Goal: Information Seeking & Learning: Learn about a topic

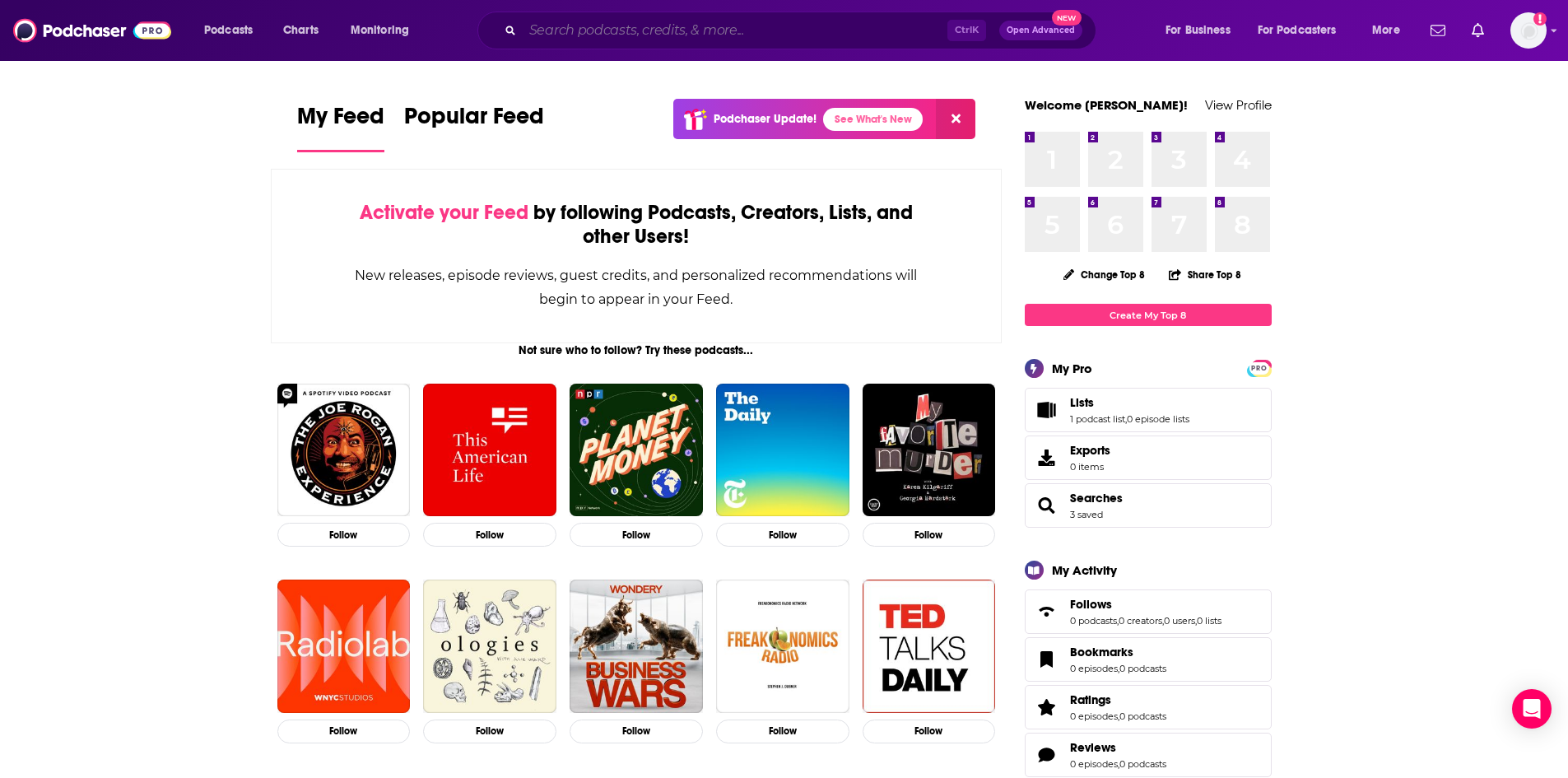
click at [634, 26] on input "Search podcasts, credits, & more..." at bounding box center [735, 30] width 425 height 26
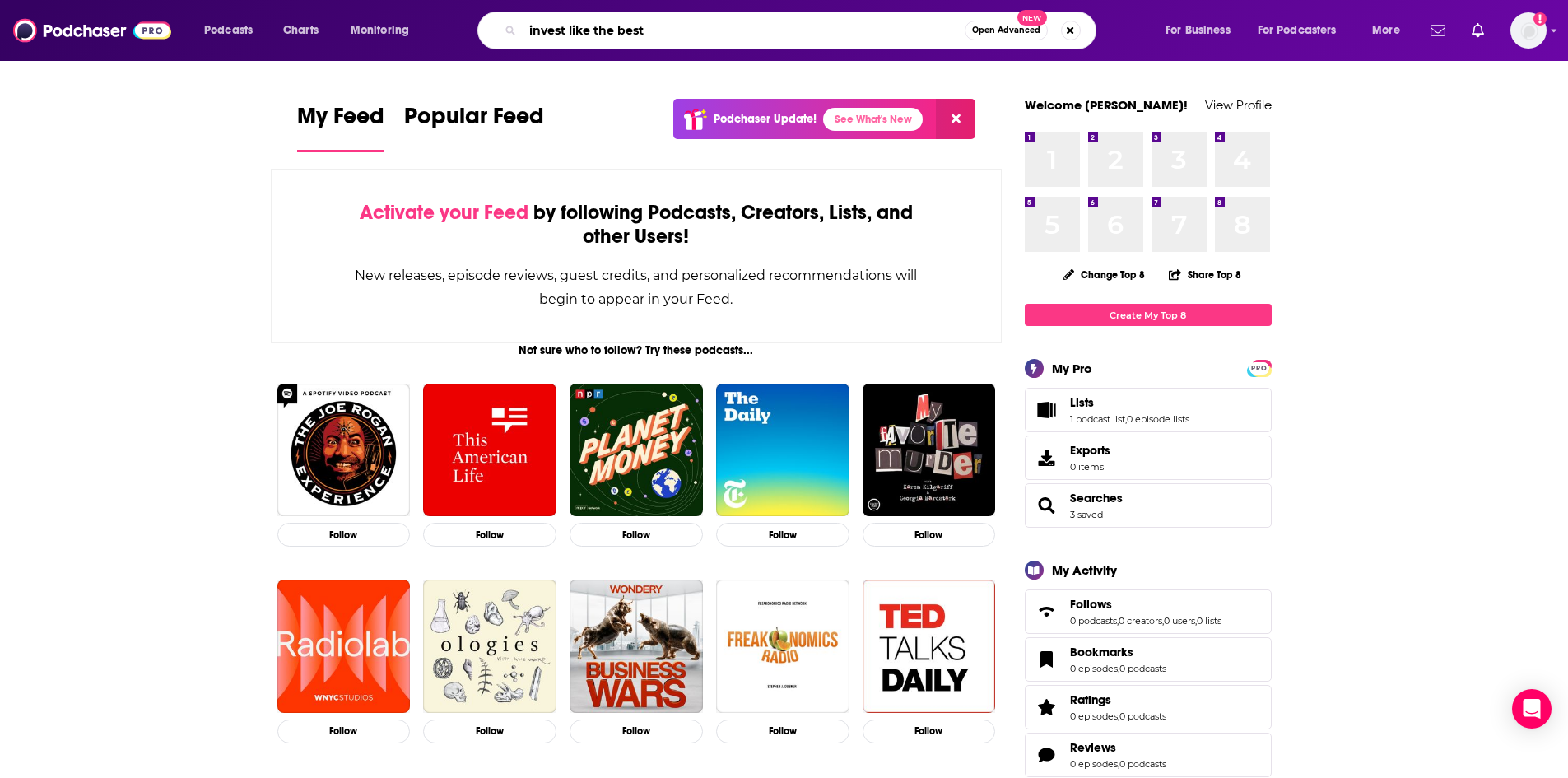
type input "invest like the best"
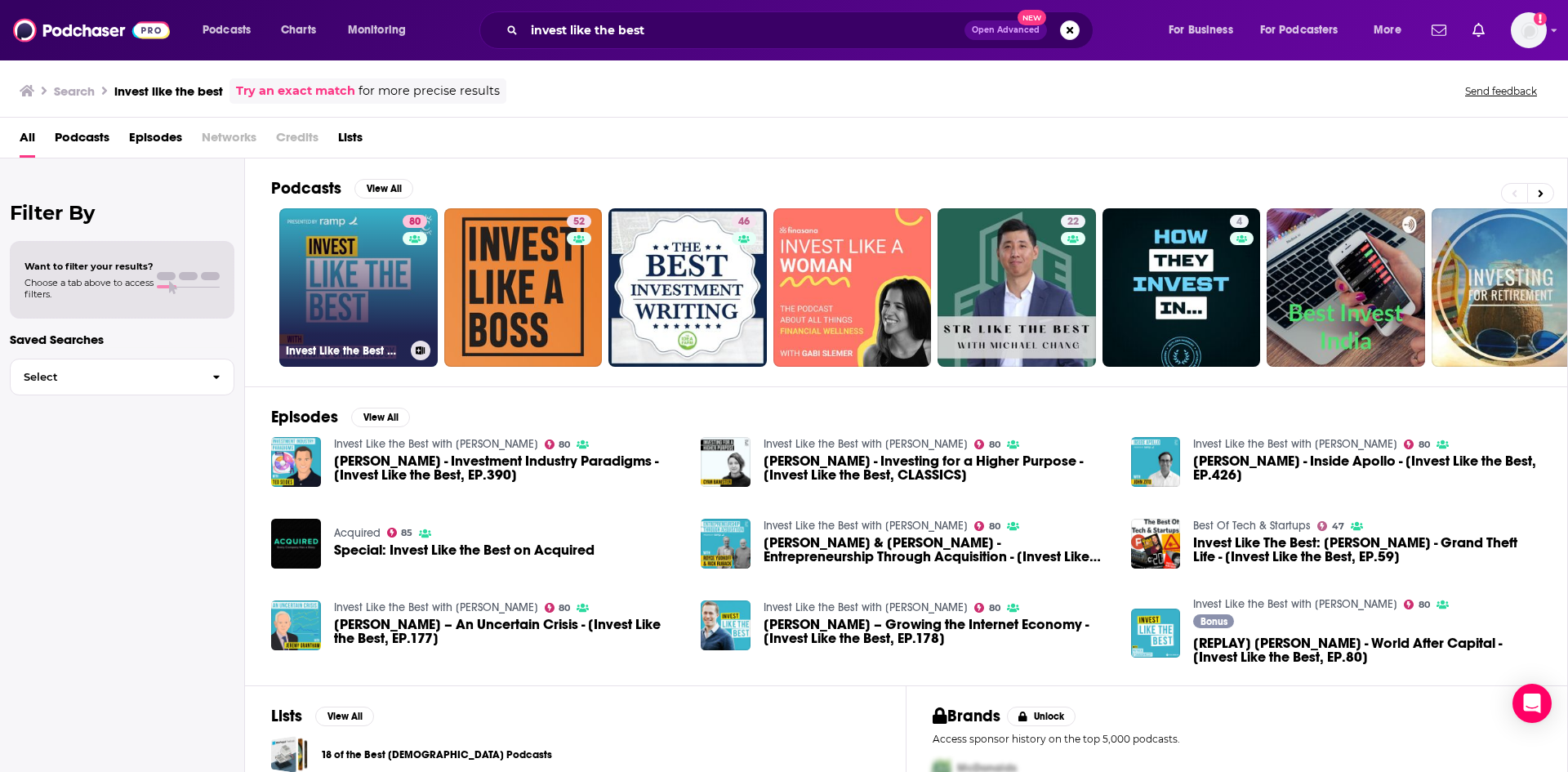
click at [351, 256] on link "80 Invest Like the Best with [PERSON_NAME]" at bounding box center [359, 287] width 159 height 159
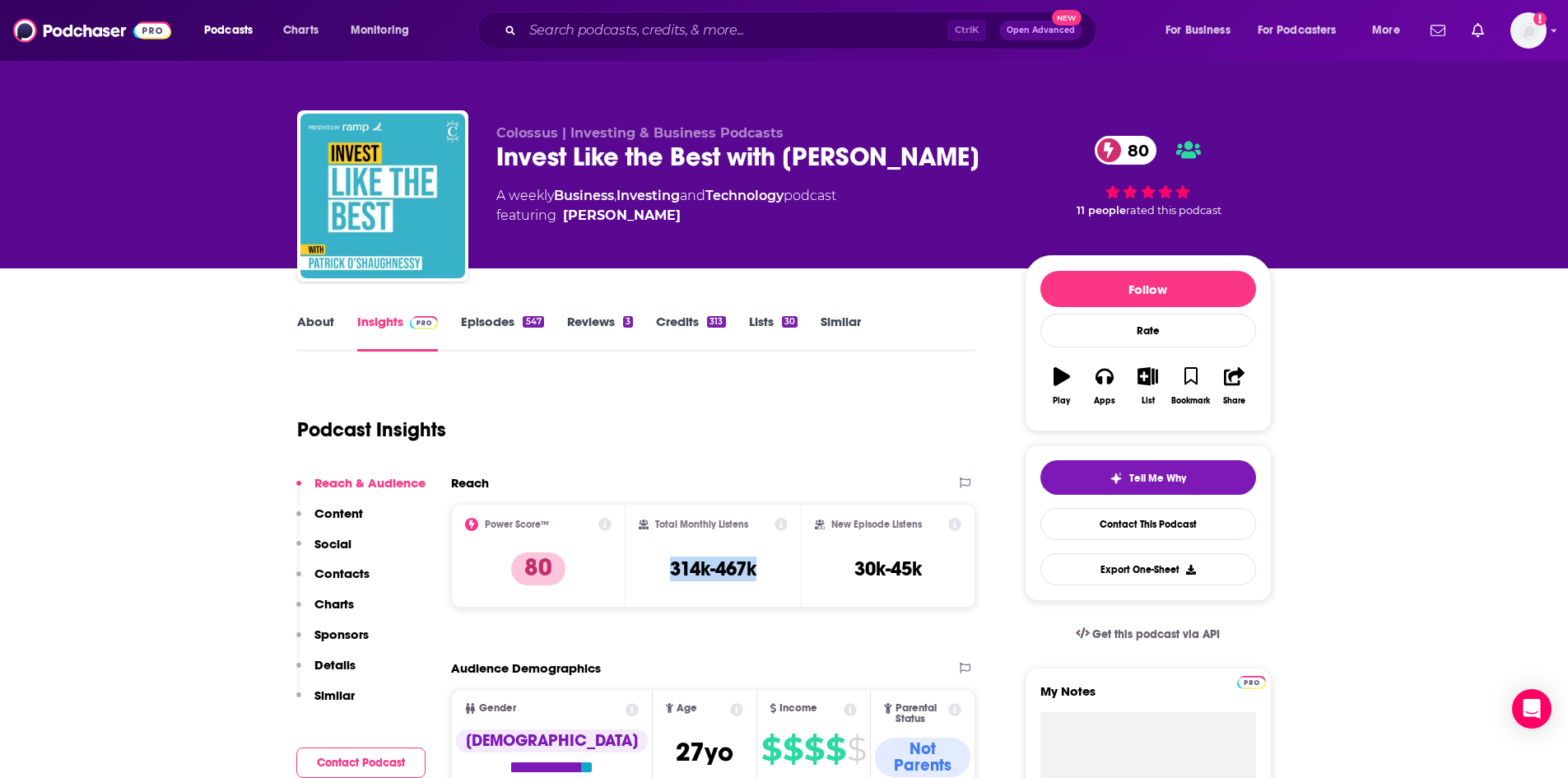
drag, startPoint x: 653, startPoint y: 559, endPoint x: 789, endPoint y: 563, distance: 136.1
click at [789, 563] on div "Total Monthly Listens 314k-467k" at bounding box center [713, 556] width 175 height 104
click at [789, 586] on div "Total Monthly Listens 314k-467k" at bounding box center [713, 556] width 175 height 104
click at [951, 520] on icon at bounding box center [956, 524] width 14 height 14
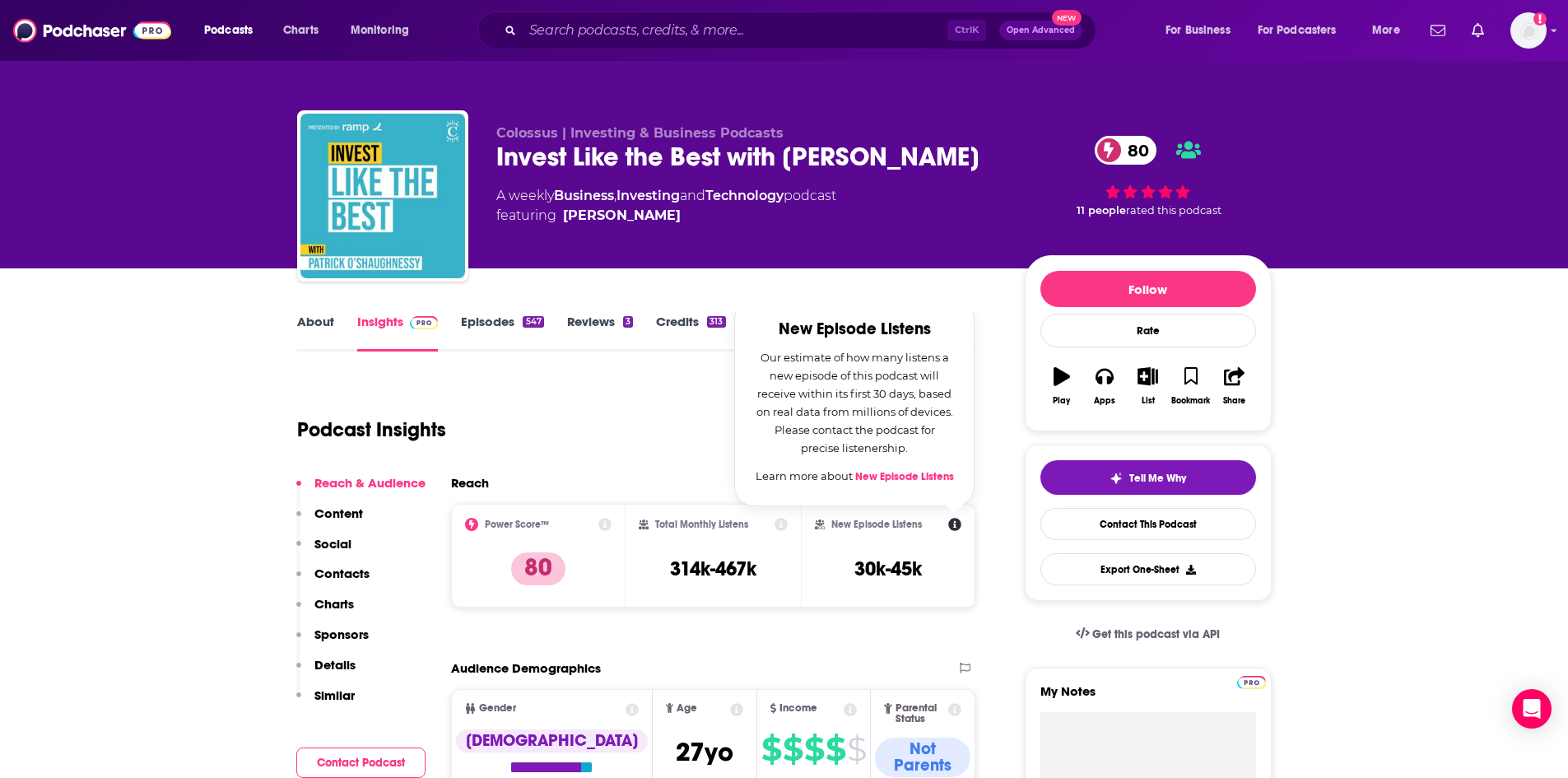
click at [944, 588] on div "New Episode Listens New Episode Listens Our estimate of how many listens a new …" at bounding box center [888, 556] width 147 height 76
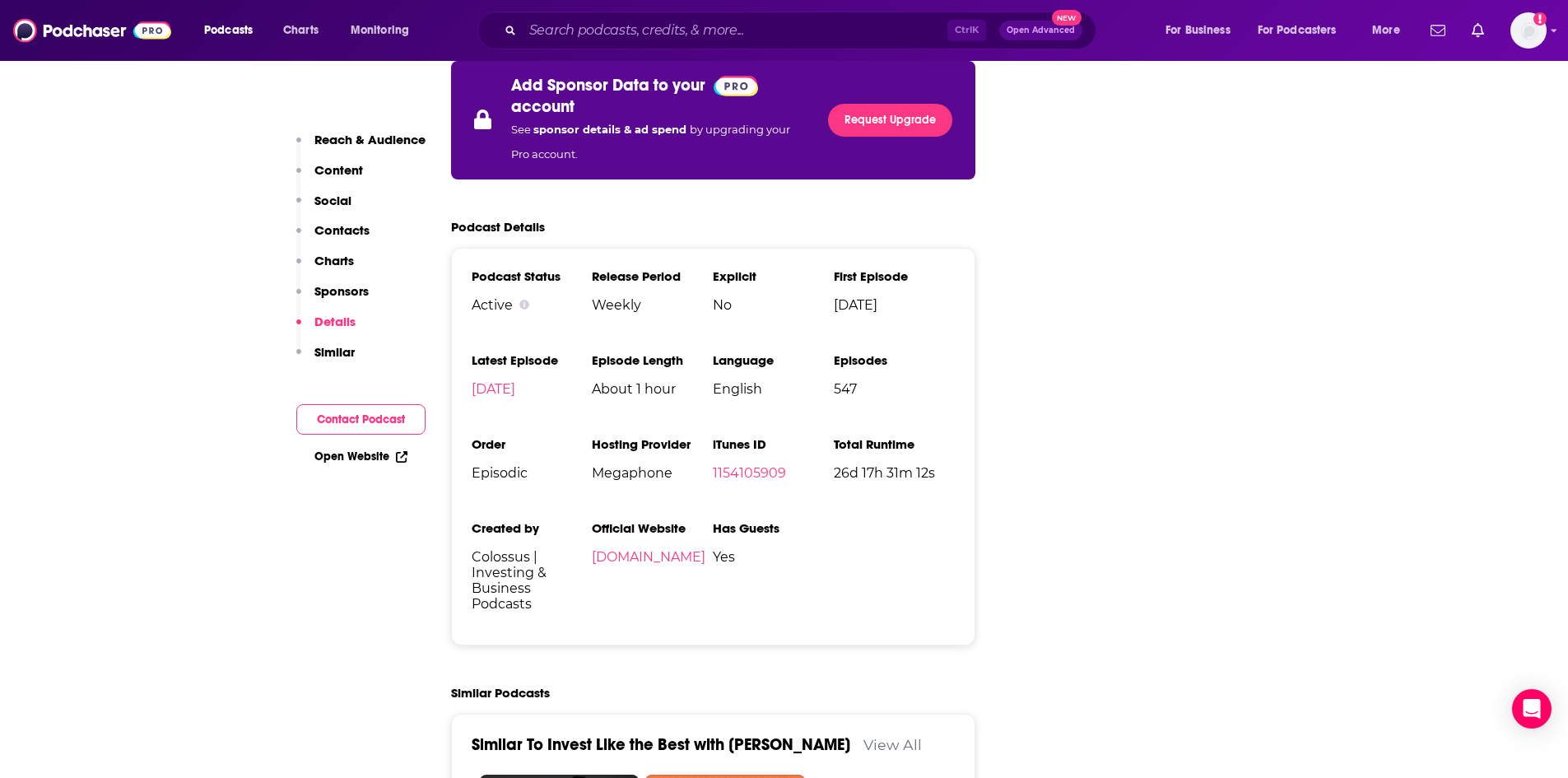
scroll to position [3046, 0]
drag, startPoint x: 721, startPoint y: 438, endPoint x: 747, endPoint y: 483, distance: 52.0
click at [749, 483] on ul "Podcast Status Active Release Period Weekly Explicit No First Episode [DATE] La…" at bounding box center [714, 447] width 484 height 357
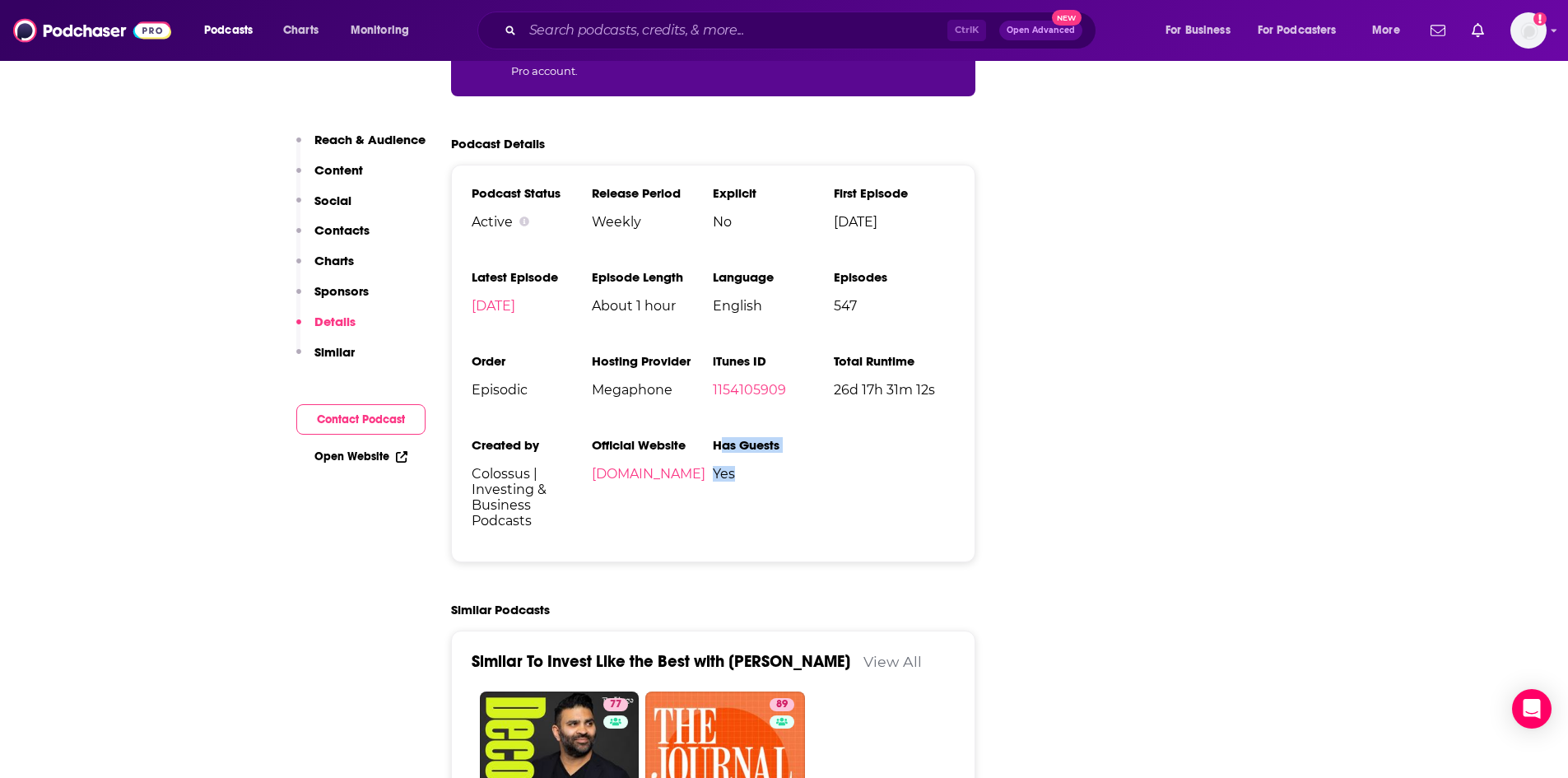
scroll to position [3128, 0]
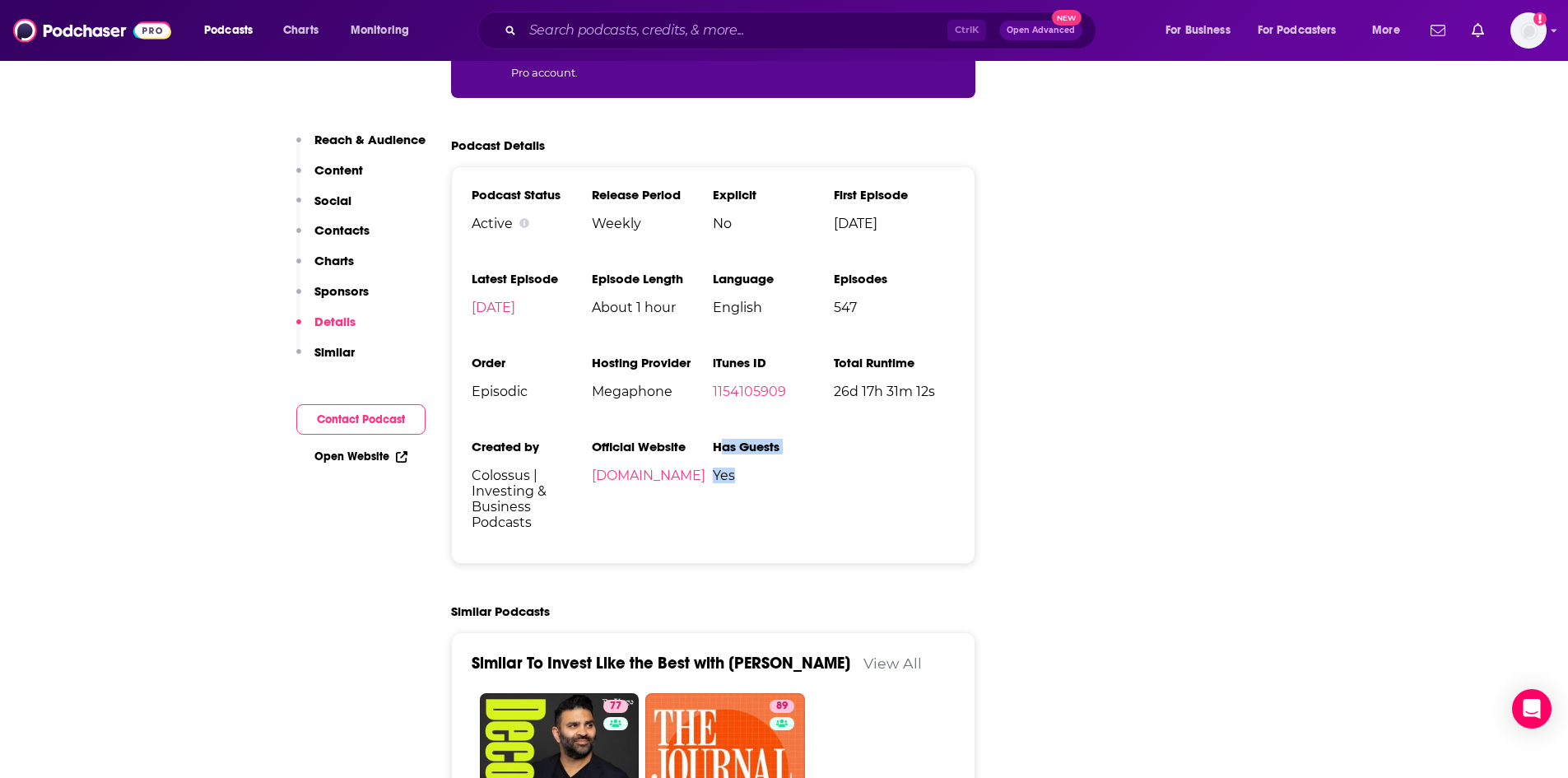
click at [838, 409] on ul "Podcast Status Active Release Period Weekly Explicit No First Episode [DATE] La…" at bounding box center [714, 365] width 484 height 357
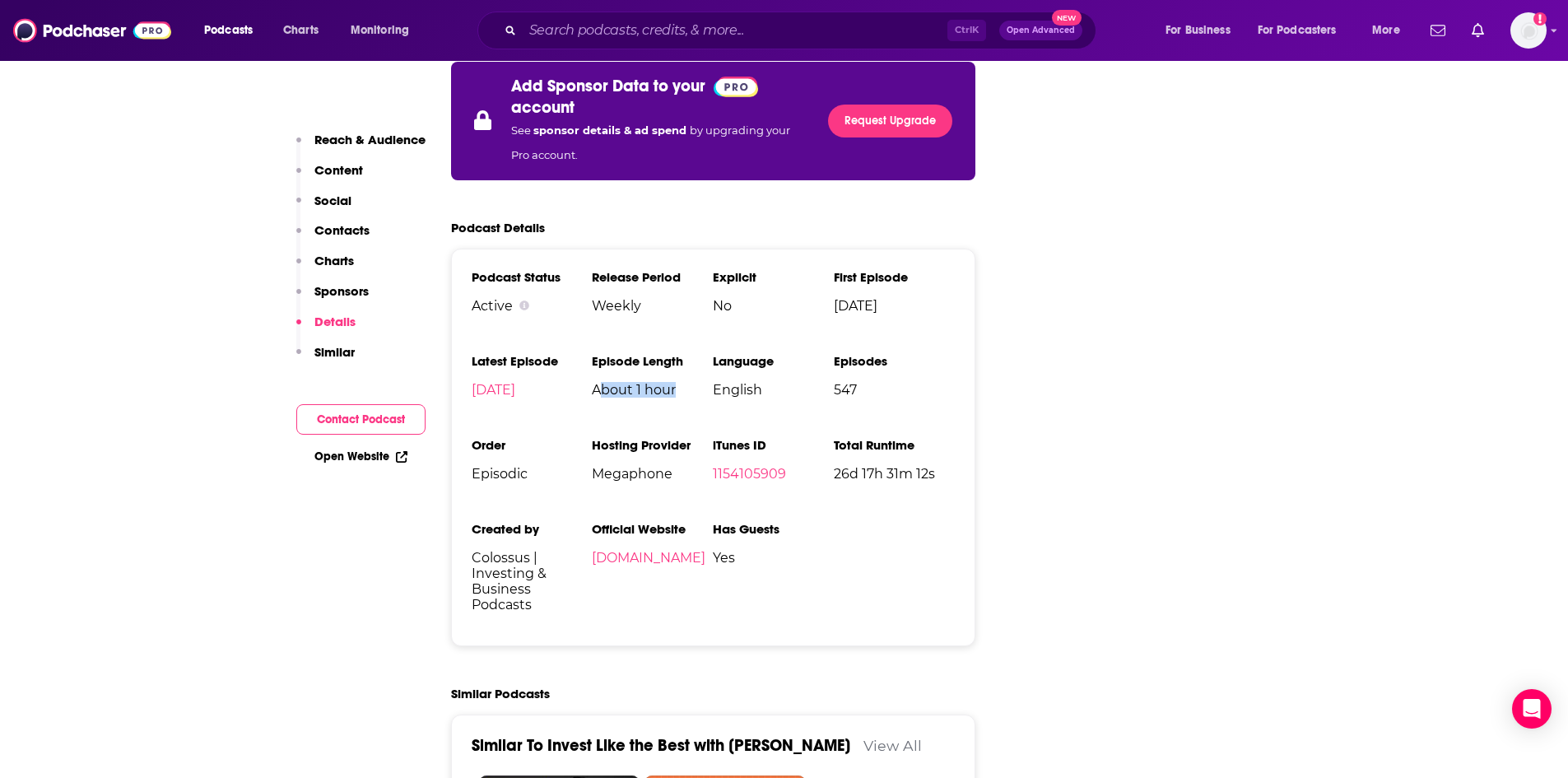
drag, startPoint x: 605, startPoint y: 310, endPoint x: 681, endPoint y: 301, distance: 76.5
click at [679, 353] on li "Episode Length About 1 hour" at bounding box center [652, 382] width 121 height 58
drag, startPoint x: 855, startPoint y: 226, endPoint x: 955, endPoint y: 230, distance: 100.1
click at [958, 248] on div "Podcast Status Active Release Period Weekly Explicit No First Episode [DATE] La…" at bounding box center [713, 447] width 525 height 398
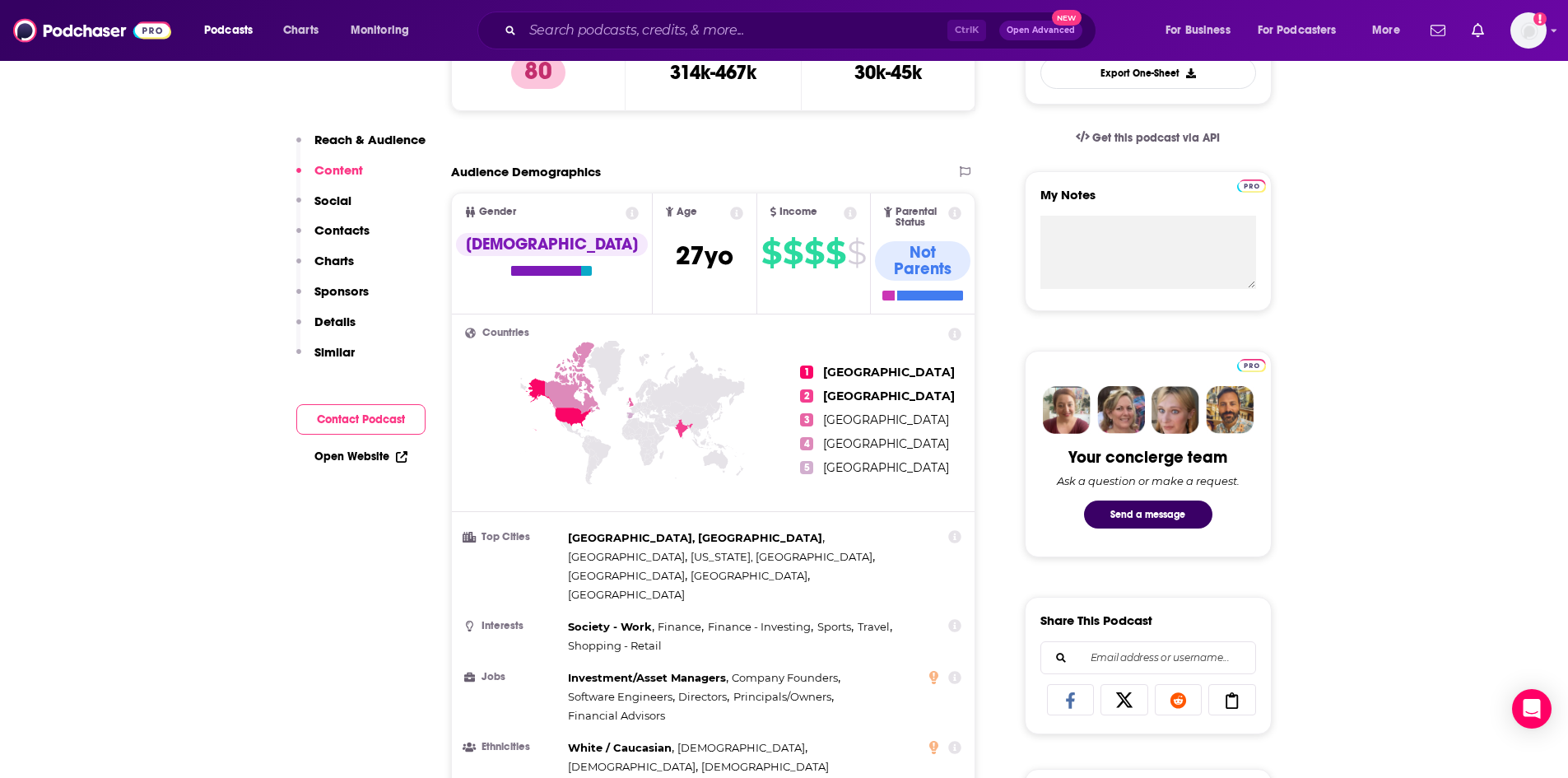
scroll to position [3869, 0]
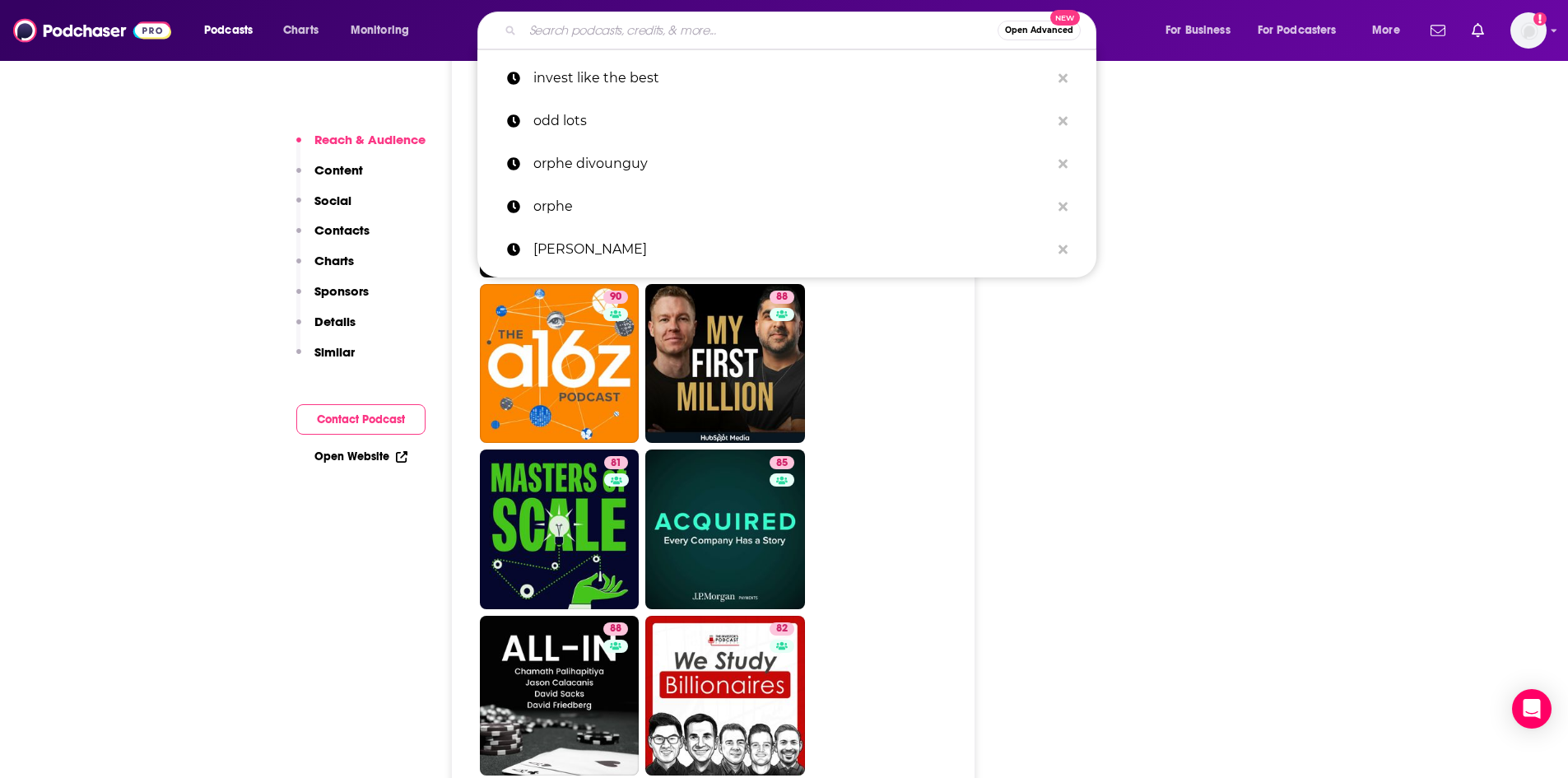
click at [794, 23] on input "Search podcasts, credits, & more..." at bounding box center [761, 30] width 475 height 26
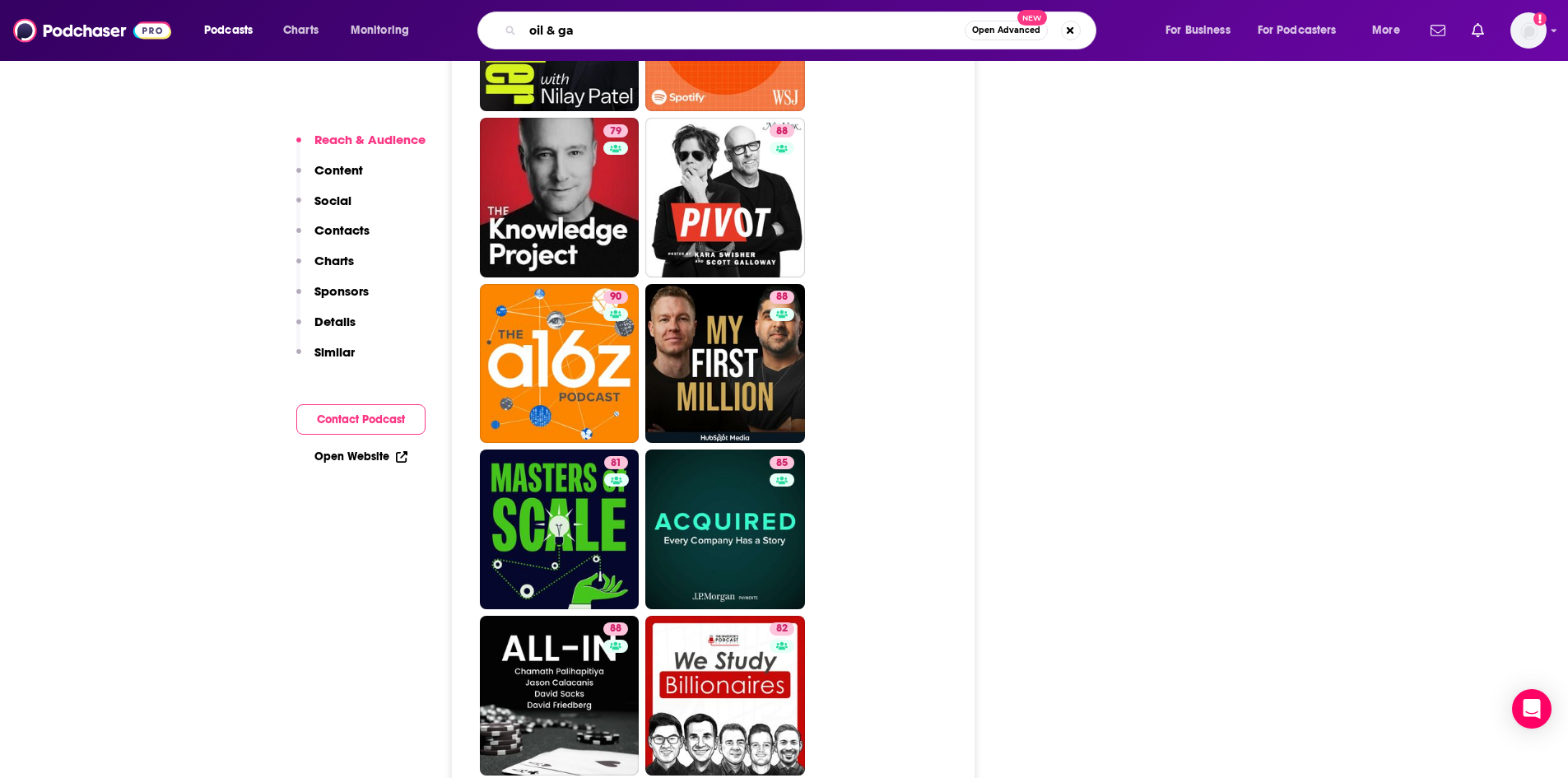
type input "oil & gas"
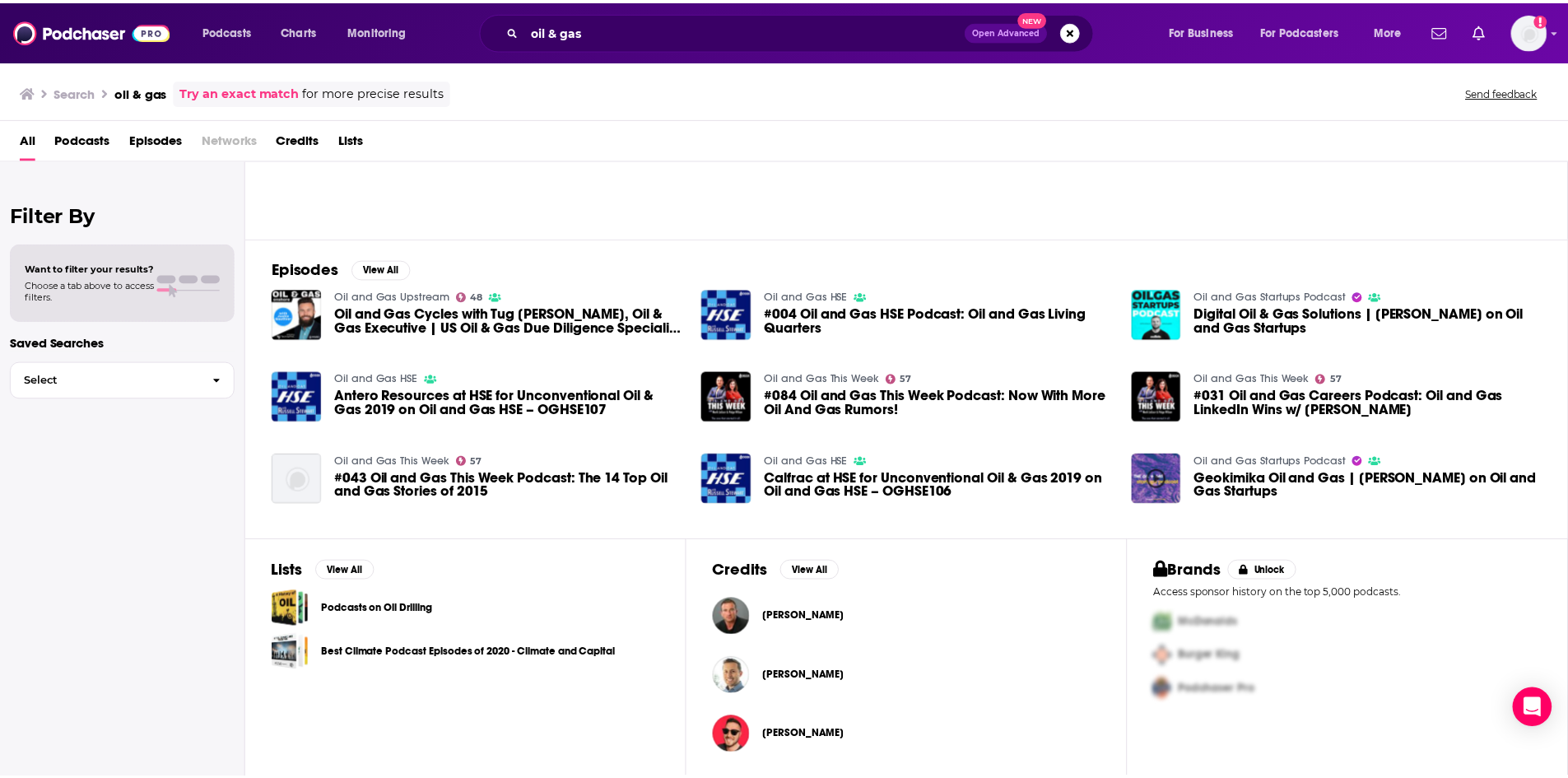
scroll to position [153, 0]
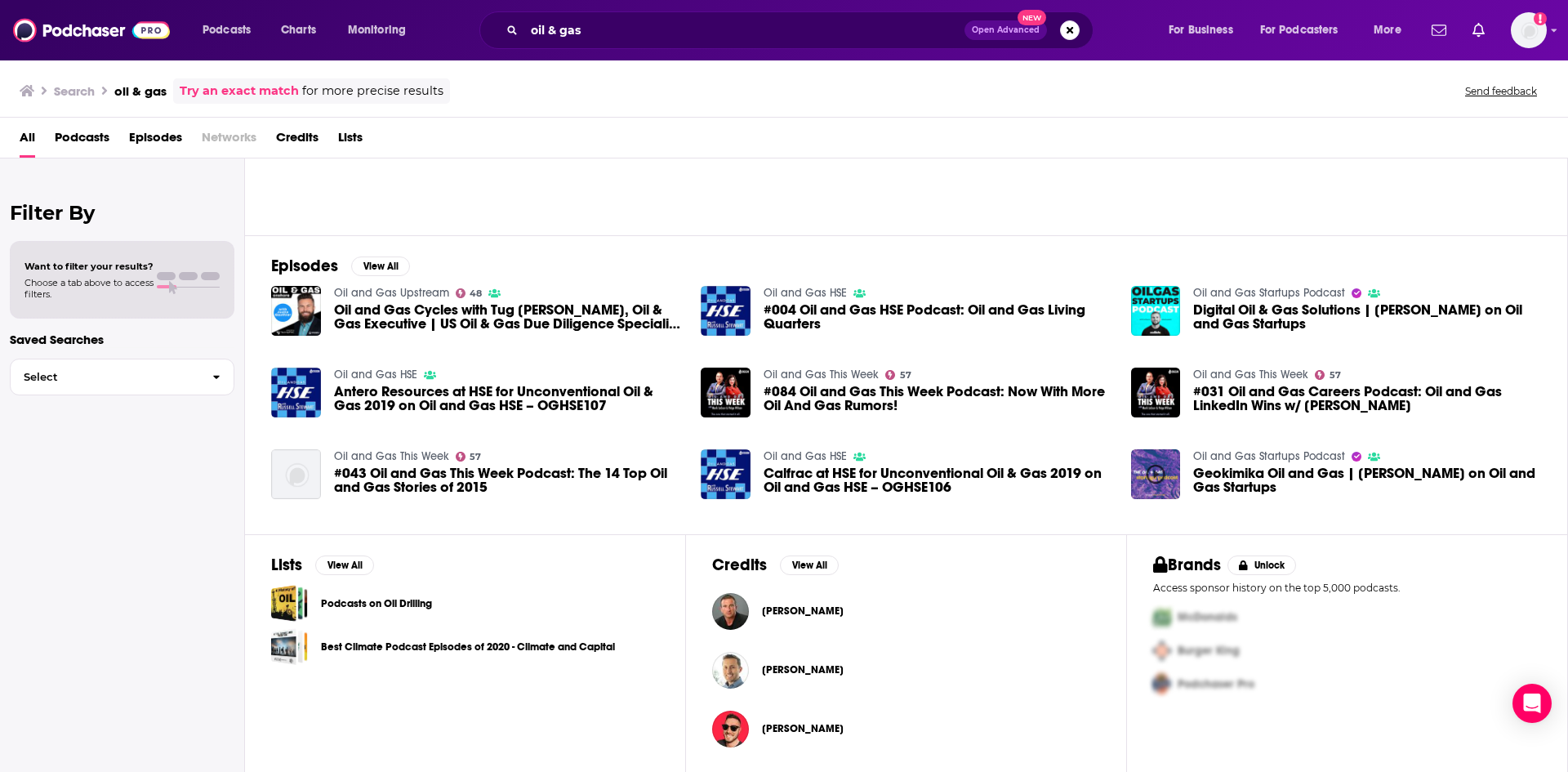
click at [800, 309] on span "#004 Oil and Gas HSE Podcast: Oil and Gas Living Quarters" at bounding box center [938, 317] width 348 height 28
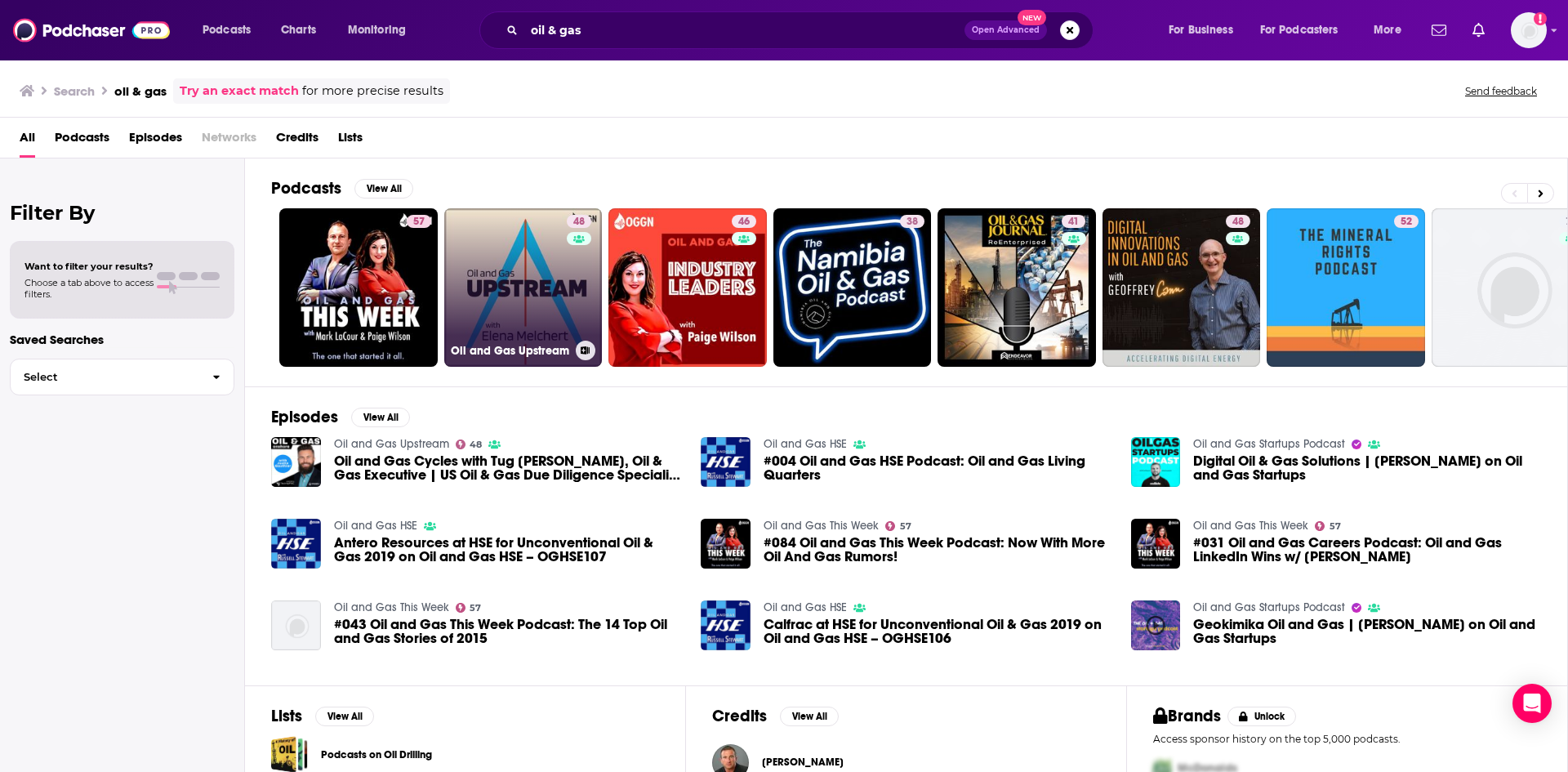
click at [492, 259] on link "48 Oil and Gas Upstream" at bounding box center [524, 287] width 159 height 159
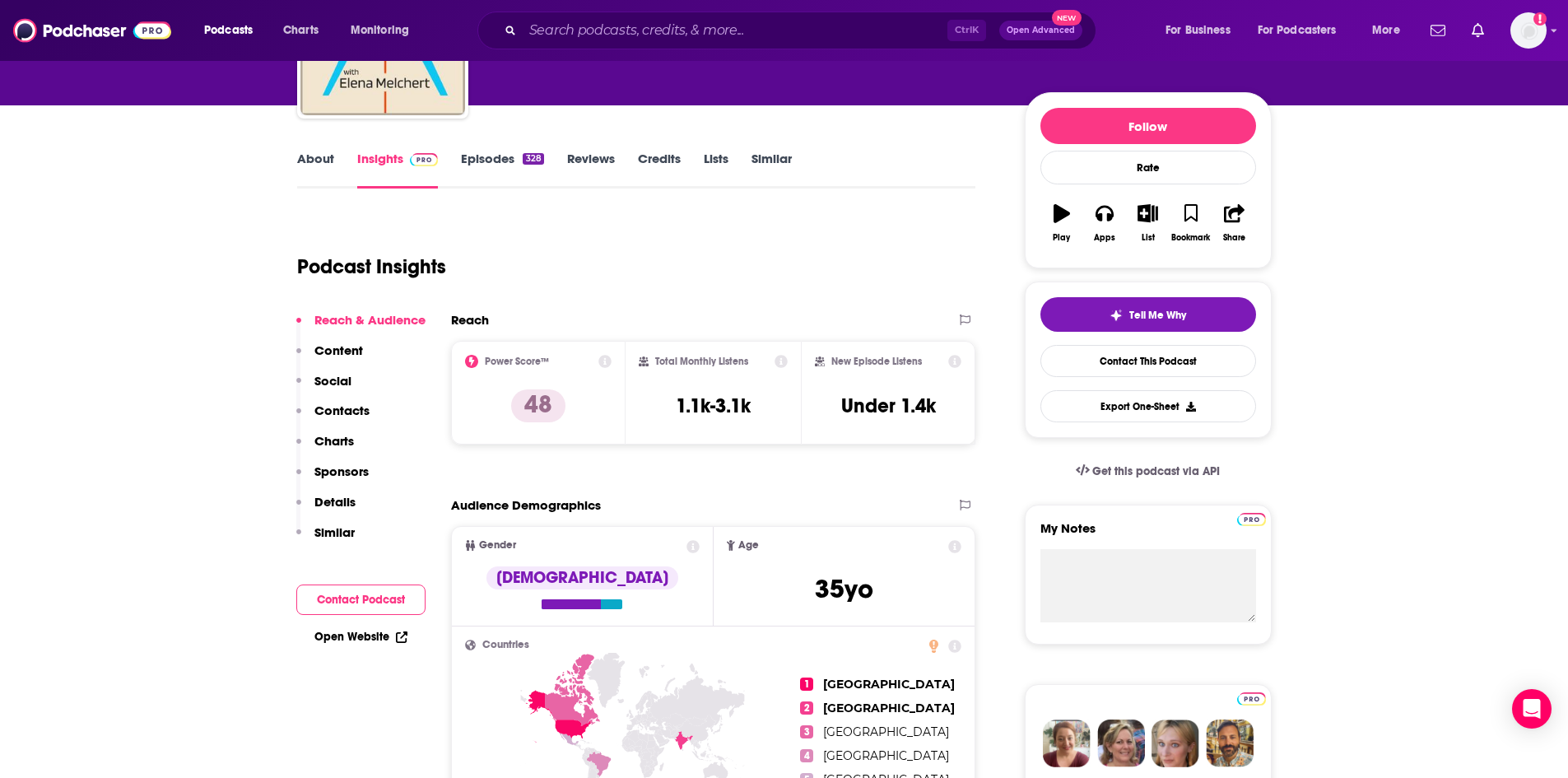
scroll to position [164, 0]
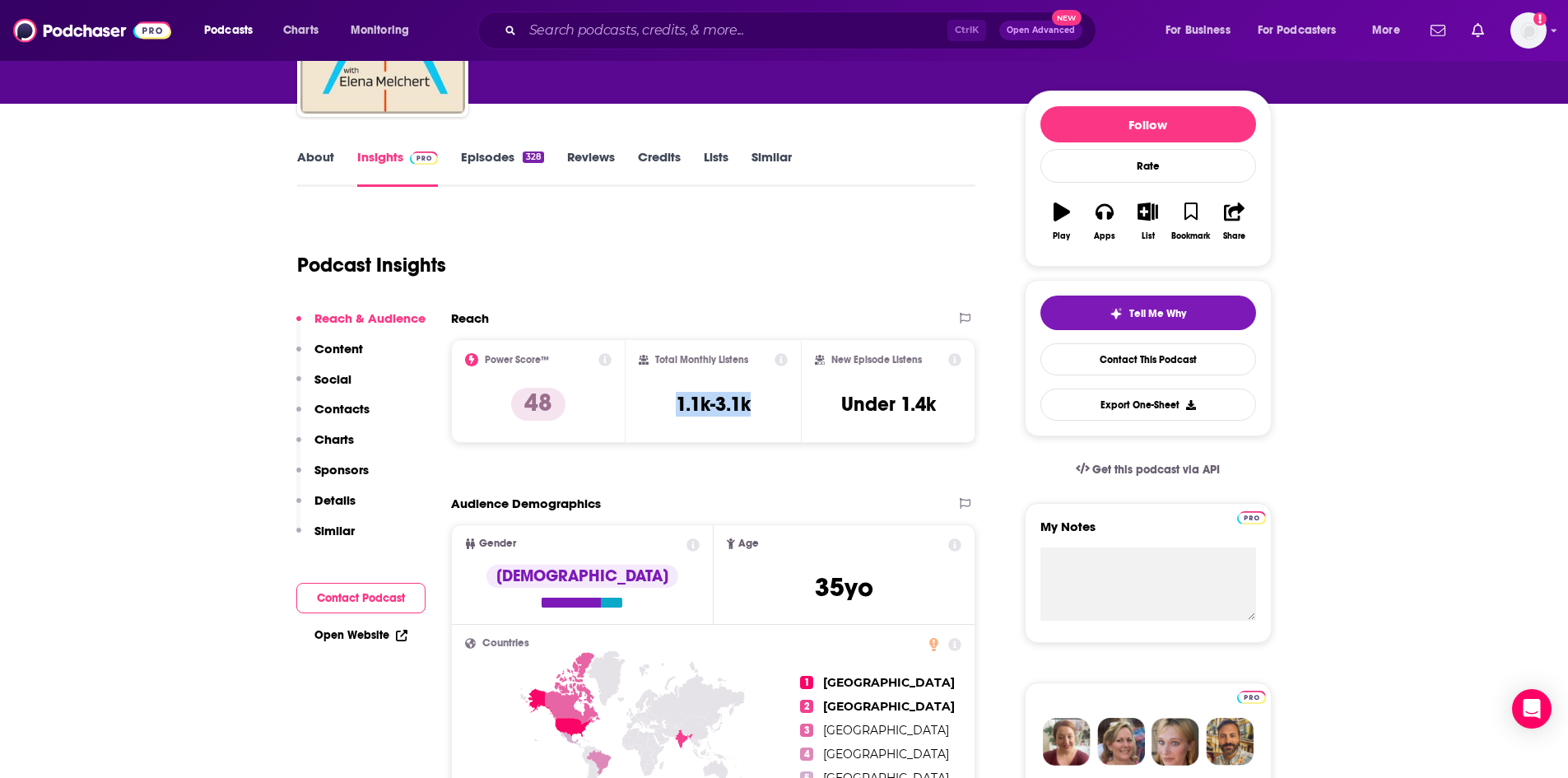
drag, startPoint x: 701, startPoint y: 396, endPoint x: 840, endPoint y: 403, distance: 139.2
click at [801, 403] on div "Power Score™ 48 Total Monthly Listens 1.1k-3.1k New Episode Listens Under 1.4k" at bounding box center [713, 390] width 525 height 104
drag, startPoint x: 940, startPoint y: 405, endPoint x: 839, endPoint y: 417, distance: 101.7
click at [839, 417] on div "New Episode Listens Under 1.4k" at bounding box center [888, 391] width 147 height 76
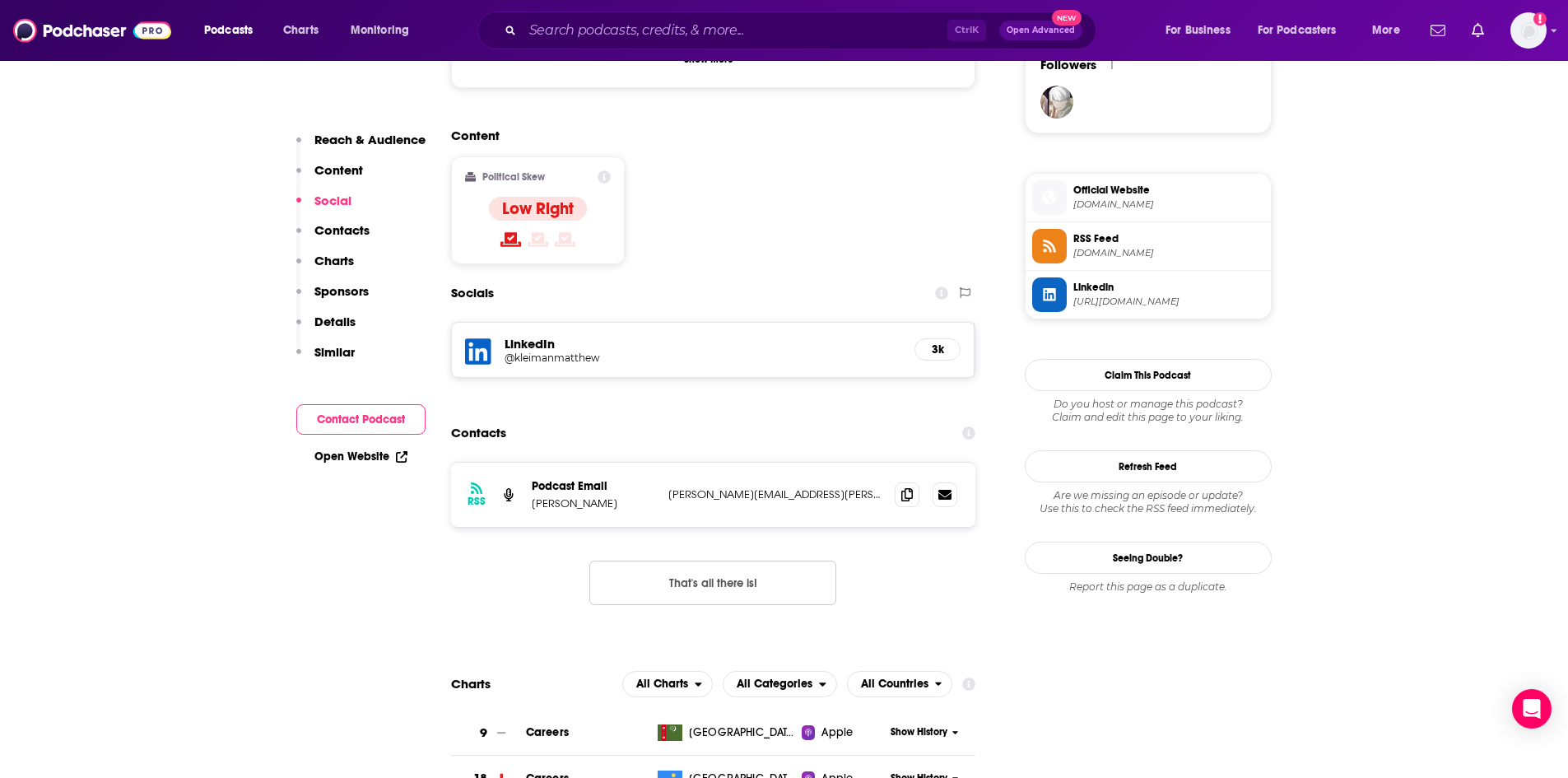
scroll to position [1235, 0]
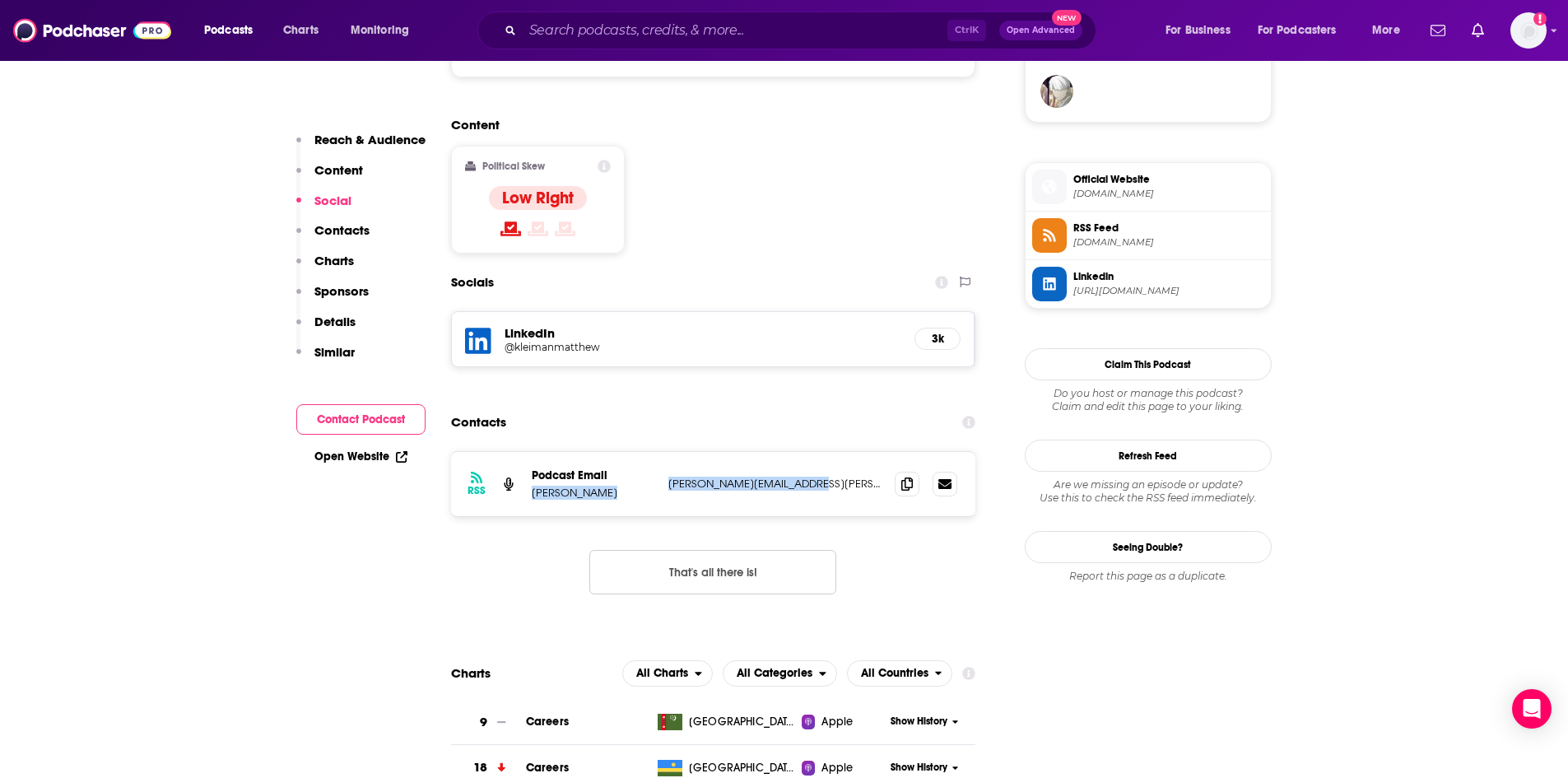
drag, startPoint x: 805, startPoint y: 422, endPoint x: 529, endPoint y: 431, distance: 276.1
click at [529, 452] on div "RSS Podcast Email [PERSON_NAME] [PERSON_NAME][EMAIL_ADDRESS][PERSON_NAME][DOMAI…" at bounding box center [713, 483] width 525 height 64
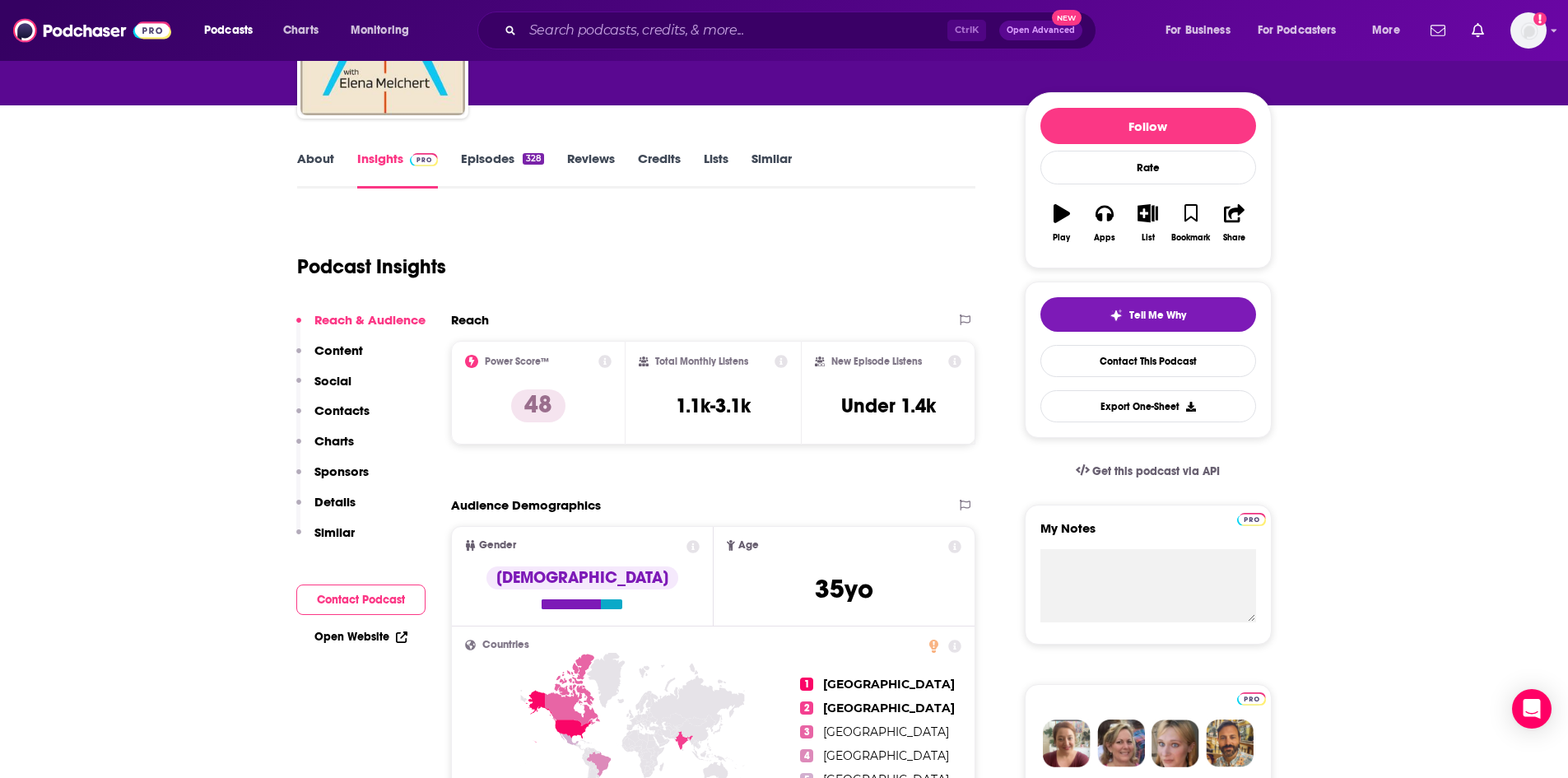
scroll to position [0, 0]
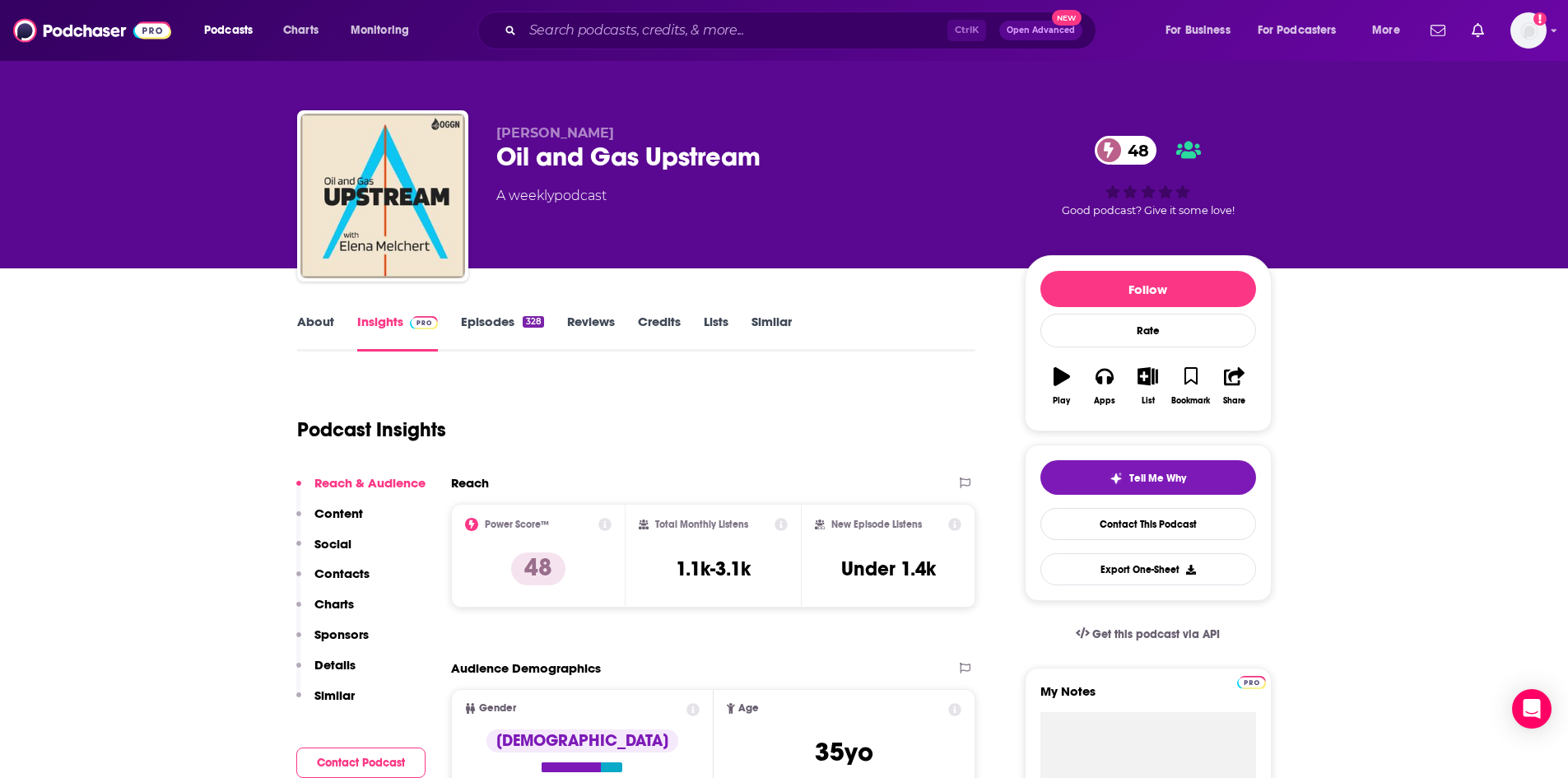
click at [718, 315] on link "Lists" at bounding box center [715, 333] width 24 height 38
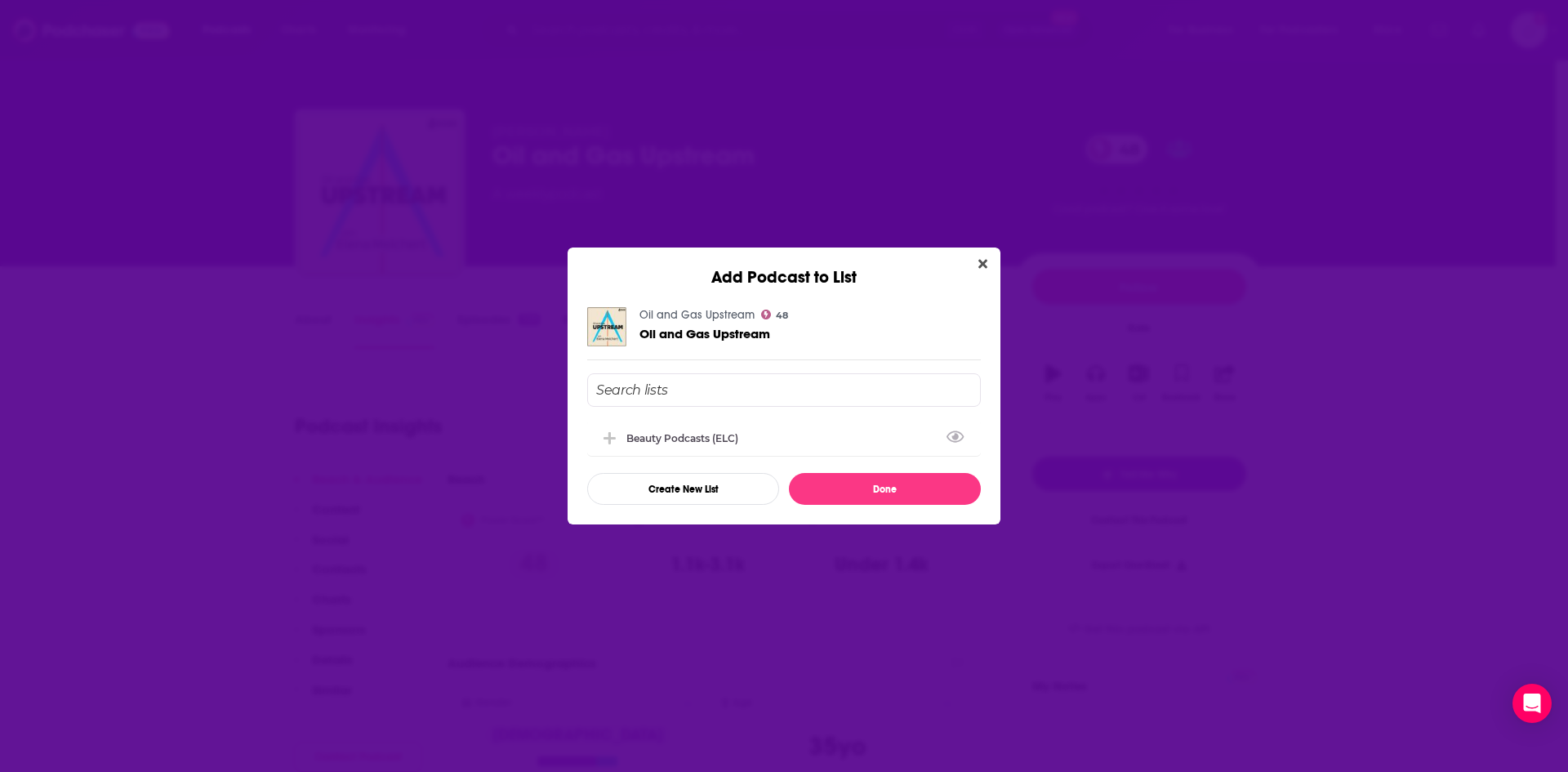
click at [697, 390] on input "Add Podcast To List" at bounding box center [784, 389] width 394 height 33
click at [738, 496] on button "Create New List" at bounding box center [683, 490] width 192 height 32
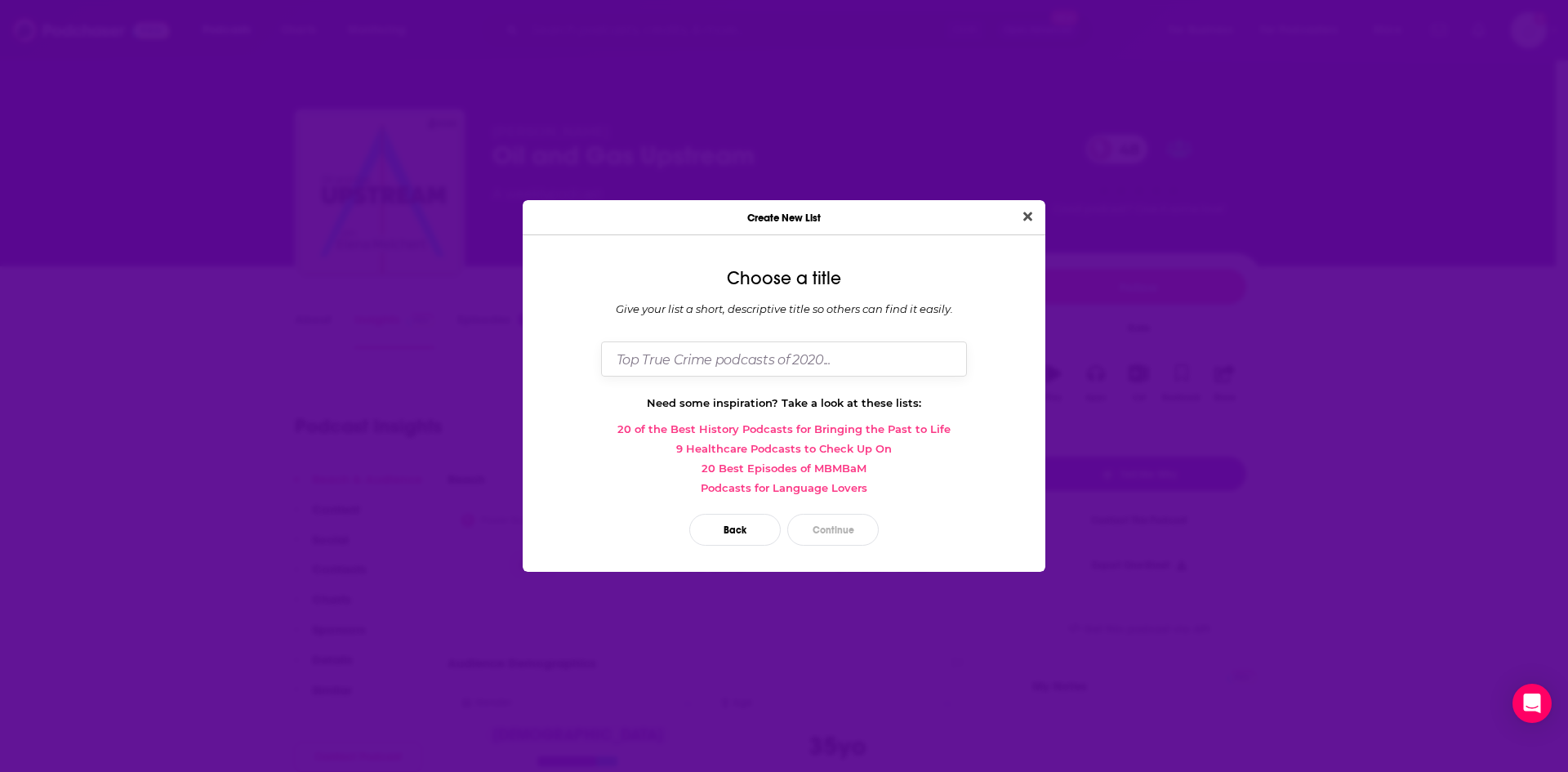
click at [905, 360] on input "Dialog" at bounding box center [784, 359] width 366 height 35
type input "Oil & Gas"
click at [843, 518] on button "Continue" at bounding box center [833, 530] width 91 height 32
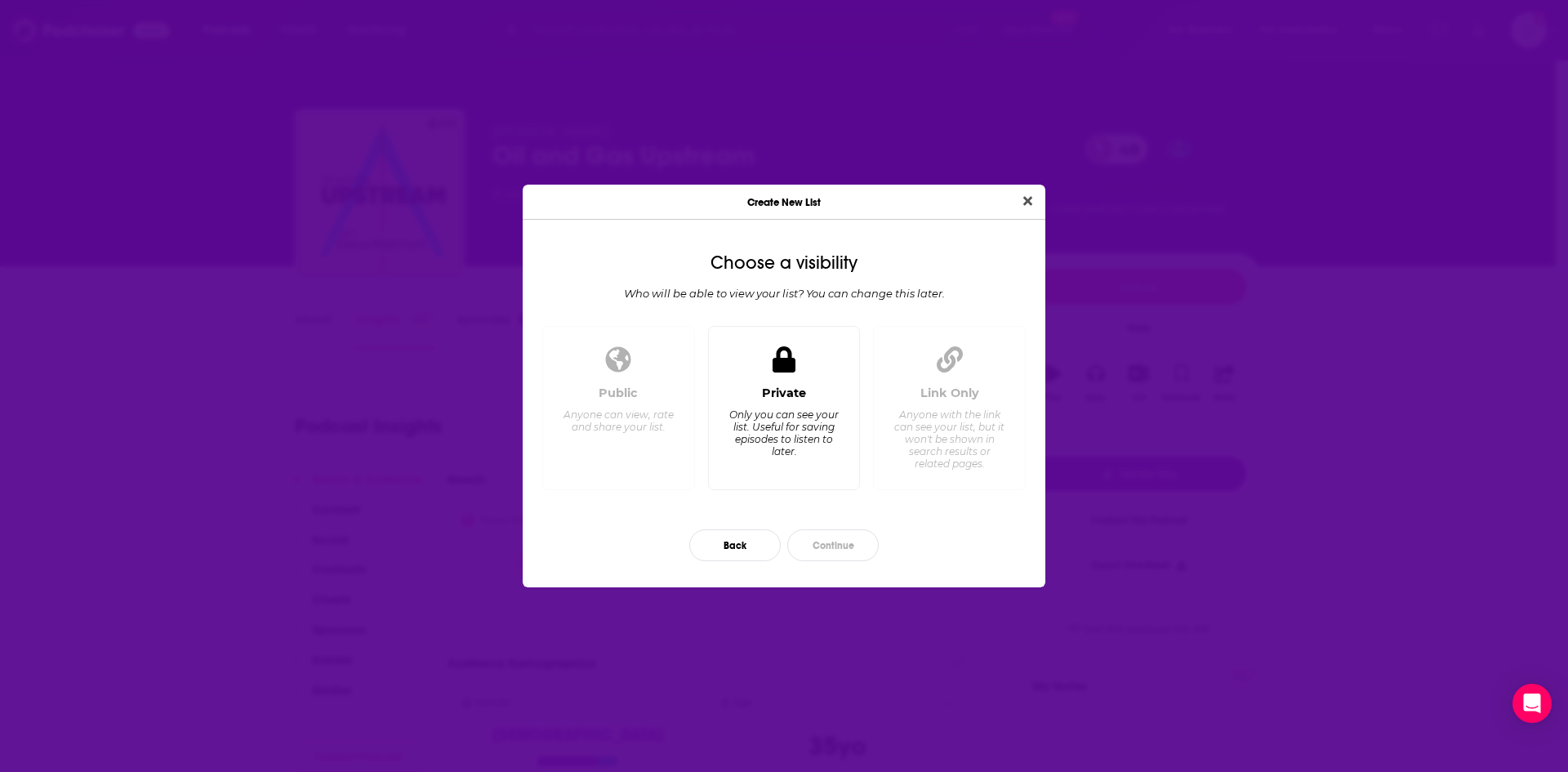
drag, startPoint x: 746, startPoint y: 413, endPoint x: 762, endPoint y: 429, distance: 22.6
click at [747, 413] on div "Only you can see your list. Useful for saving episodes to listen to later." at bounding box center [784, 433] width 112 height 49
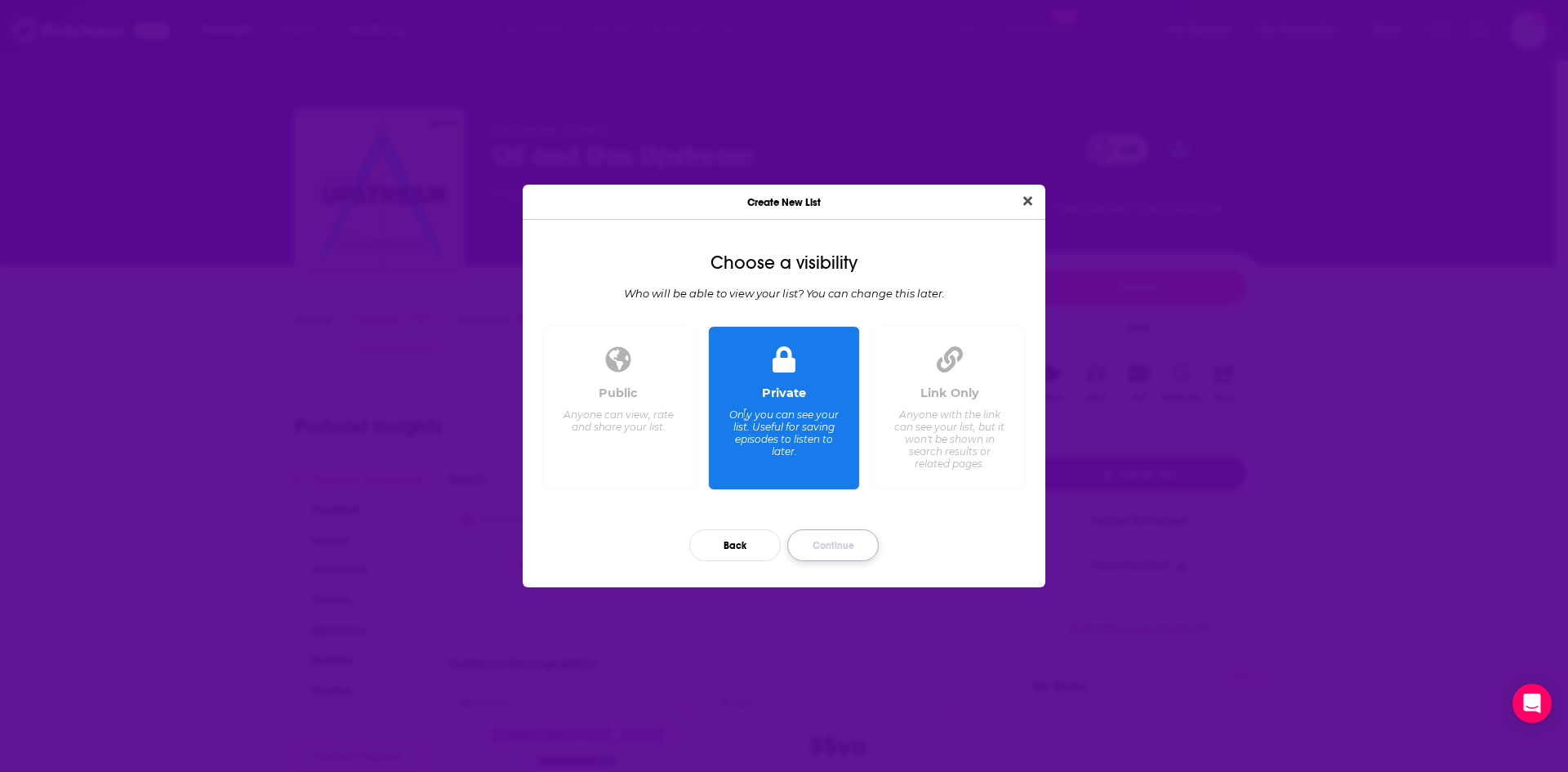
click at [821, 543] on button "Continue" at bounding box center [833, 545] width 91 height 32
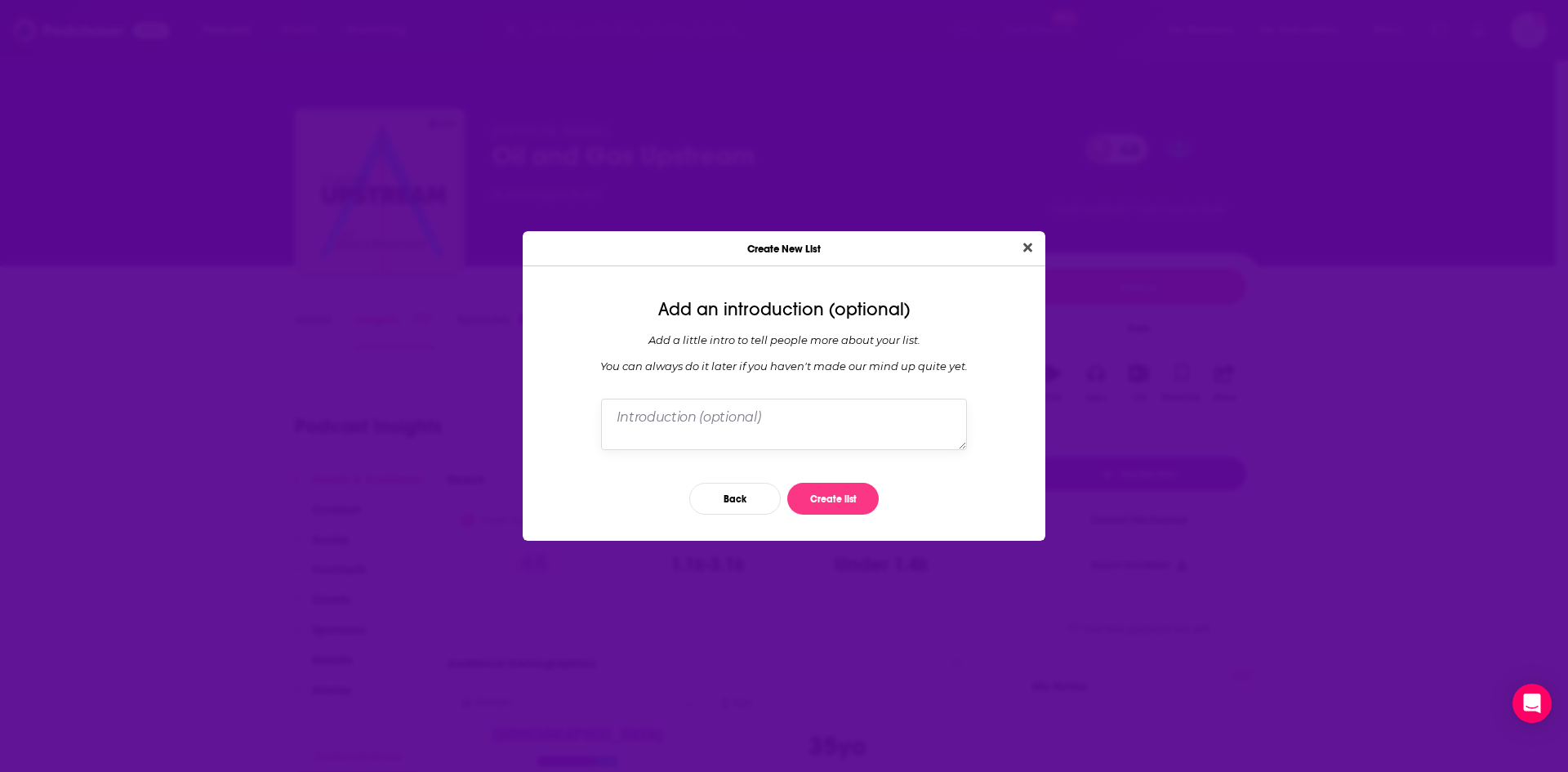
click at [825, 417] on textarea "Dialog" at bounding box center [784, 424] width 366 height 50
click at [819, 501] on button "Create list" at bounding box center [833, 499] width 91 height 32
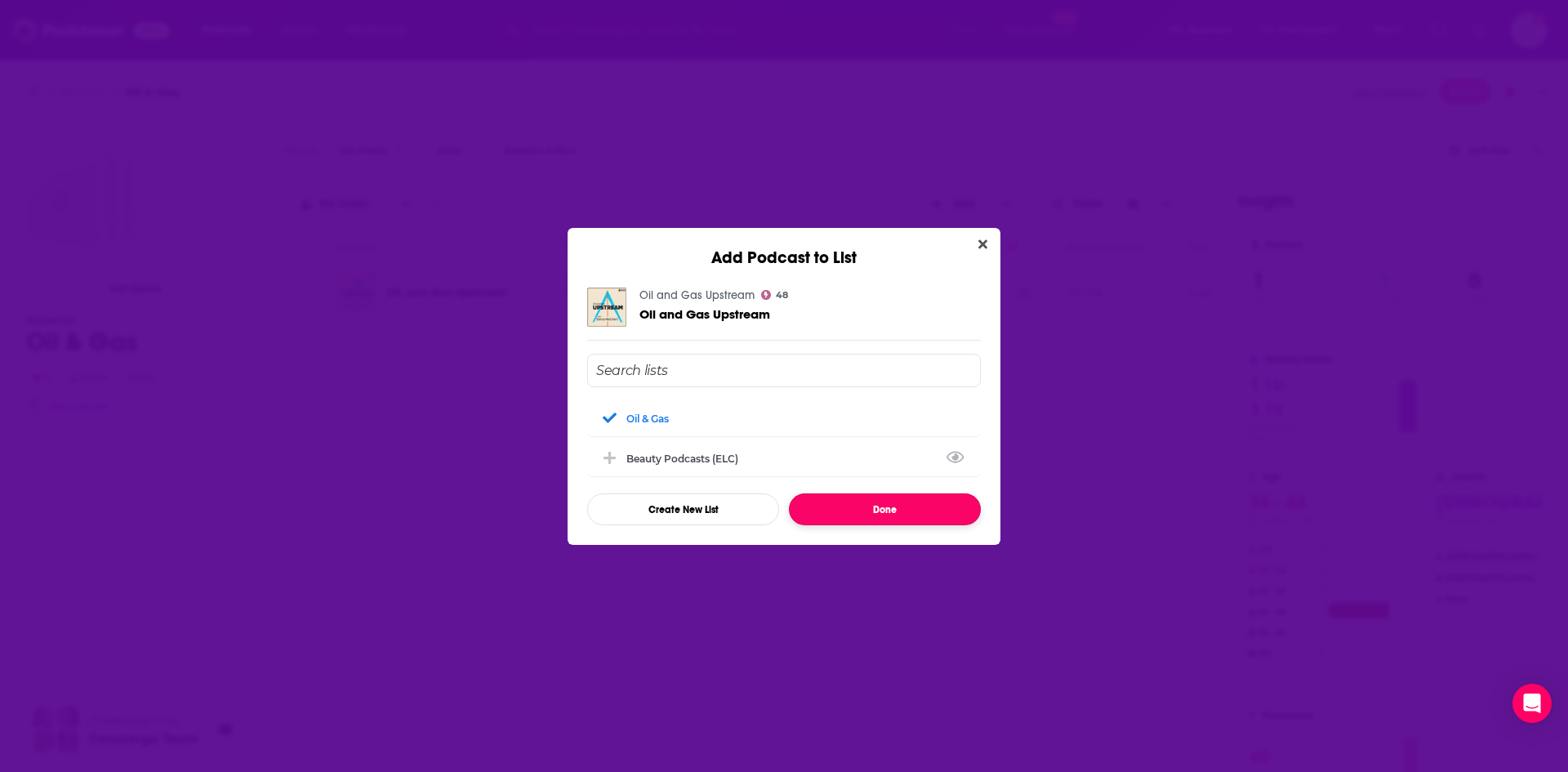
click at [834, 507] on button "Done" at bounding box center [885, 509] width 192 height 32
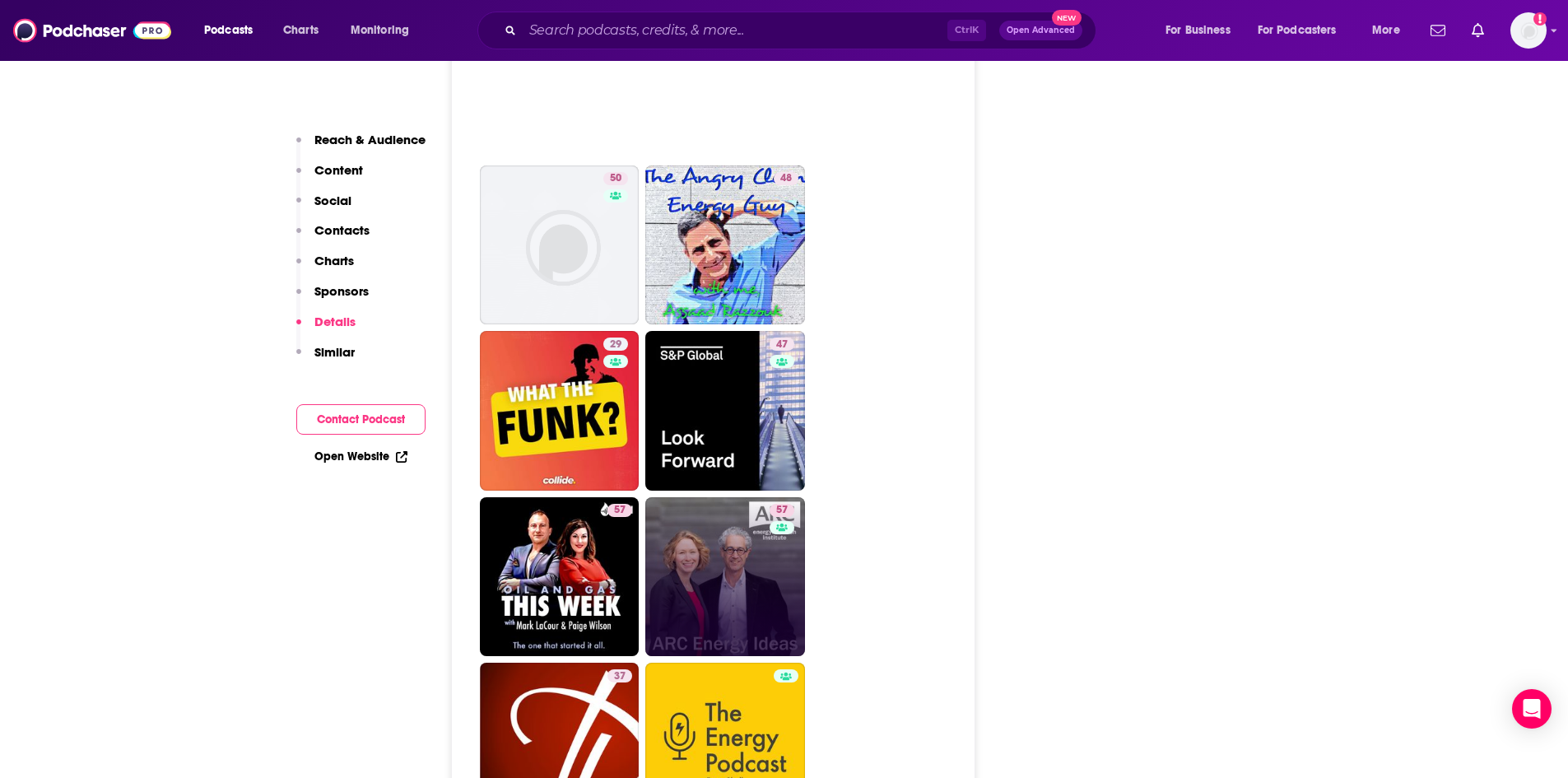
scroll to position [2964, 0]
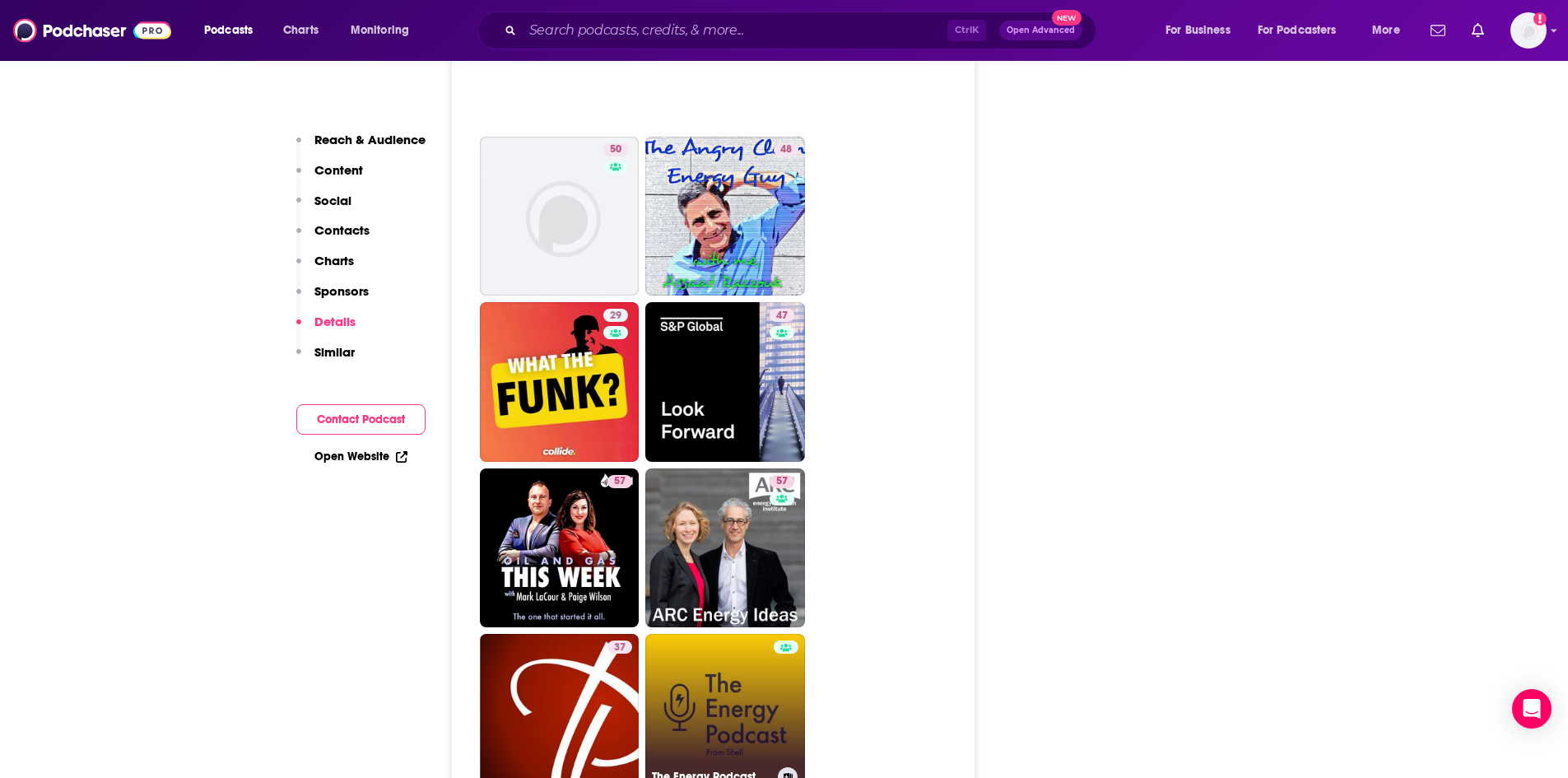
click at [759, 634] on link "The Energy Podcast" at bounding box center [724, 714] width 160 height 160
type input "[URL][DOMAIN_NAME]"
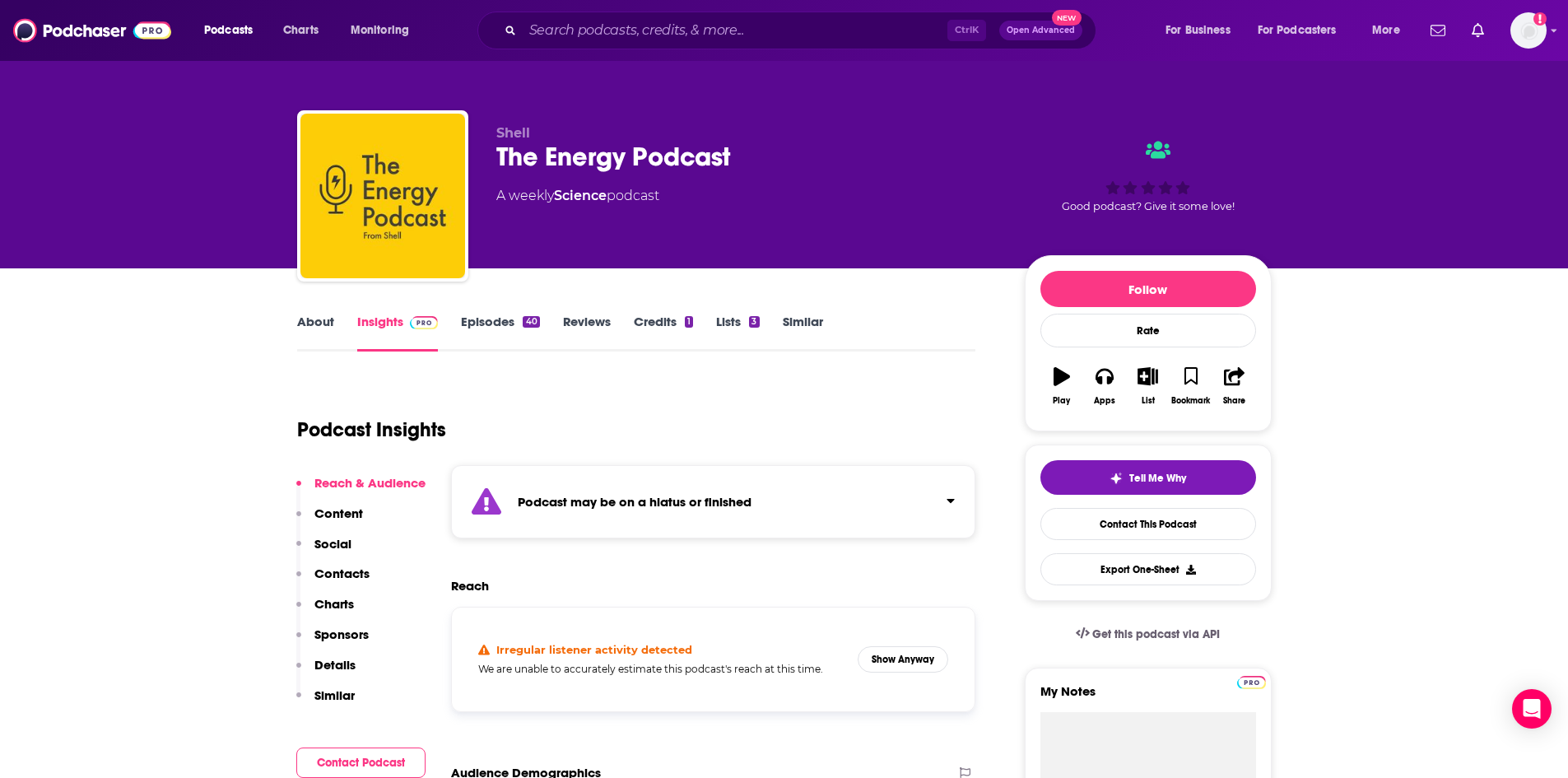
click at [734, 324] on link "Lists 3" at bounding box center [737, 333] width 42 height 38
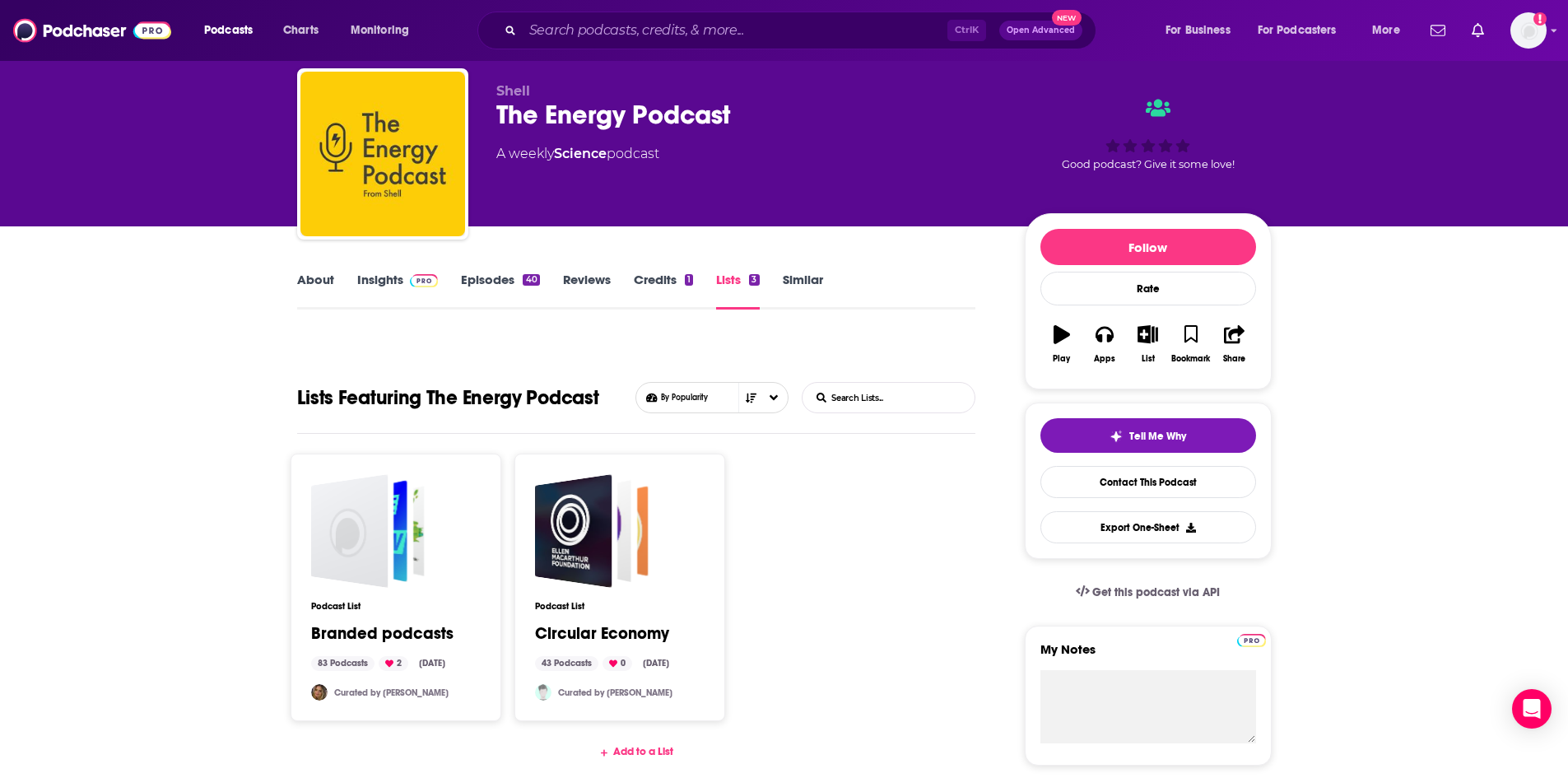
scroll to position [164, 0]
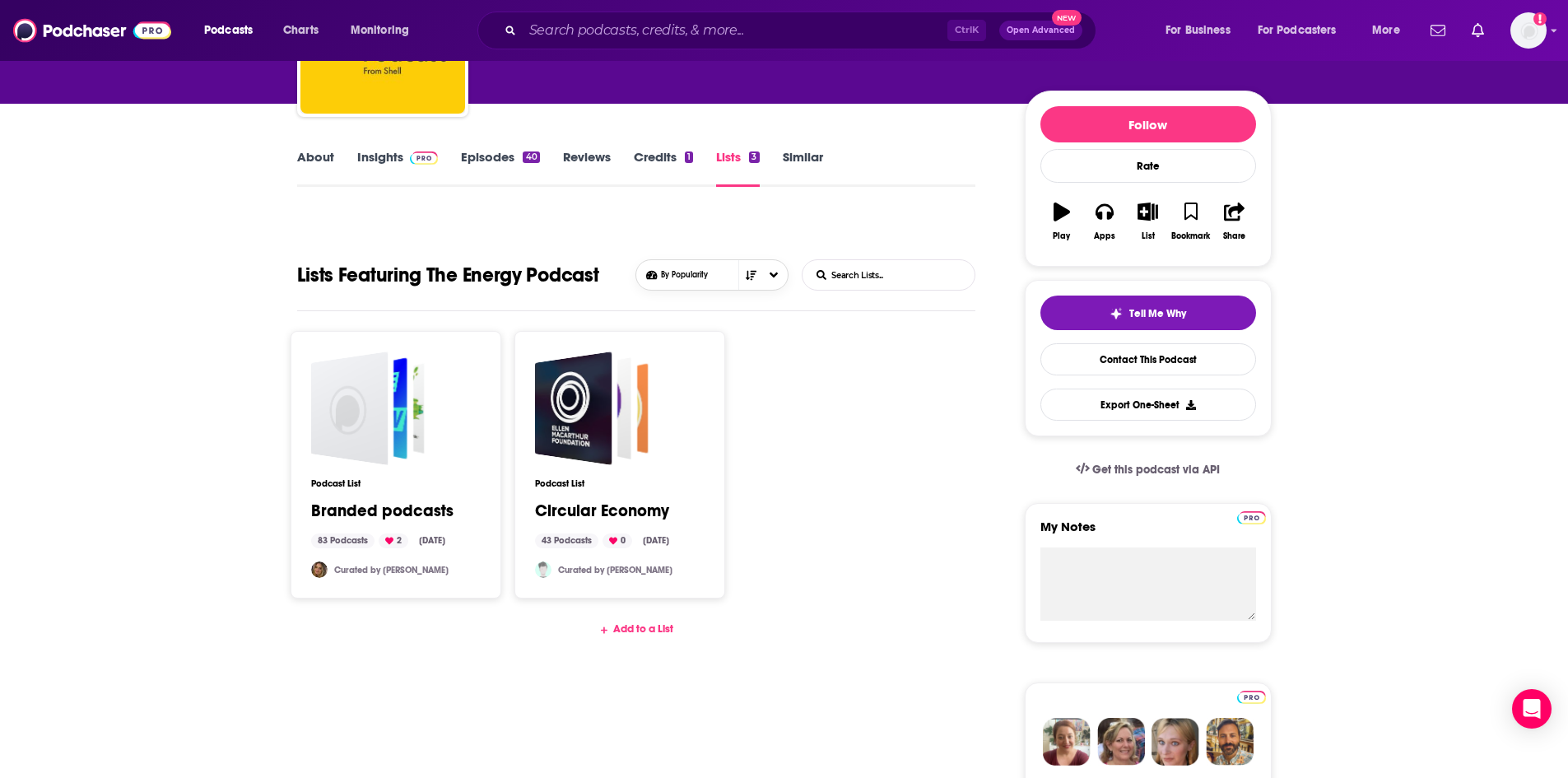
click at [731, 266] on button "By Popularity" at bounding box center [711, 275] width 153 height 32
click at [636, 631] on div "Add to a List" at bounding box center [637, 629] width 679 height 14
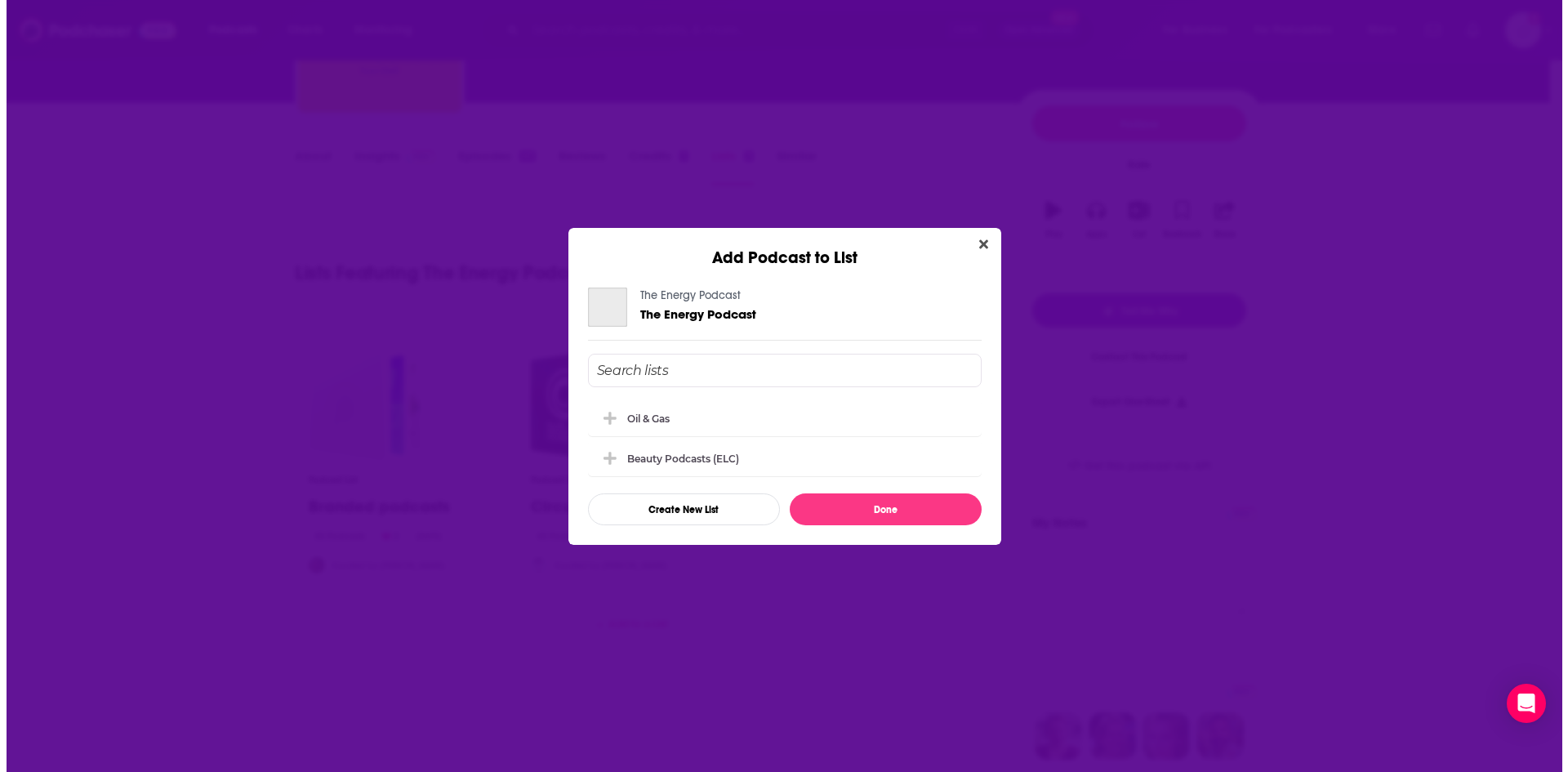
scroll to position [0, 0]
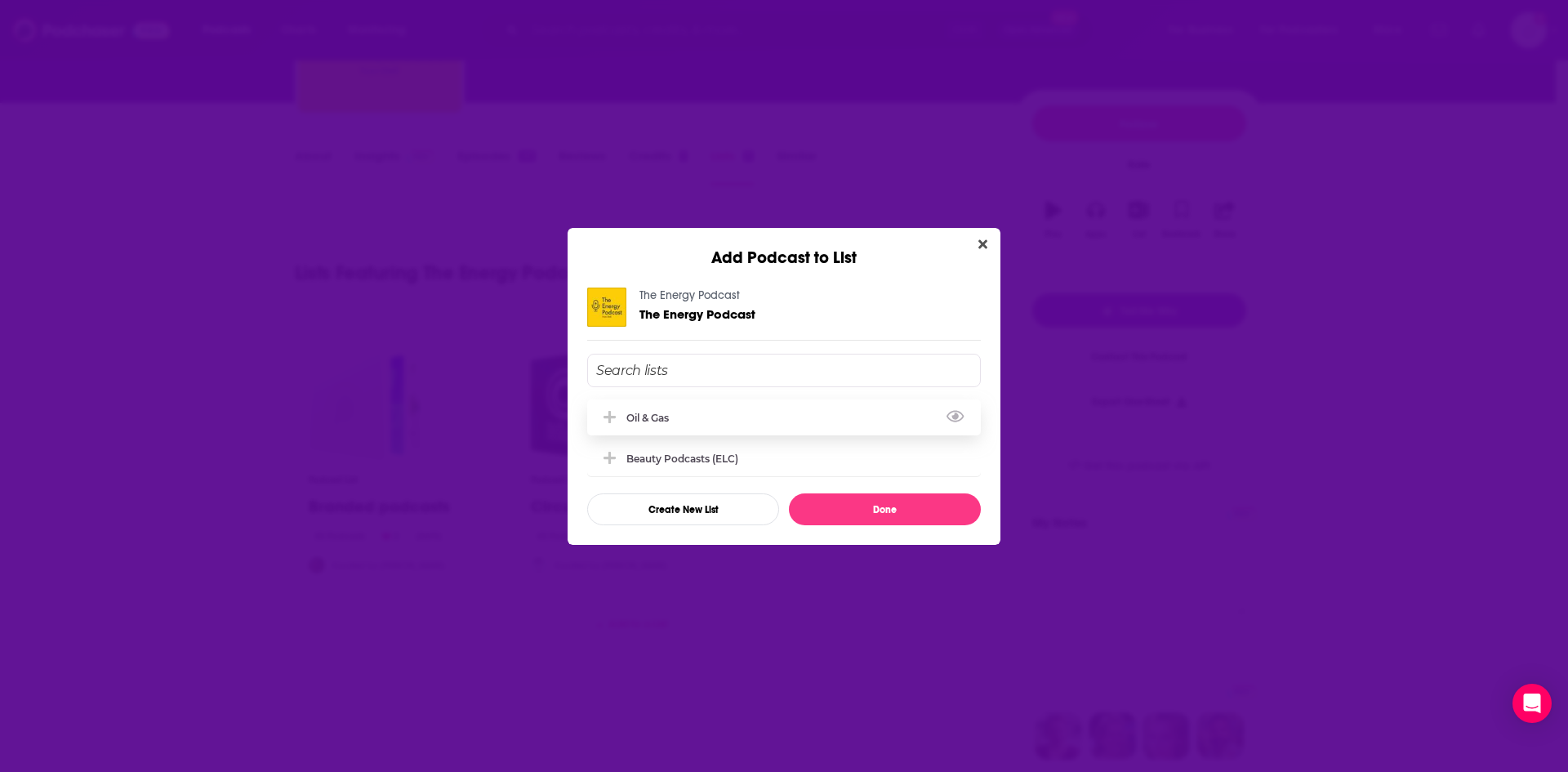
click at [662, 416] on div "Oil & Gas" at bounding box center [653, 418] width 52 height 13
click at [888, 512] on button "Done" at bounding box center [885, 509] width 192 height 32
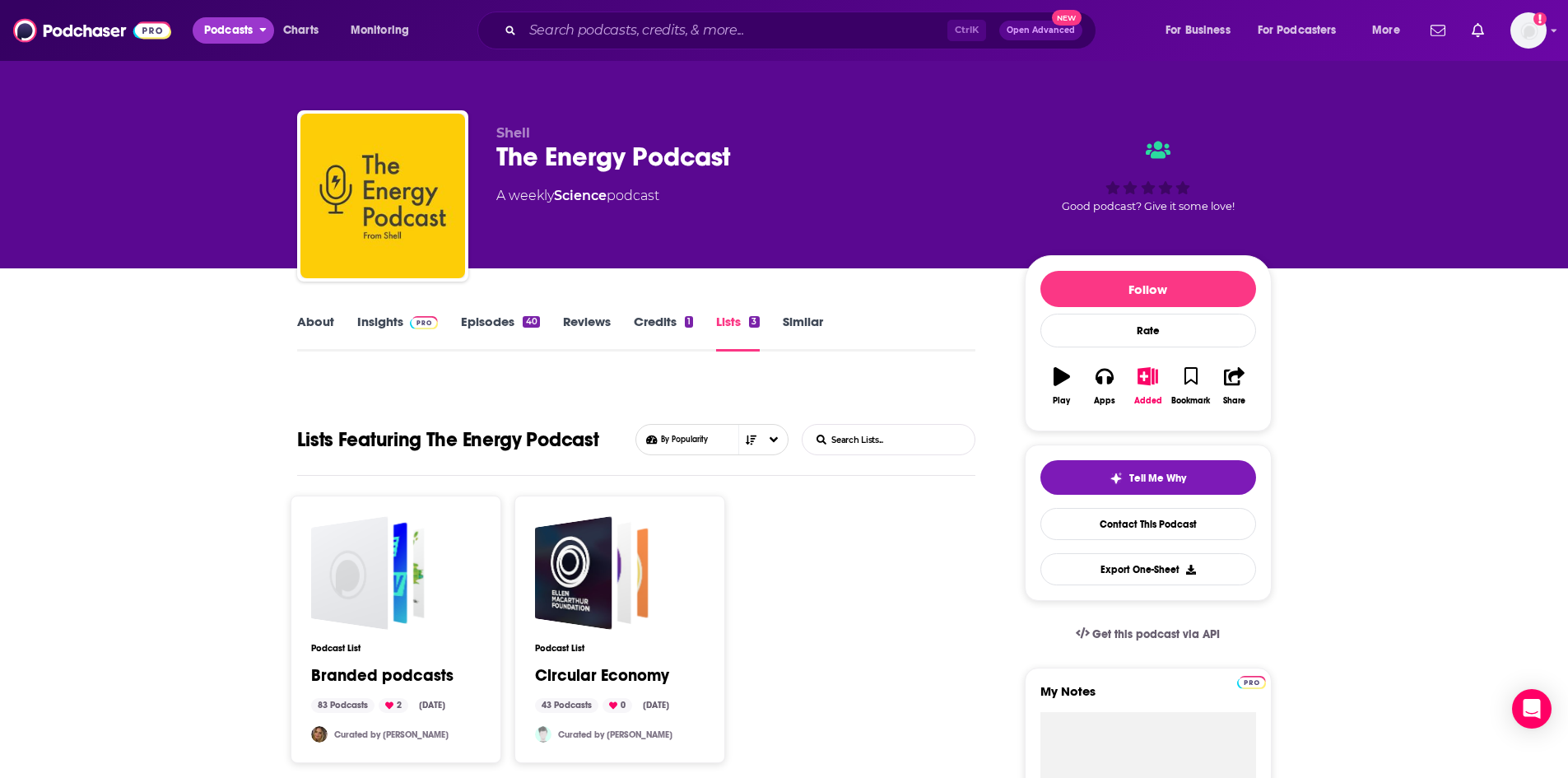
click at [225, 33] on span "Podcasts" at bounding box center [229, 31] width 49 height 23
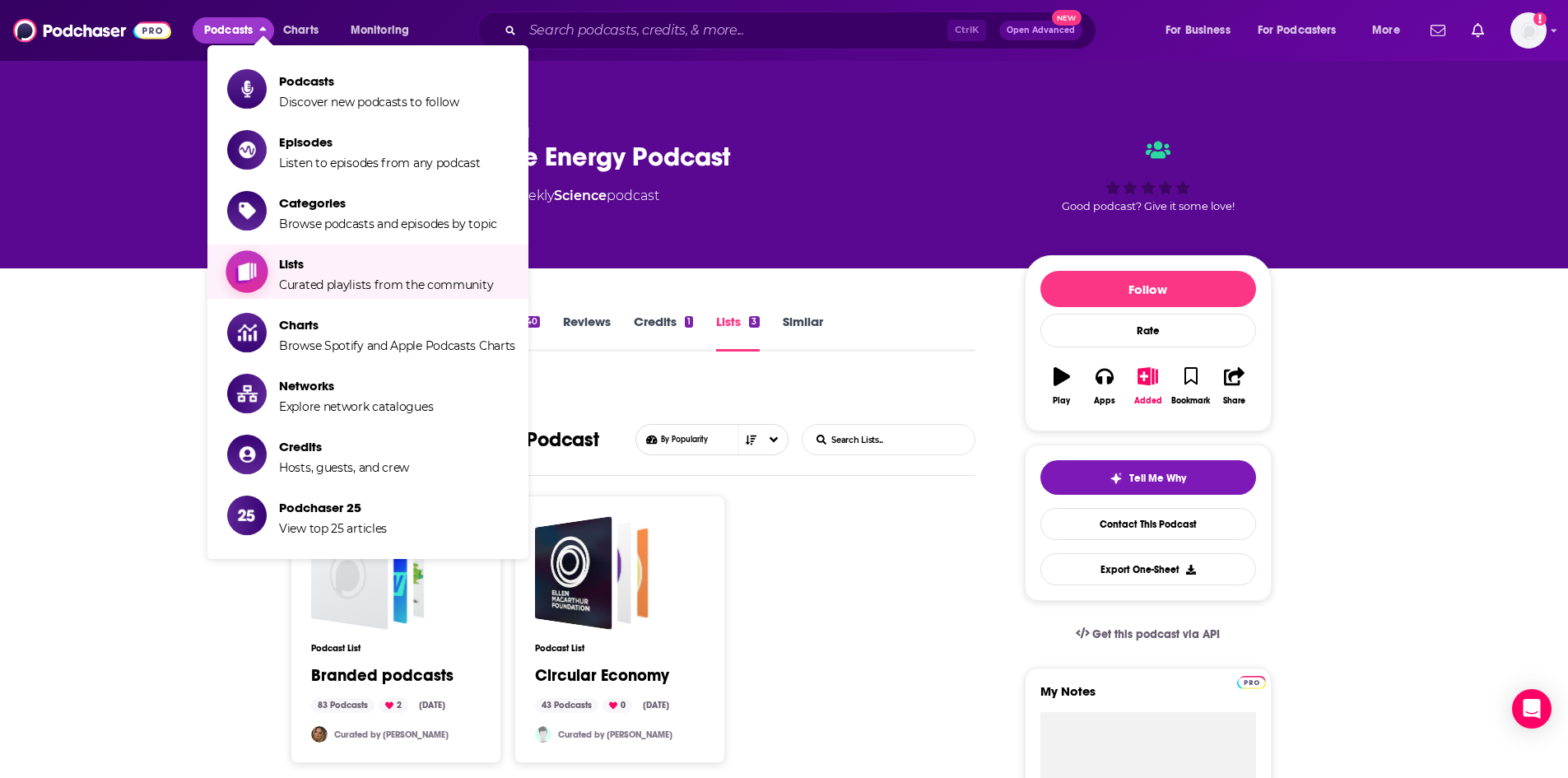
click at [292, 265] on span "Lists" at bounding box center [386, 263] width 214 height 15
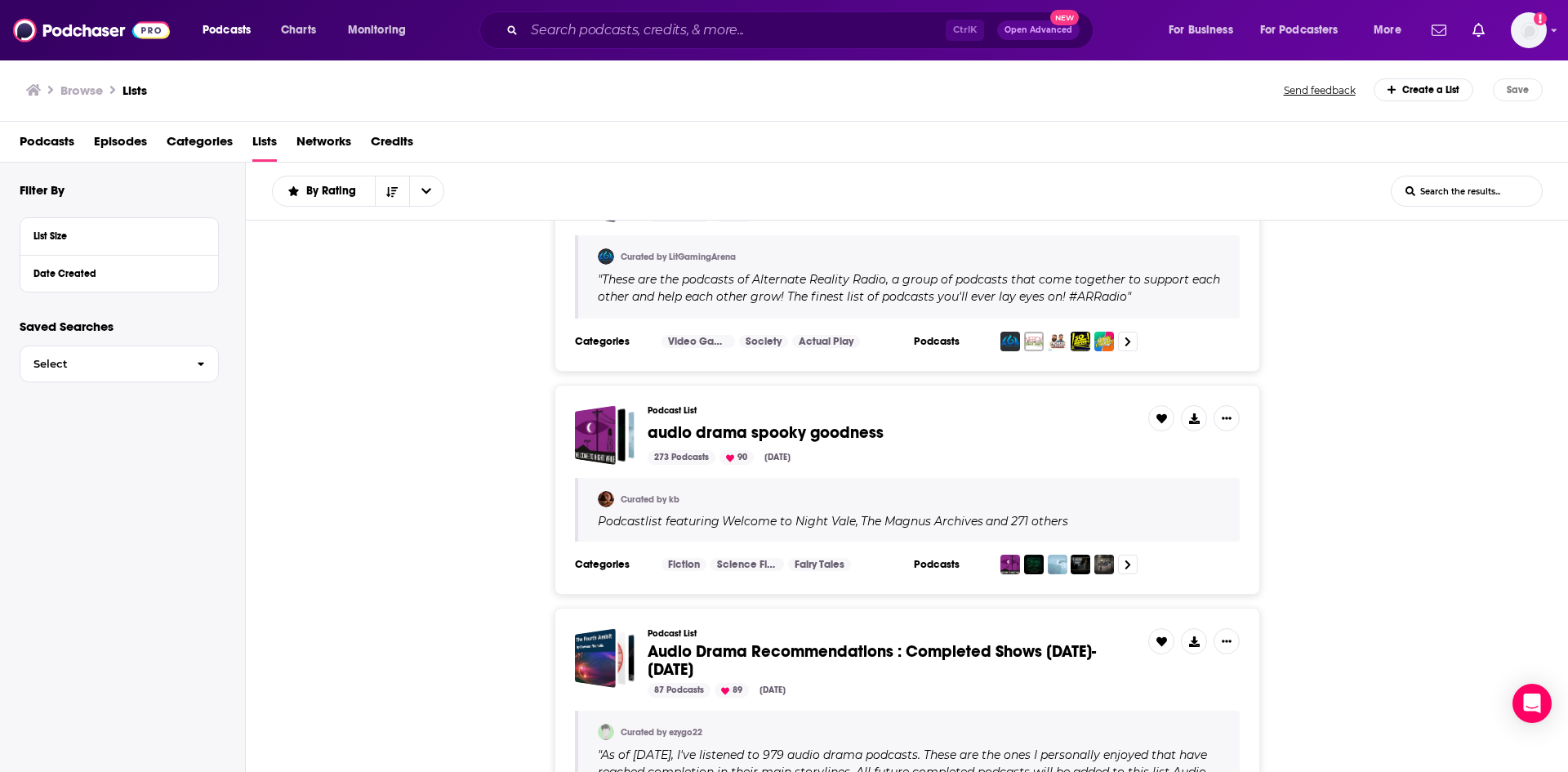
scroll to position [1634, 0]
click at [1499, 184] on input "List Search Input" at bounding box center [1468, 191] width 151 height 30
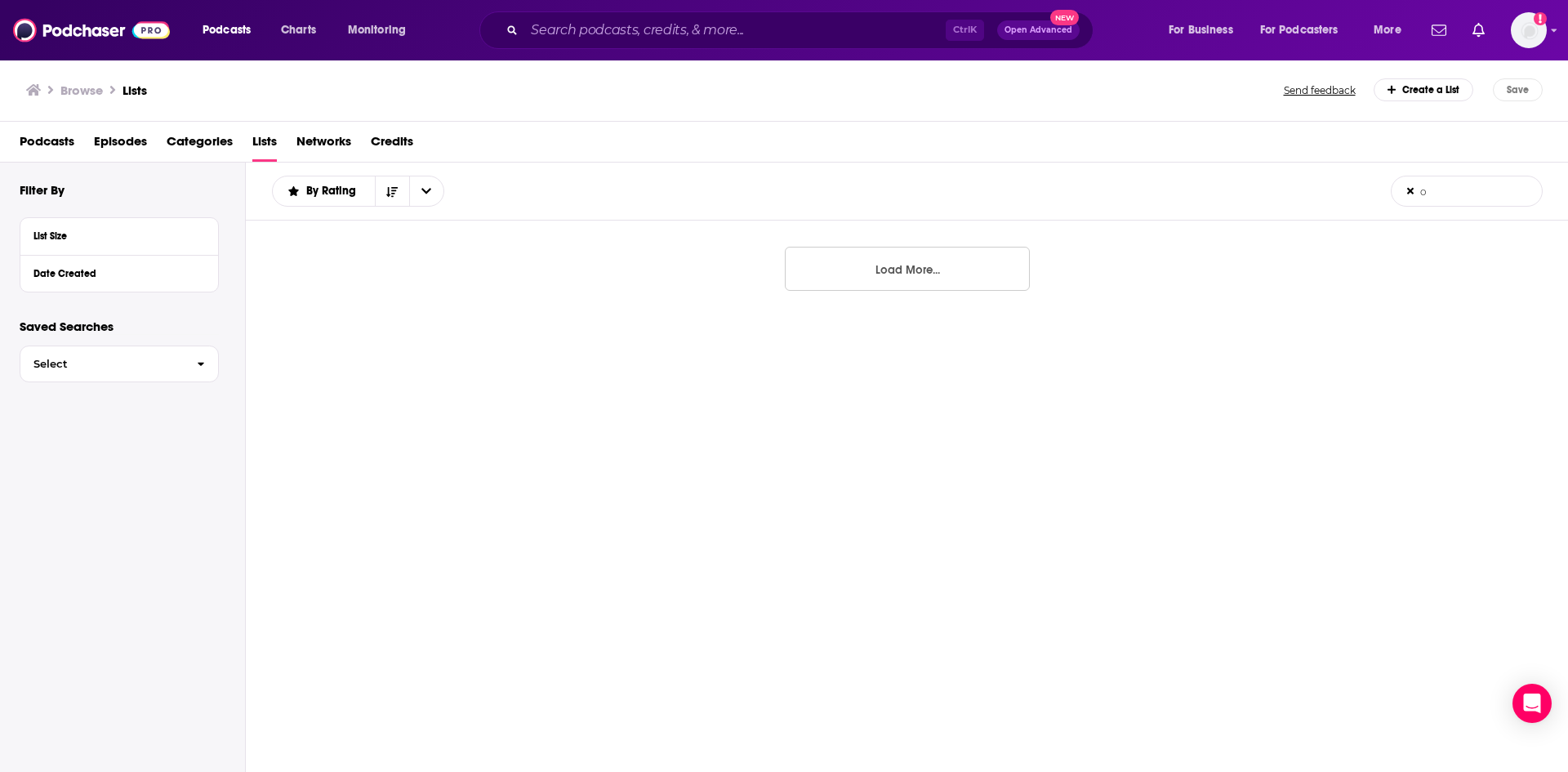
scroll to position [0, 0]
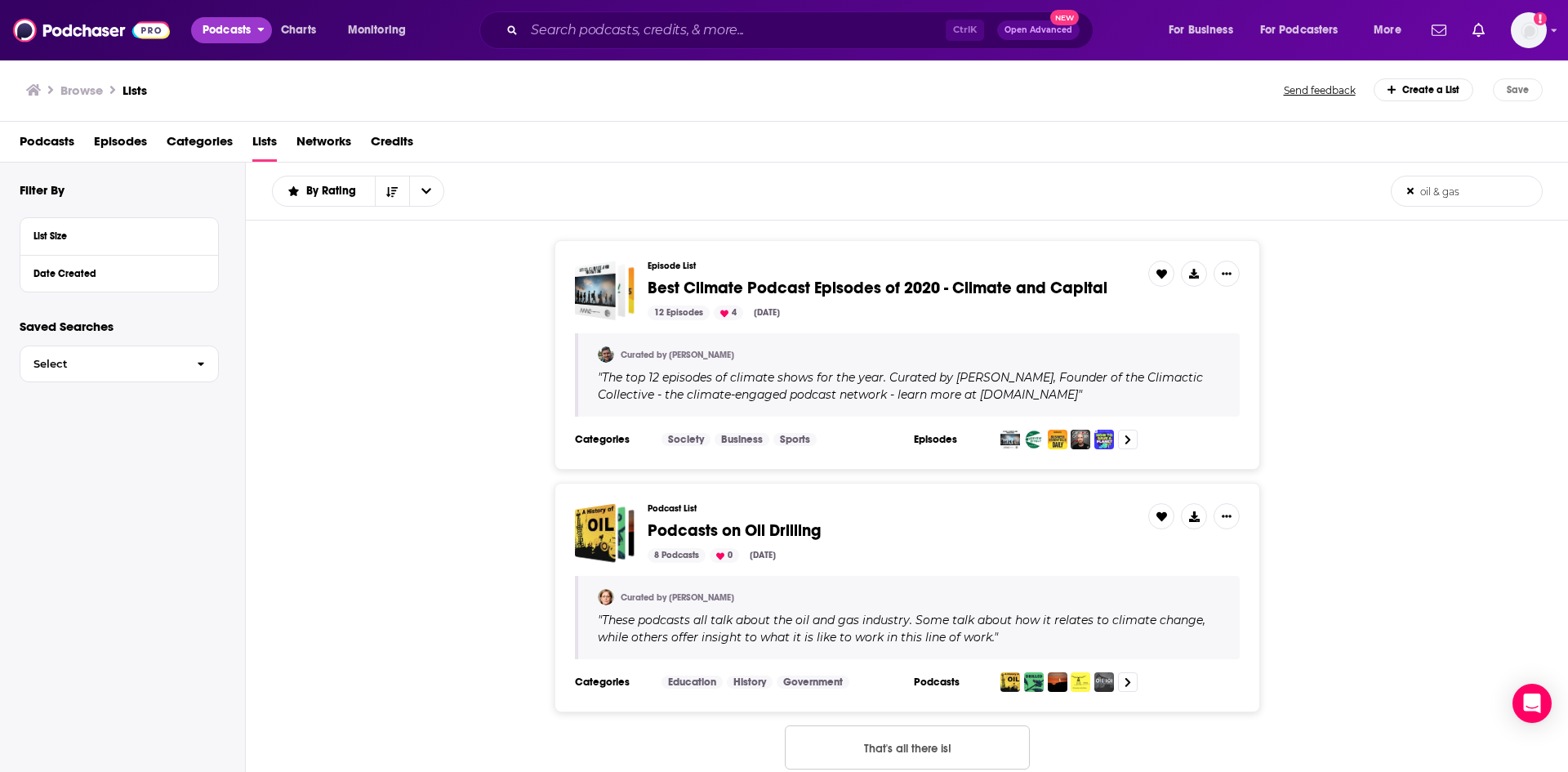
type input "oil & gas"
click at [207, 22] on span "Podcasts" at bounding box center [227, 30] width 48 height 23
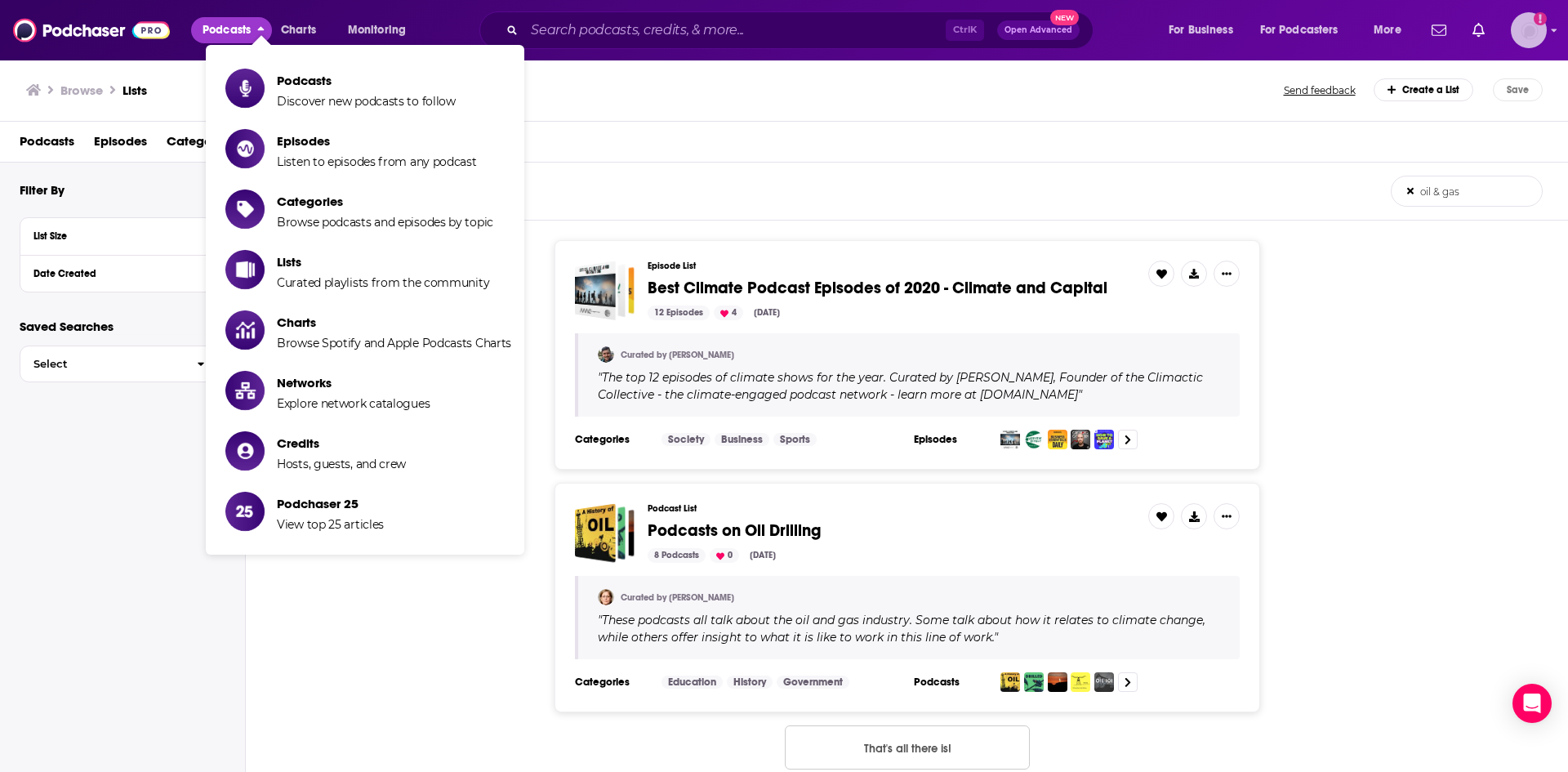
click at [1534, 32] on img "Logged in as nbaderrubenstein" at bounding box center [1529, 30] width 36 height 36
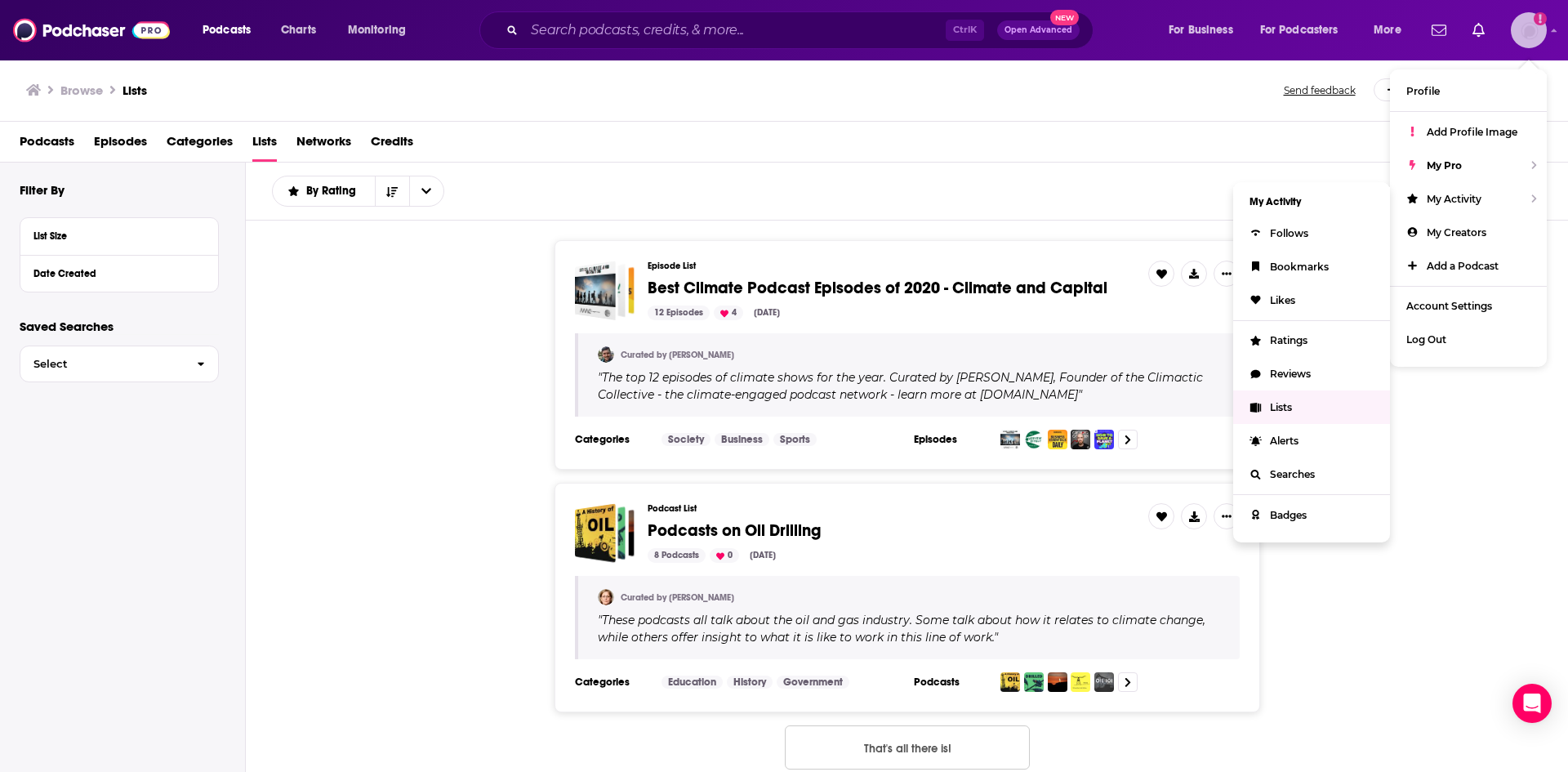
click at [1292, 409] on span "Lists" at bounding box center [1281, 407] width 22 height 13
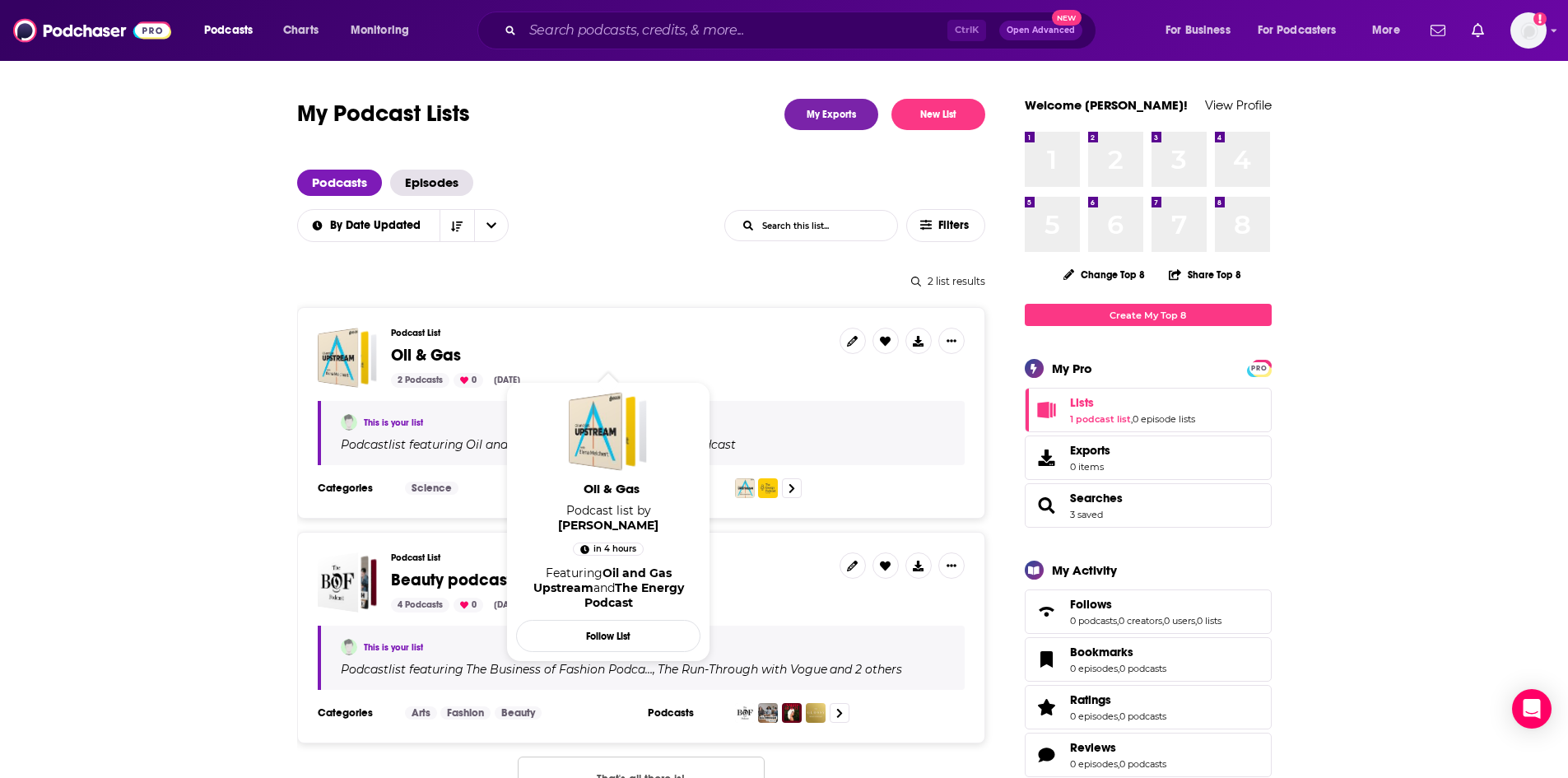
click at [433, 352] on span "Oil & Gas" at bounding box center [425, 355] width 70 height 21
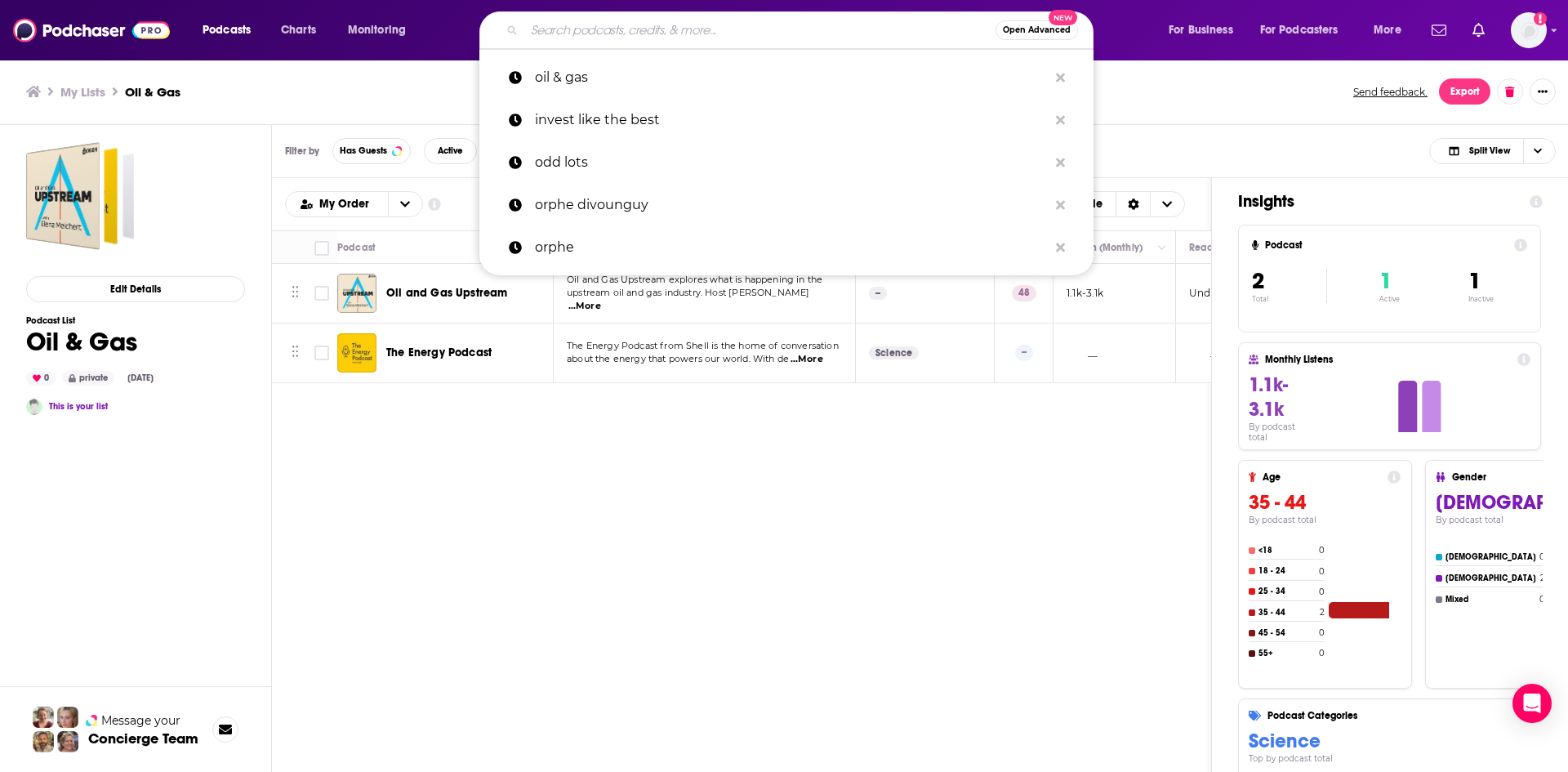
click at [654, 30] on input "Search podcasts, credits, & more..." at bounding box center [760, 30] width 472 height 26
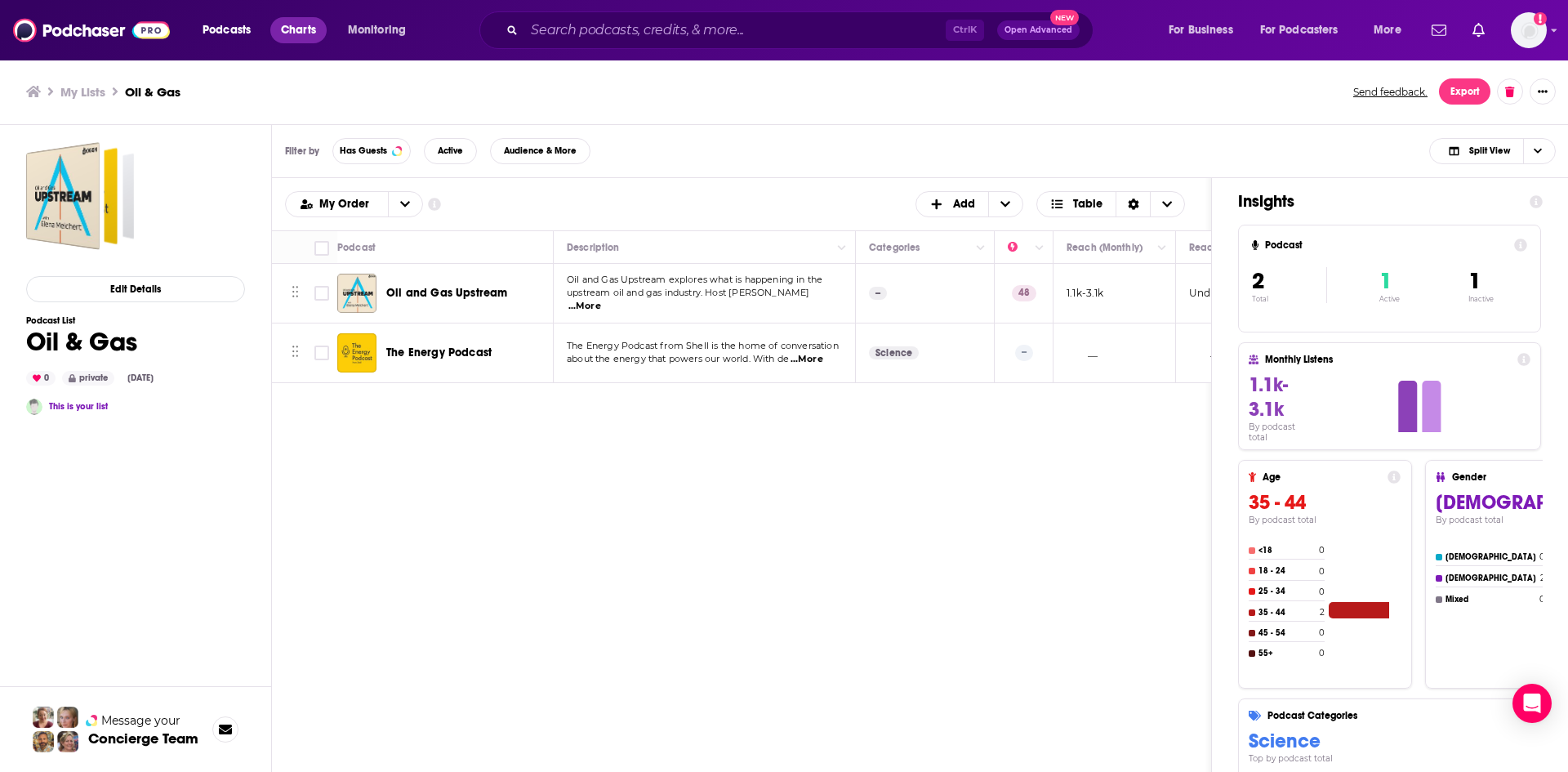
click at [287, 29] on span "Charts" at bounding box center [298, 30] width 35 height 23
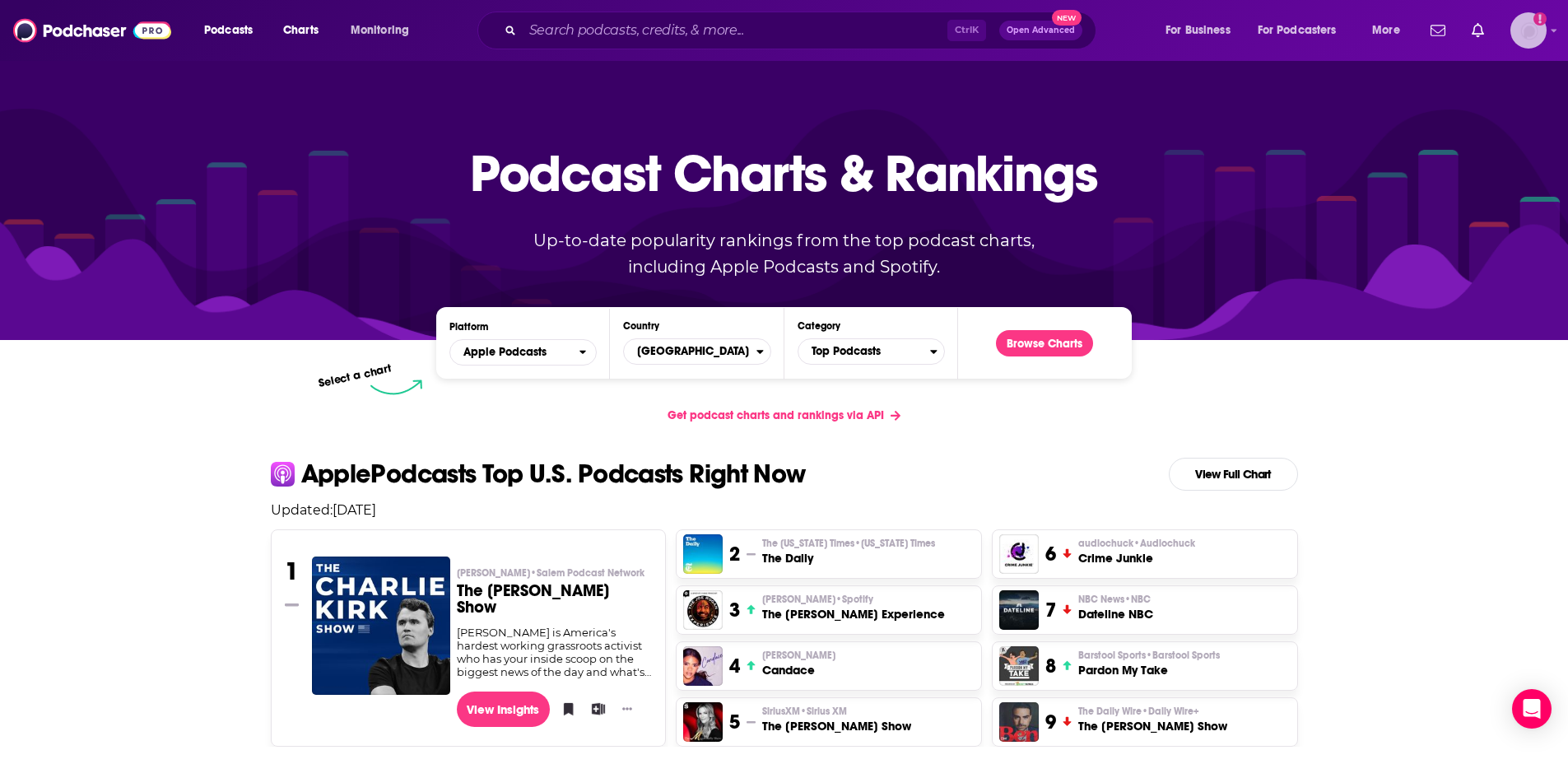
click at [1525, 23] on img "Logged in as nbaderrubenstein" at bounding box center [1528, 31] width 36 height 36
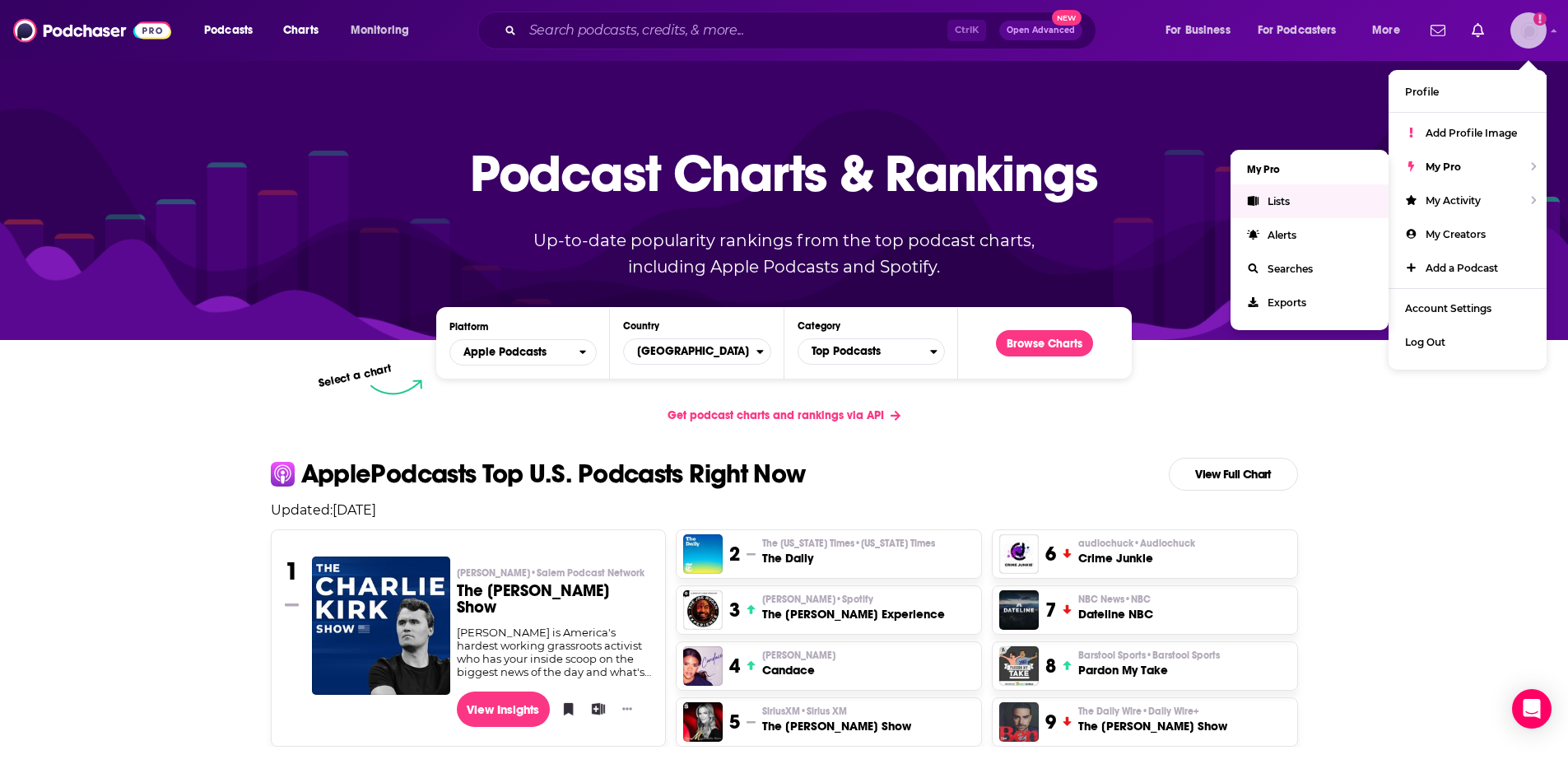
click at [1300, 204] on link "Lists" at bounding box center [1309, 201] width 158 height 33
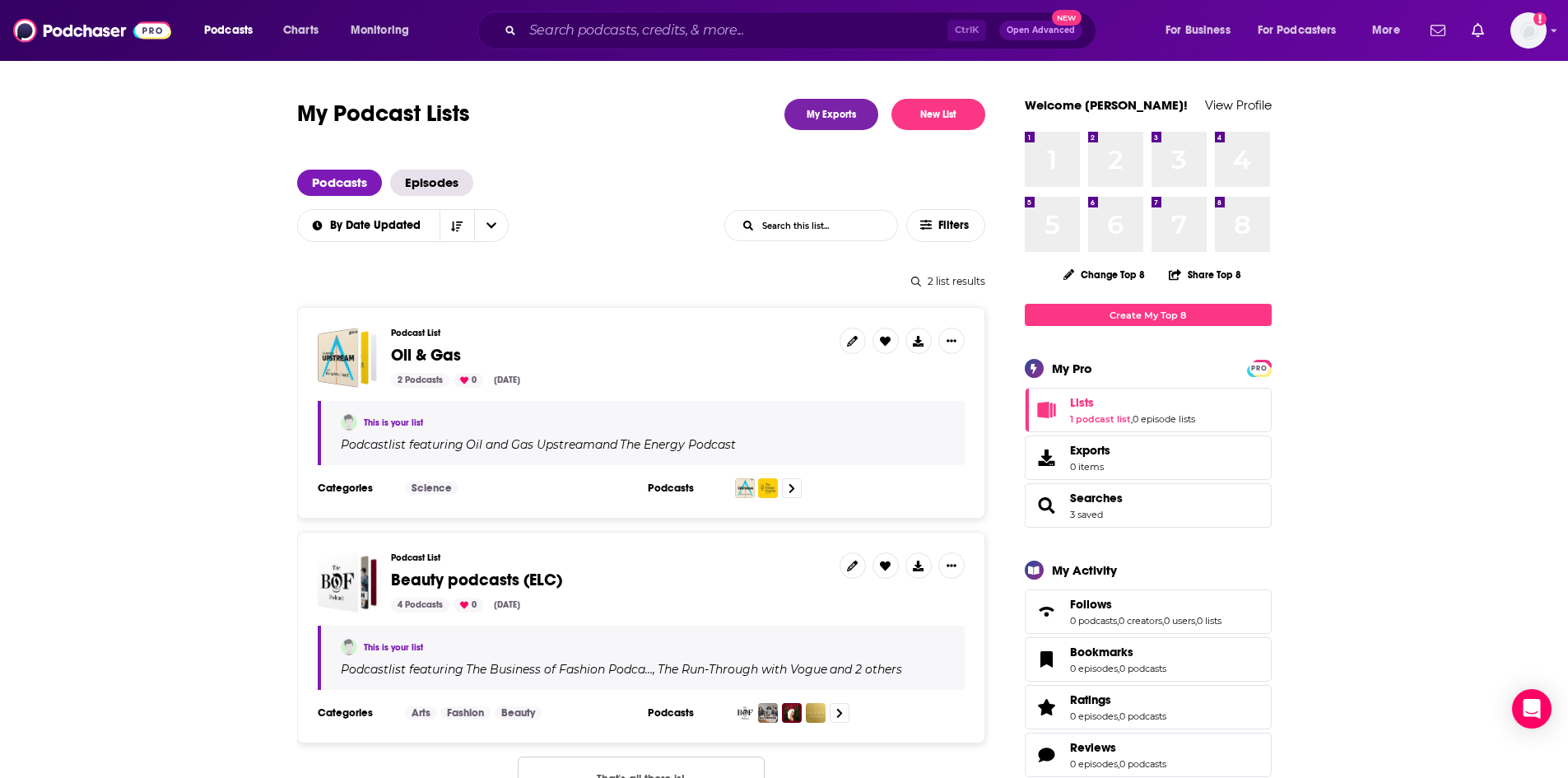
click at [592, 362] on span "Oil & Gas" at bounding box center [609, 356] width 435 height 18
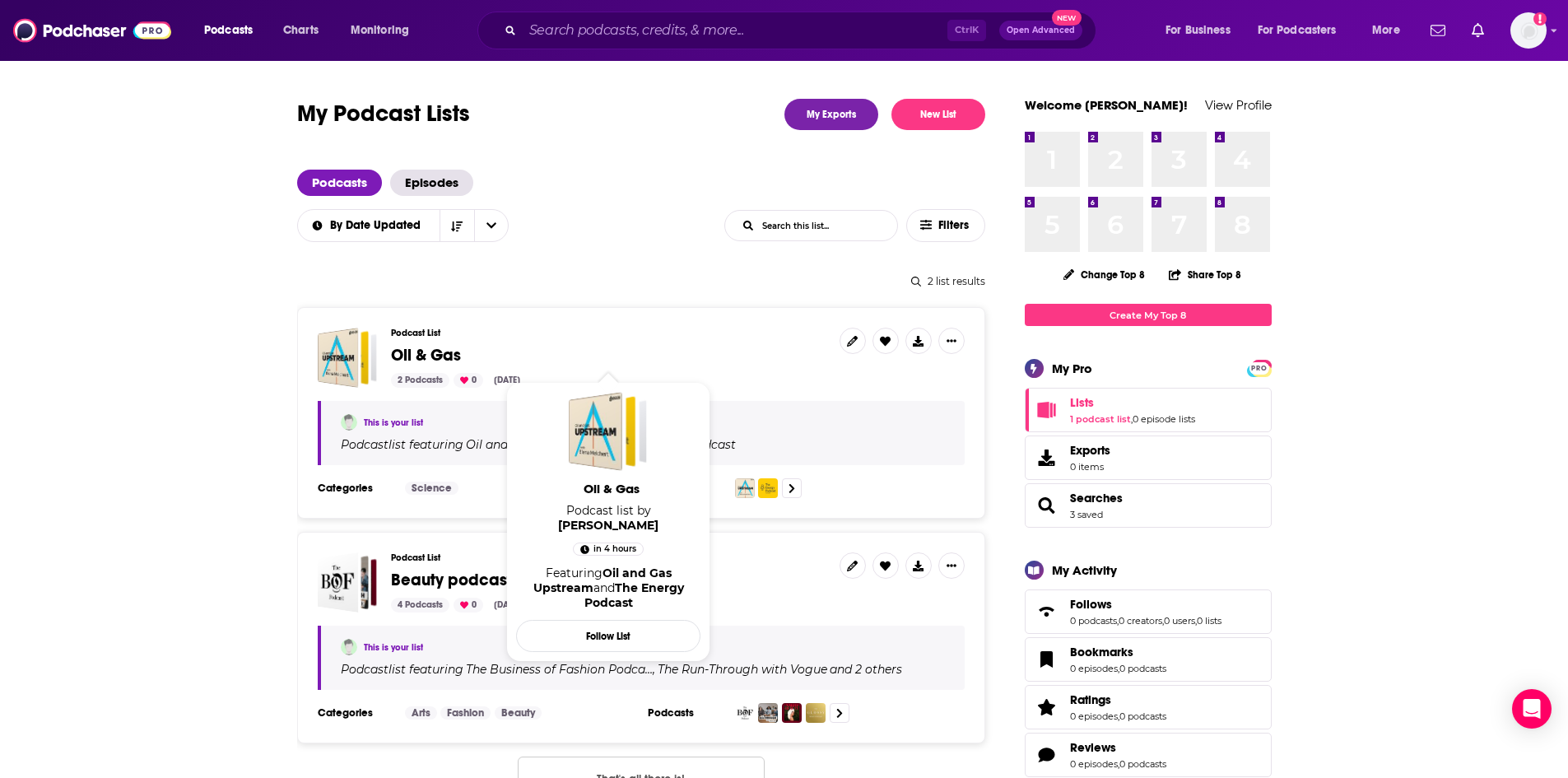
drag, startPoint x: 701, startPoint y: 339, endPoint x: 437, endPoint y: 350, distance: 264.2
click at [700, 339] on div "Podcast List Oil & Gas 2 Podcasts 0 [DATE]" at bounding box center [609, 358] width 435 height 61
click at [412, 357] on span "Oil & Gas" at bounding box center [425, 355] width 70 height 21
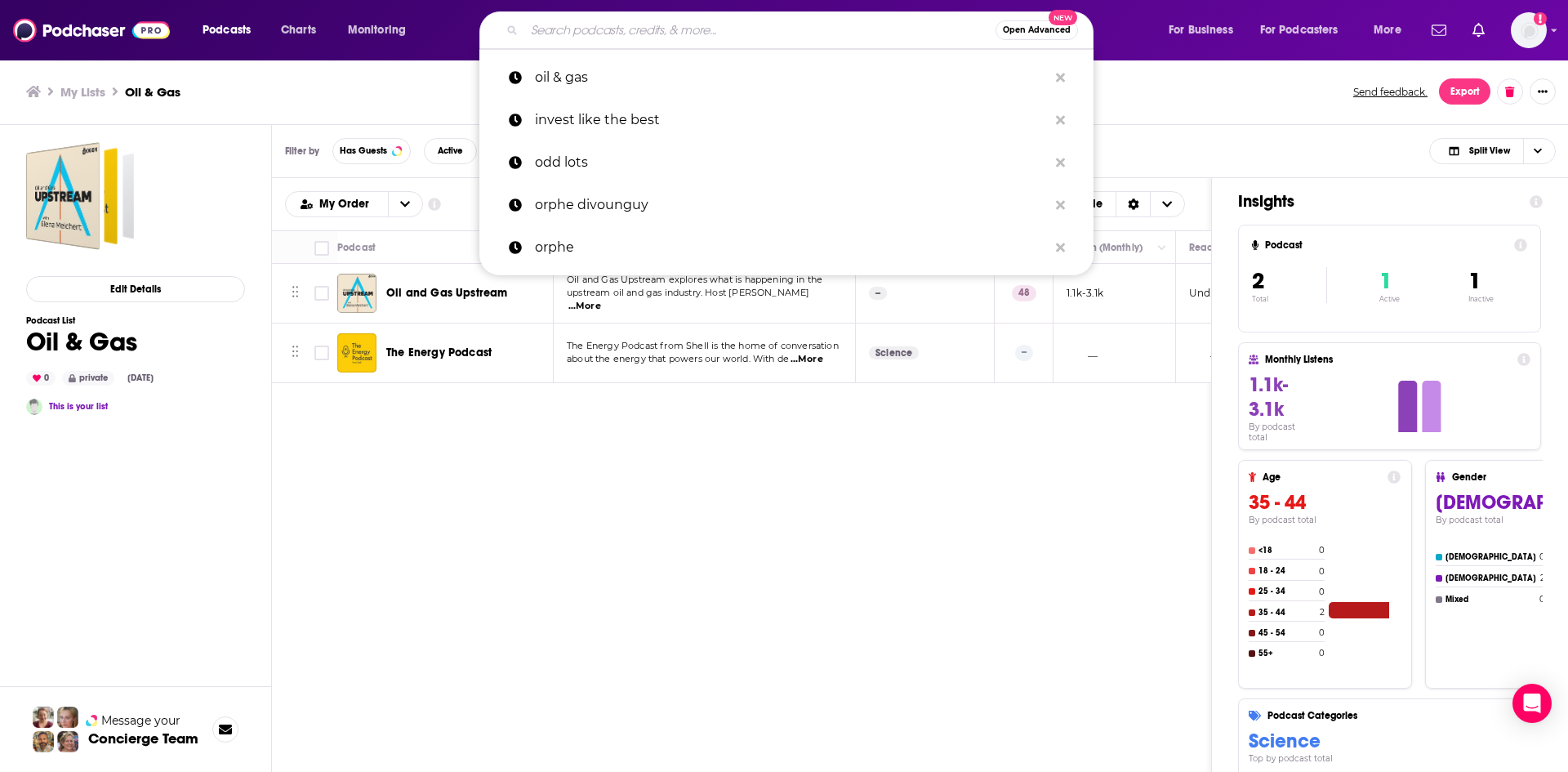
click at [615, 26] on input "Search podcasts, credits, & more..." at bounding box center [760, 30] width 472 height 26
click at [1534, 32] on img "Logged in as nbaderrubenstein" at bounding box center [1529, 30] width 36 height 36
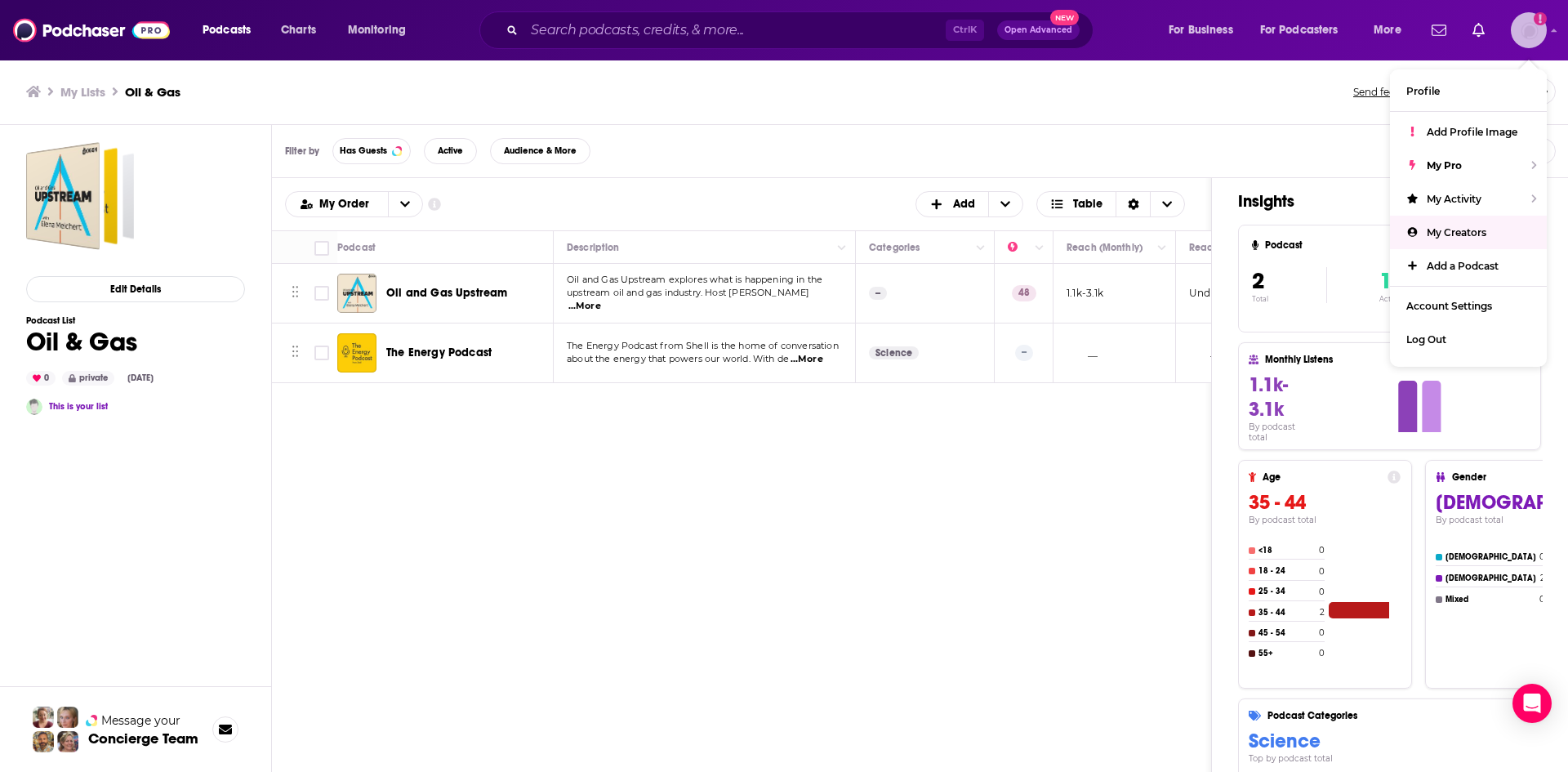
click at [1430, 228] on span "My Creators" at bounding box center [1457, 232] width 60 height 13
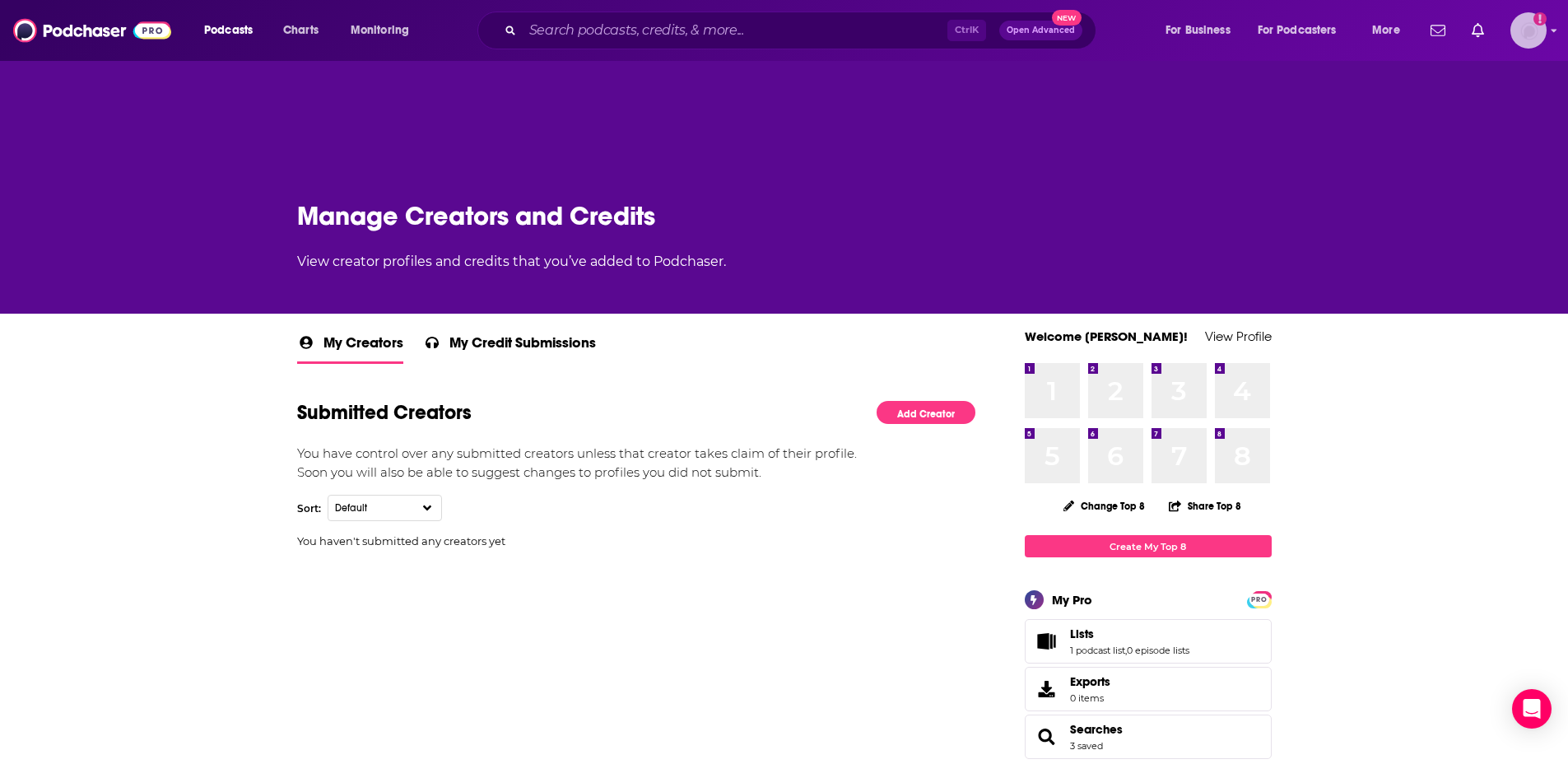
click at [1530, 27] on img "Logged in as nbaderrubenstein" at bounding box center [1528, 31] width 36 height 36
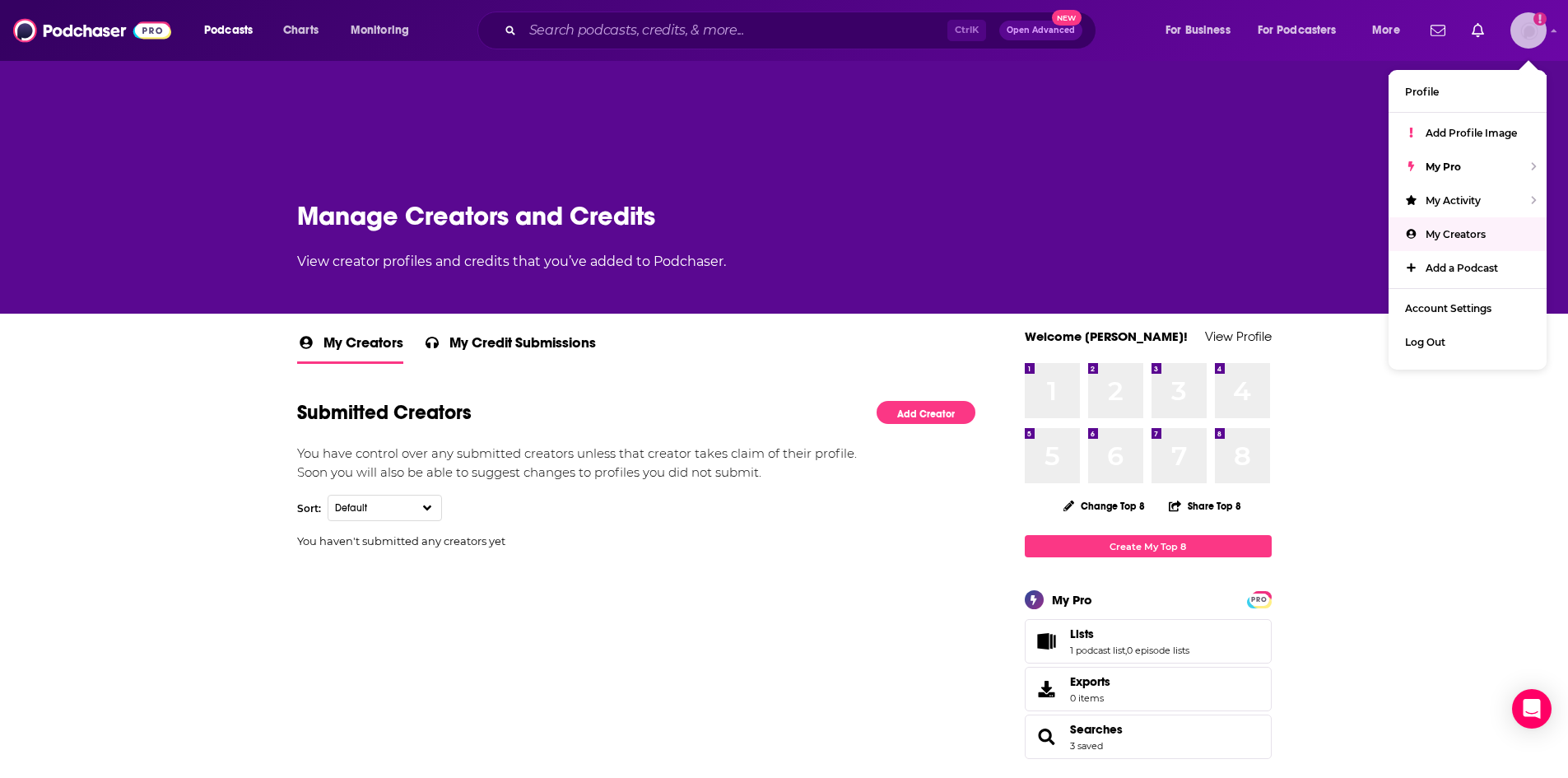
click at [1440, 235] on span "My Creators" at bounding box center [1455, 234] width 61 height 13
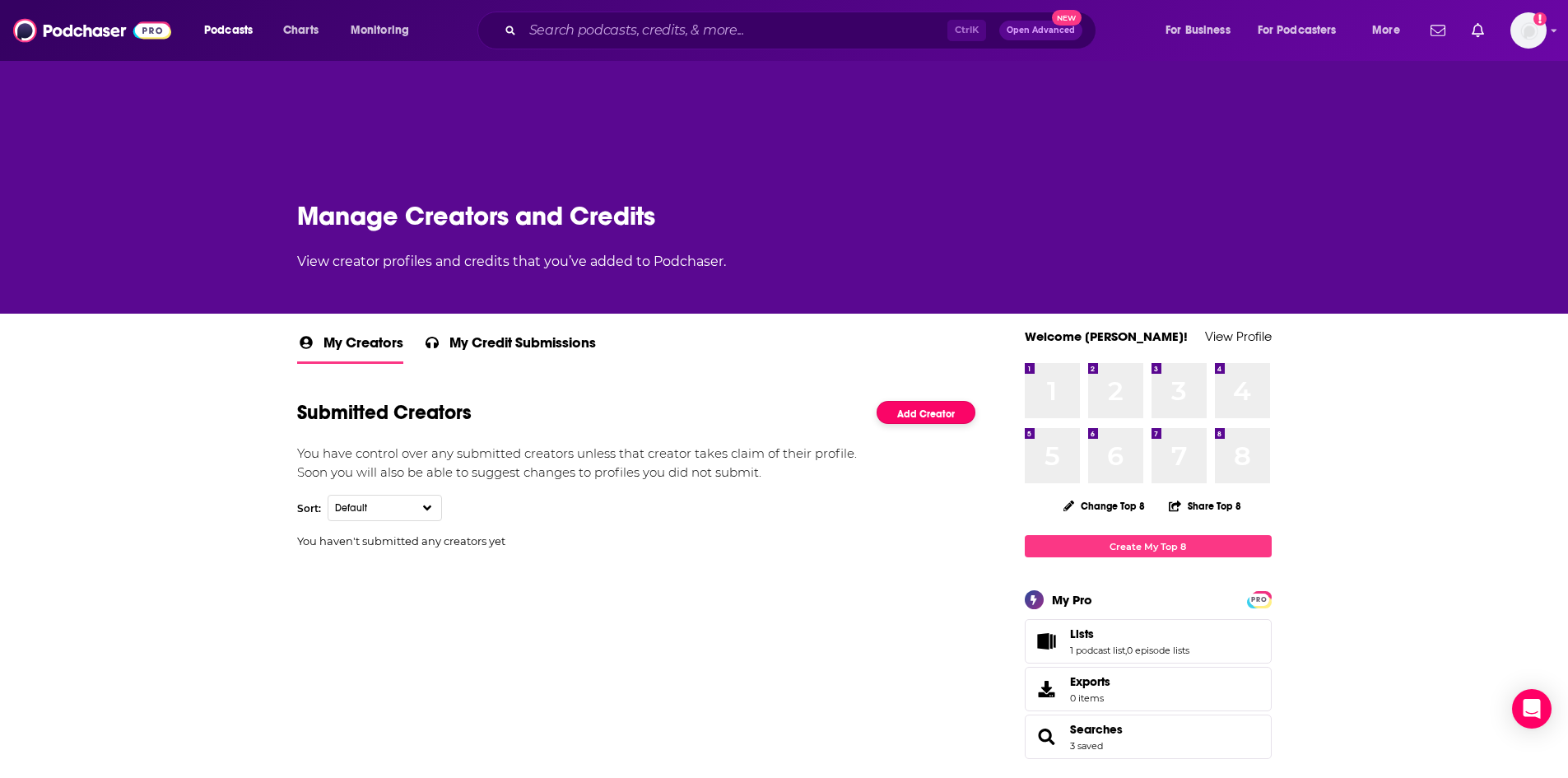
click at [926, 415] on link "Add Creator" at bounding box center [925, 413] width 98 height 23
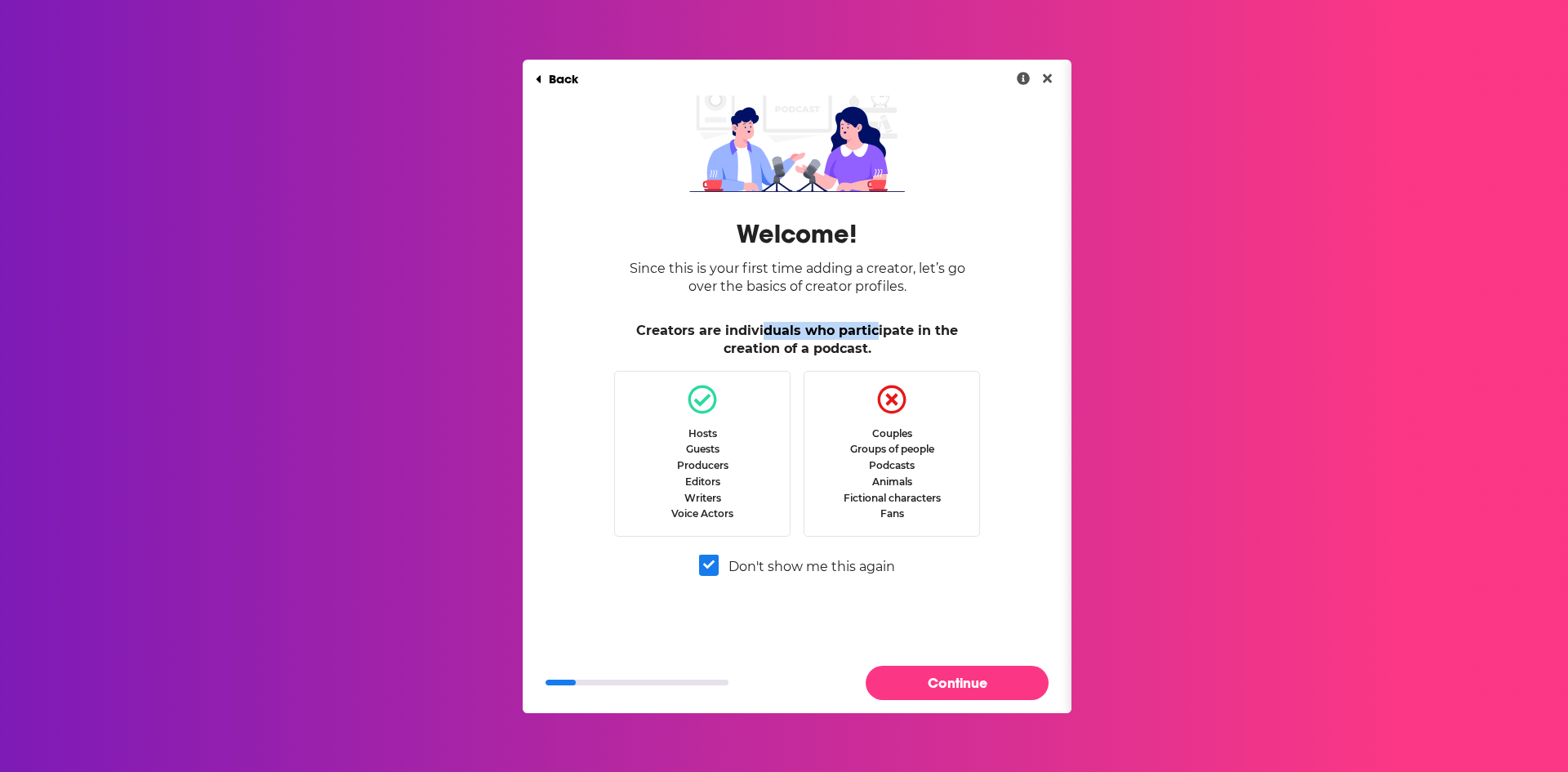
drag, startPoint x: 764, startPoint y: 335, endPoint x: 864, endPoint y: 345, distance: 100.5
click at [873, 336] on h3 "Creators are individuals who participate in the creation of a podcast." at bounding box center [797, 340] width 366 height 36
click at [723, 472] on div "Producers" at bounding box center [702, 465] width 51 height 13
click at [970, 678] on button "Continue" at bounding box center [957, 682] width 183 height 33
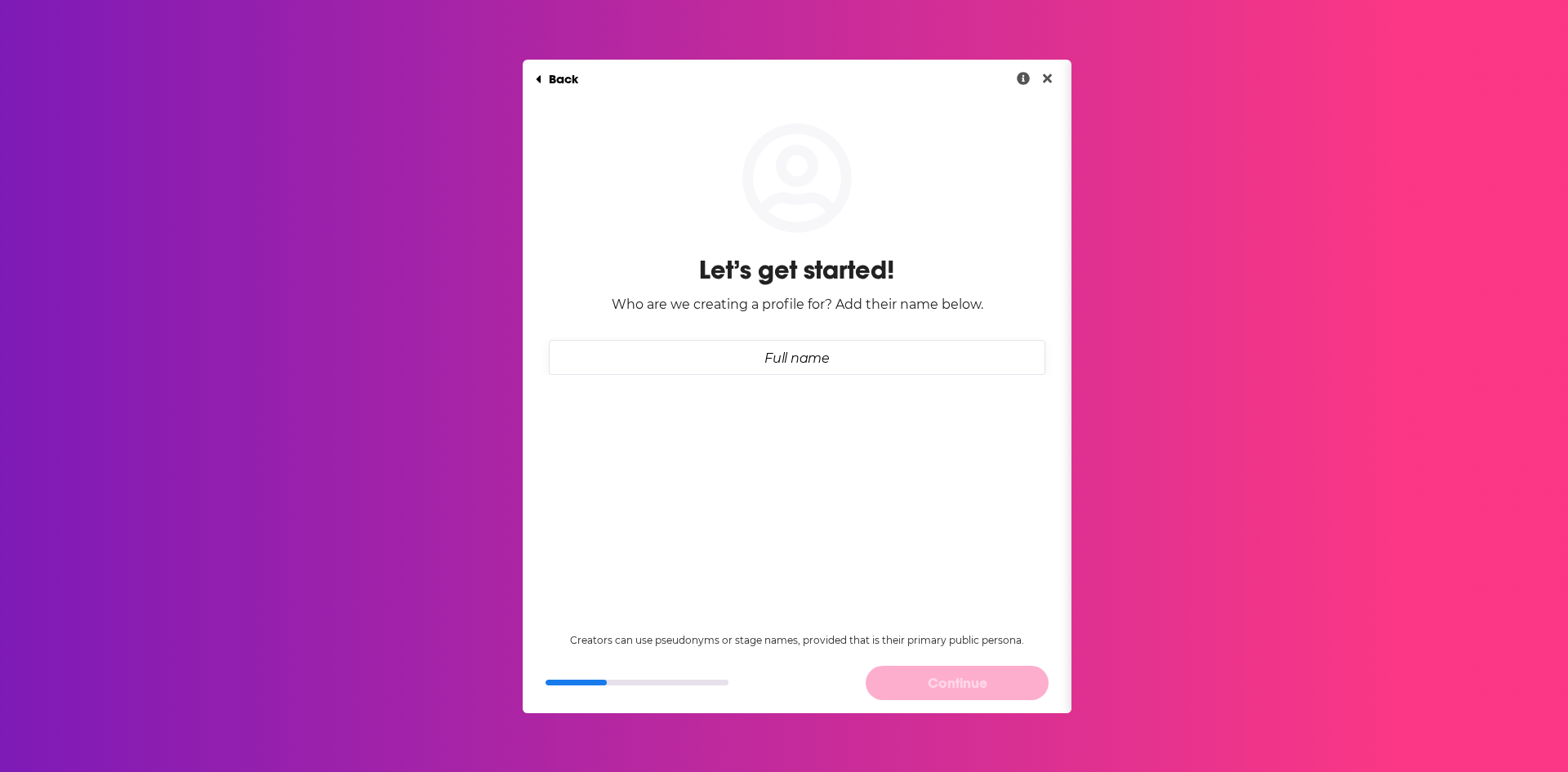
click at [880, 352] on input "Full name" at bounding box center [797, 357] width 497 height 35
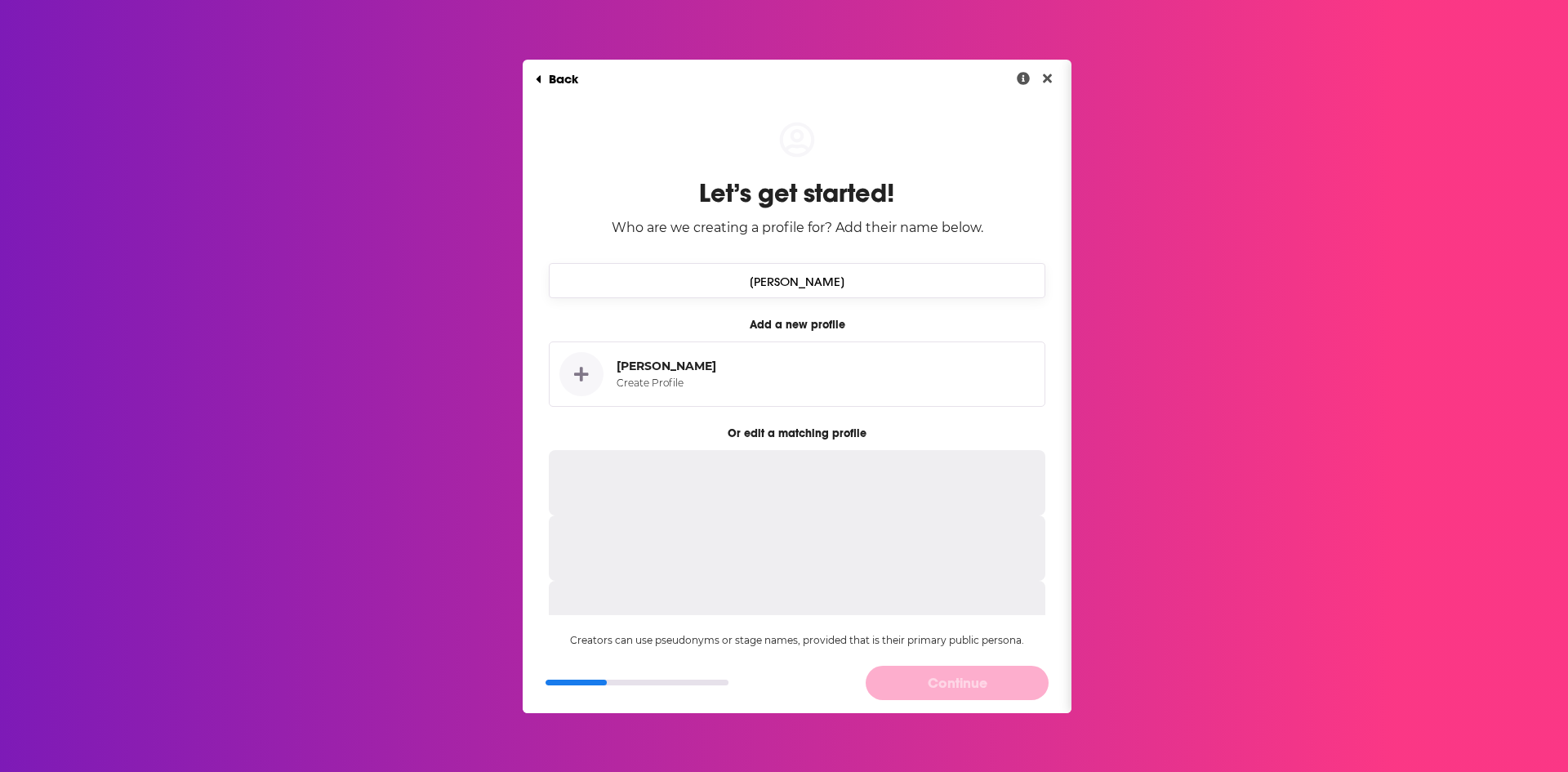
type input "[PERSON_NAME]"
click at [837, 370] on button "[PERSON_NAME] Create Profile" at bounding box center [797, 374] width 497 height 65
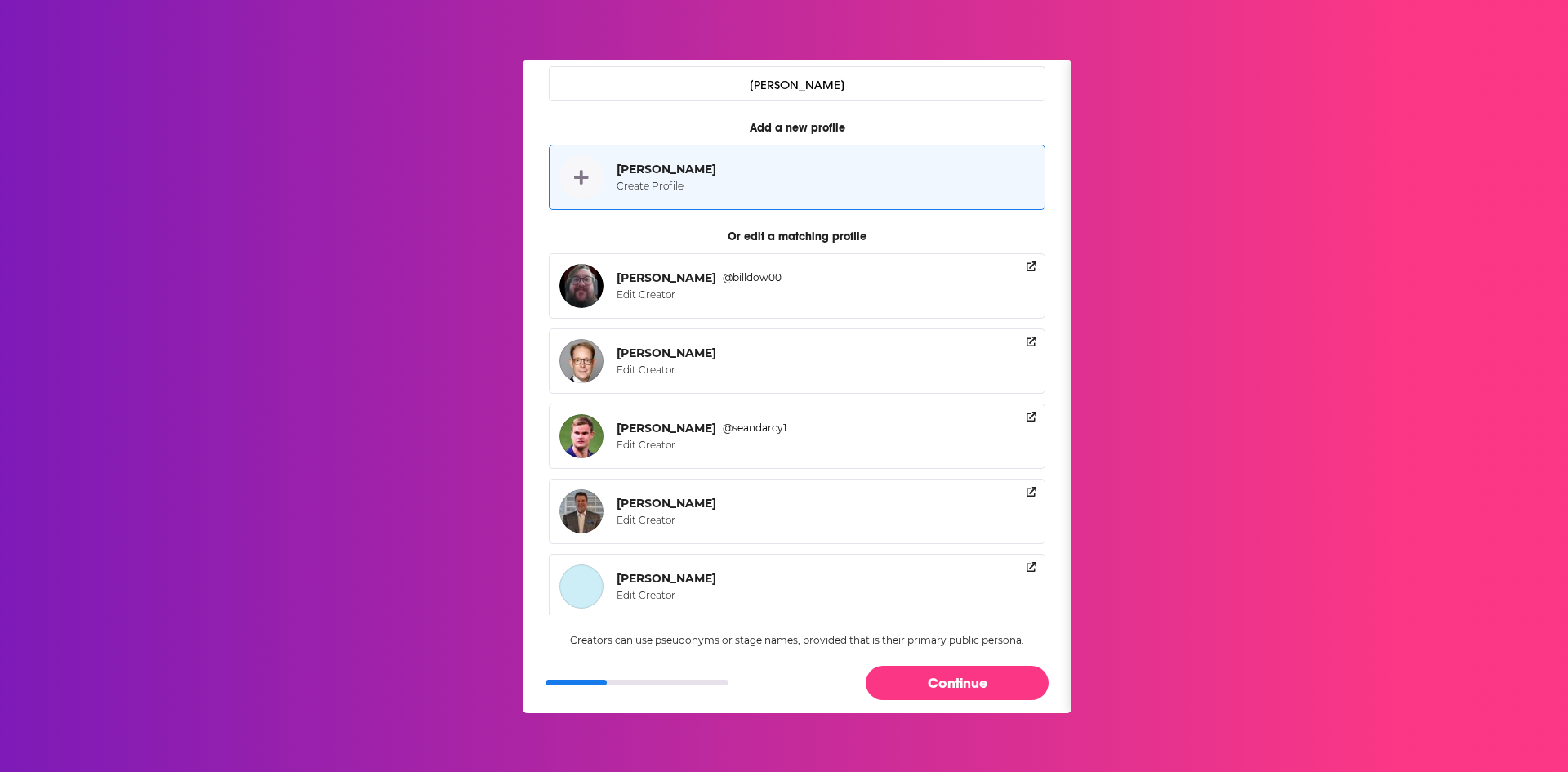
scroll to position [200, 0]
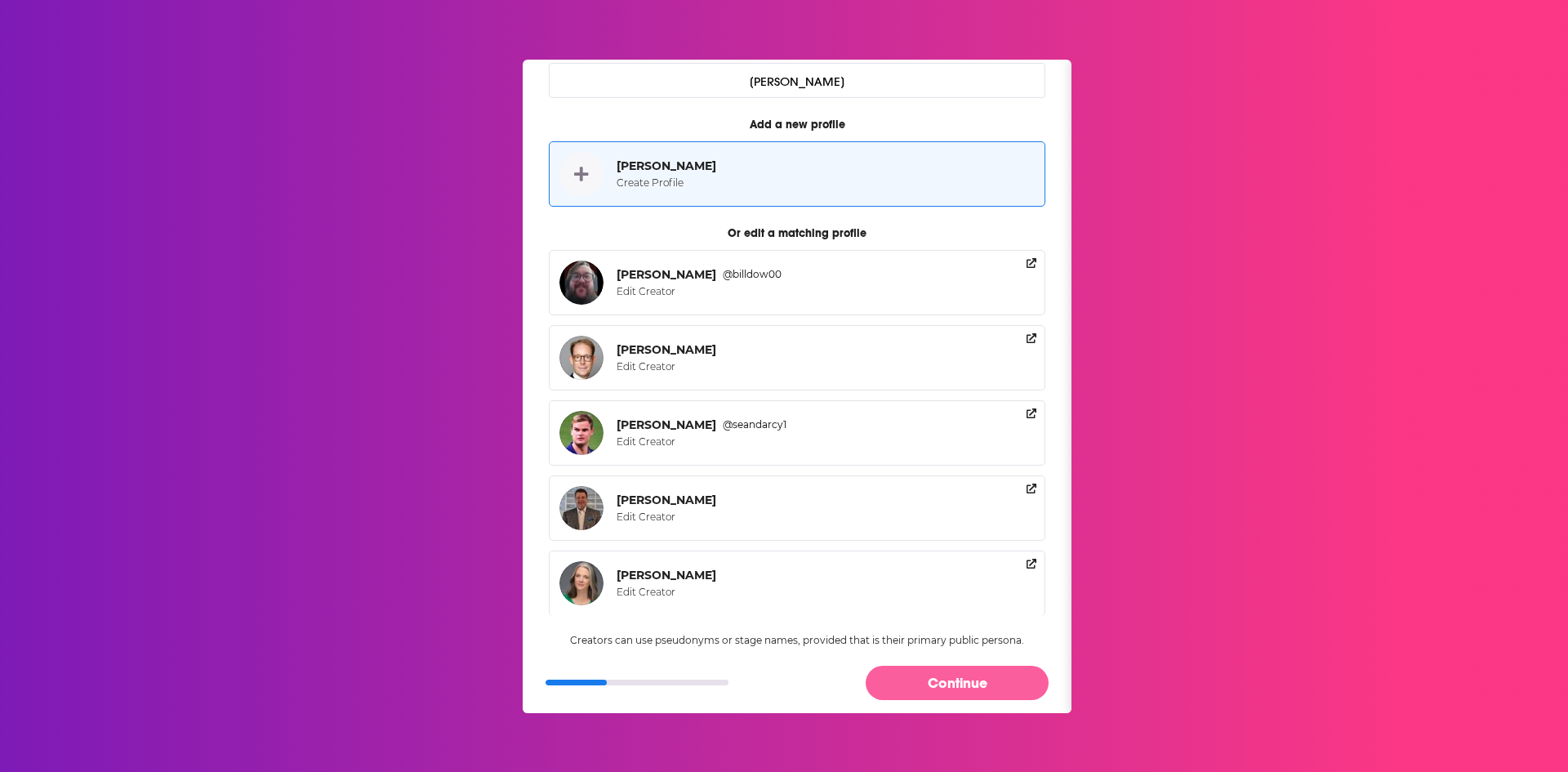
click at [961, 679] on button "Continue" at bounding box center [957, 682] width 183 height 33
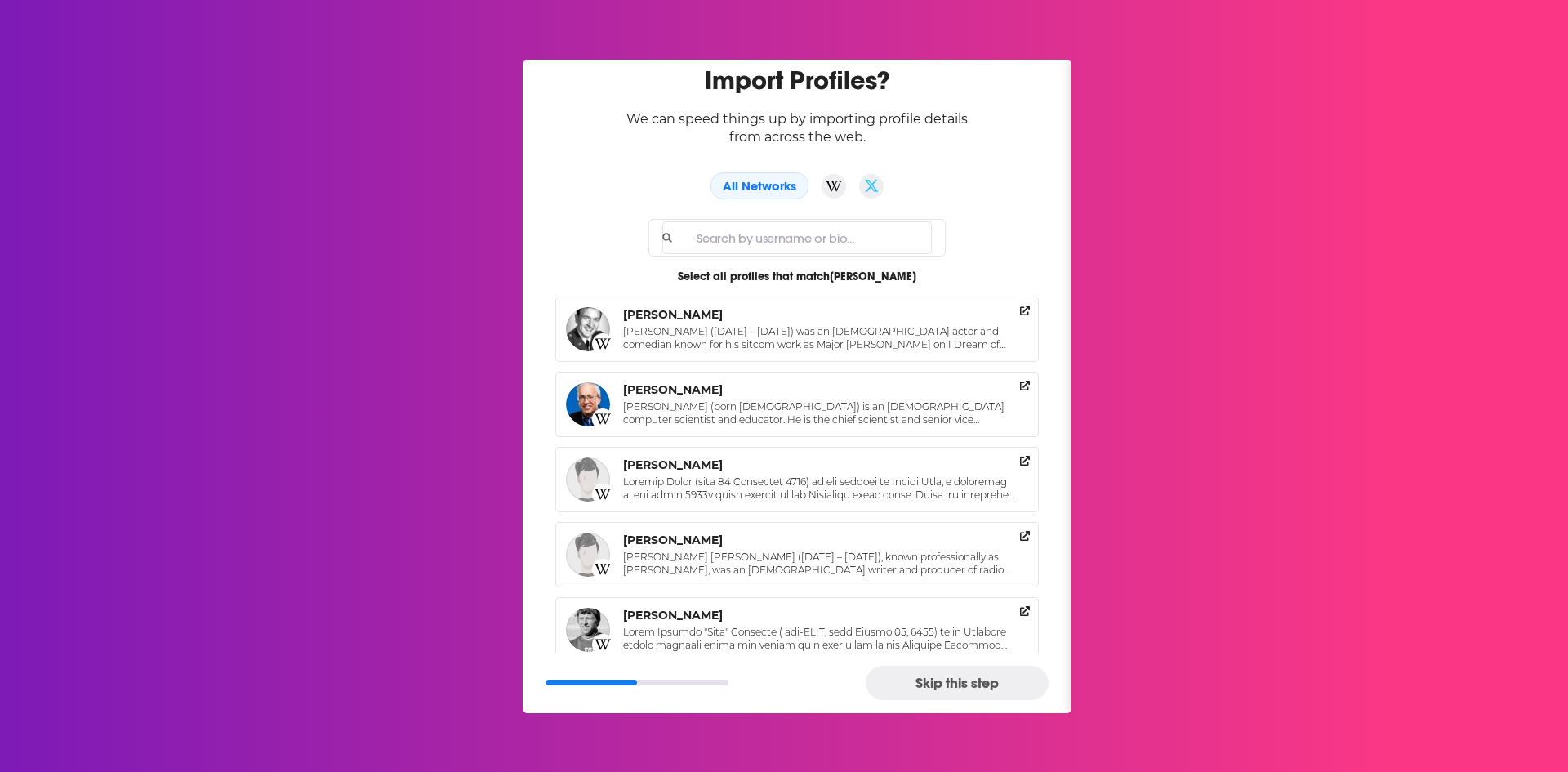
scroll to position [109, 0]
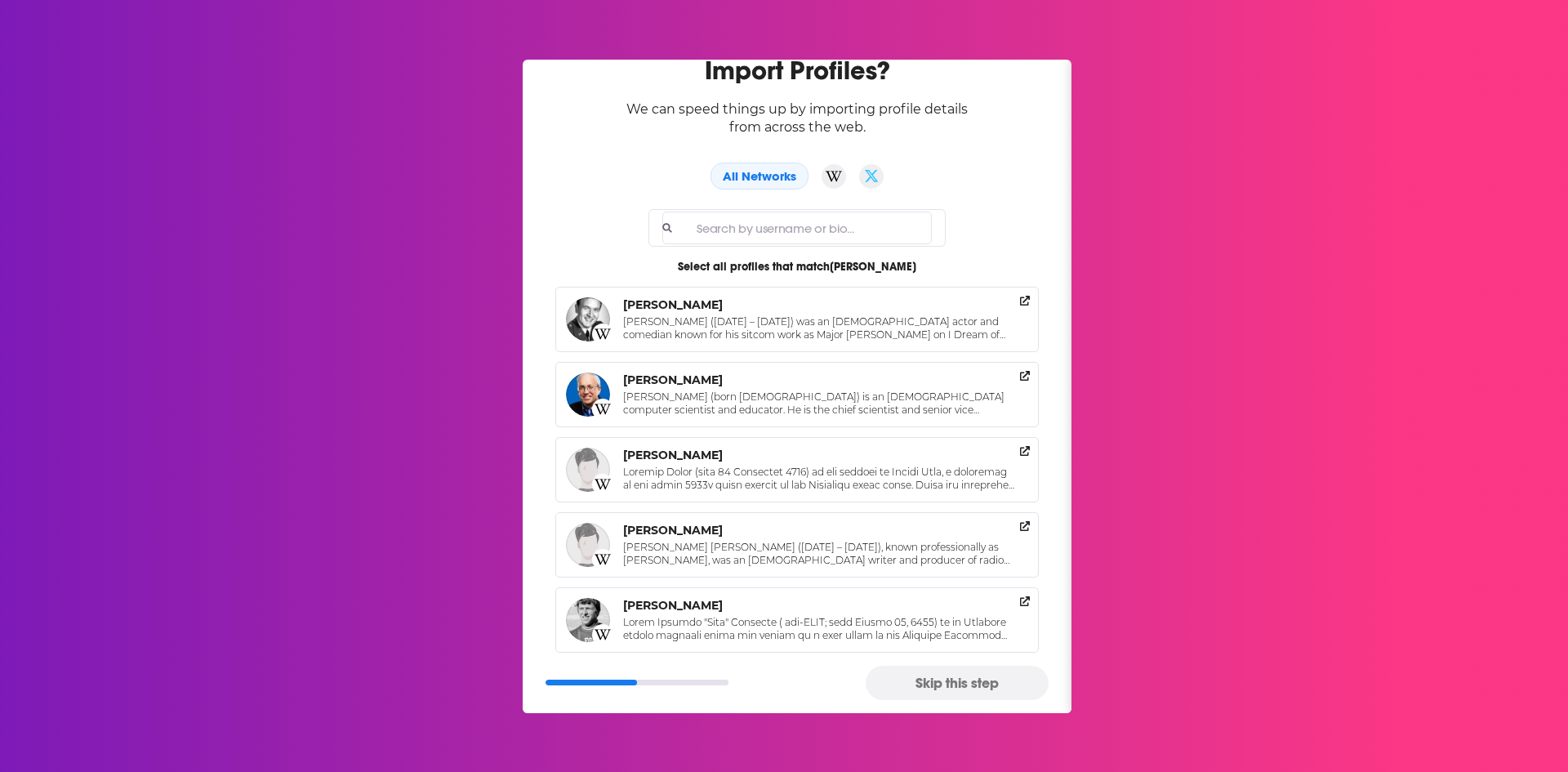
click at [923, 685] on button "Skip this step" at bounding box center [957, 682] width 183 height 33
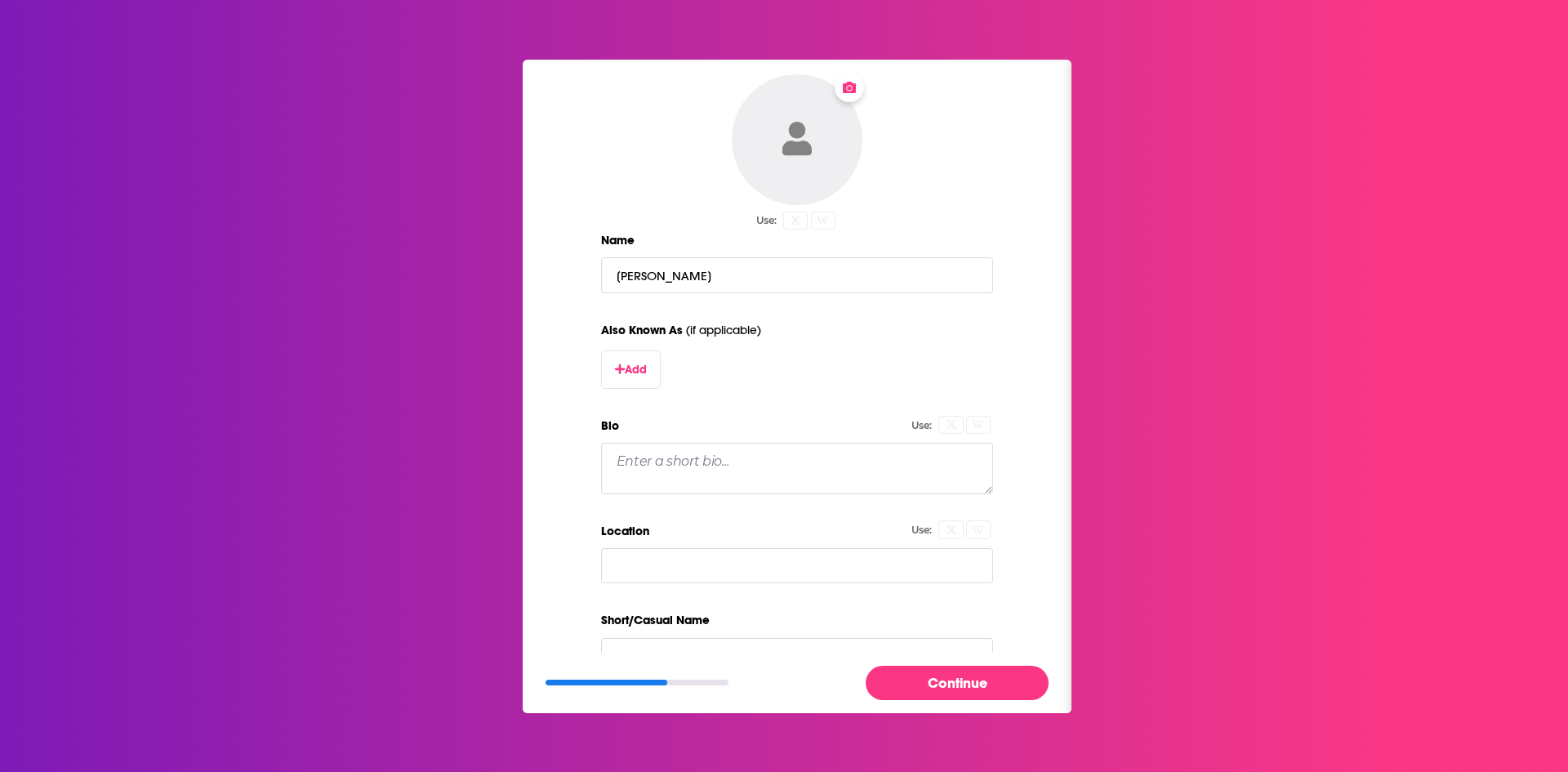
scroll to position [0, 0]
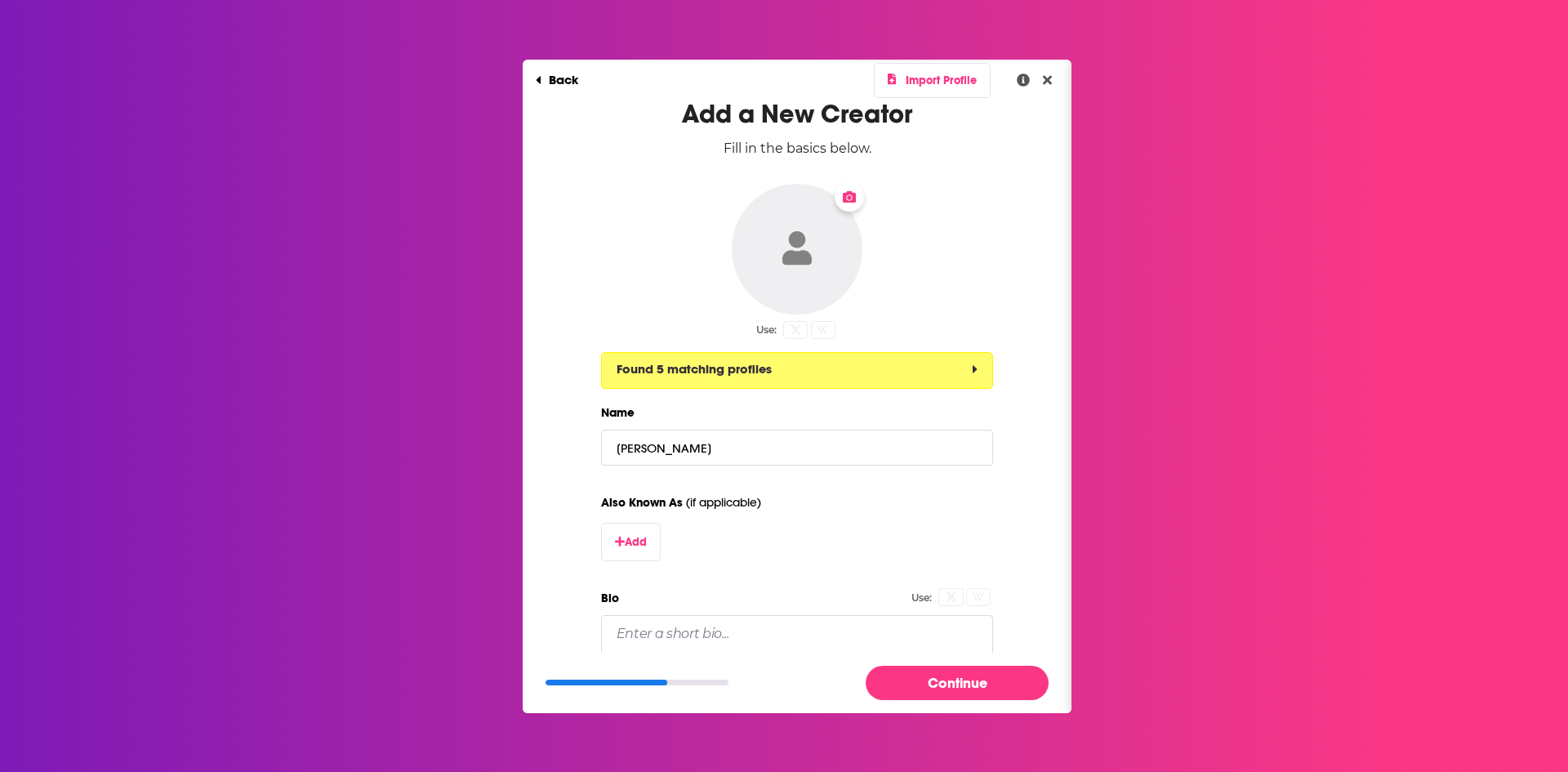
click at [791, 358] on button "Found 5 matching profiles" at bounding box center [797, 370] width 392 height 37
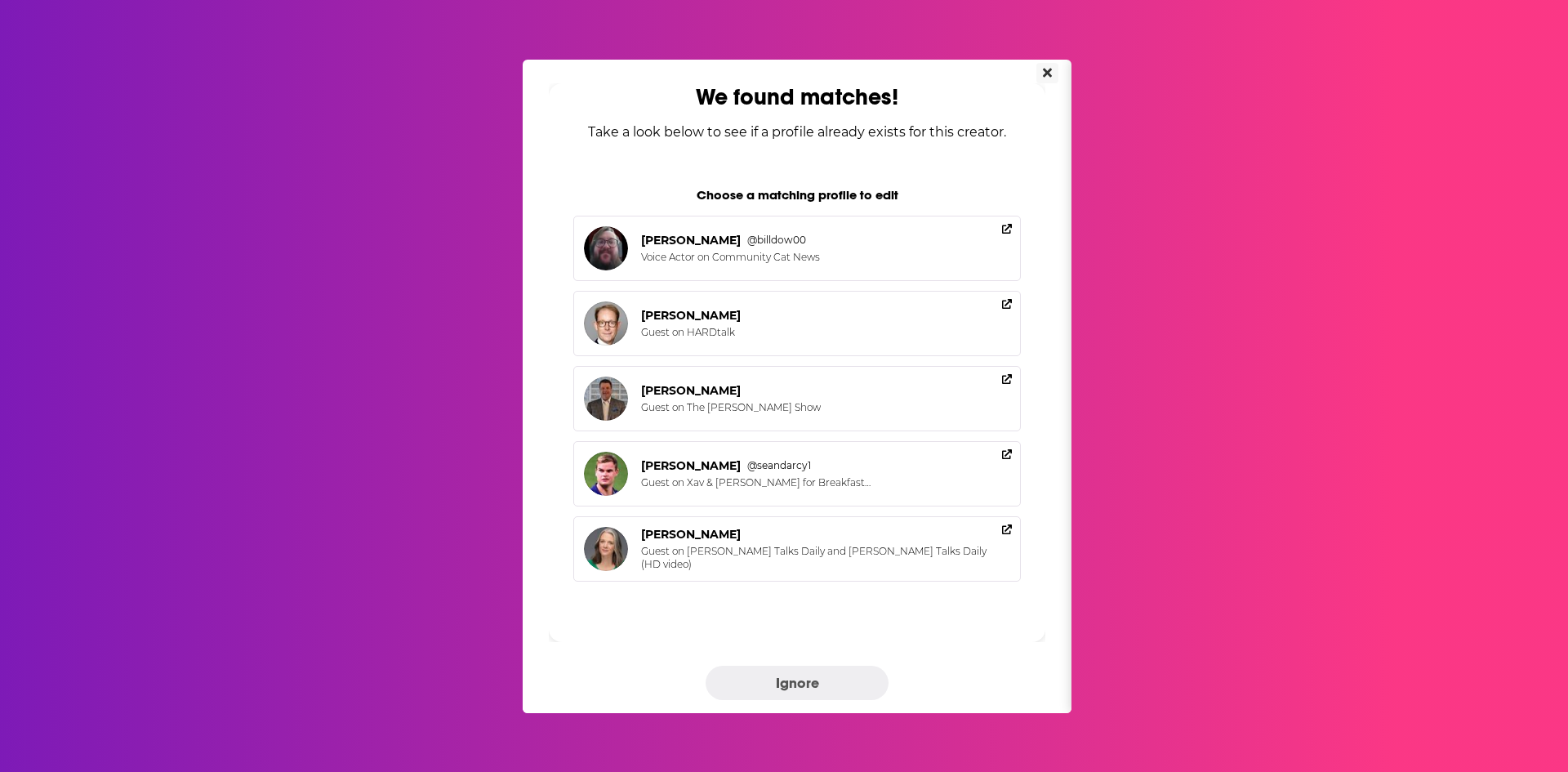
click at [1044, 71] on icon "Close" at bounding box center [1048, 73] width 9 height 9
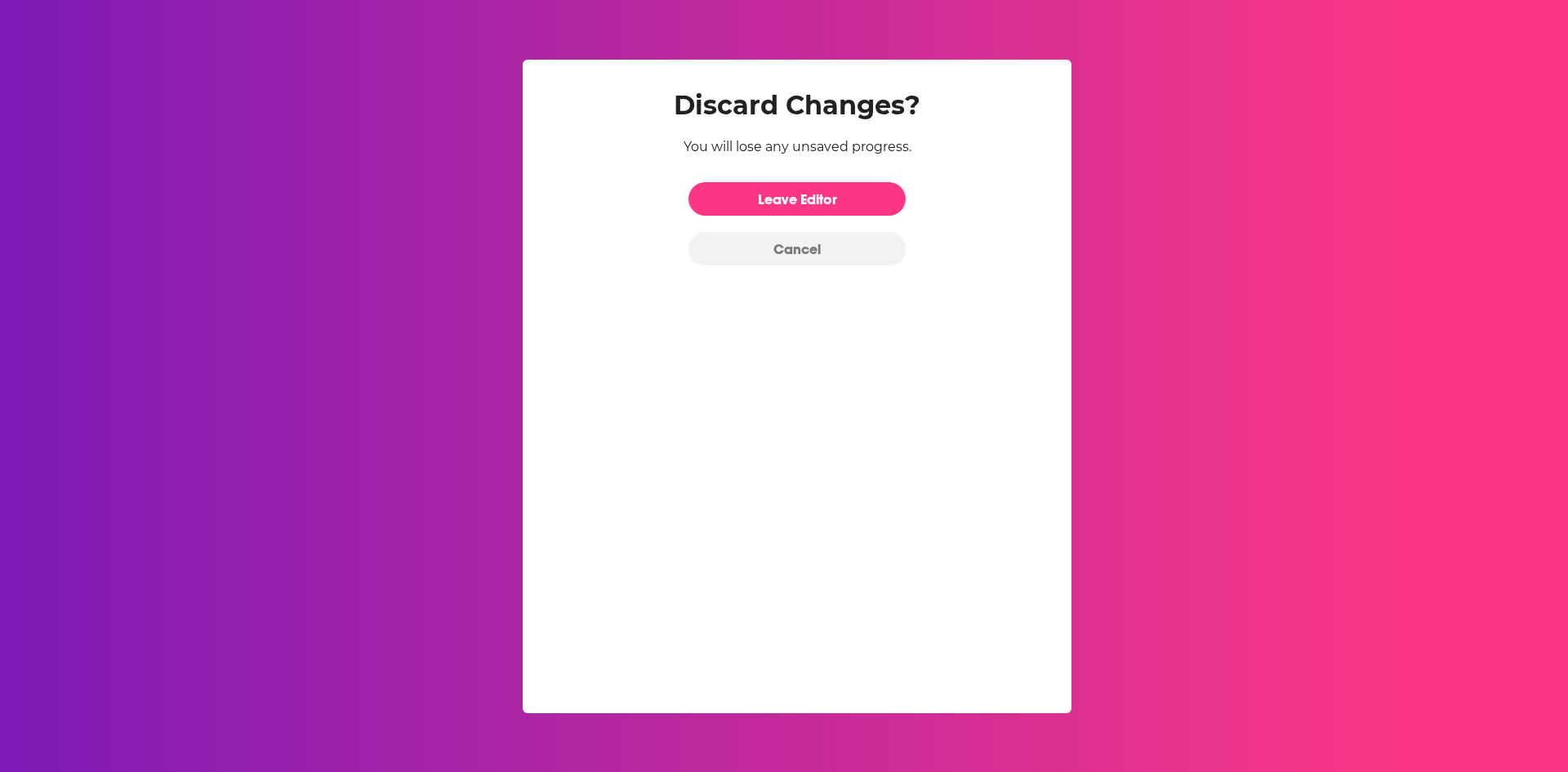
click at [830, 243] on button "Cancel" at bounding box center [797, 248] width 217 height 33
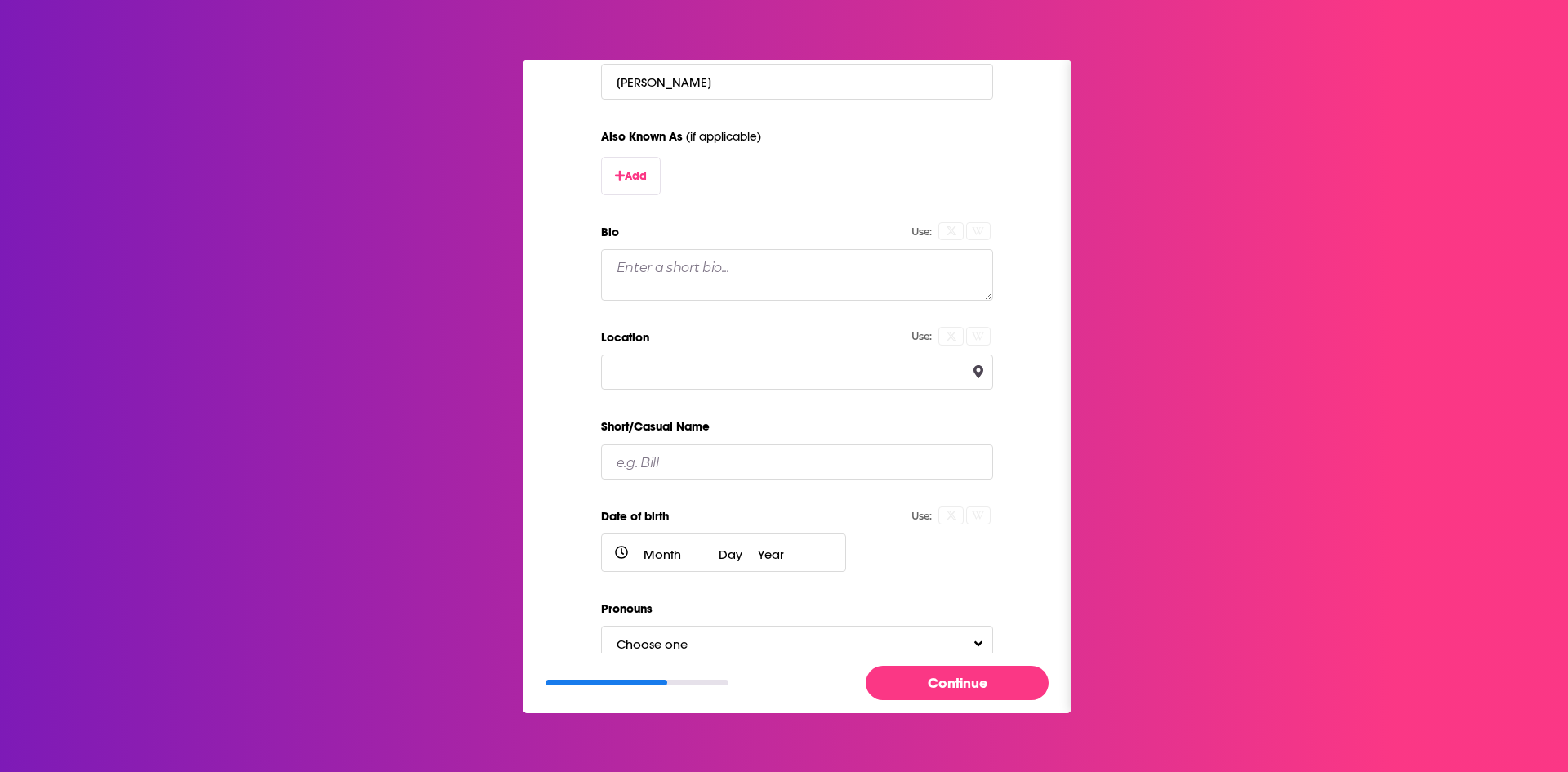
scroll to position [384, 0]
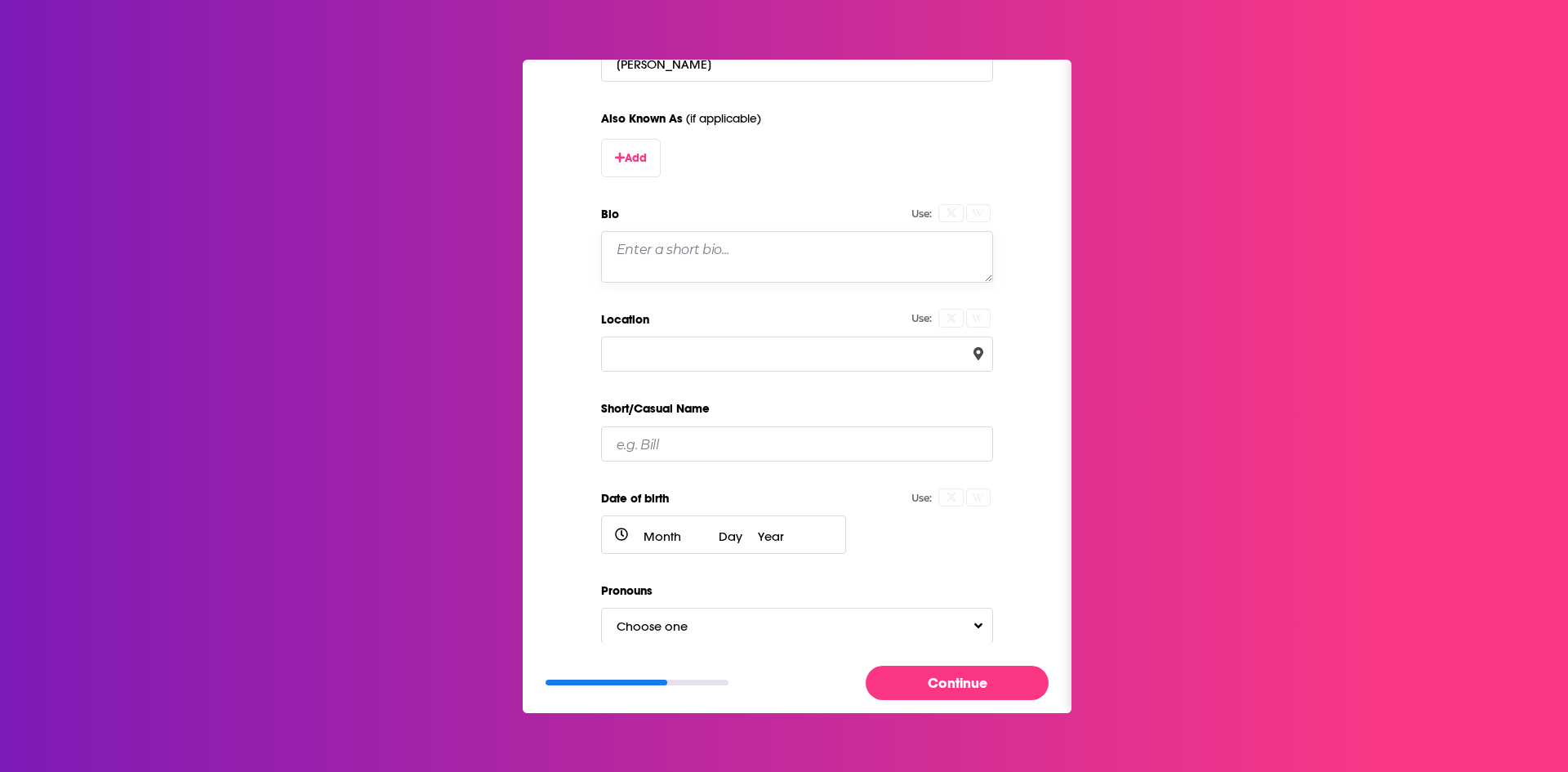
click at [693, 275] on textarea "Bio" at bounding box center [797, 256] width 392 height 50
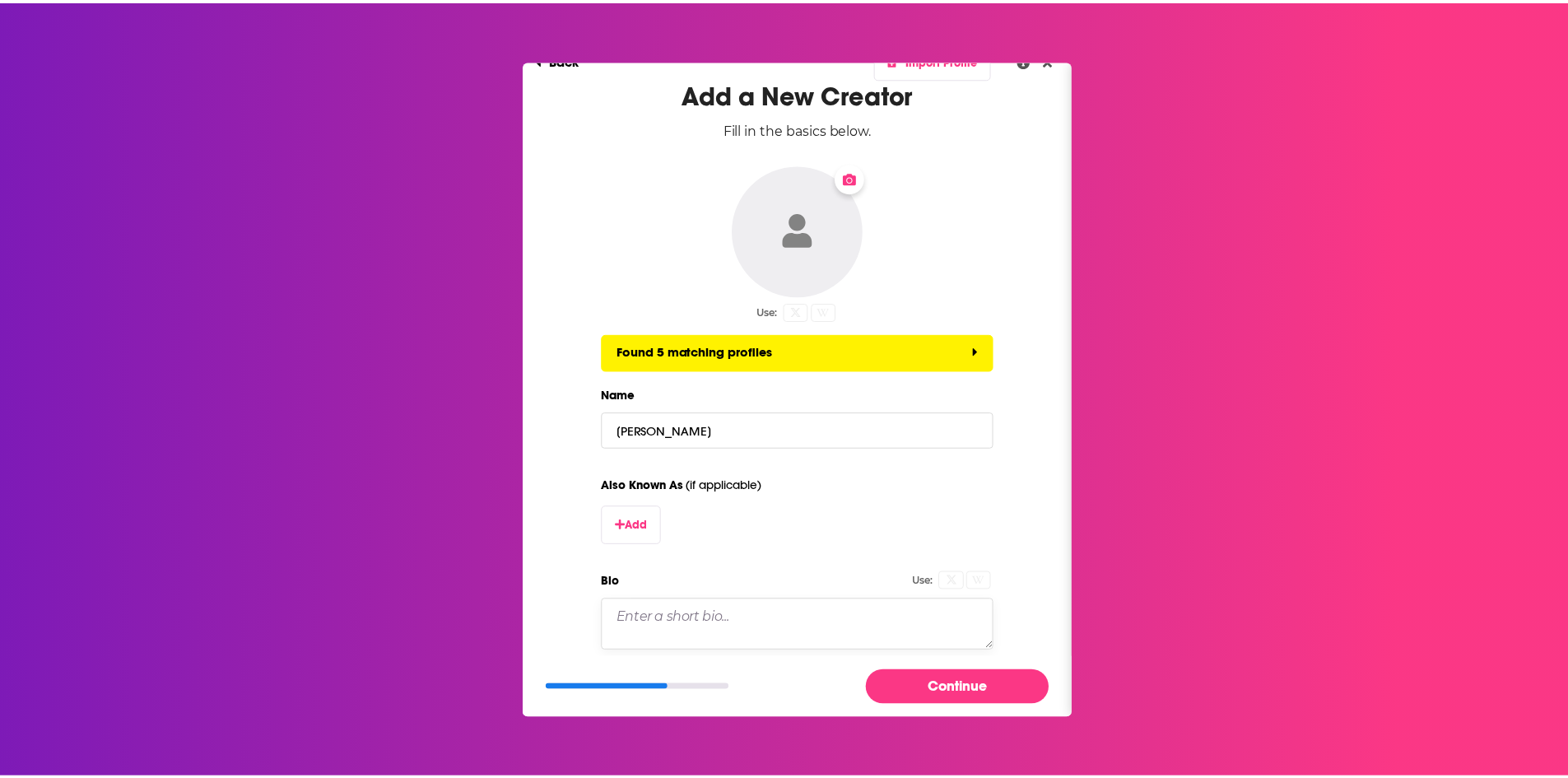
scroll to position [0, 0]
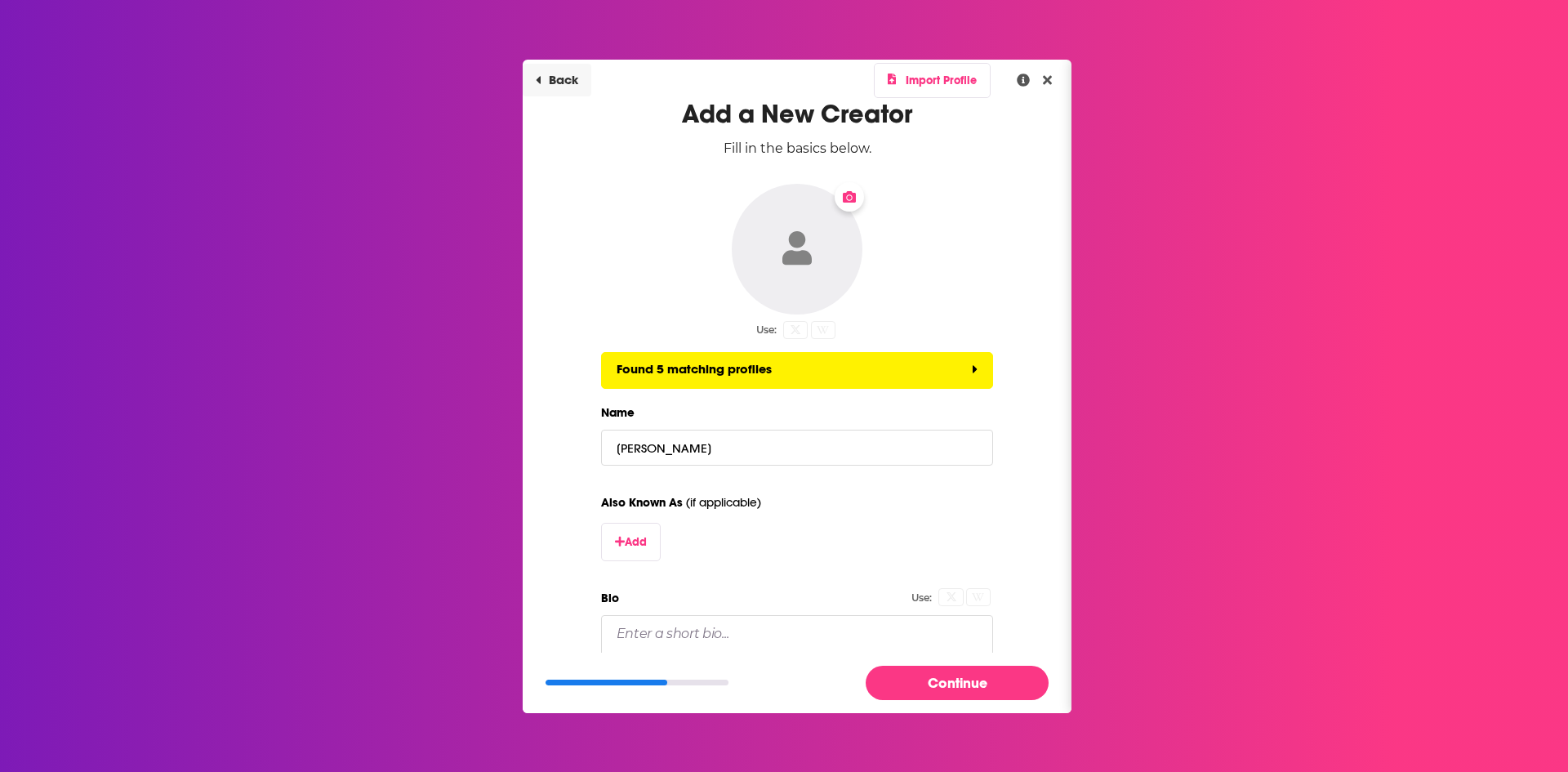
click at [565, 78] on button "Back" at bounding box center [557, 80] width 69 height 32
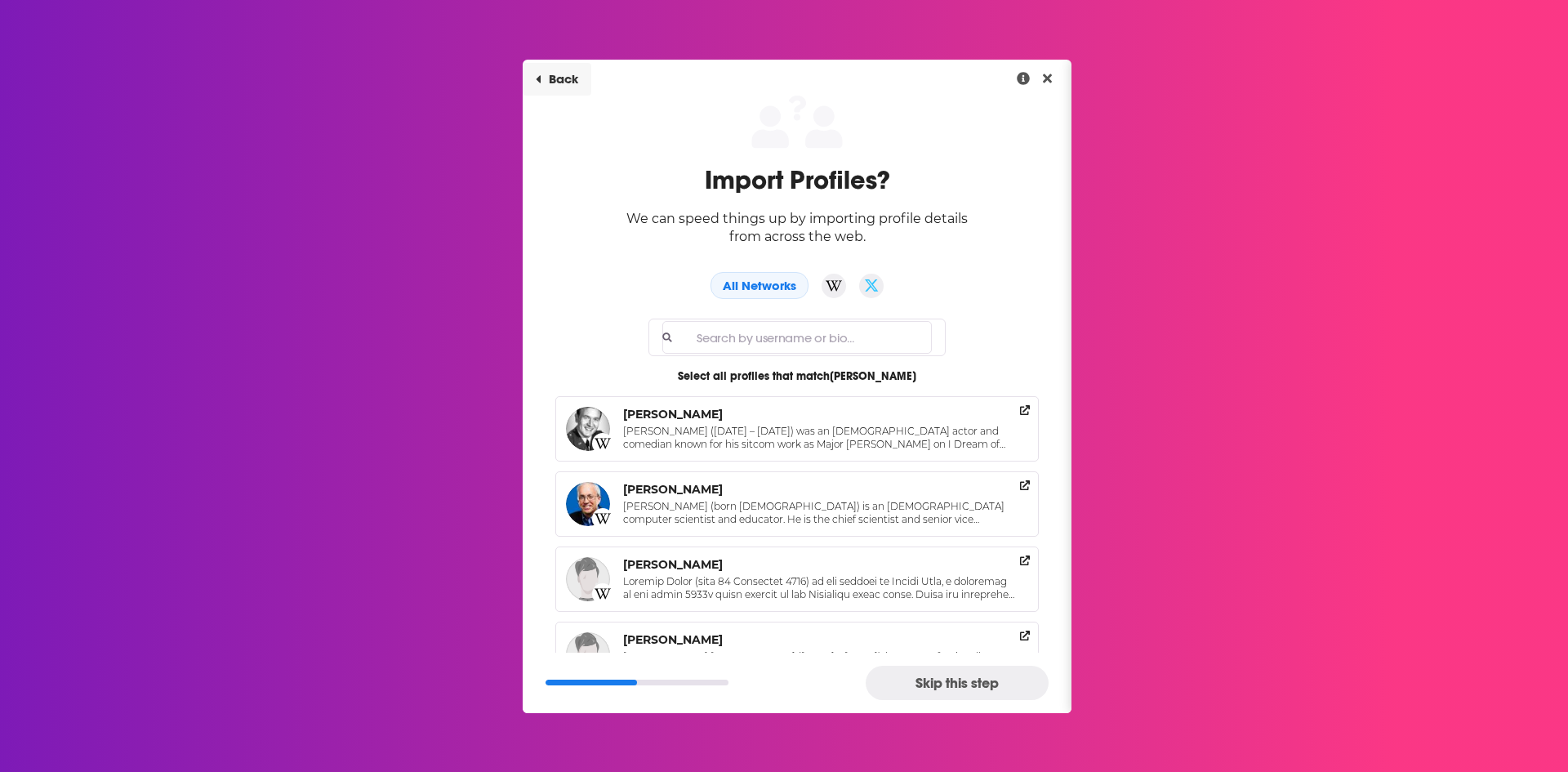
click at [559, 81] on button "Back" at bounding box center [557, 79] width 69 height 32
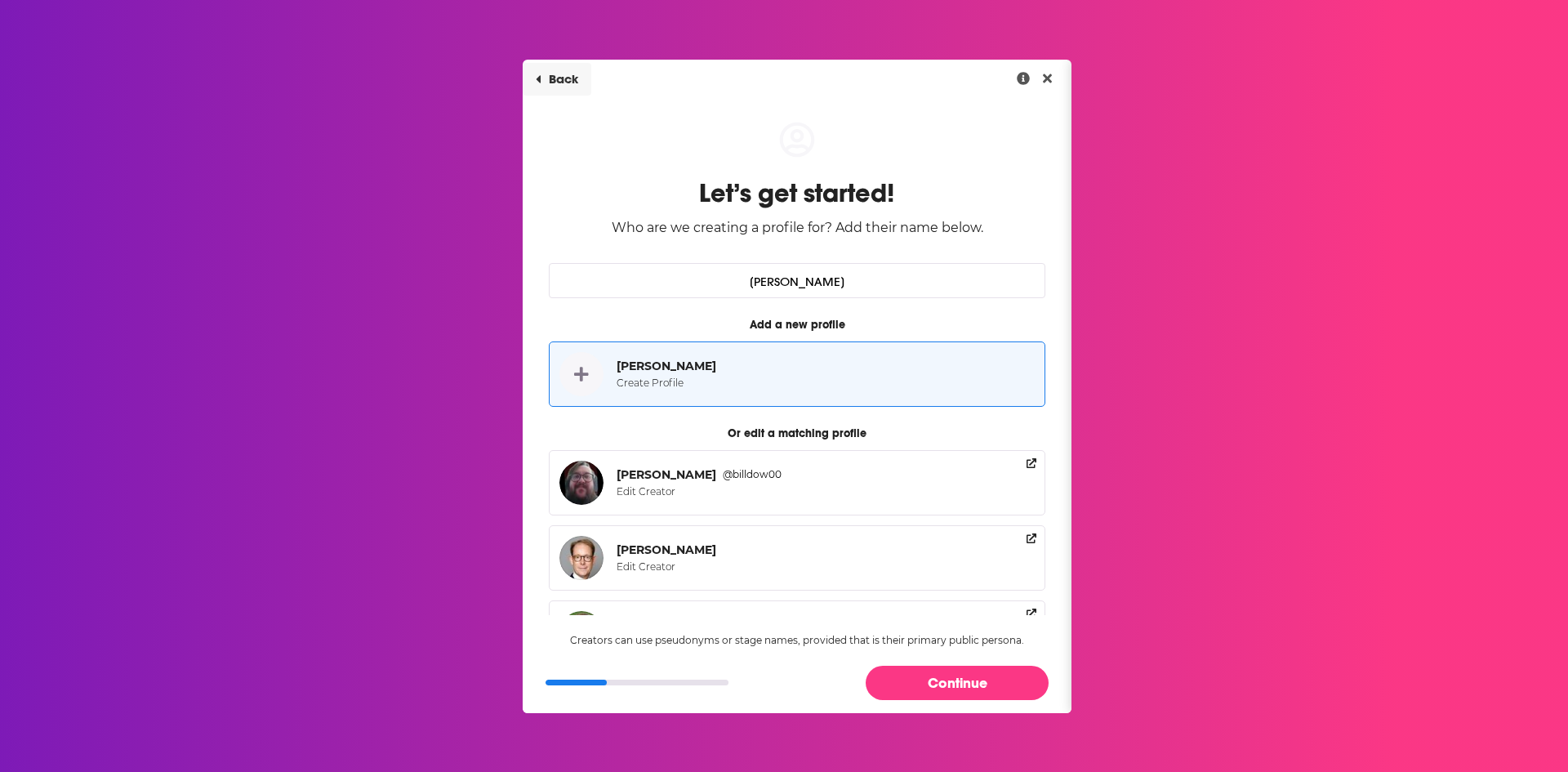
click at [559, 82] on button "Back" at bounding box center [557, 79] width 69 height 32
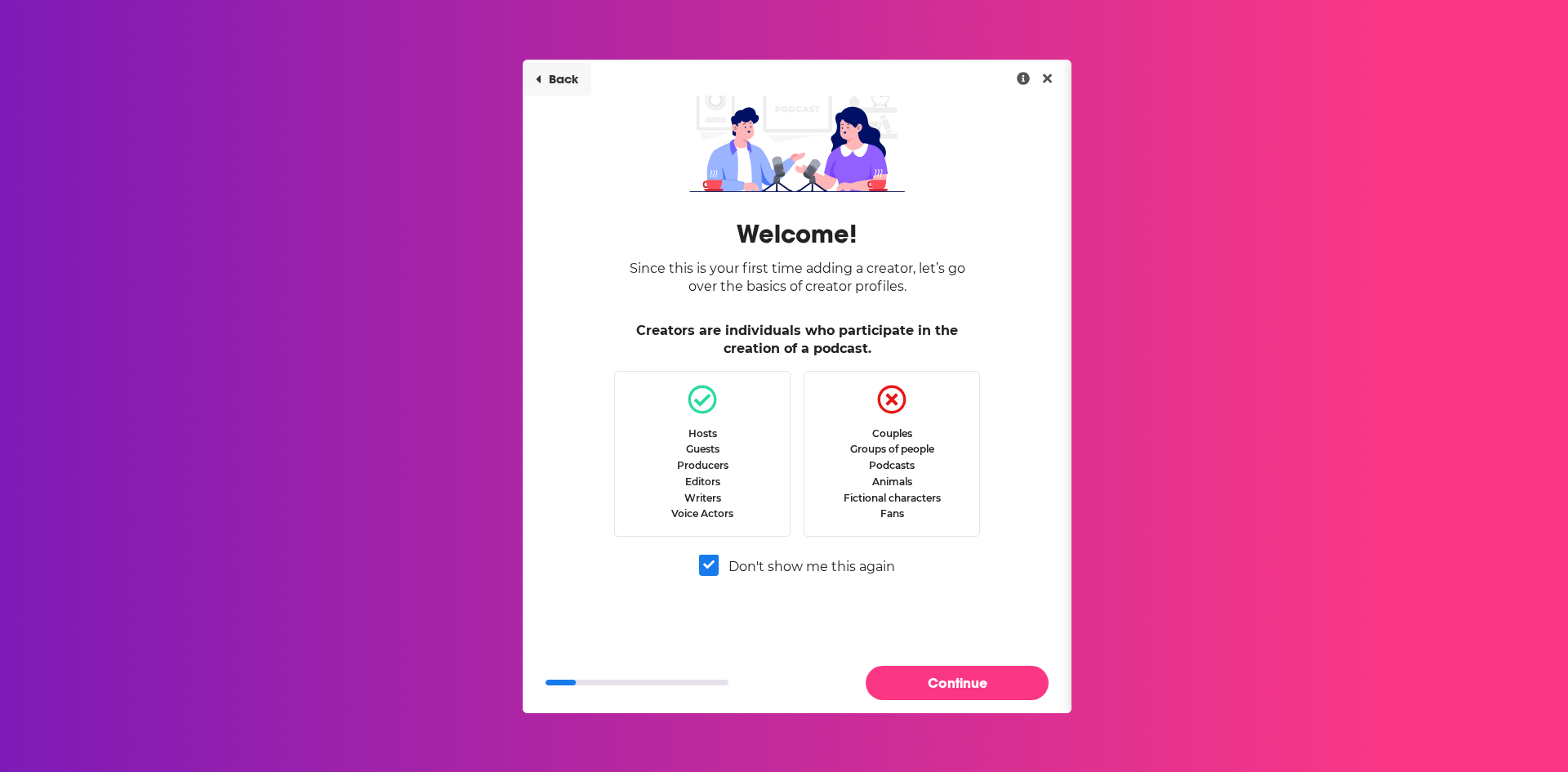
click at [559, 82] on button "Back" at bounding box center [557, 79] width 69 height 32
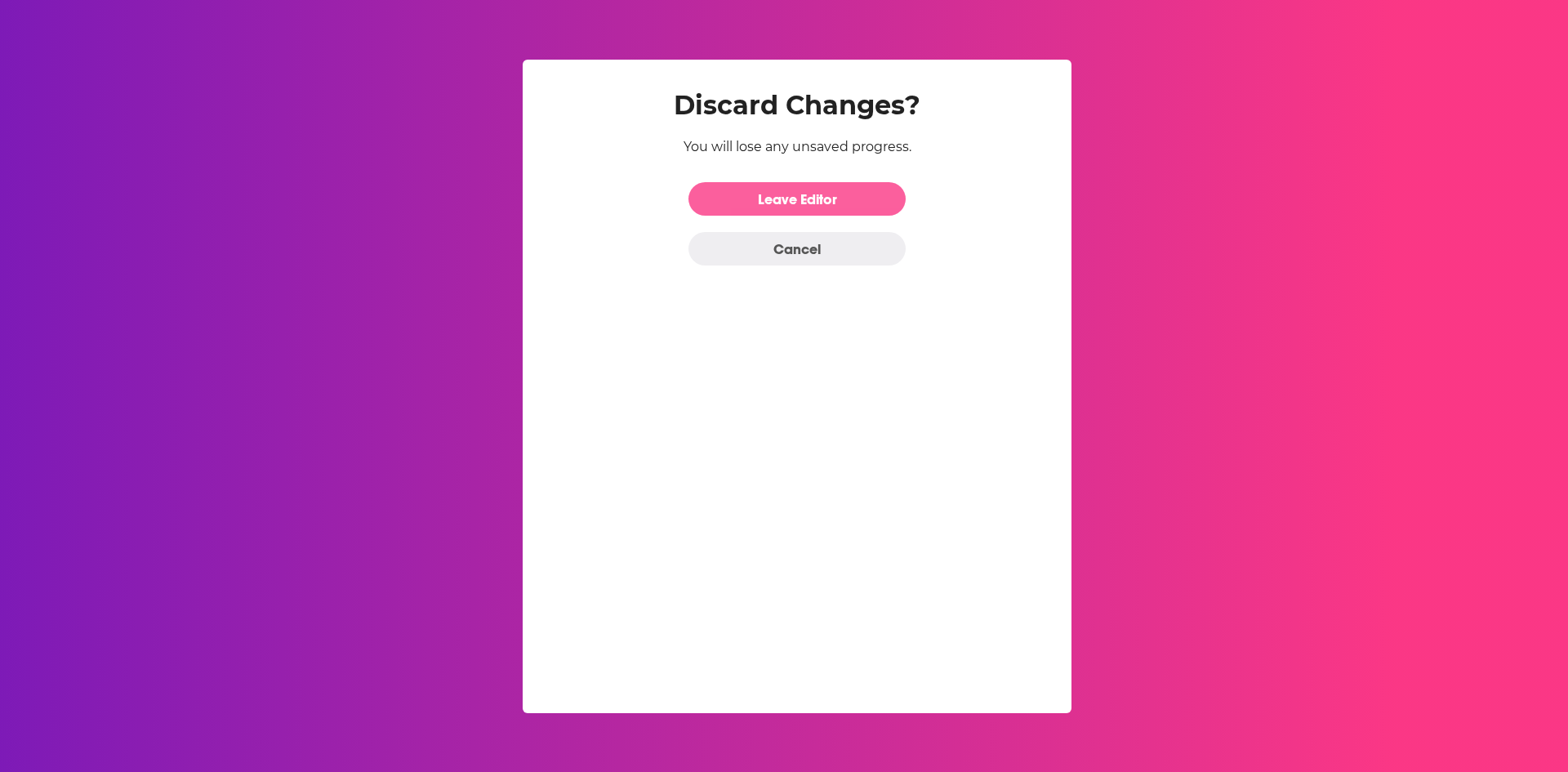
click at [769, 197] on link "Leave Editor" at bounding box center [797, 198] width 217 height 33
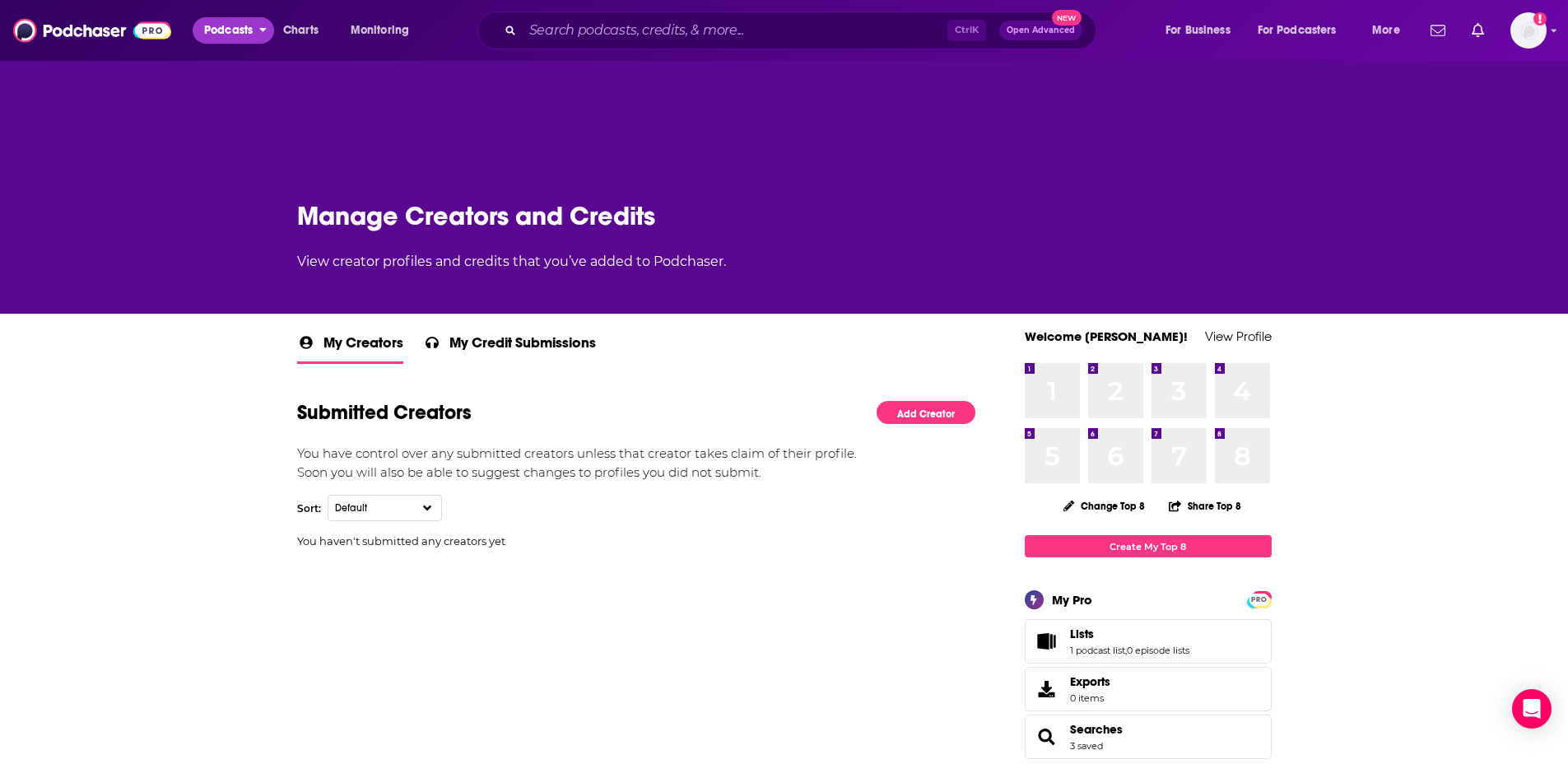
click at [246, 32] on span "Podcasts" at bounding box center [229, 31] width 49 height 23
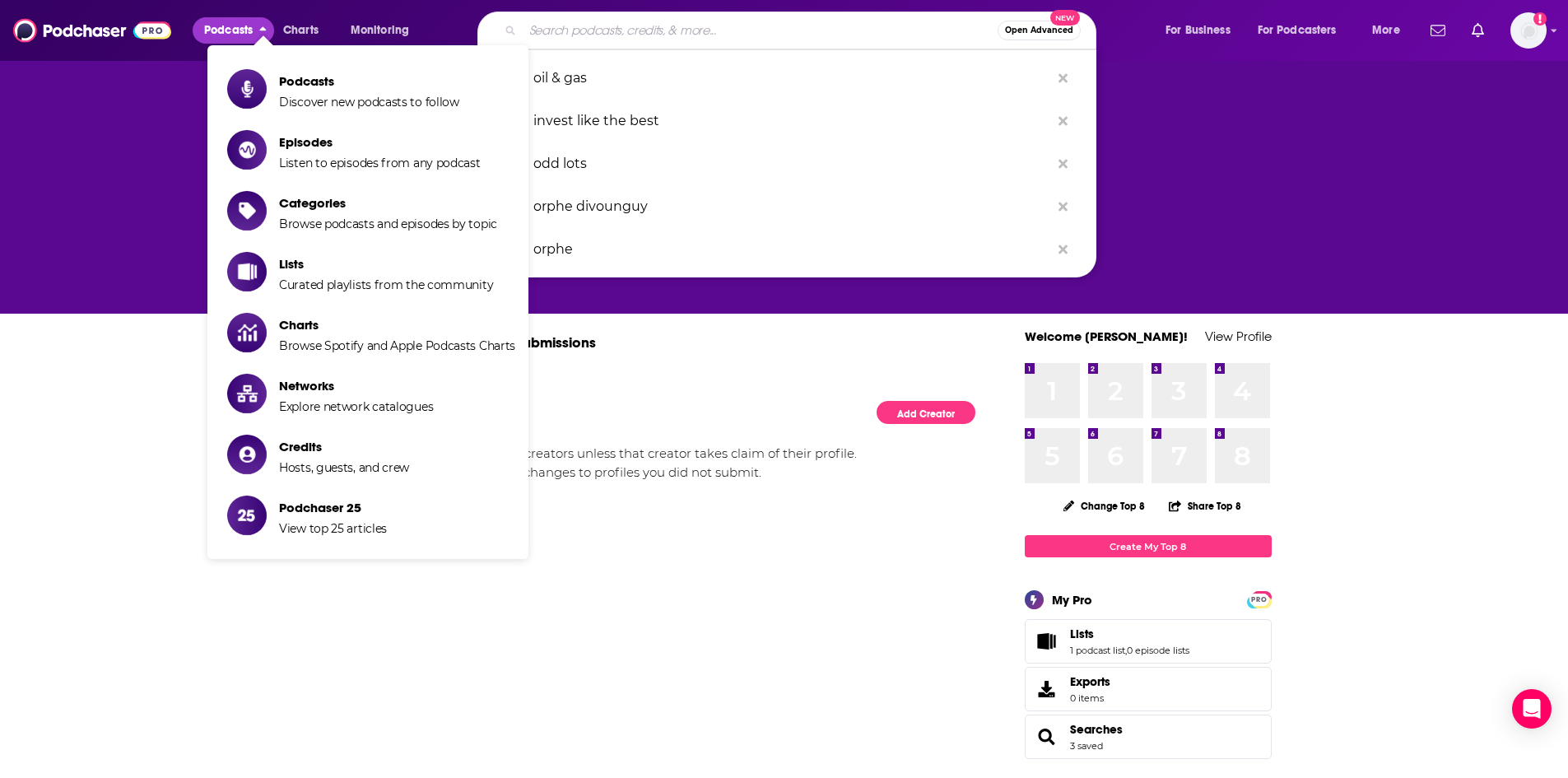
click at [758, 36] on input "Search podcasts, credits, & more..." at bounding box center [761, 30] width 475 height 26
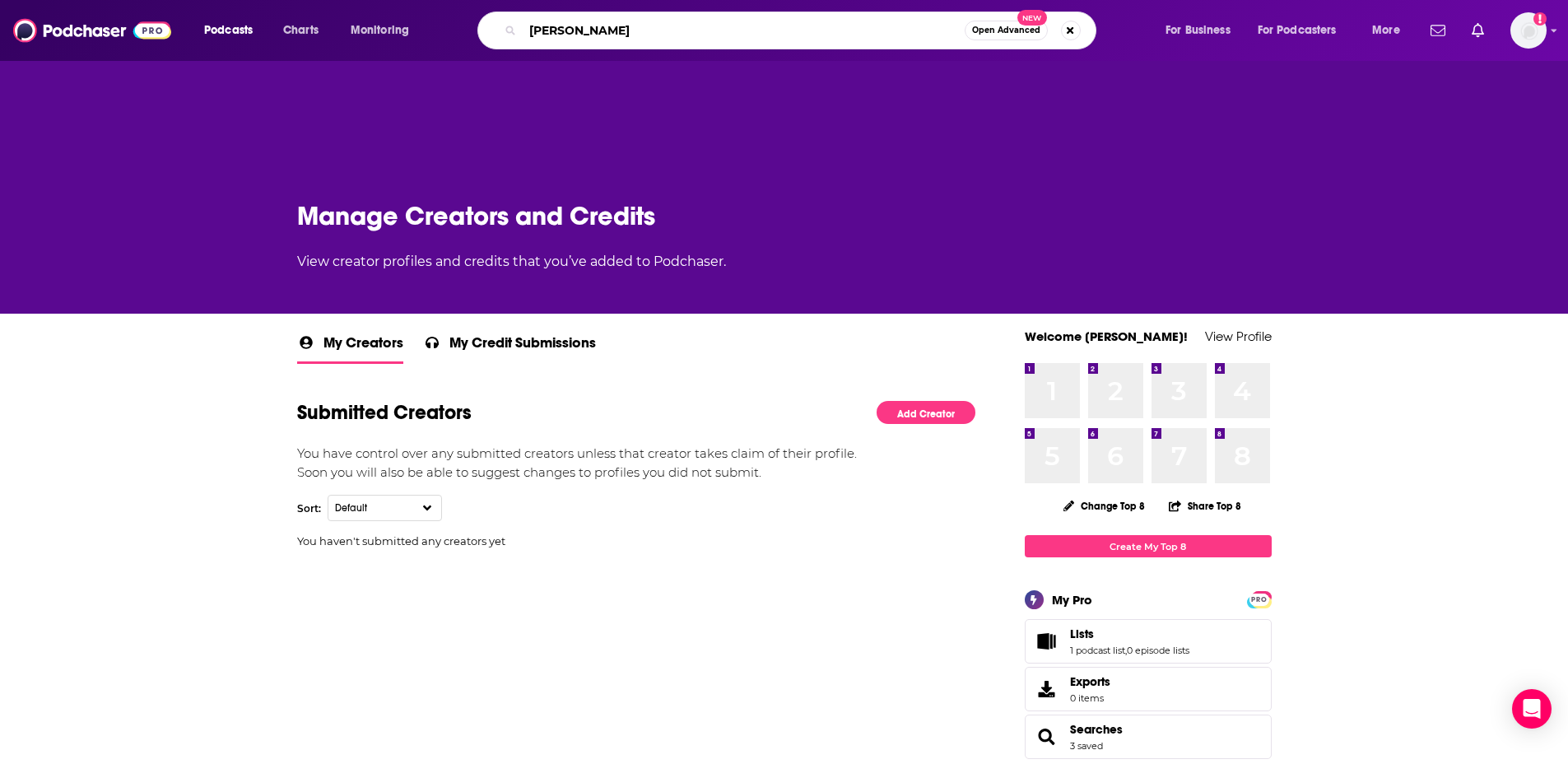
type input "[PERSON_NAME]"
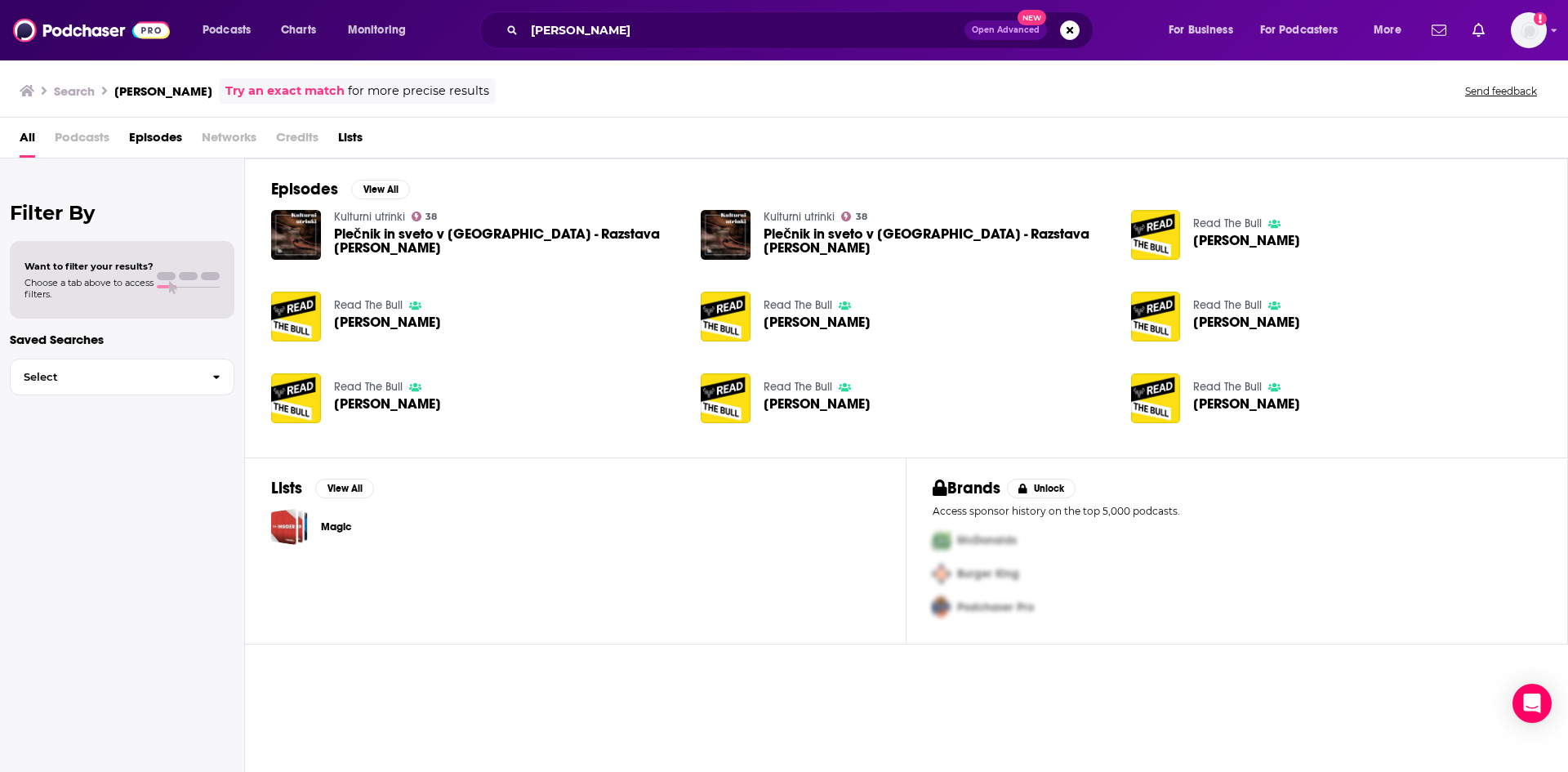
click at [797, 322] on span "[PERSON_NAME]" at bounding box center [817, 322] width 107 height 13
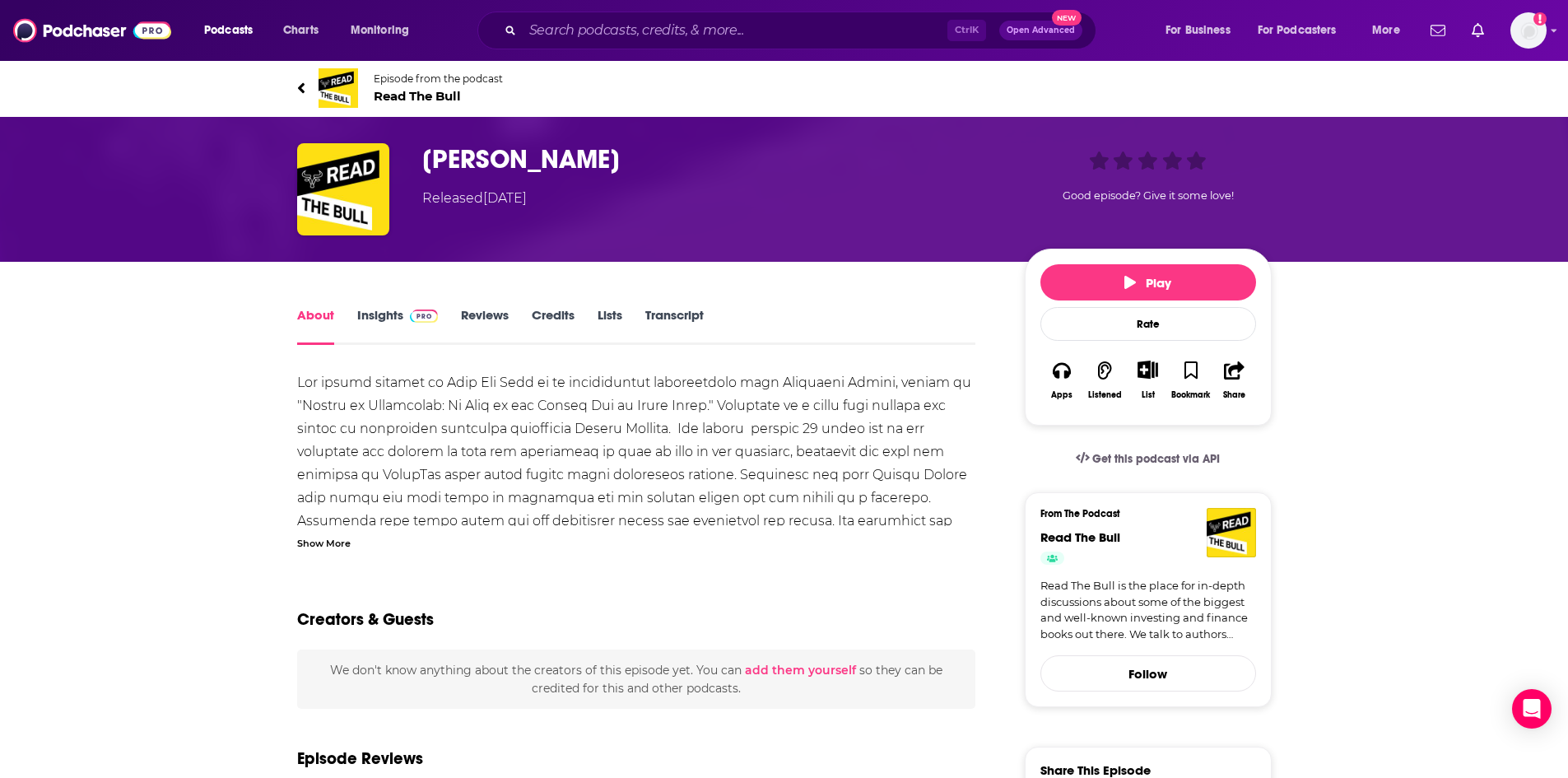
click at [464, 154] on h1 "[PERSON_NAME]" at bounding box center [710, 160] width 576 height 33
click at [408, 88] on span "Read The Bull" at bounding box center [438, 95] width 129 height 15
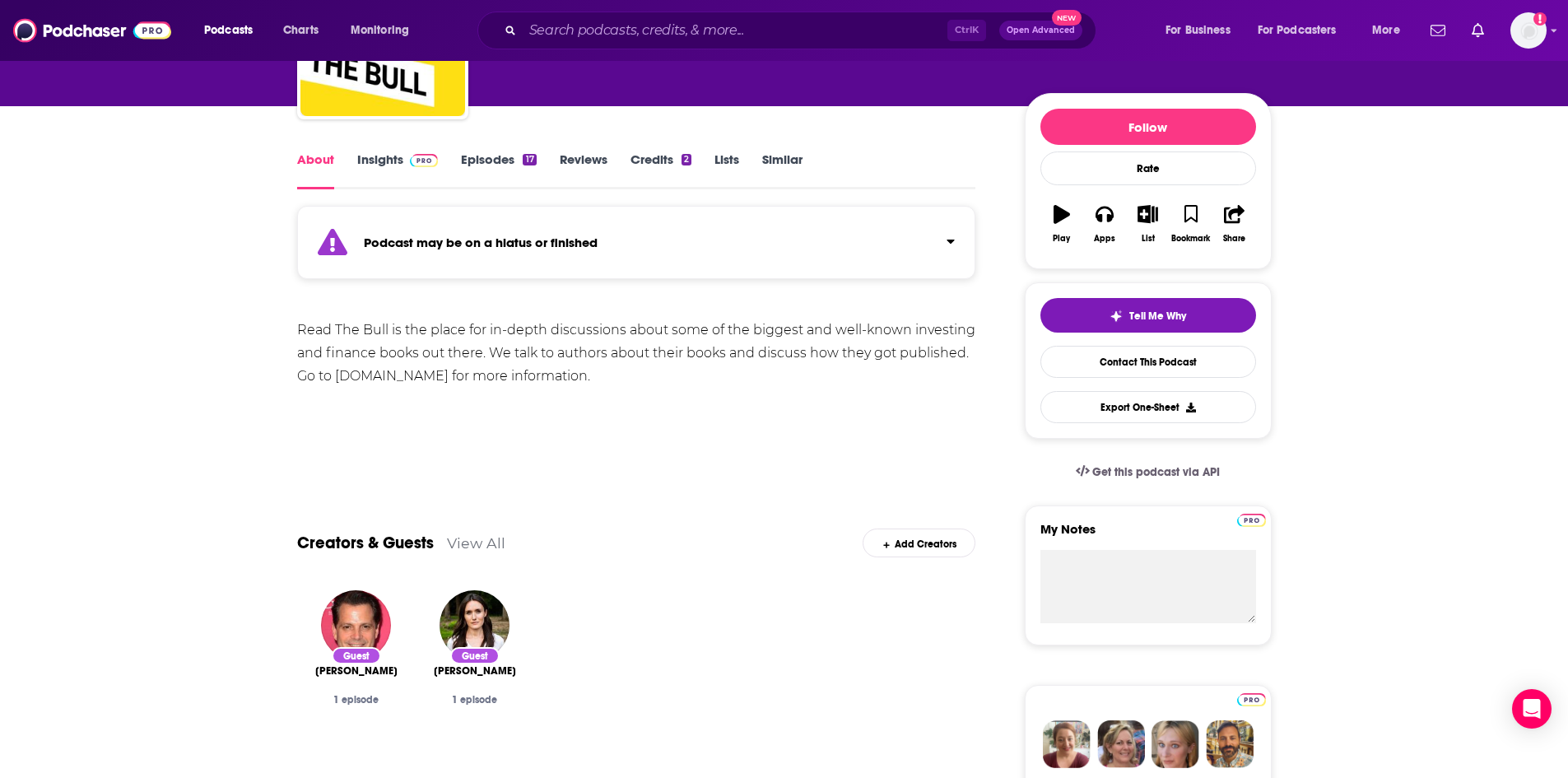
scroll to position [247, 0]
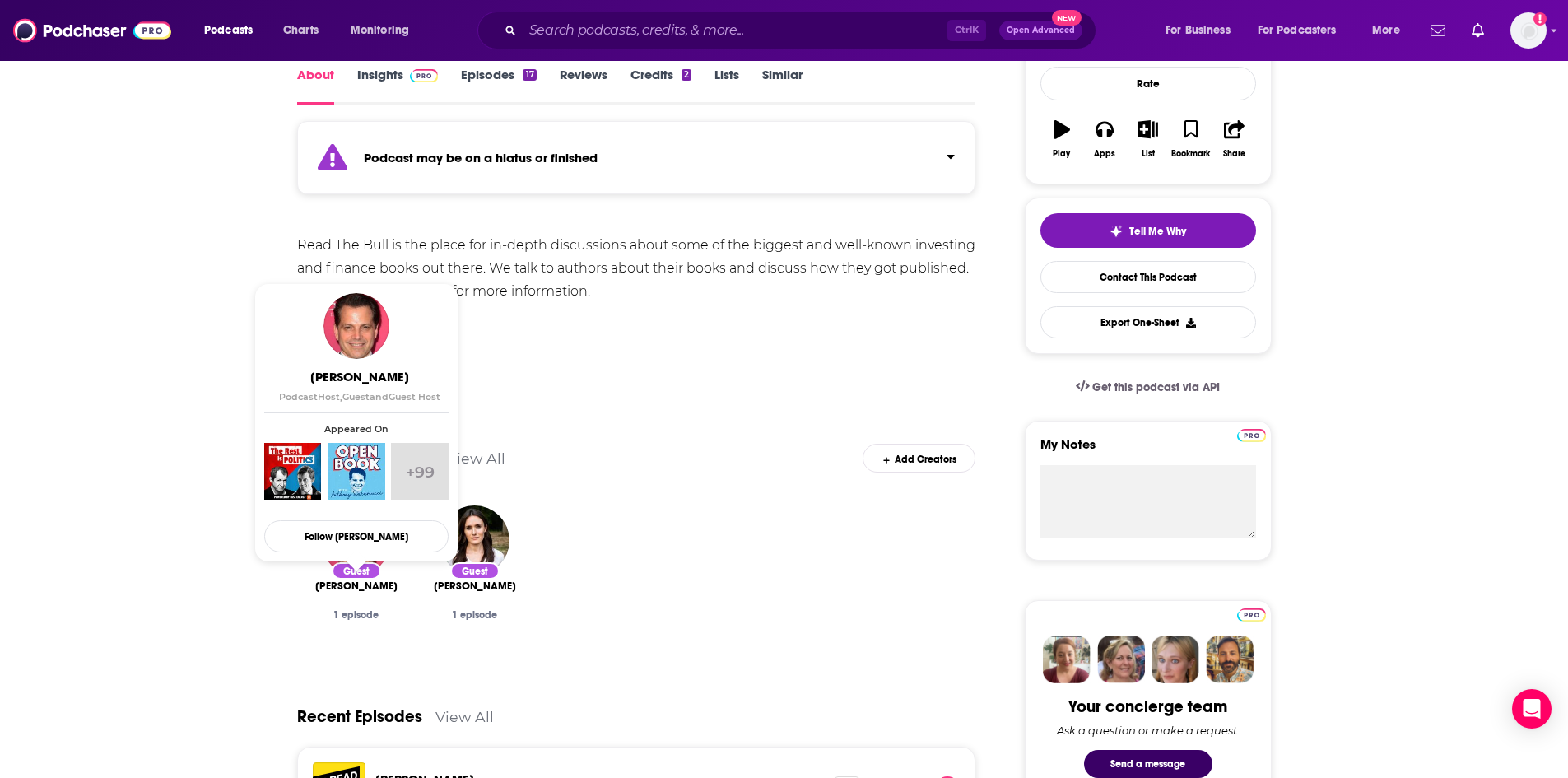
drag, startPoint x: 316, startPoint y: 579, endPoint x: 388, endPoint y: 595, distance: 73.8
click at [388, 595] on div "Guest [PERSON_NAME] 1 episode" at bounding box center [356, 579] width 118 height 174
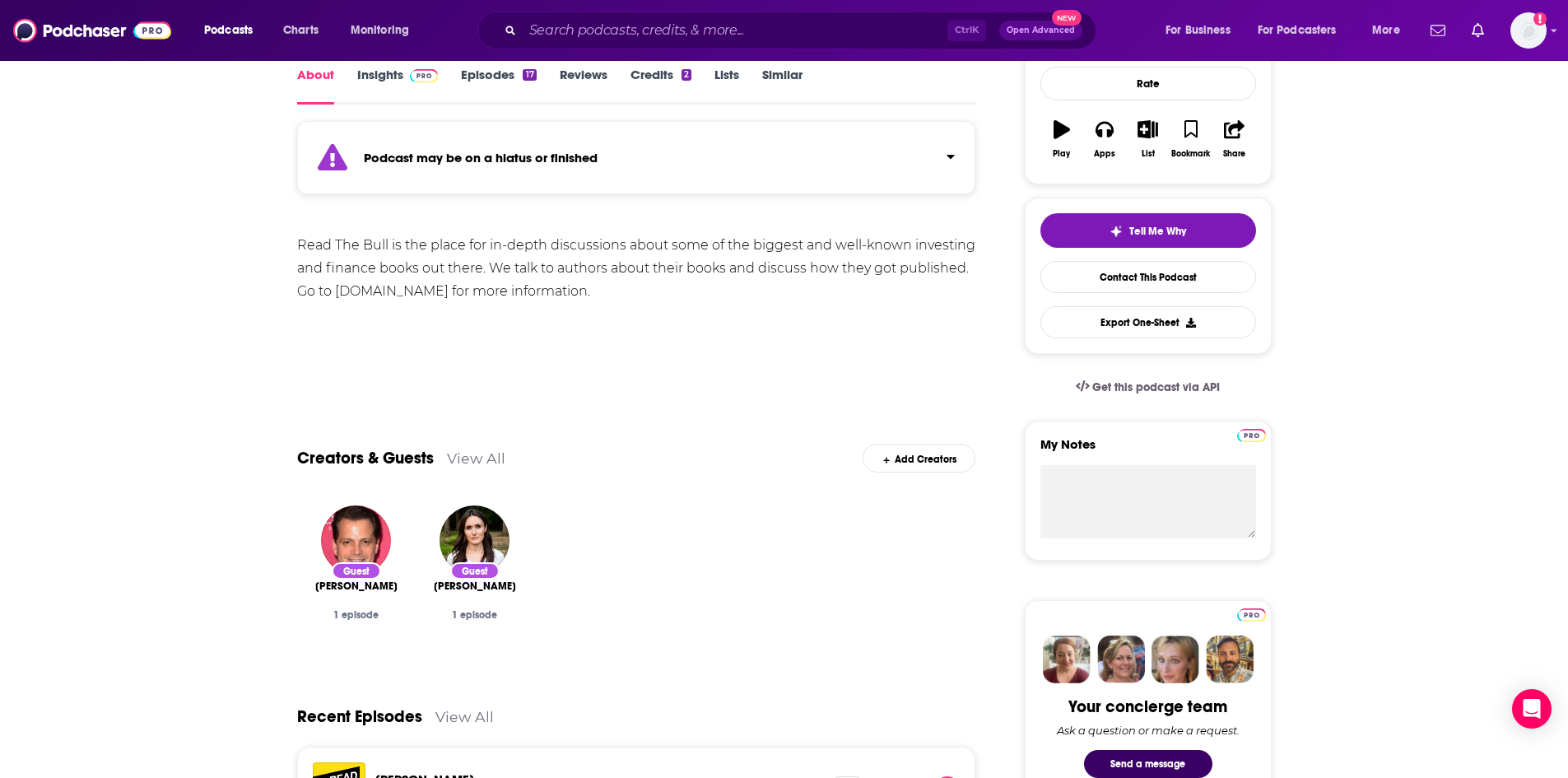
click at [766, 365] on div "Show More" at bounding box center [637, 370] width 679 height 28
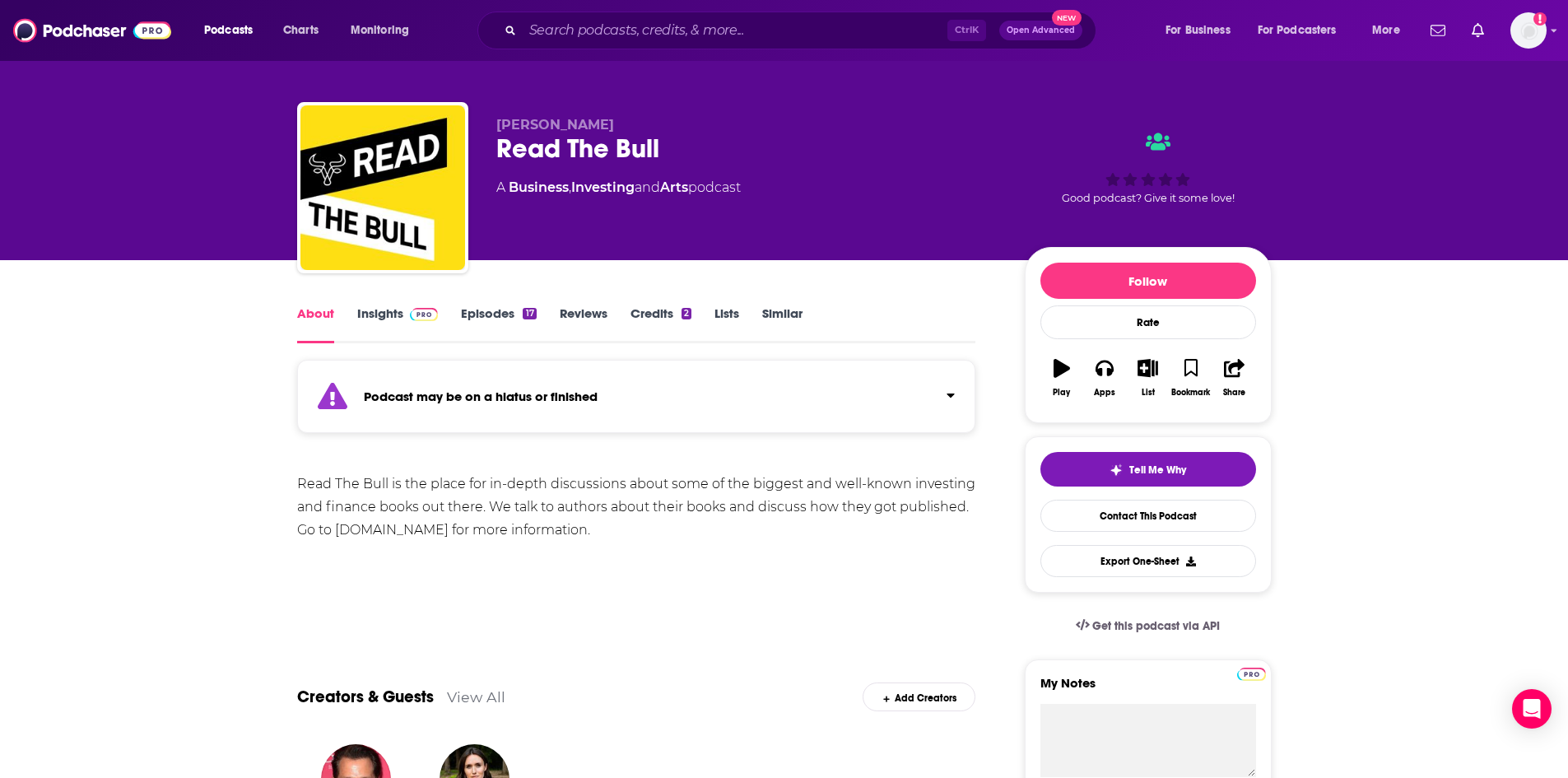
scroll to position [0, 0]
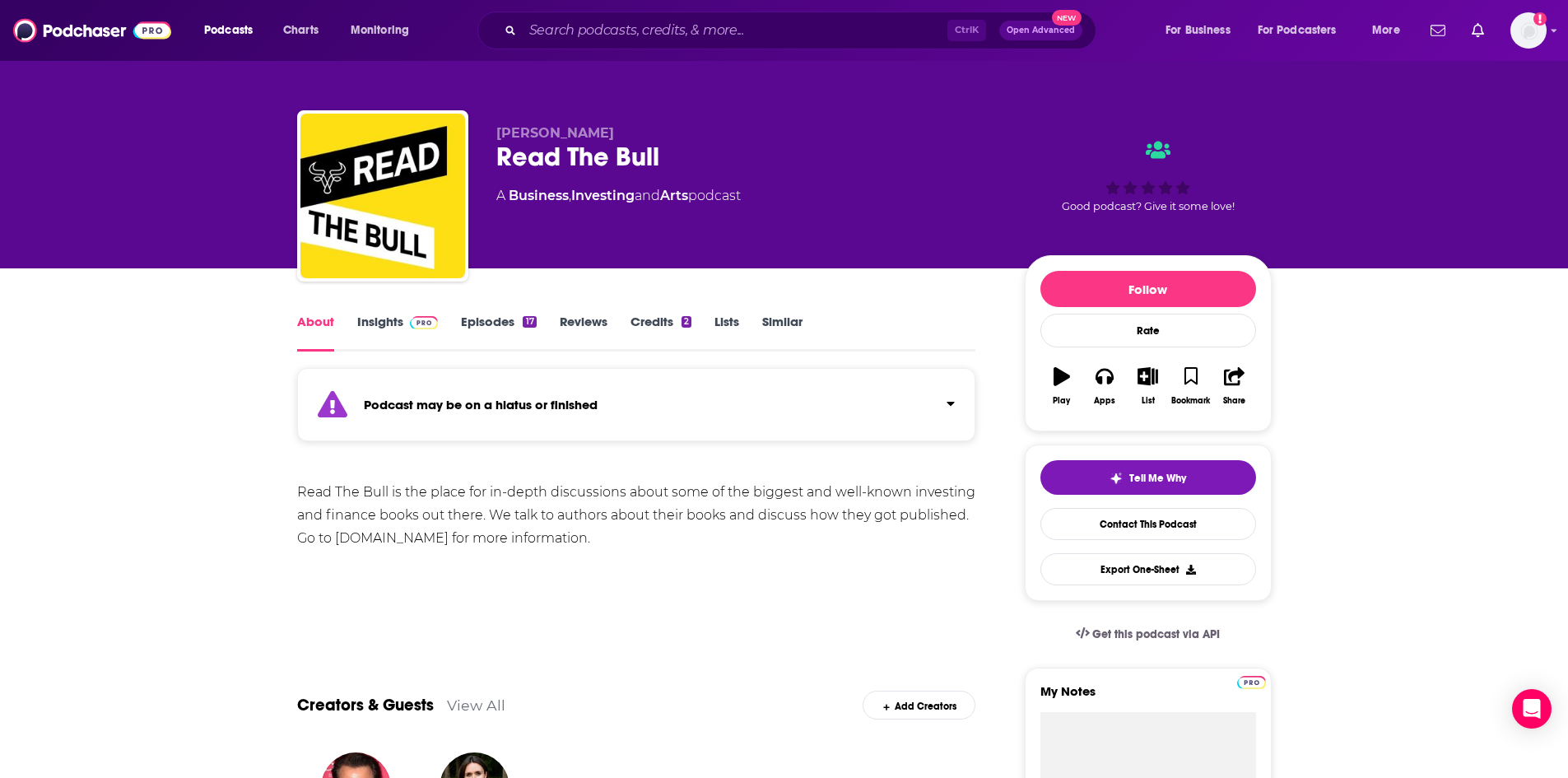
click at [630, 323] on link "Credits 2" at bounding box center [660, 333] width 61 height 38
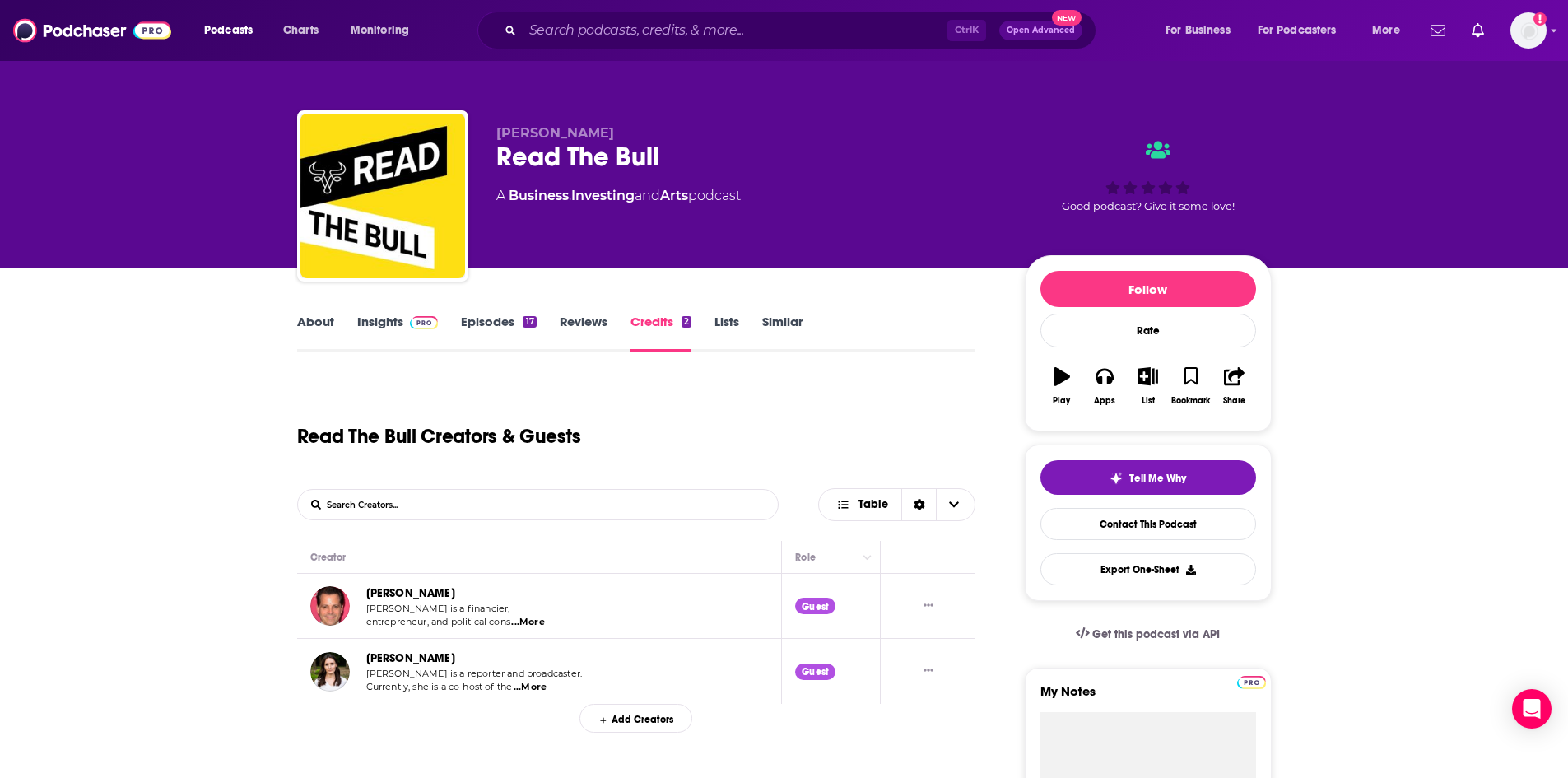
click at [602, 320] on link "Reviews" at bounding box center [583, 333] width 48 height 38
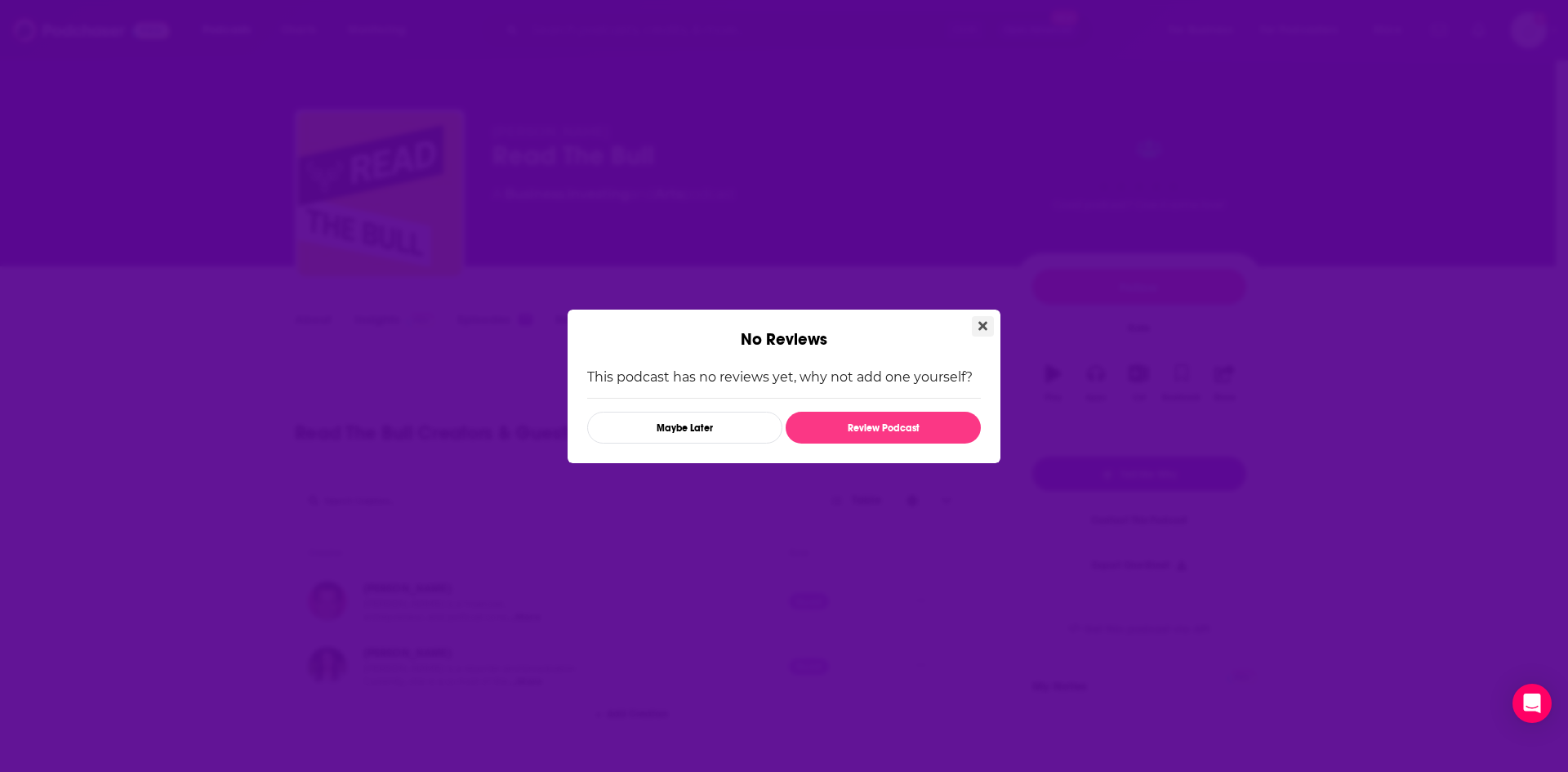
click at [987, 326] on icon "Close" at bounding box center [983, 325] width 9 height 13
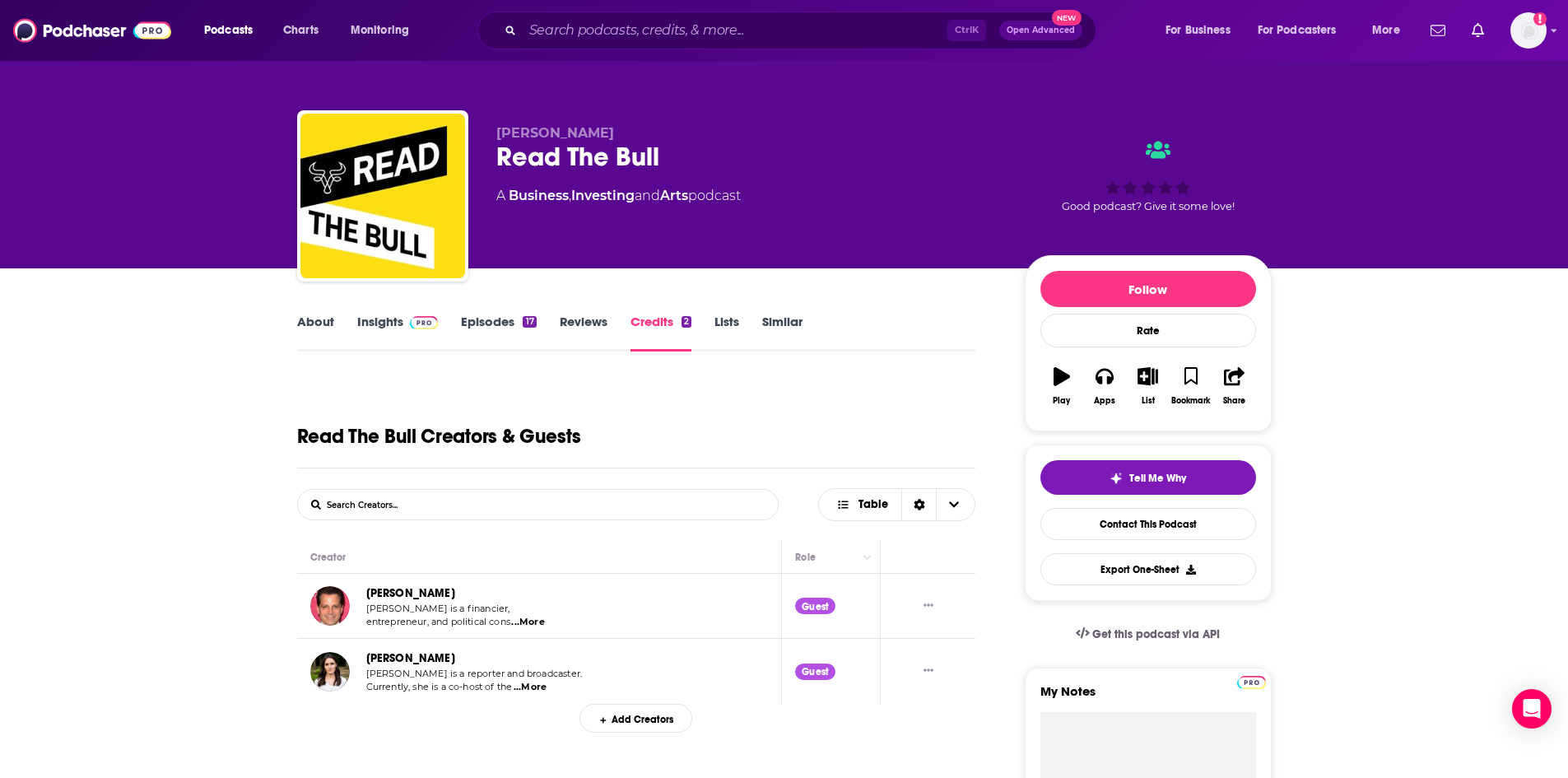
click at [319, 323] on link "About" at bounding box center [315, 333] width 37 height 38
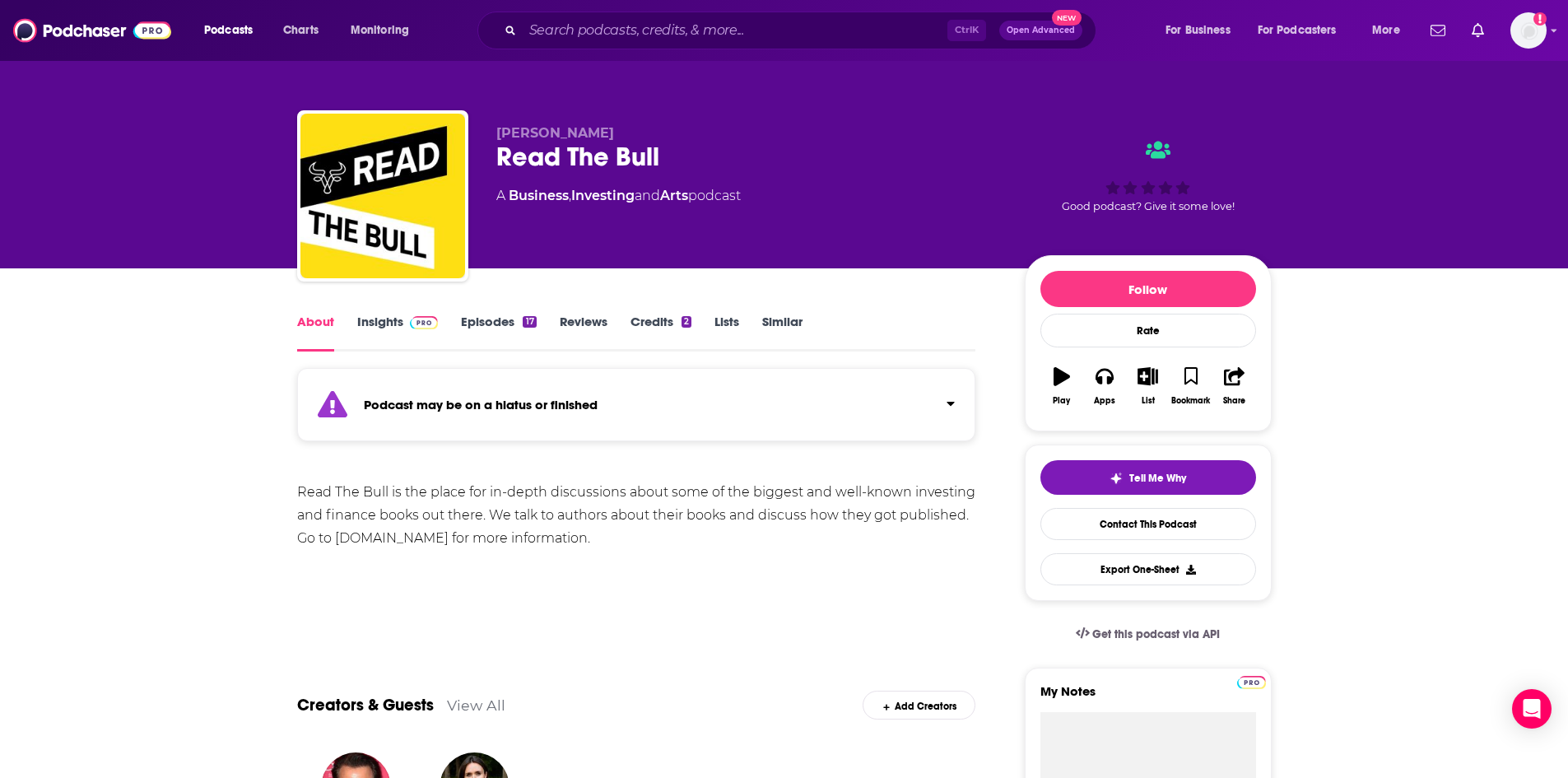
click at [387, 325] on link "Insights" at bounding box center [397, 333] width 81 height 38
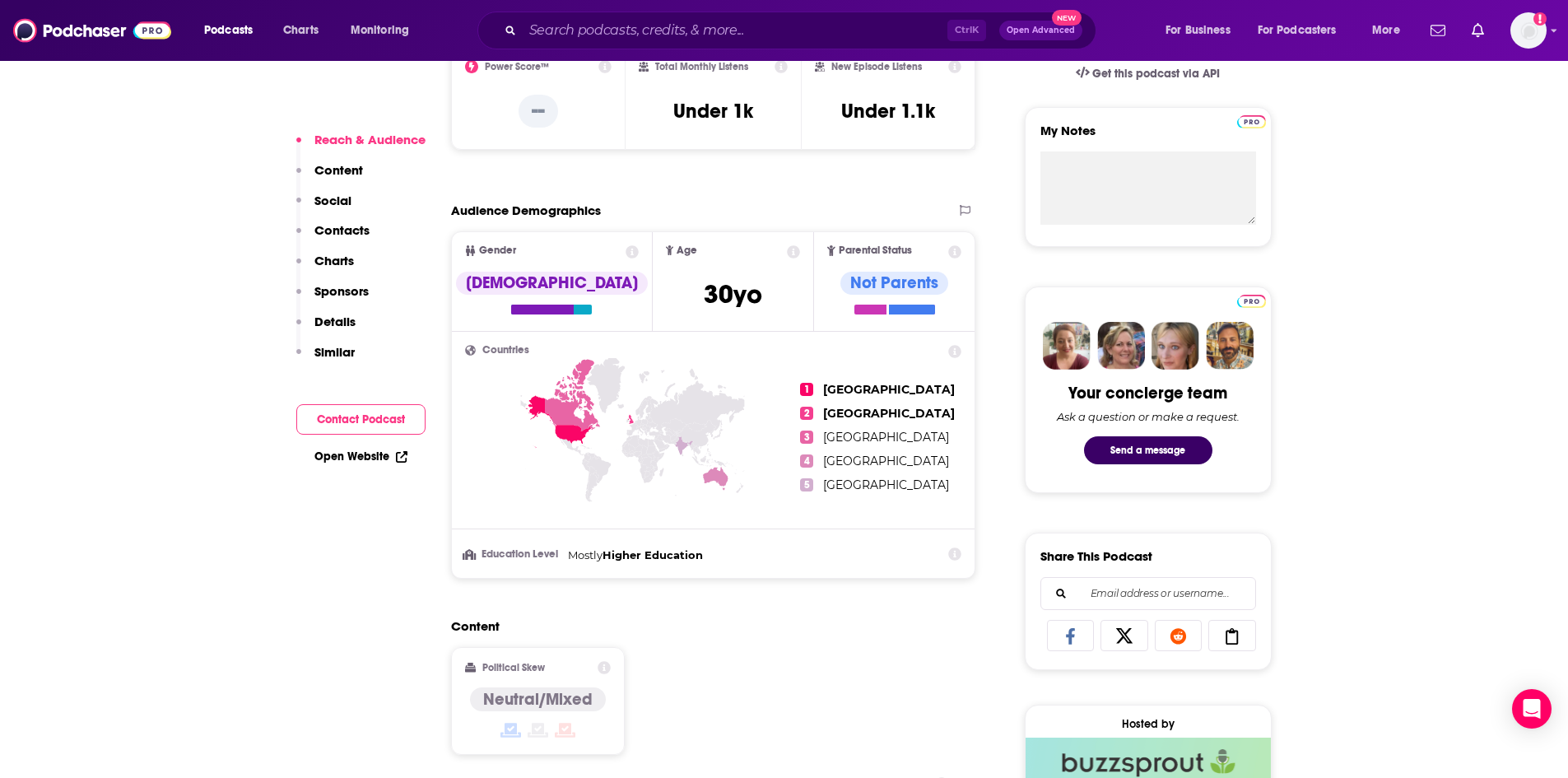
scroll to position [576, 0]
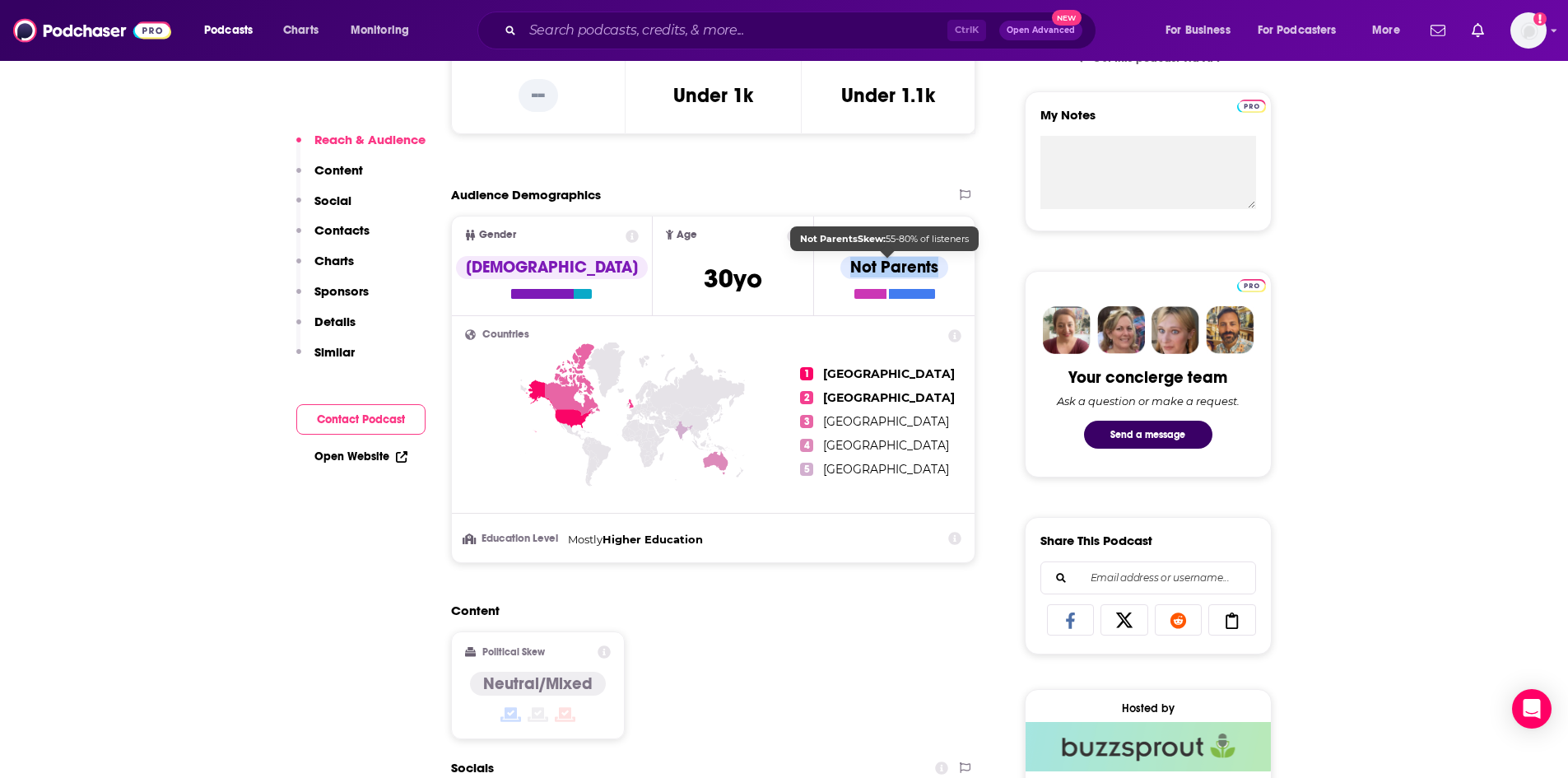
drag, startPoint x: 946, startPoint y: 267, endPoint x: 854, endPoint y: 266, distance: 92.0
click at [850, 267] on span "Parental Status Not Parents" at bounding box center [894, 266] width 161 height 98
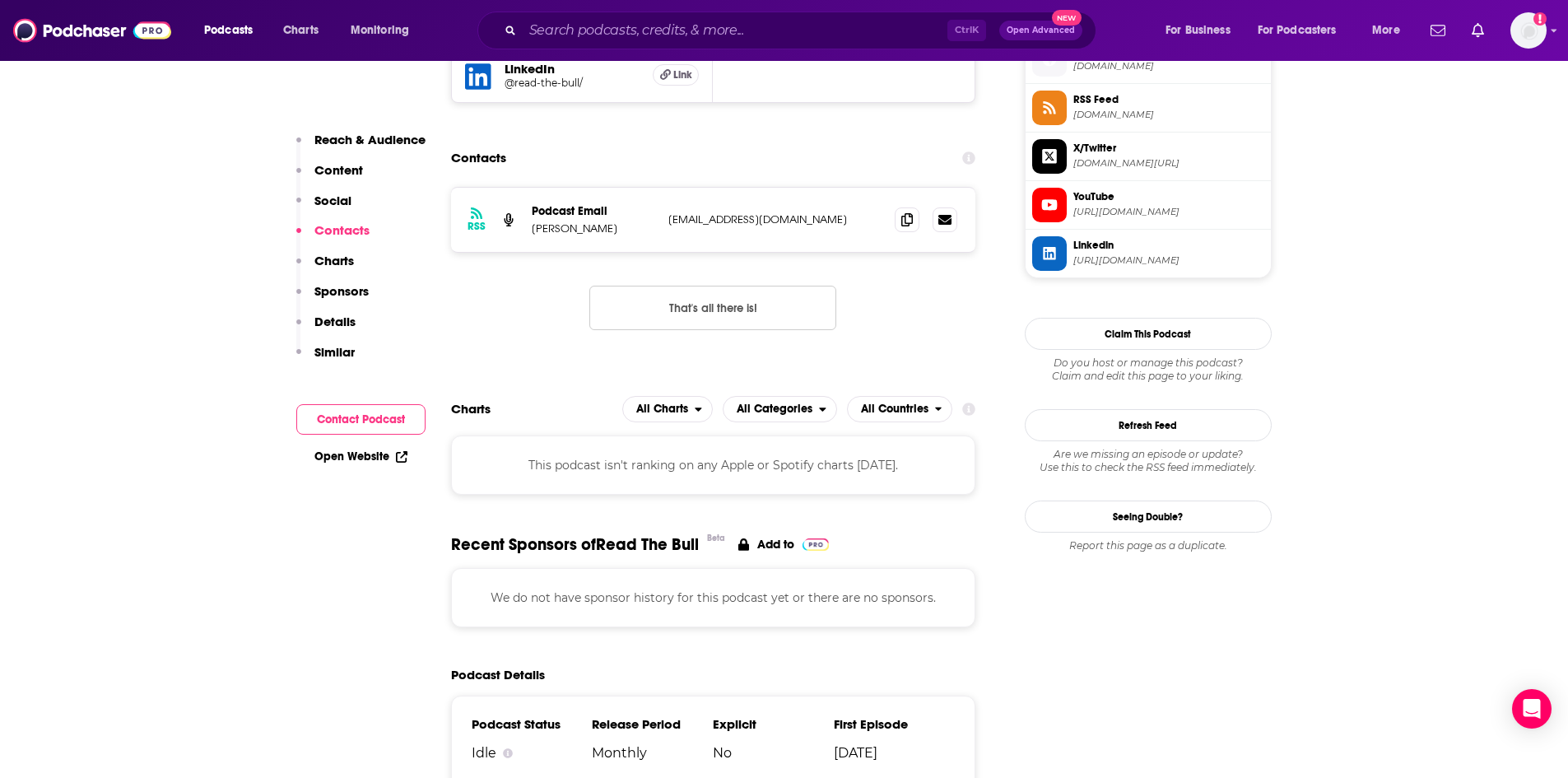
scroll to position [1400, 0]
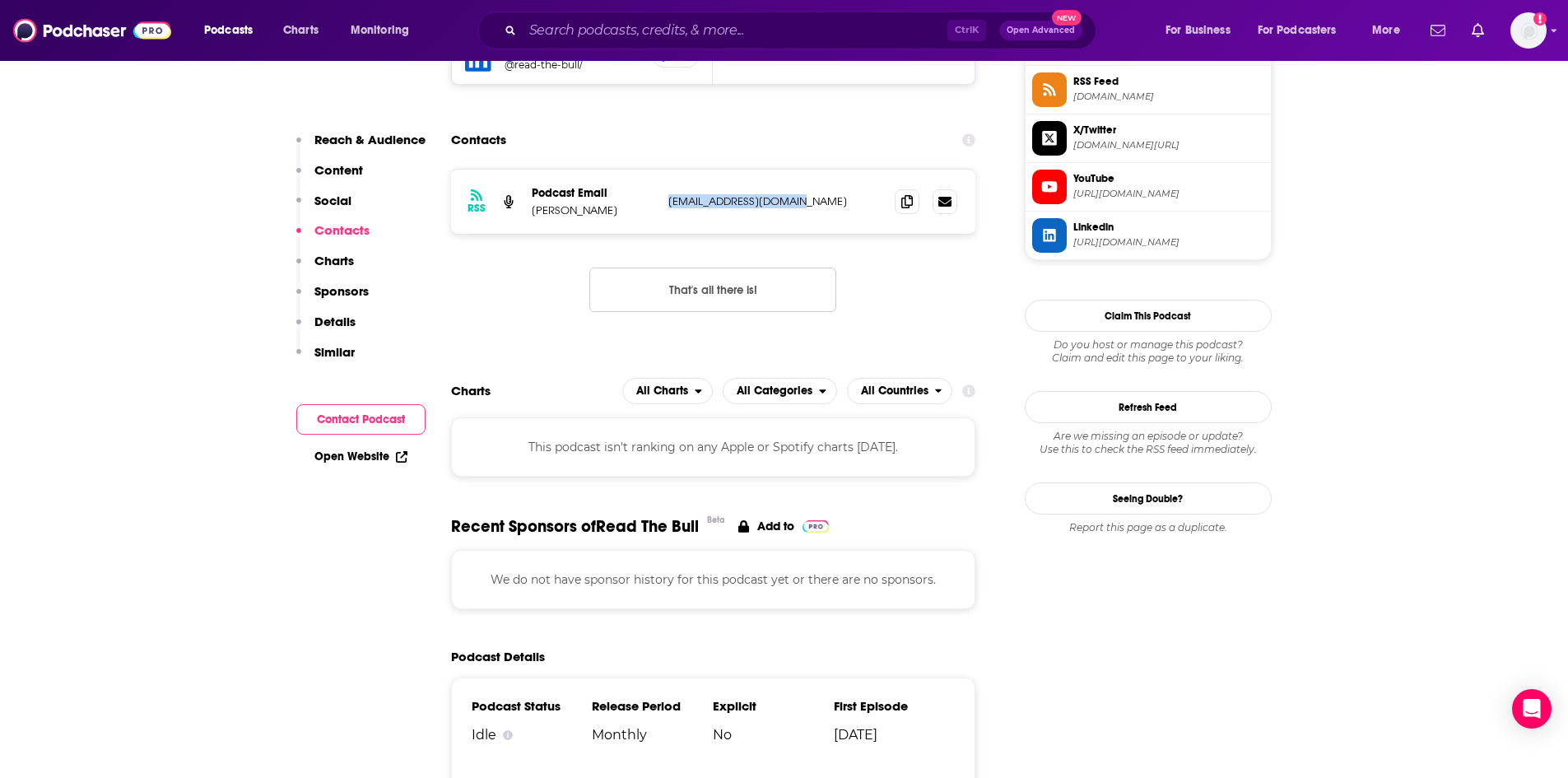
drag, startPoint x: 817, startPoint y: 201, endPoint x: 644, endPoint y: 204, distance: 173.0
click at [0, 0] on div "Podcast Email [PERSON_NAME] [EMAIL_ADDRESS][DOMAIN_NAME] [EMAIL_ADDRESS][DOMAIN…" at bounding box center [0, 0] width 0 height 0
click at [972, 323] on div "RSS Podcast Email [PERSON_NAME] [EMAIL_ADDRESS][DOMAIN_NAME] [EMAIL_ADDRESS][DO…" at bounding box center [713, 254] width 525 height 170
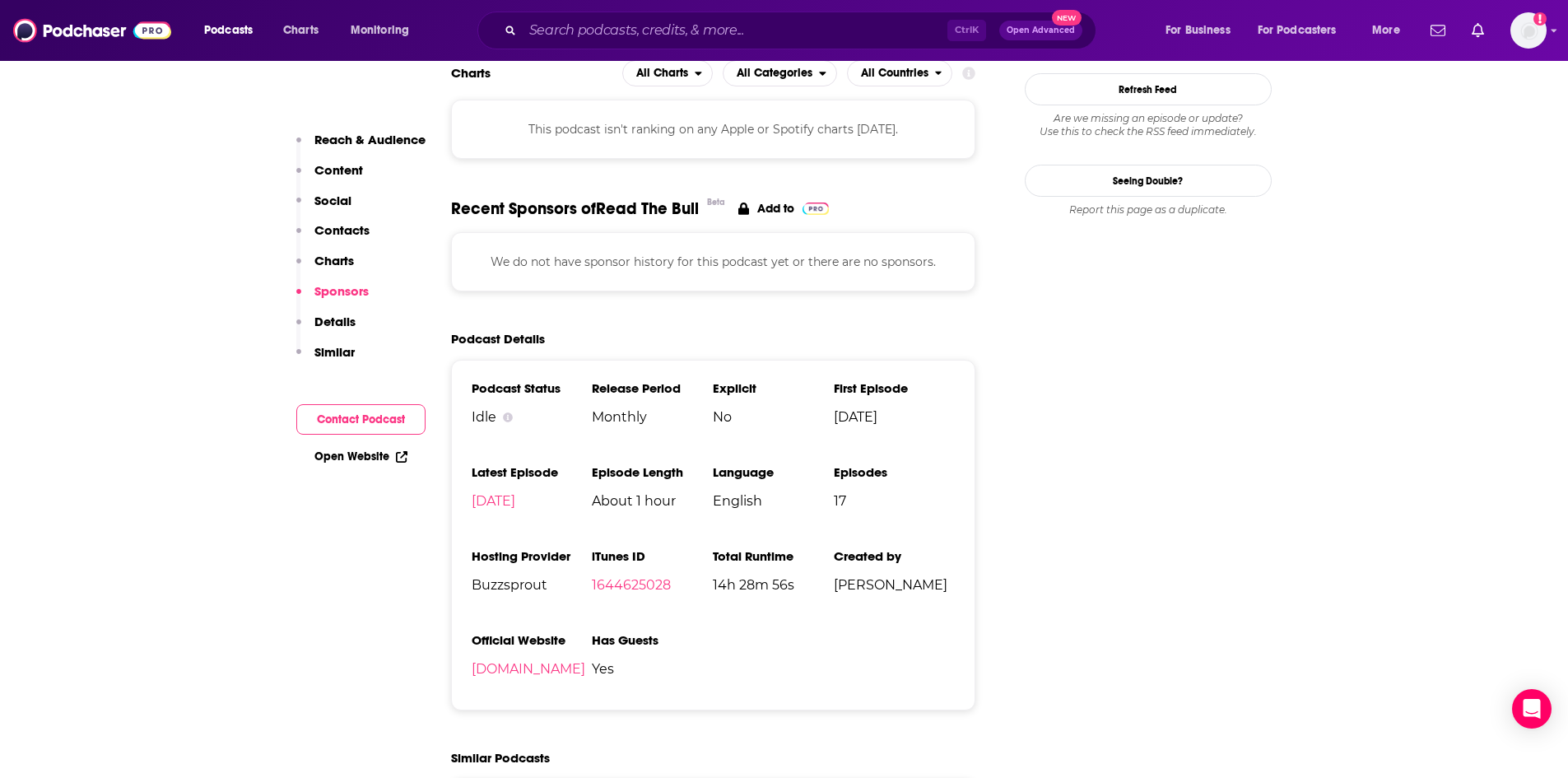
scroll to position [1729, 0]
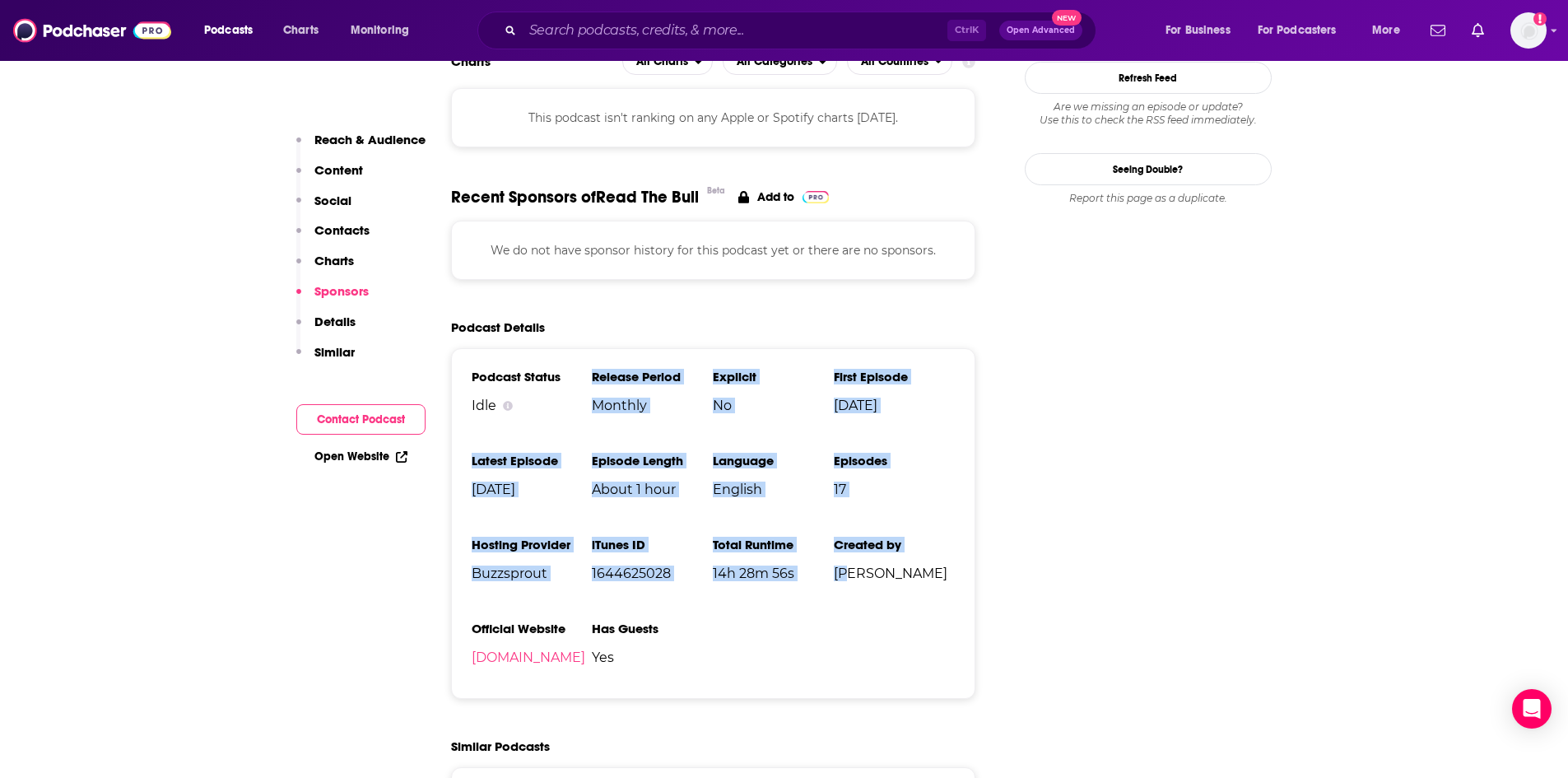
drag, startPoint x: 523, startPoint y: 404, endPoint x: 847, endPoint y: 560, distance: 359.6
click at [847, 560] on ul "Podcast Status Idle Release Period Monthly Explicit No First Episode [DATE] Lat…" at bounding box center [714, 523] width 484 height 310
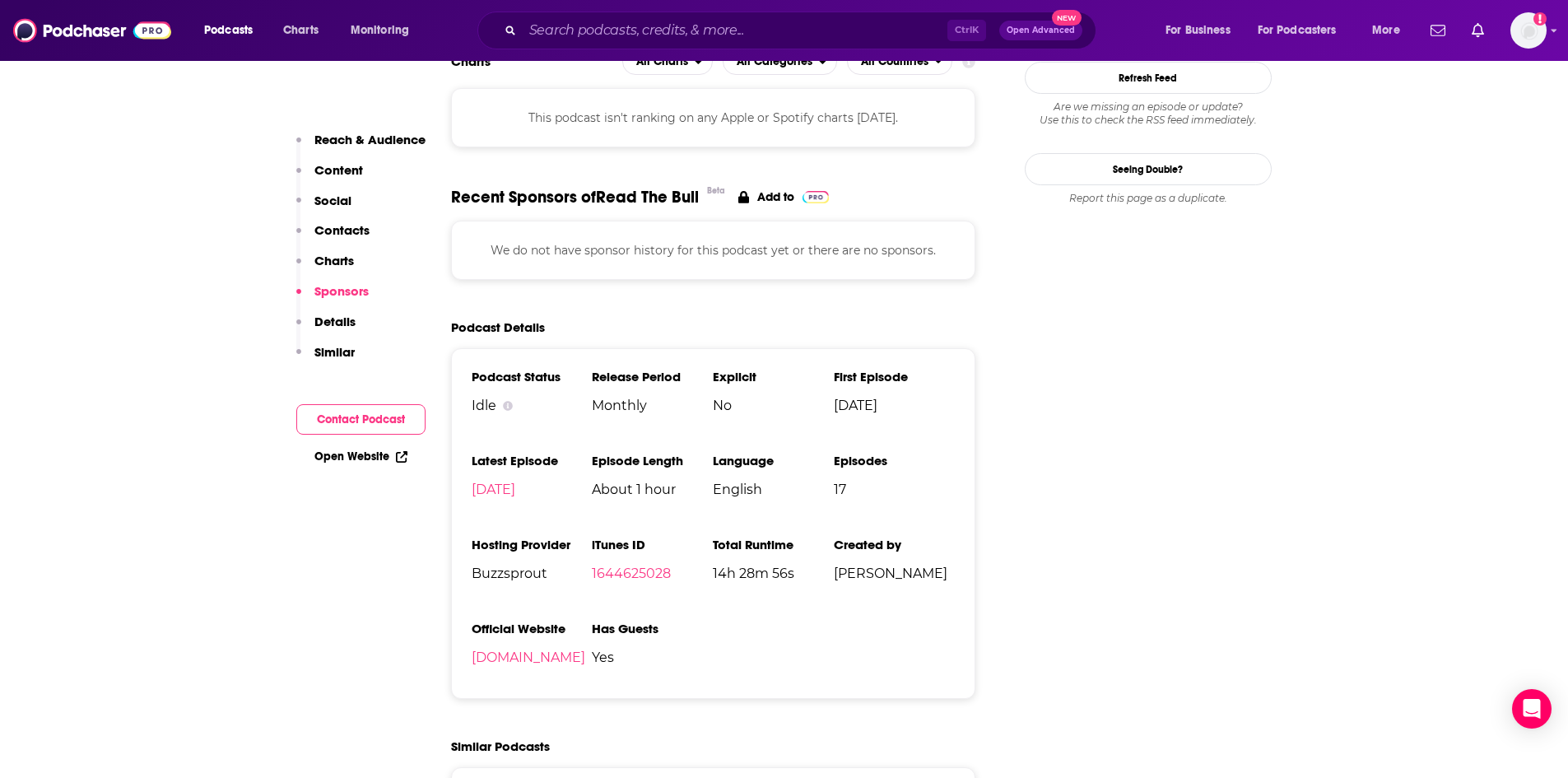
click at [862, 623] on ul "Podcast Status Idle Release Period Monthly Explicit No First Episode [DATE] Lat…" at bounding box center [714, 523] width 484 height 310
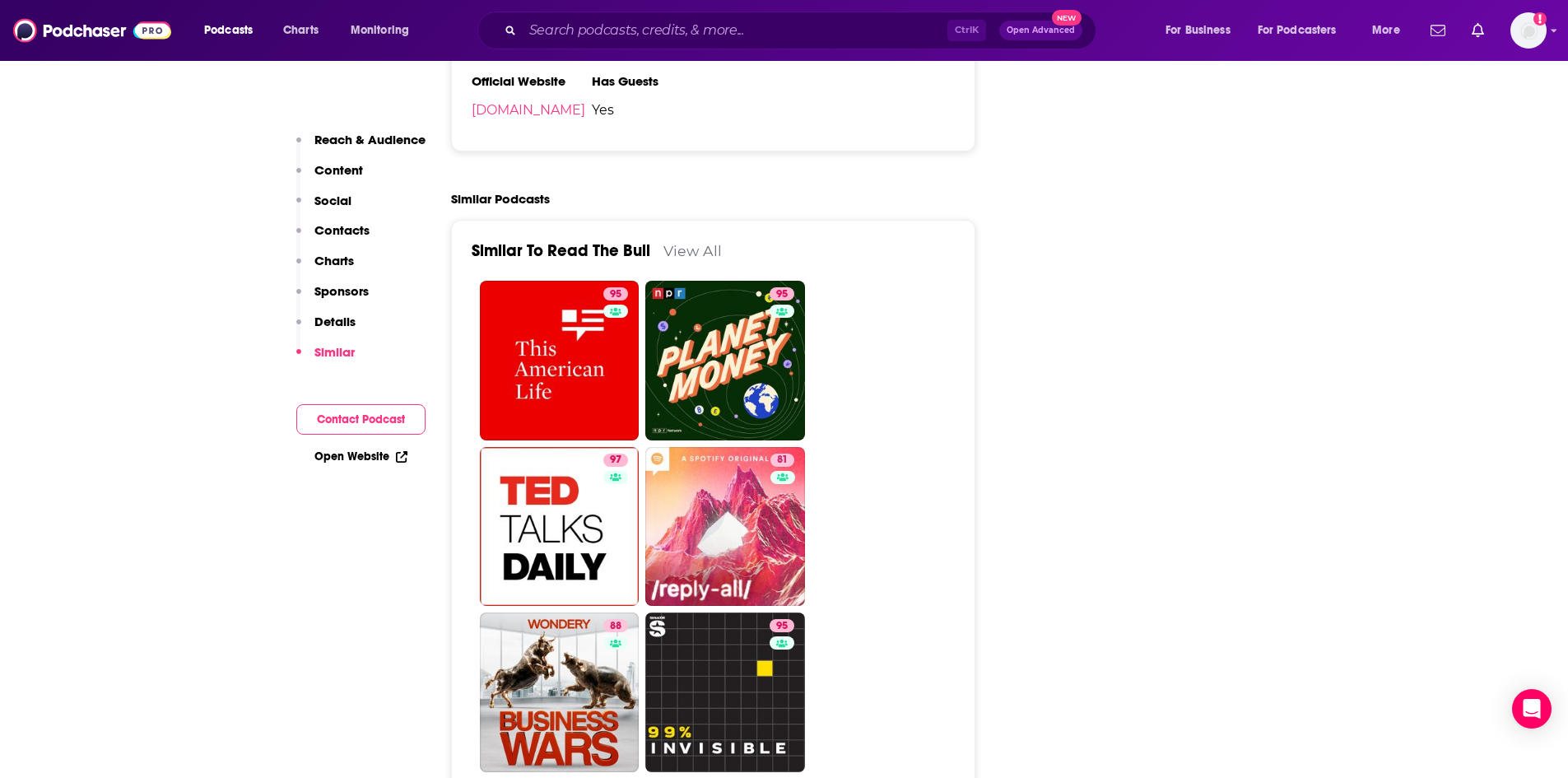
scroll to position [2305, 0]
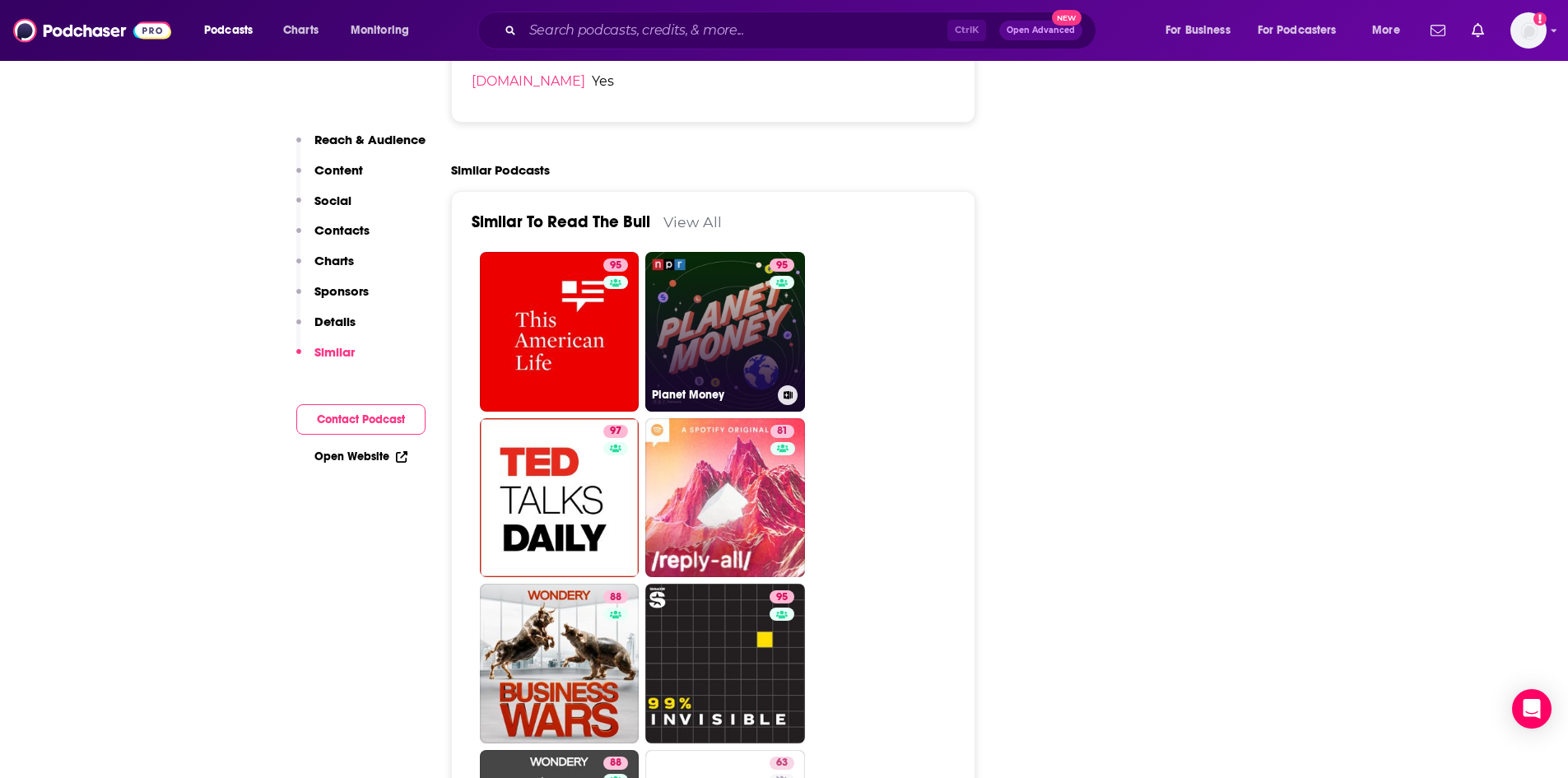
click at [697, 305] on link "95 Planet Money" at bounding box center [724, 332] width 160 height 160
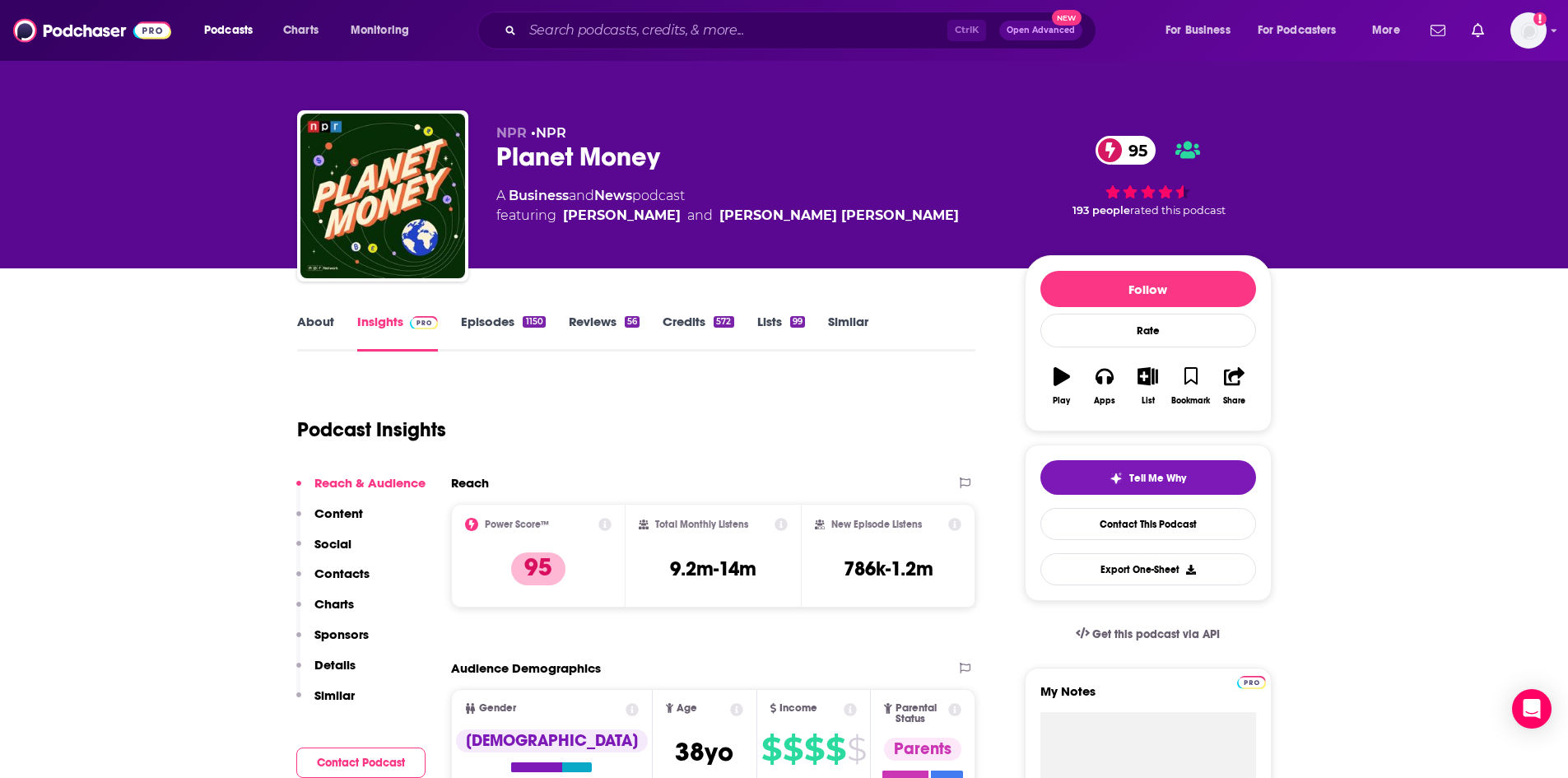
drag, startPoint x: 542, startPoint y: 487, endPoint x: 515, endPoint y: 487, distance: 27.0
click at [515, 518] on div "Power Score™ 95" at bounding box center [538, 556] width 147 height 76
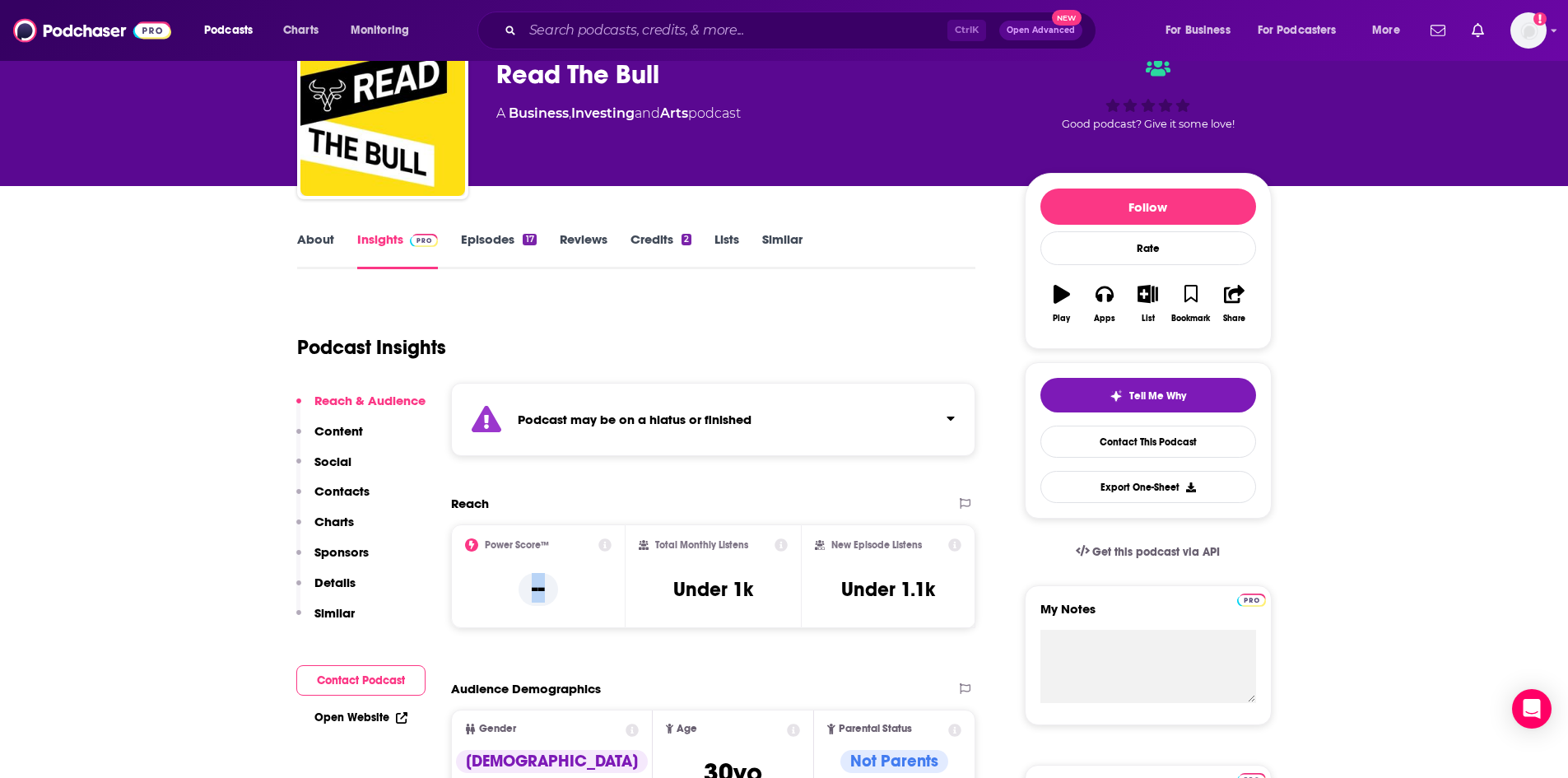
type input "[URL][DOMAIN_NAME]"
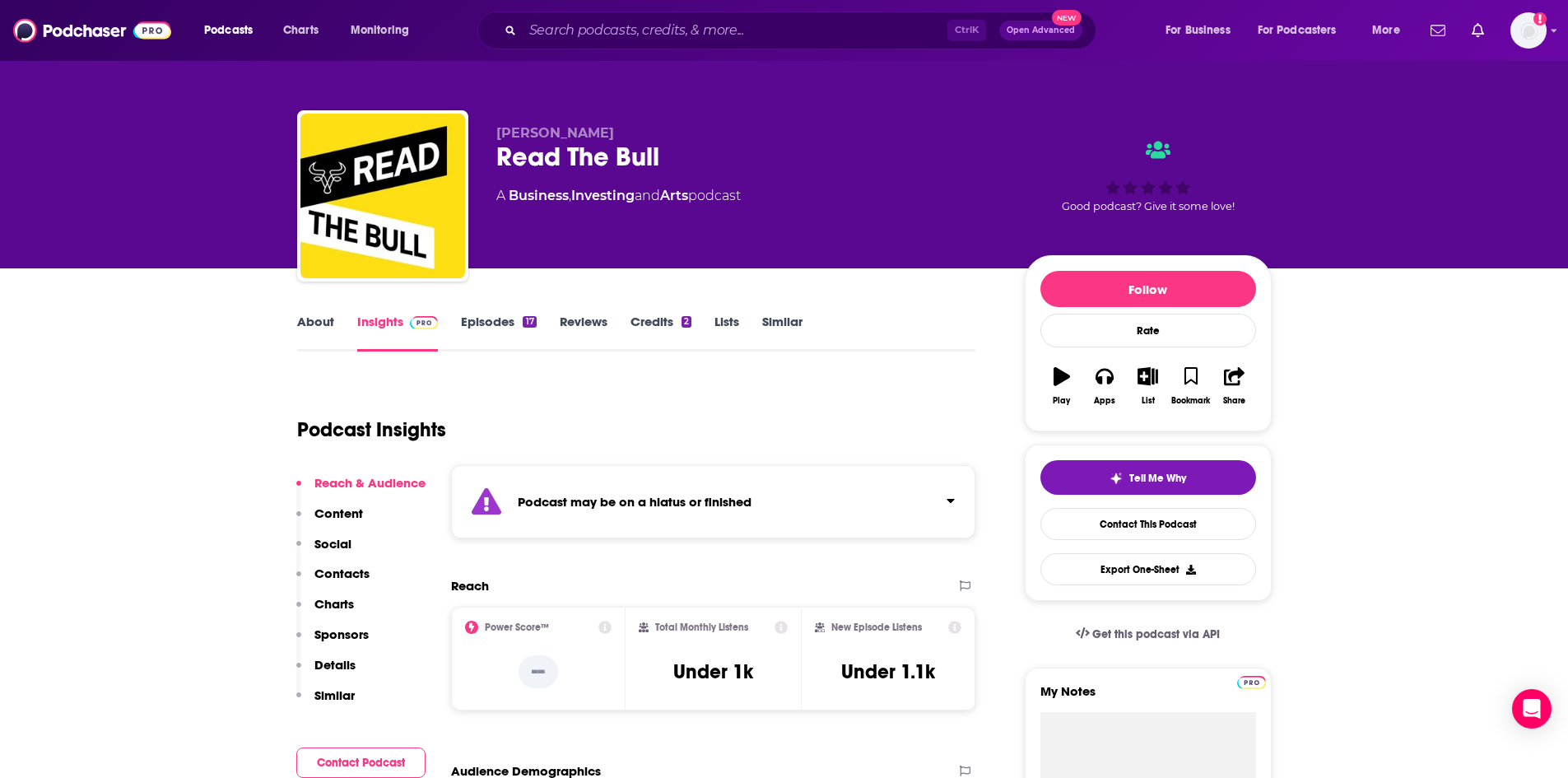
click at [778, 321] on link "Similar" at bounding box center [782, 333] width 41 height 38
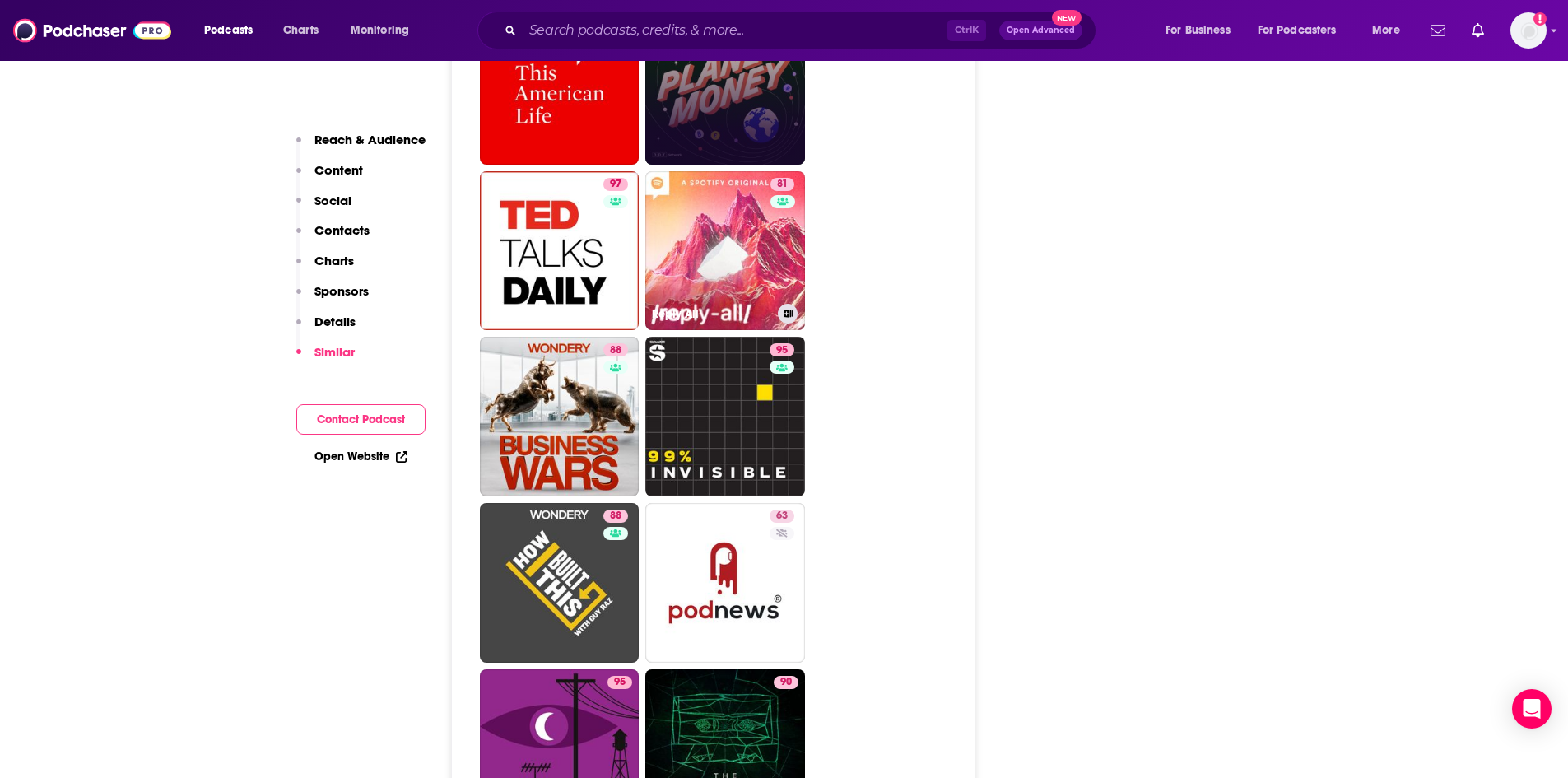
scroll to position [2223, 0]
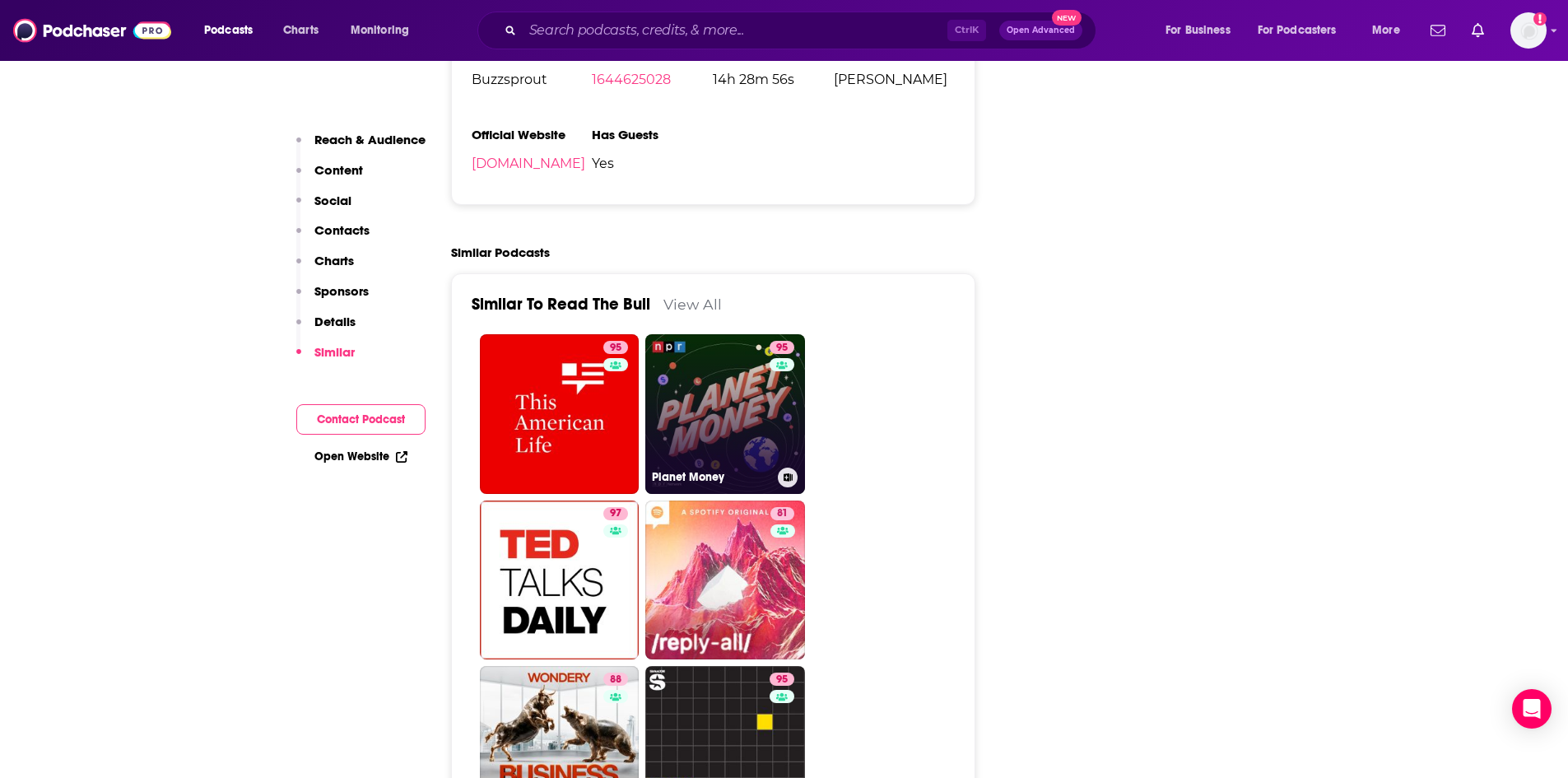
click at [693, 375] on link "95 Planet Money" at bounding box center [724, 414] width 160 height 160
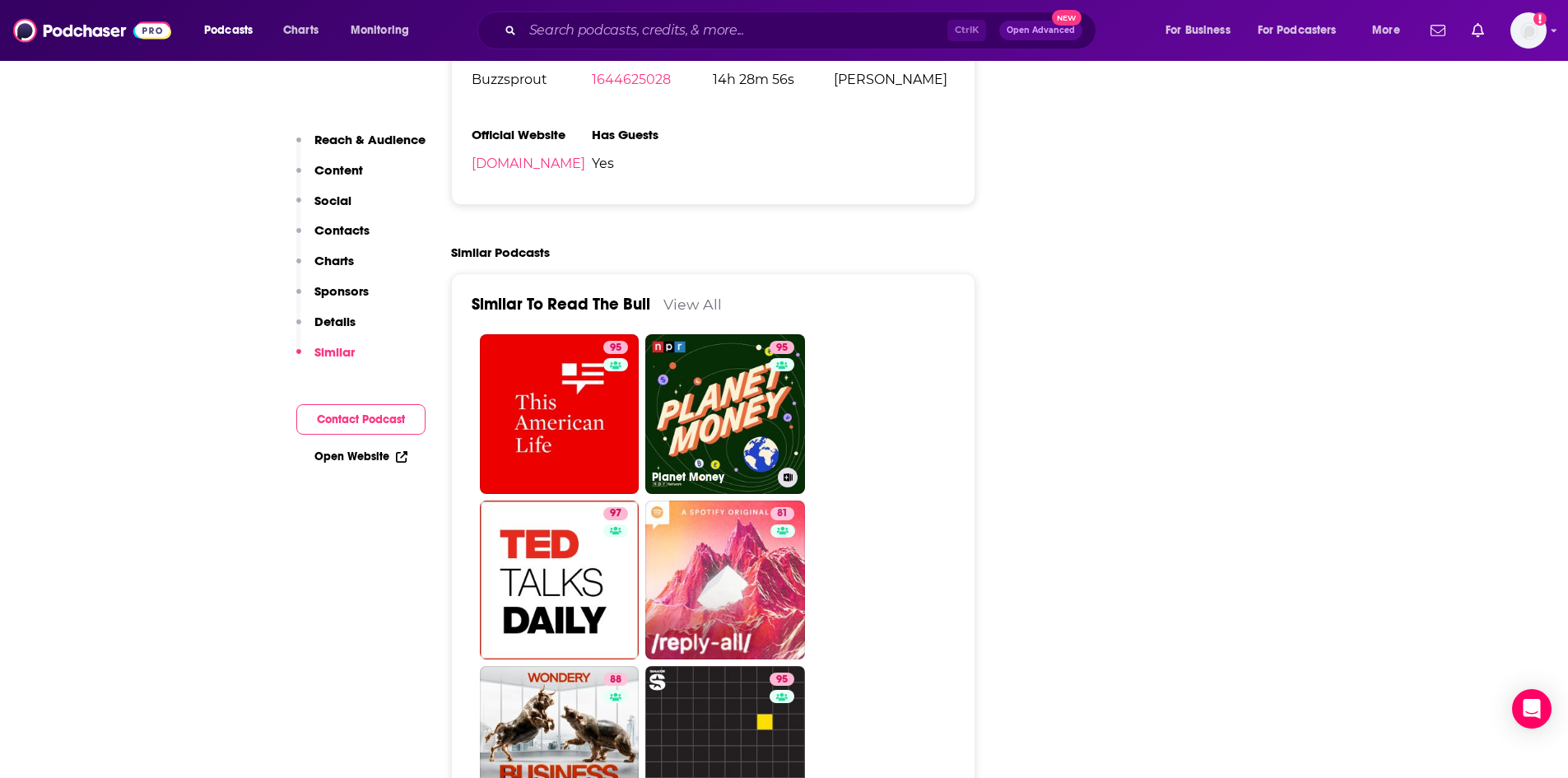
type input "[URL][DOMAIN_NAME]"
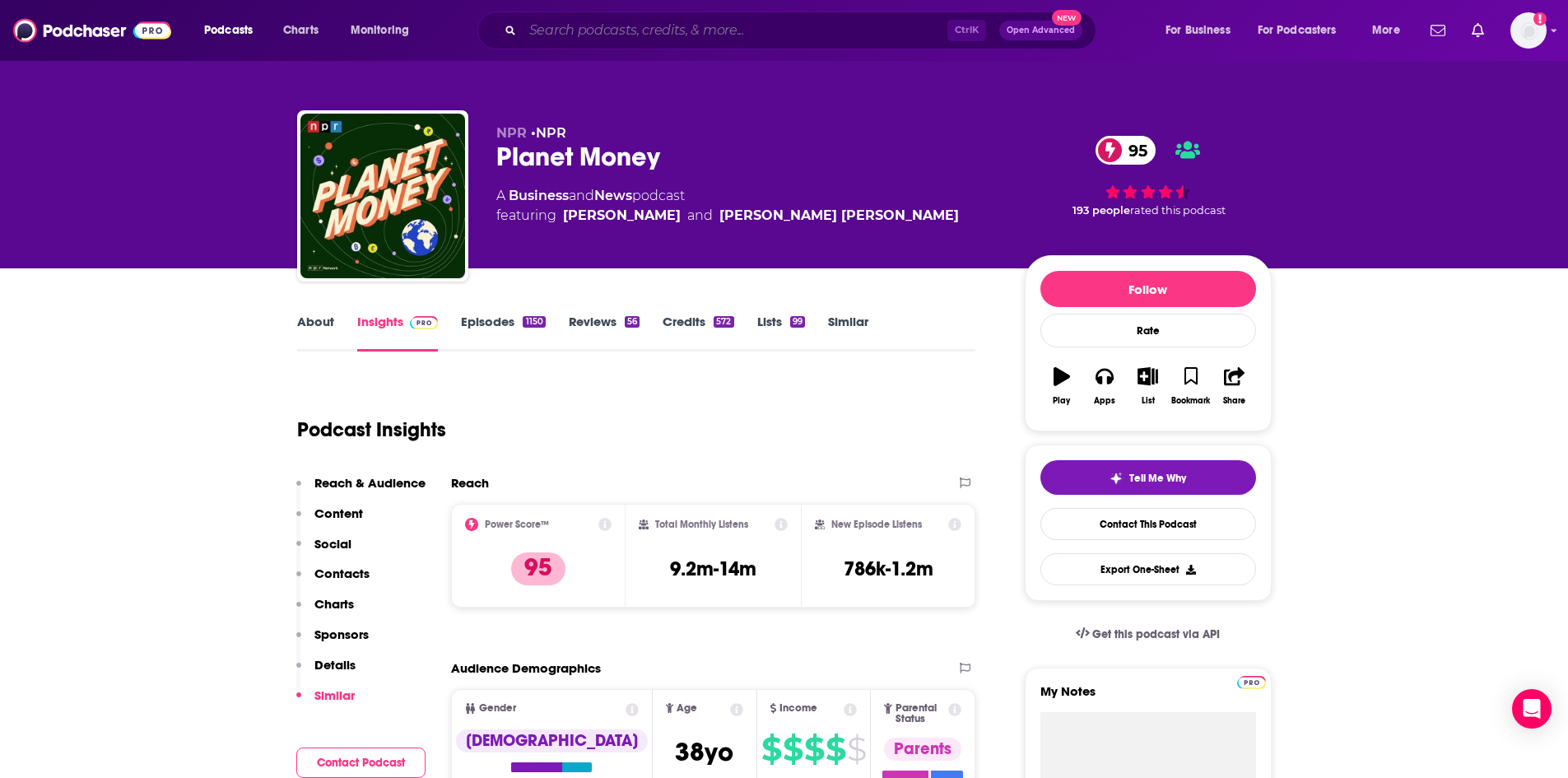
drag, startPoint x: 666, startPoint y: 27, endPoint x: 664, endPoint y: 14, distance: 13.2
click at [666, 26] on input "Search podcasts, credits, & more..." at bounding box center [735, 30] width 425 height 26
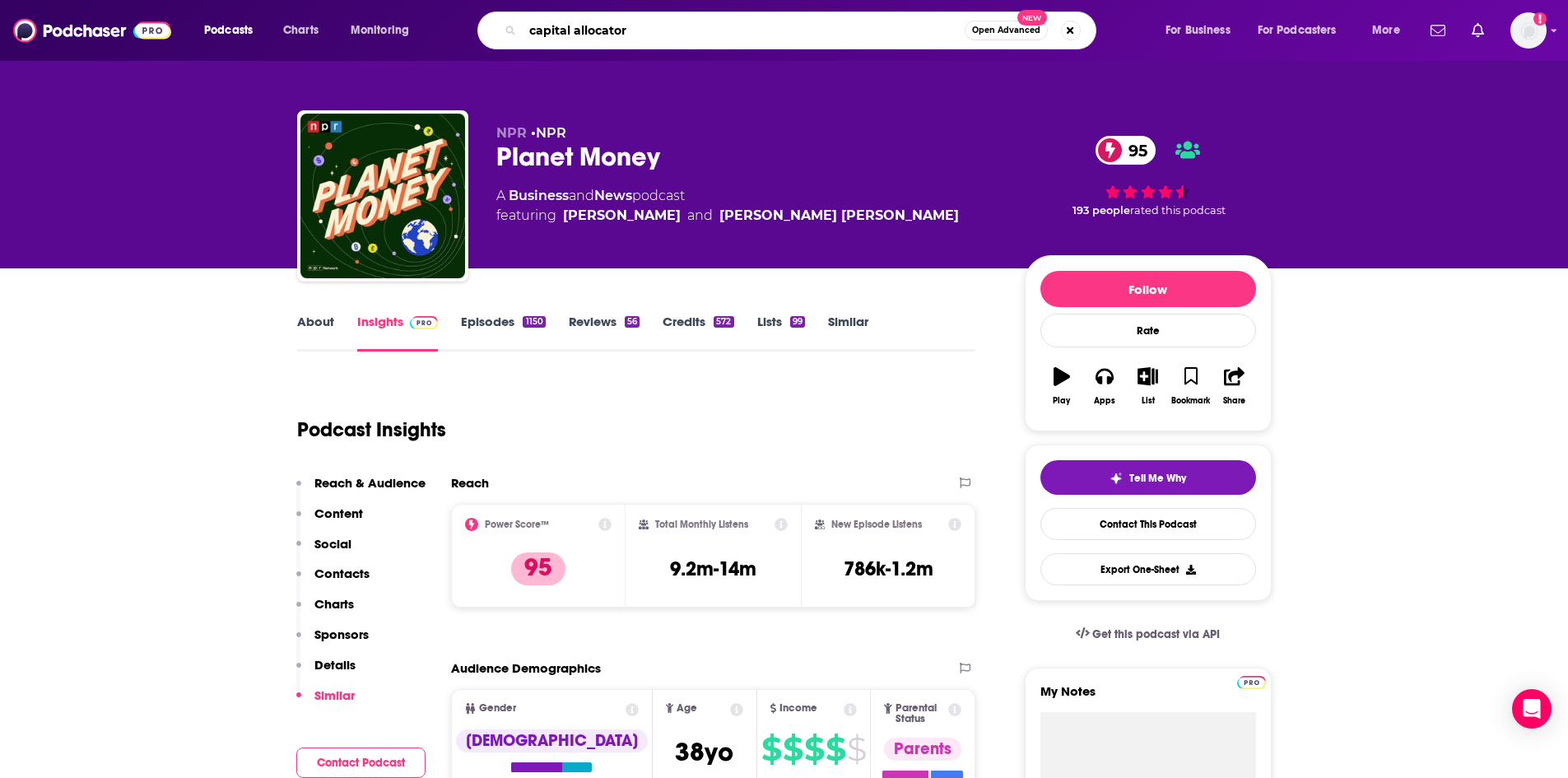
type input "capital allocators"
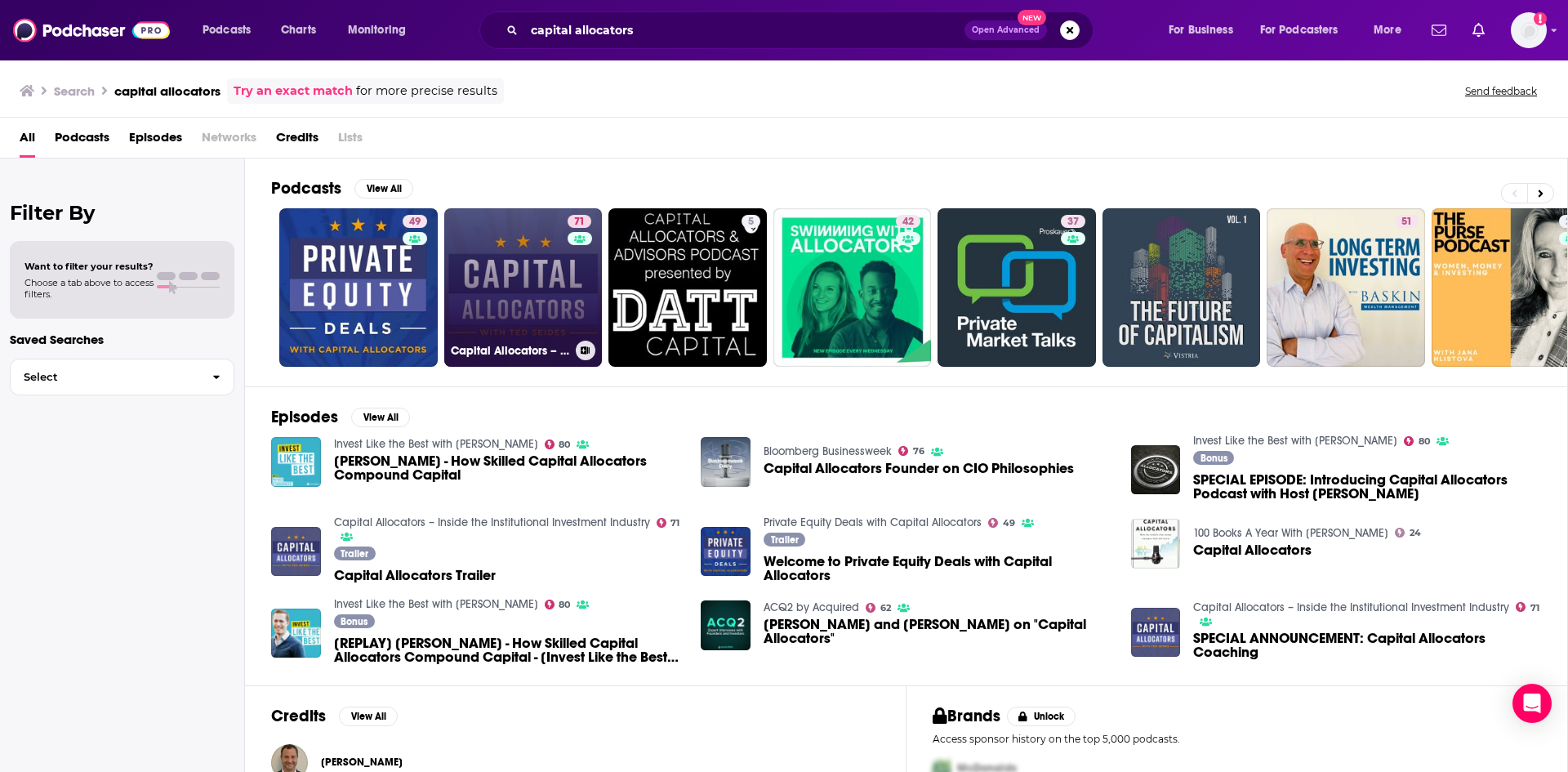
click at [511, 270] on link "71 Capital Allocators – Inside the Institutional Investment Industry" at bounding box center [524, 287] width 159 height 159
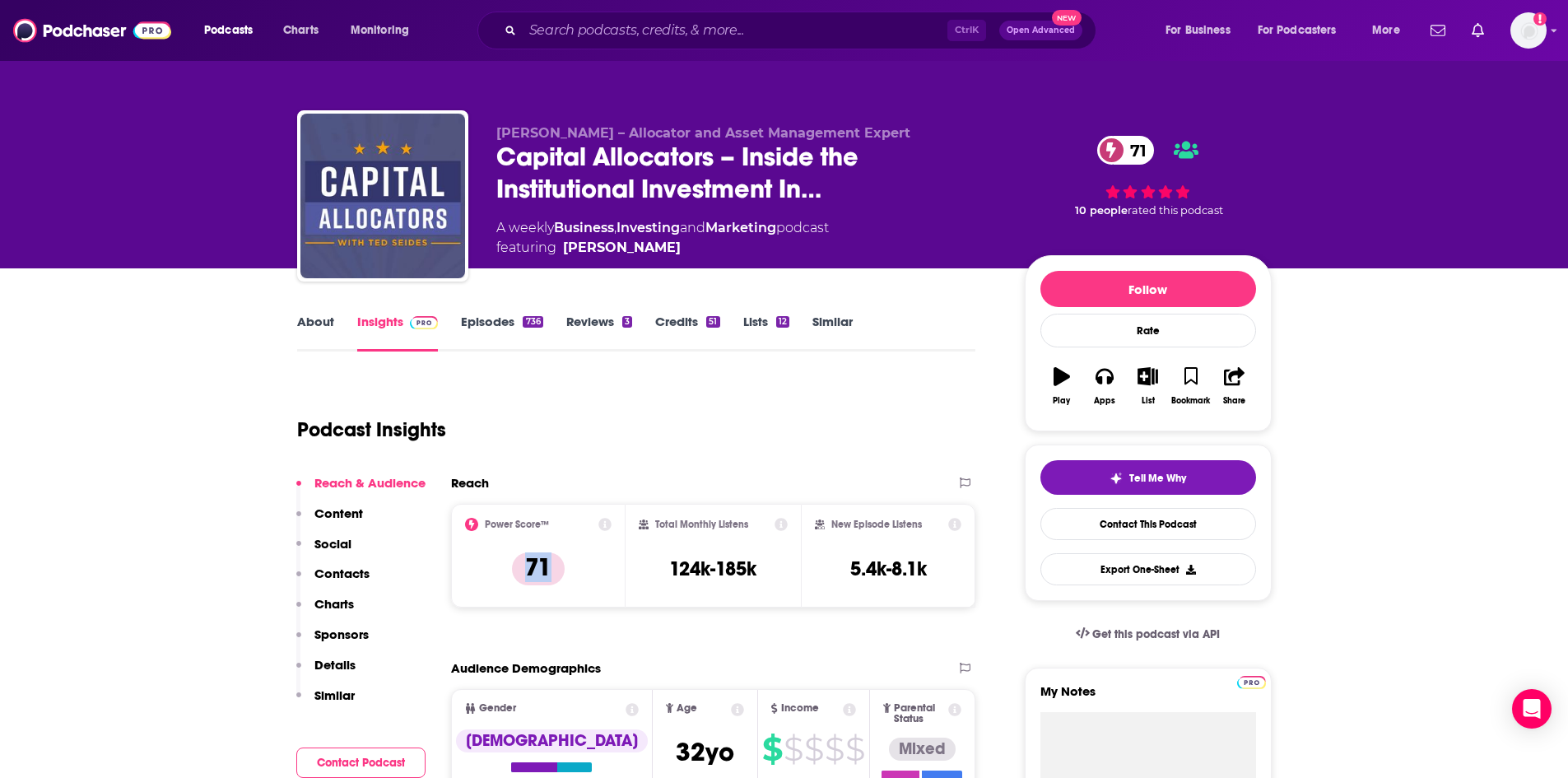
drag, startPoint x: 579, startPoint y: 576, endPoint x: 509, endPoint y: 578, distance: 70.0
click at [509, 578] on div "Power Score™ 71" at bounding box center [538, 556] width 147 height 76
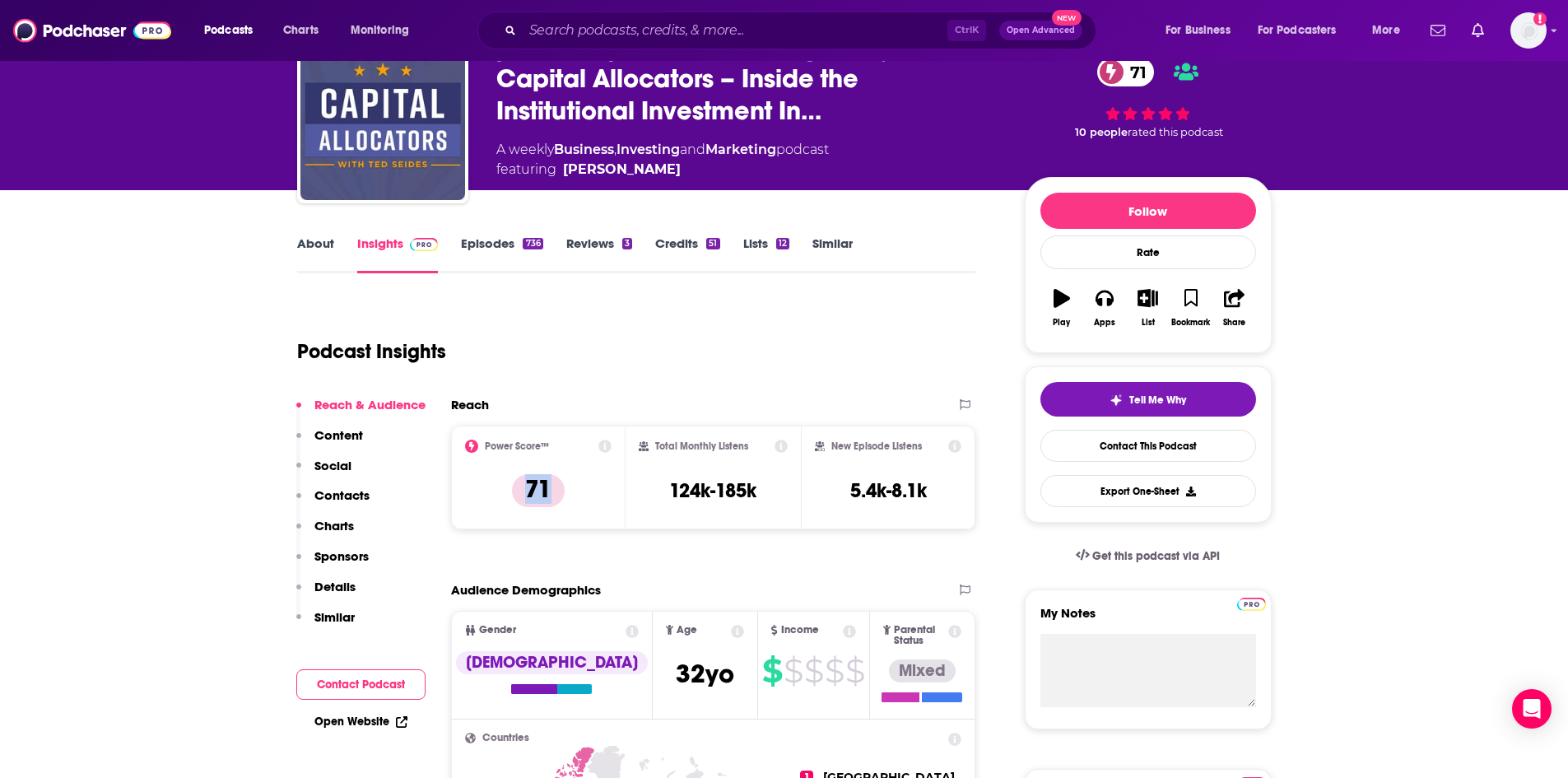
scroll to position [82, 0]
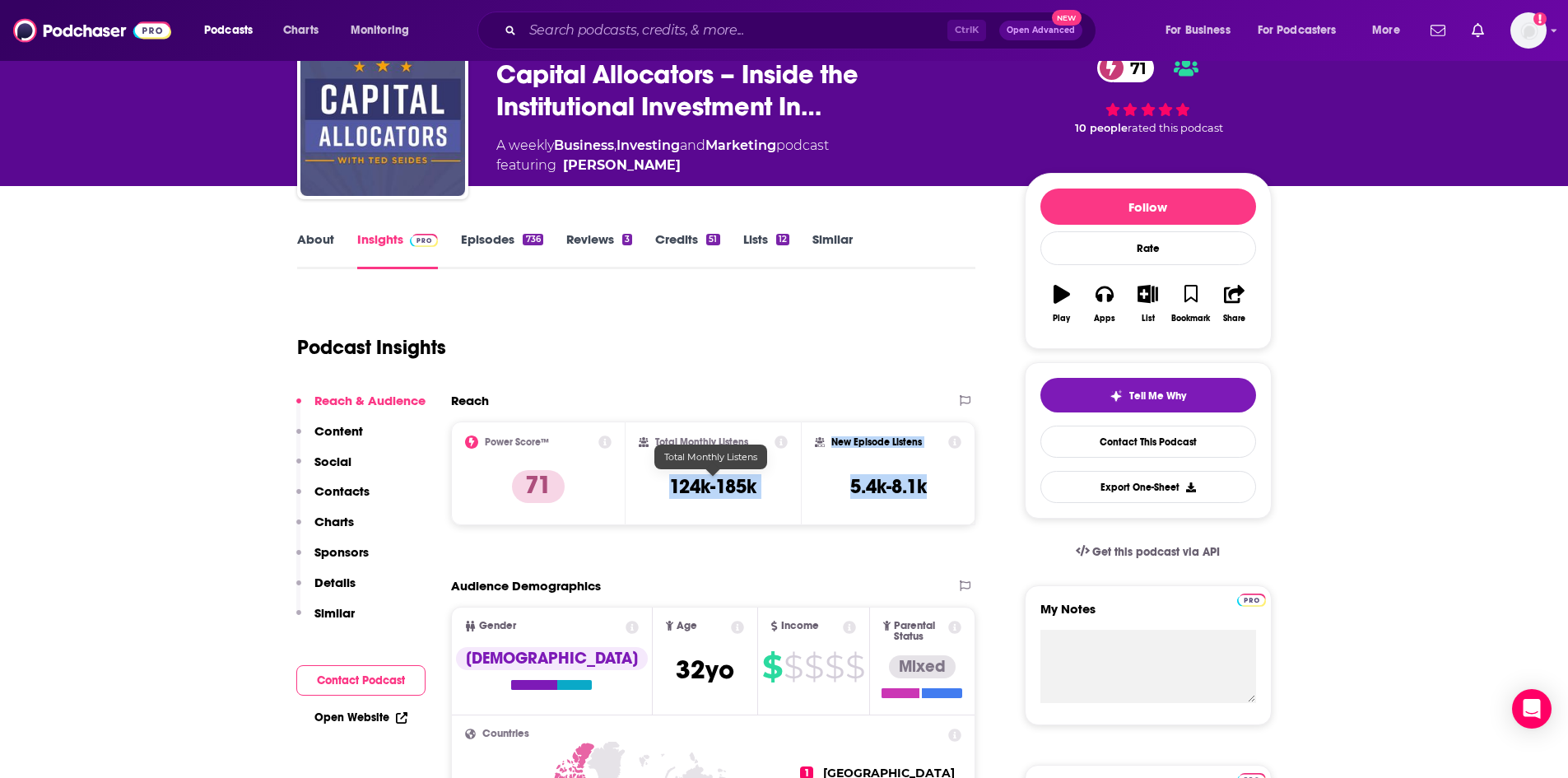
drag, startPoint x: 764, startPoint y: 496, endPoint x: 655, endPoint y: 495, distance: 109.0
click at [655, 495] on div "Power Score™ 71 Total Monthly Listens 124k-185k New Episode Listens 5.4k-8.1k" at bounding box center [713, 473] width 525 height 104
click at [659, 33] on input "Search podcasts, credits, & more..." at bounding box center [735, 30] width 425 height 26
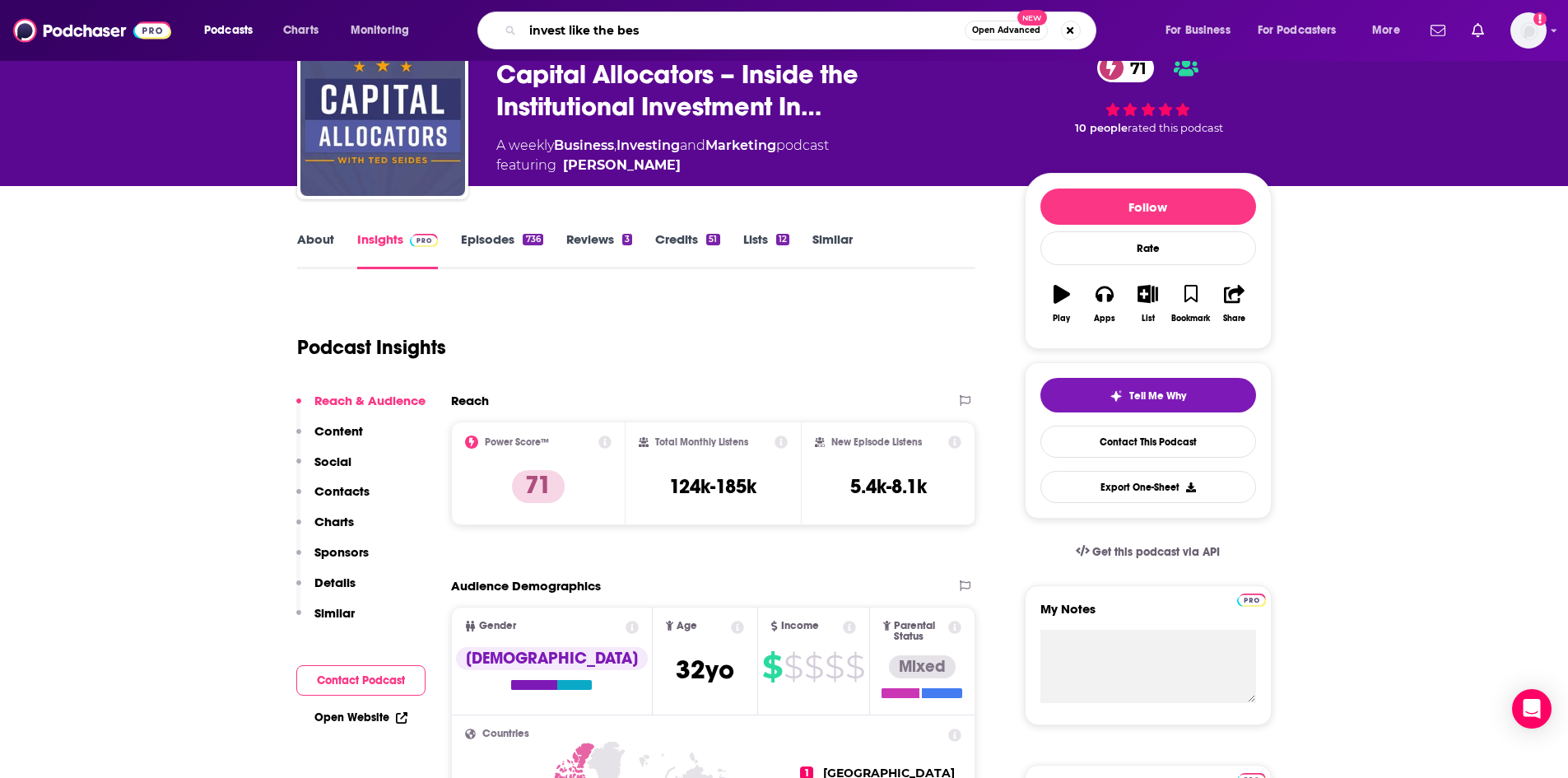
type input "invest like the best"
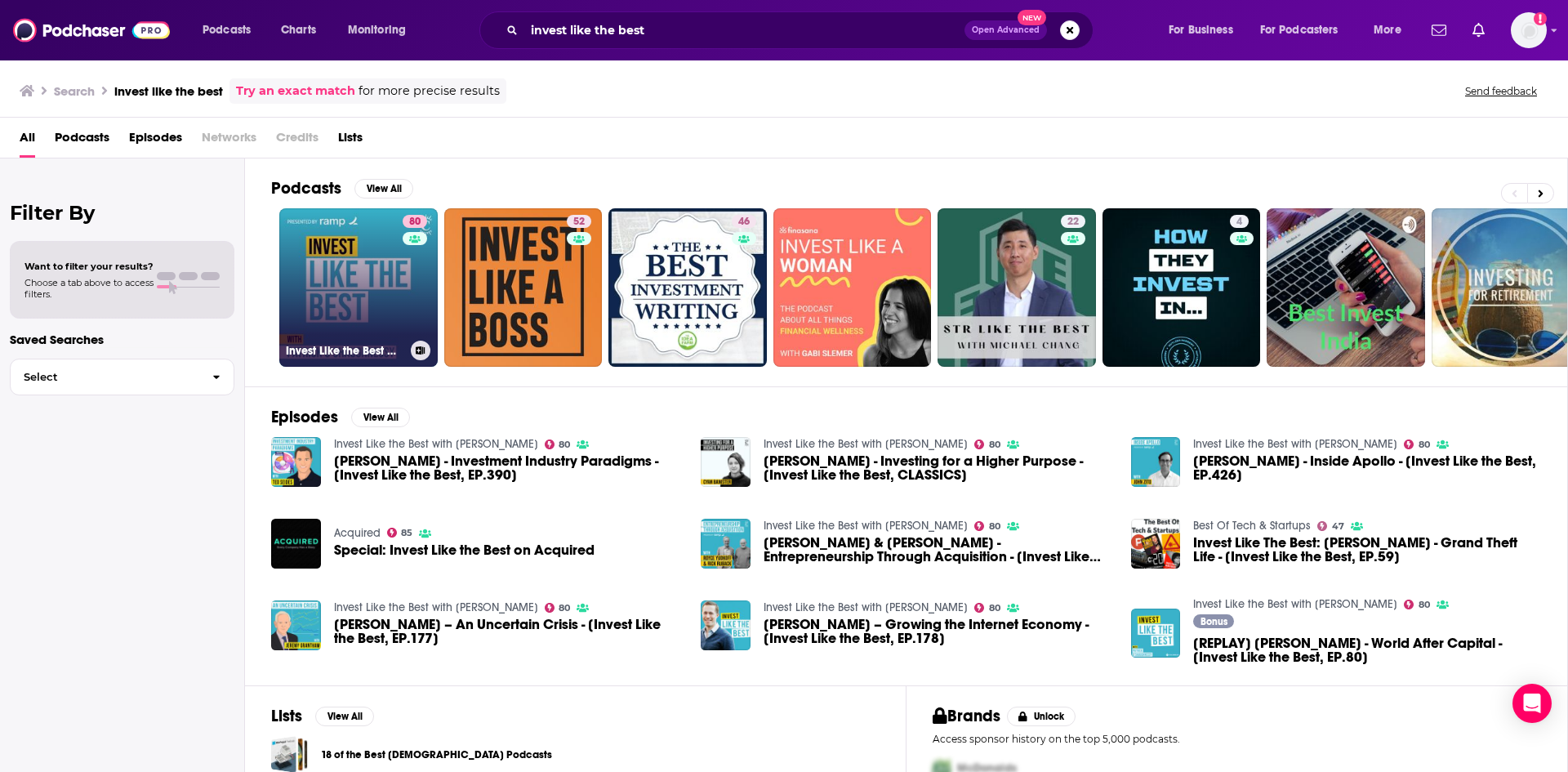
click at [407, 288] on div "80" at bounding box center [417, 278] width 29 height 126
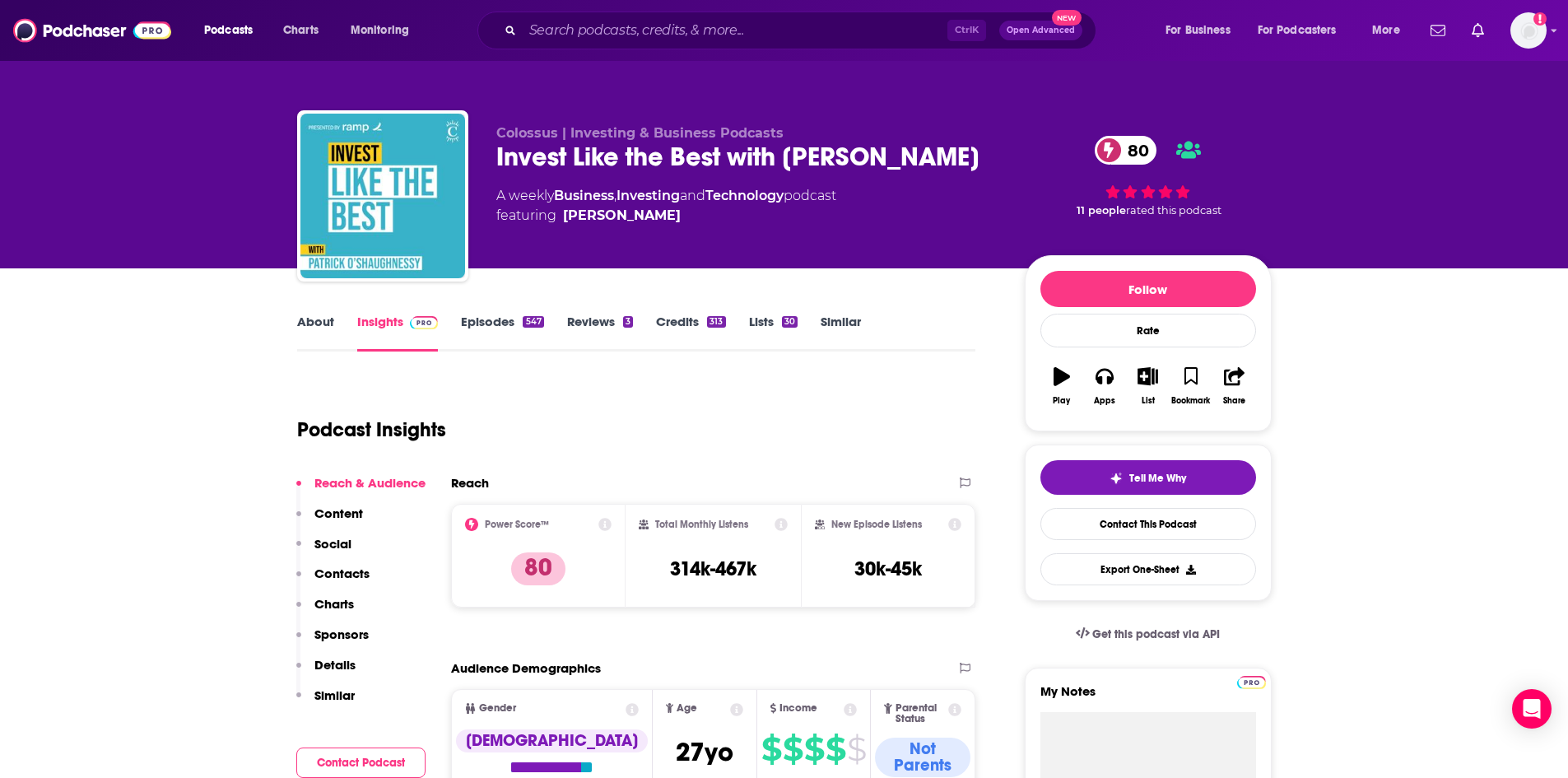
scroll to position [164, 0]
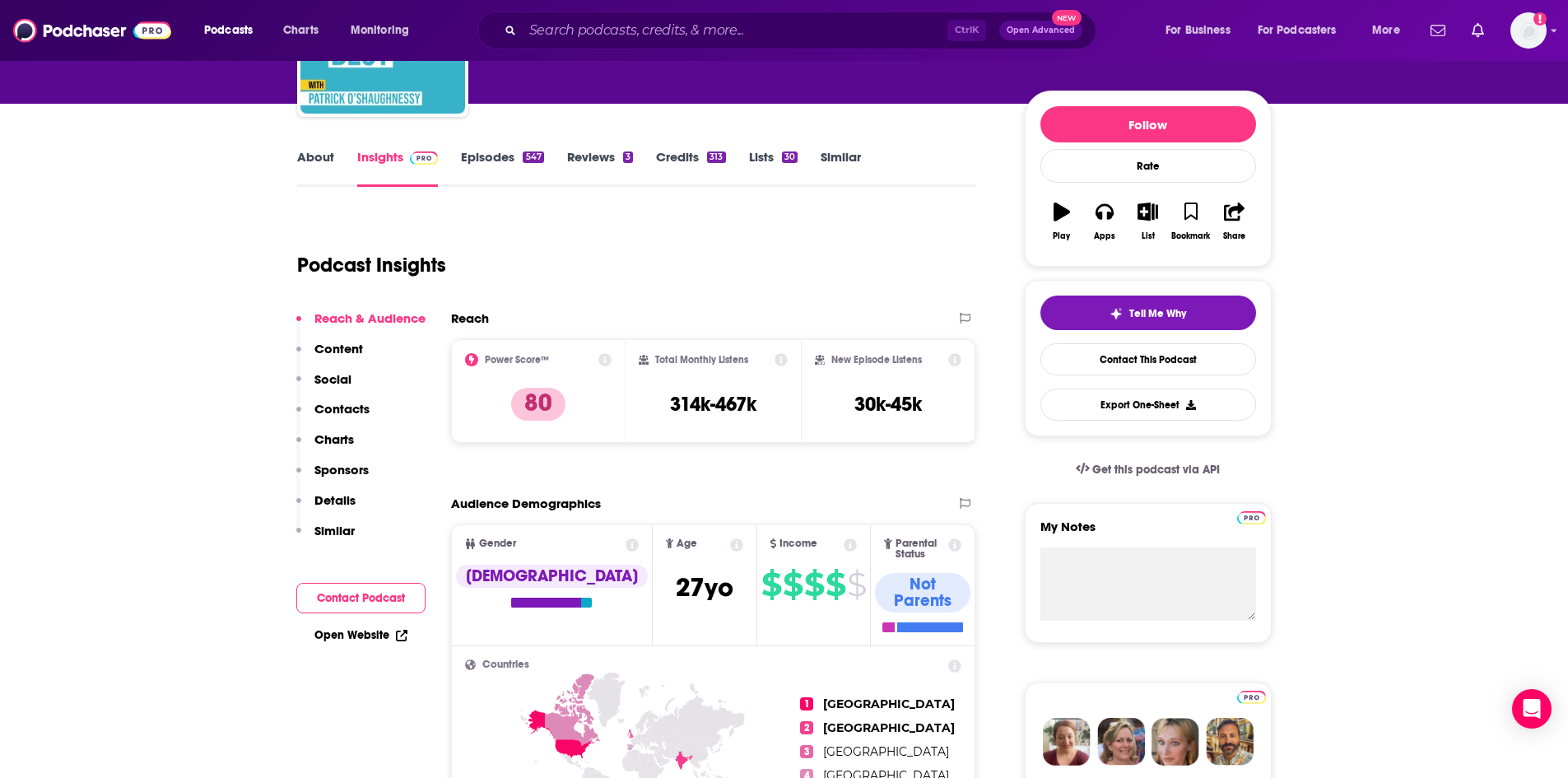
click at [331, 463] on p "Sponsors" at bounding box center [341, 469] width 54 height 15
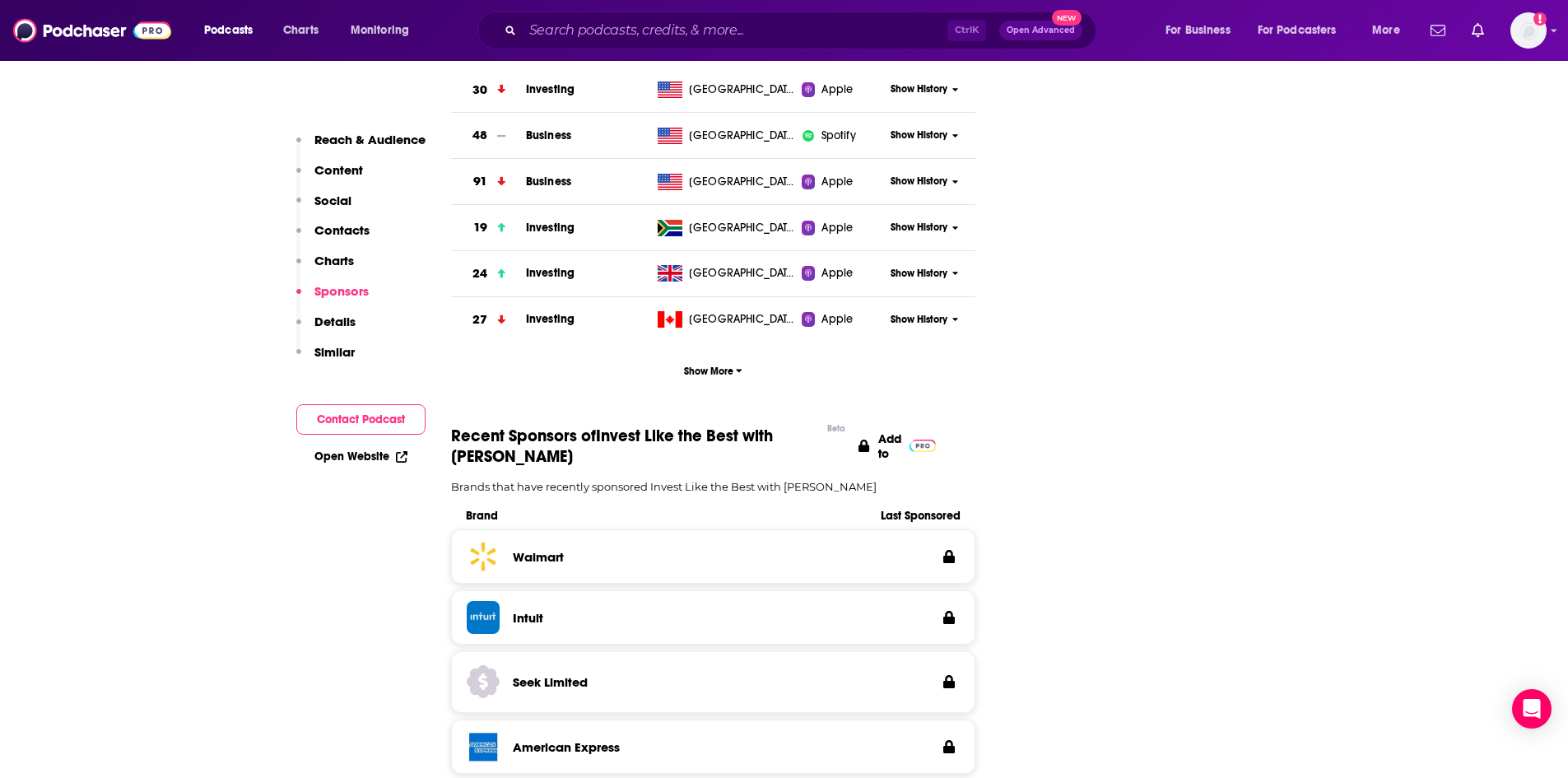
scroll to position [2360, 0]
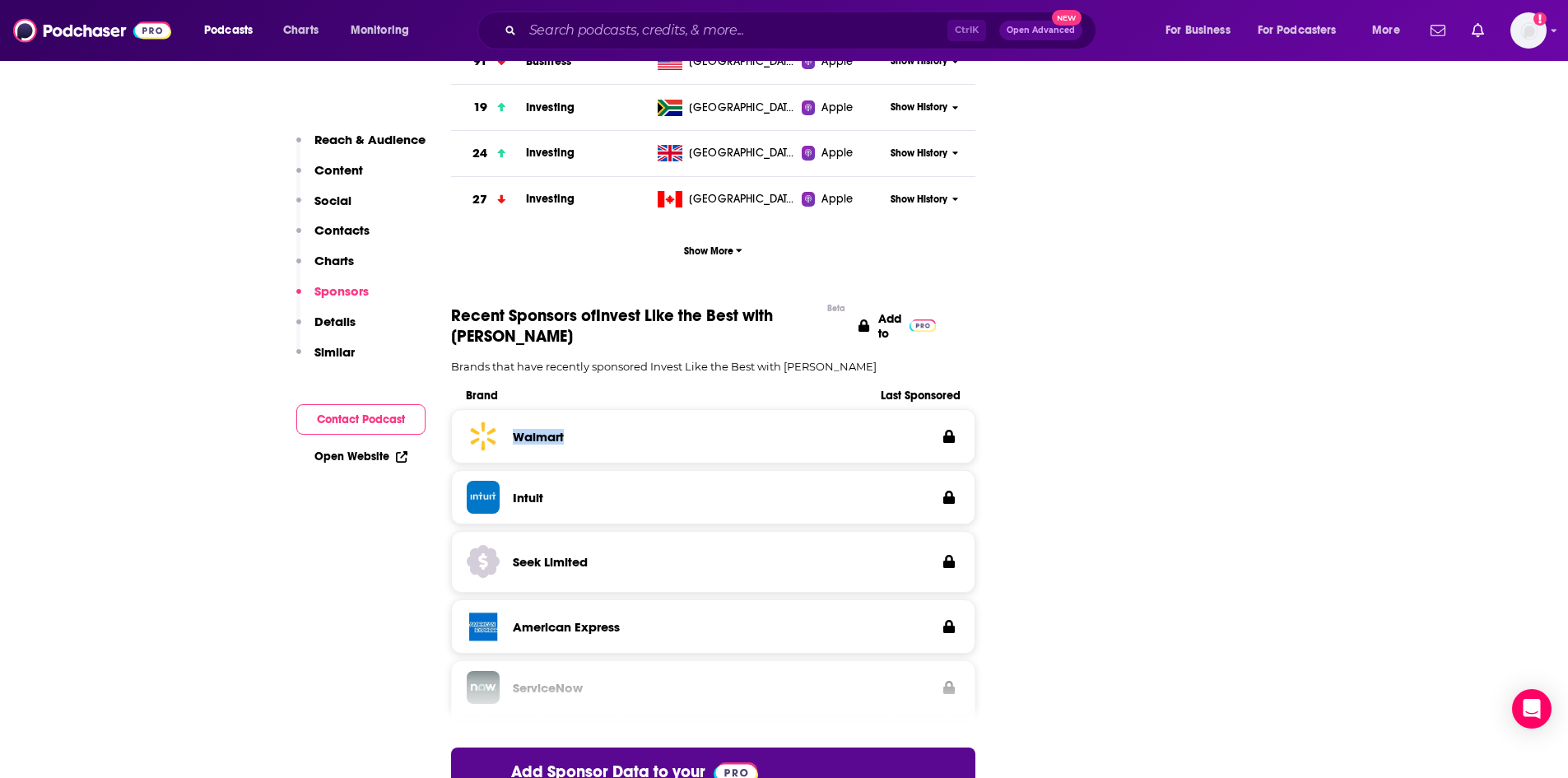
drag, startPoint x: 611, startPoint y: 352, endPoint x: 506, endPoint y: 355, distance: 105.0
click at [506, 420] on div "Walmart" at bounding box center [714, 436] width 494 height 33
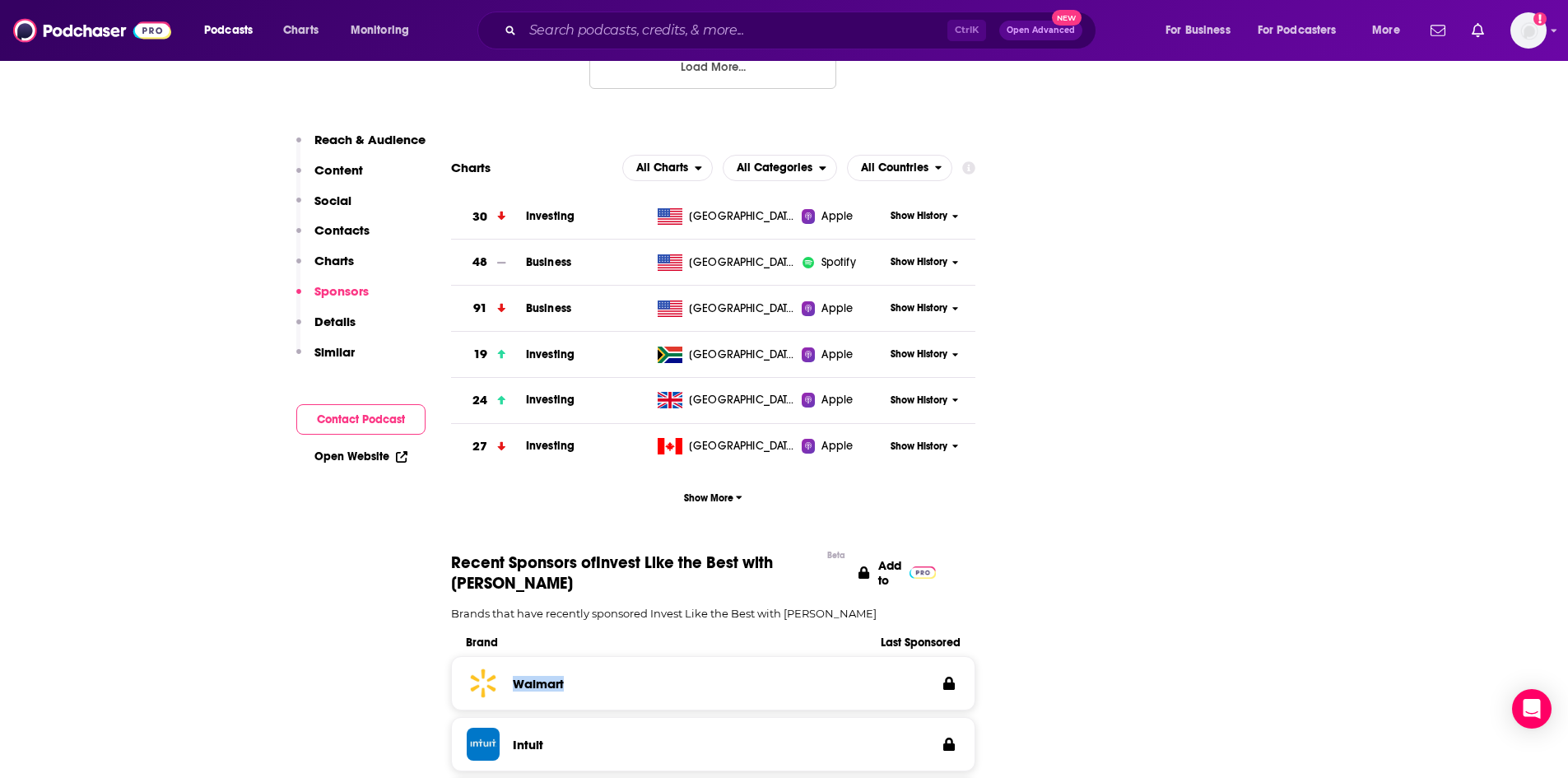
scroll to position [2031, 0]
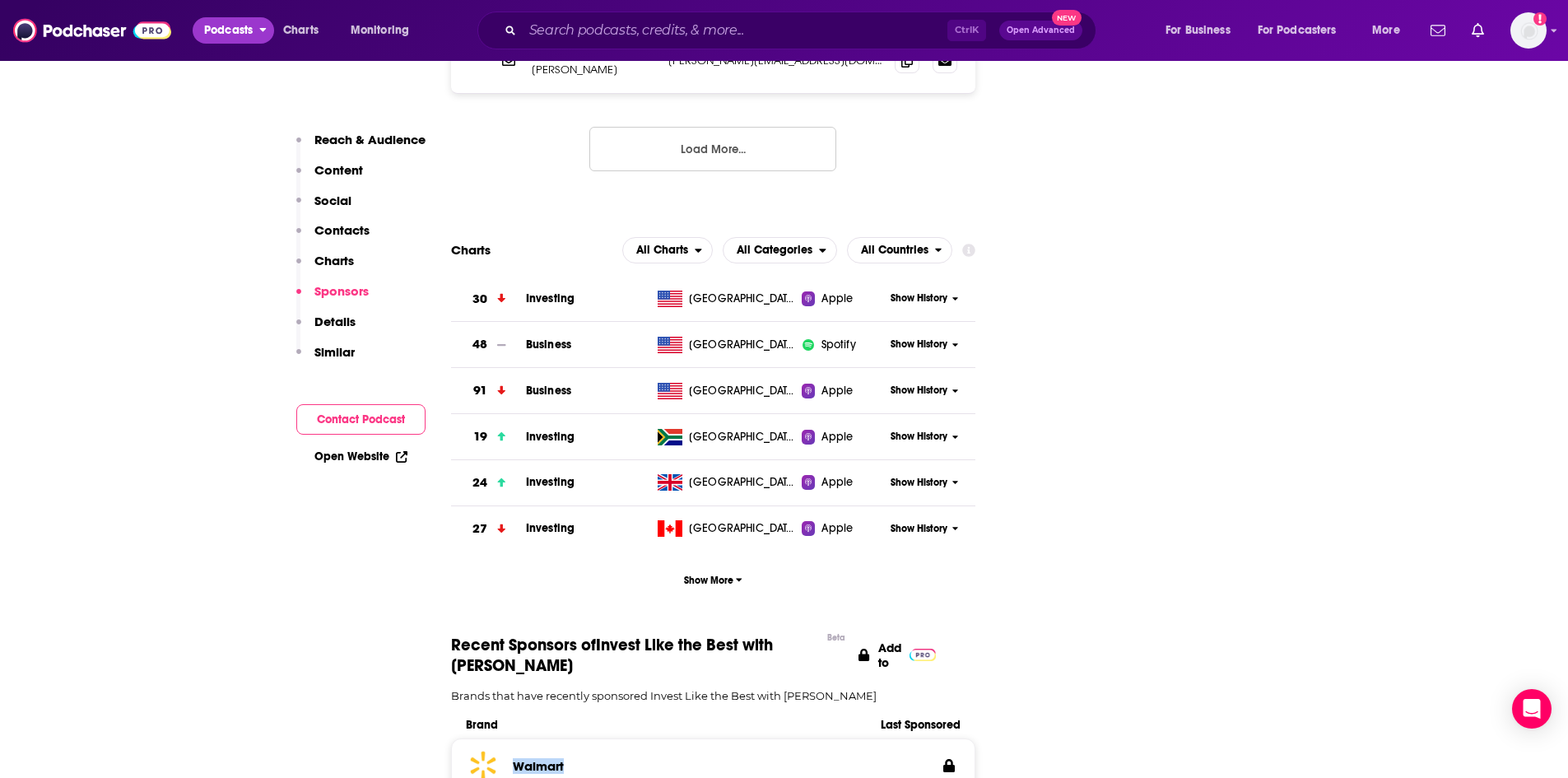
click at [246, 29] on span "Podcasts" at bounding box center [229, 31] width 49 height 23
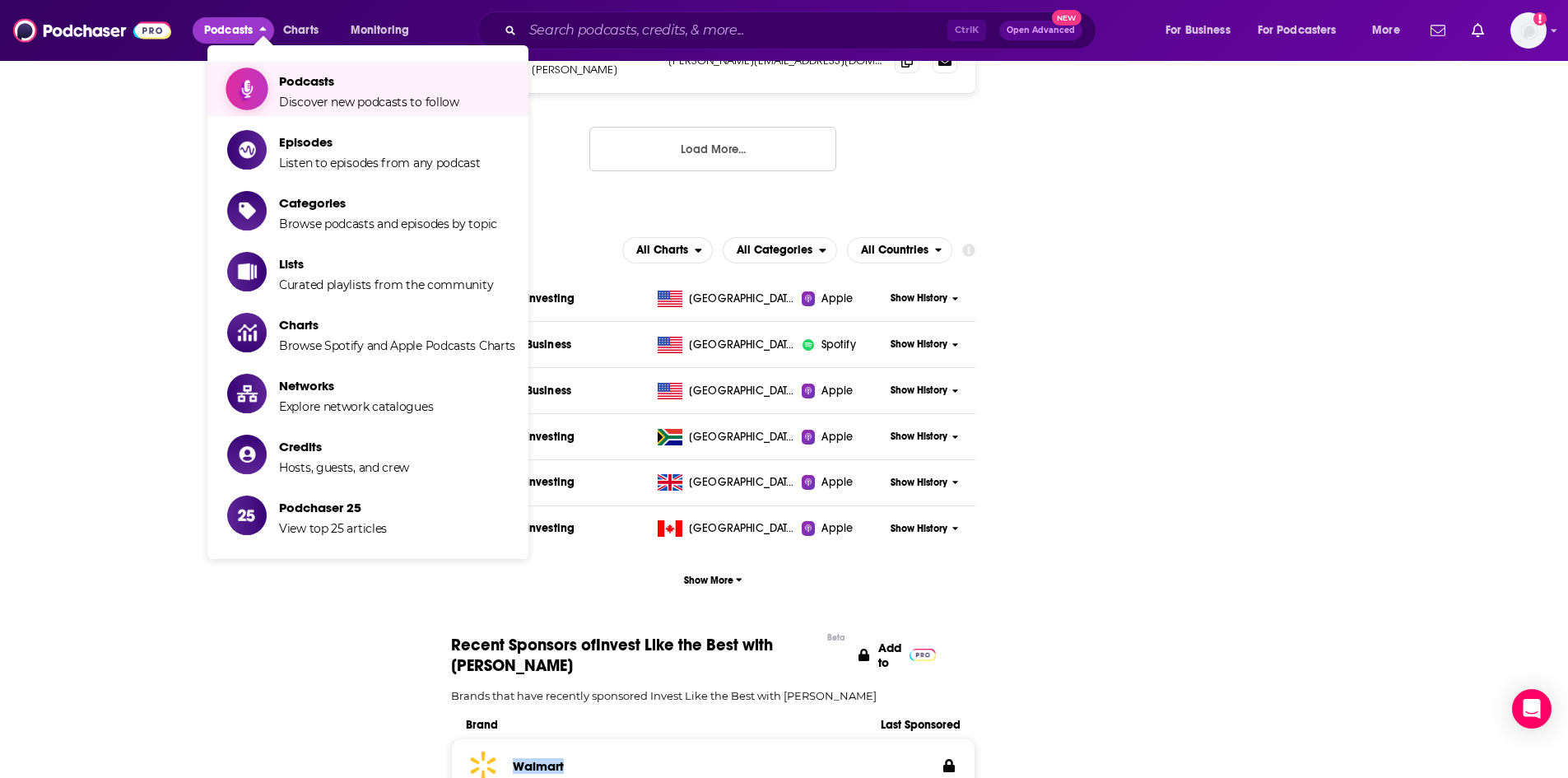
click at [311, 88] on span "Podcasts" at bounding box center [369, 80] width 181 height 15
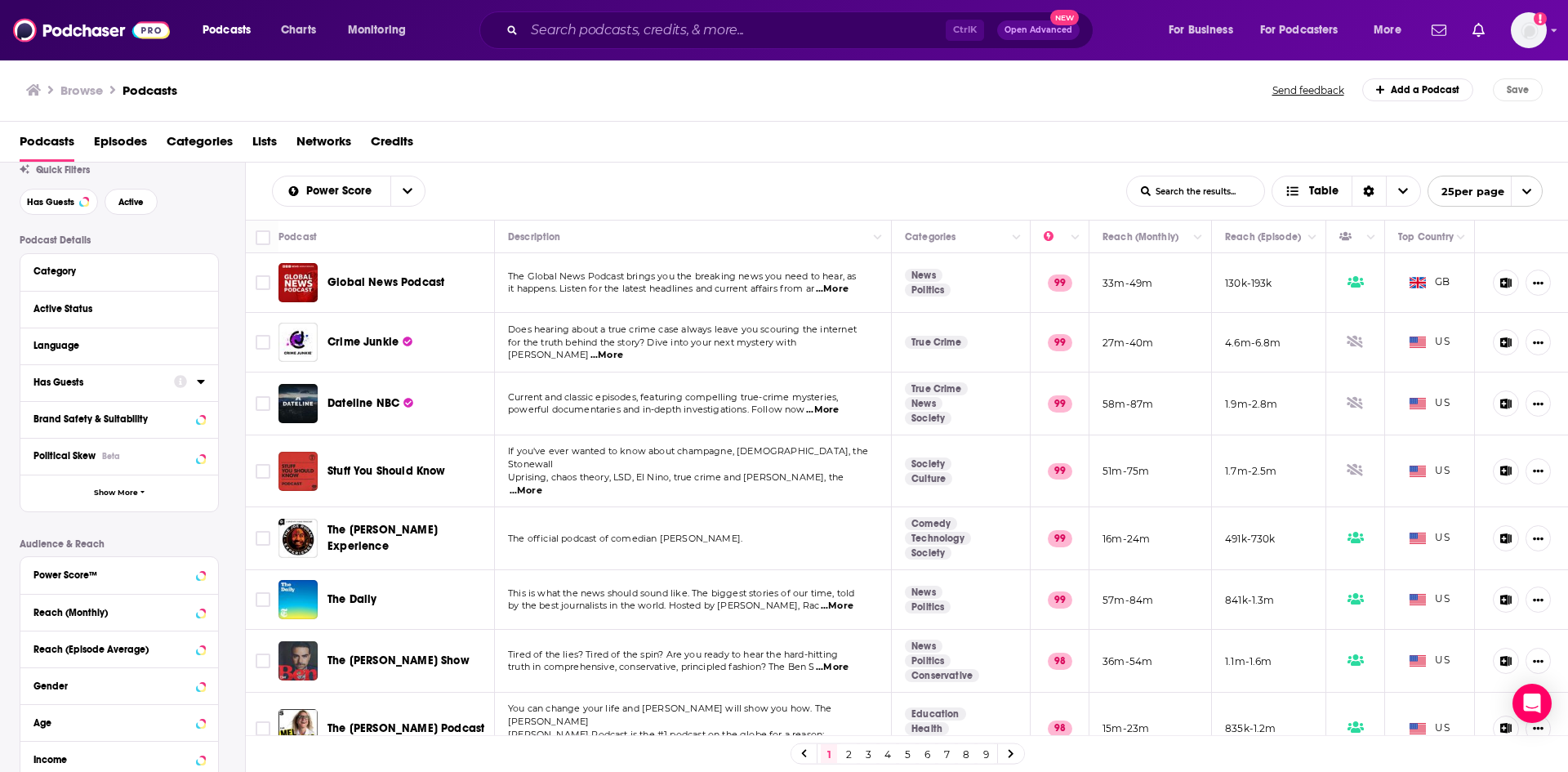
scroll to position [163, 0]
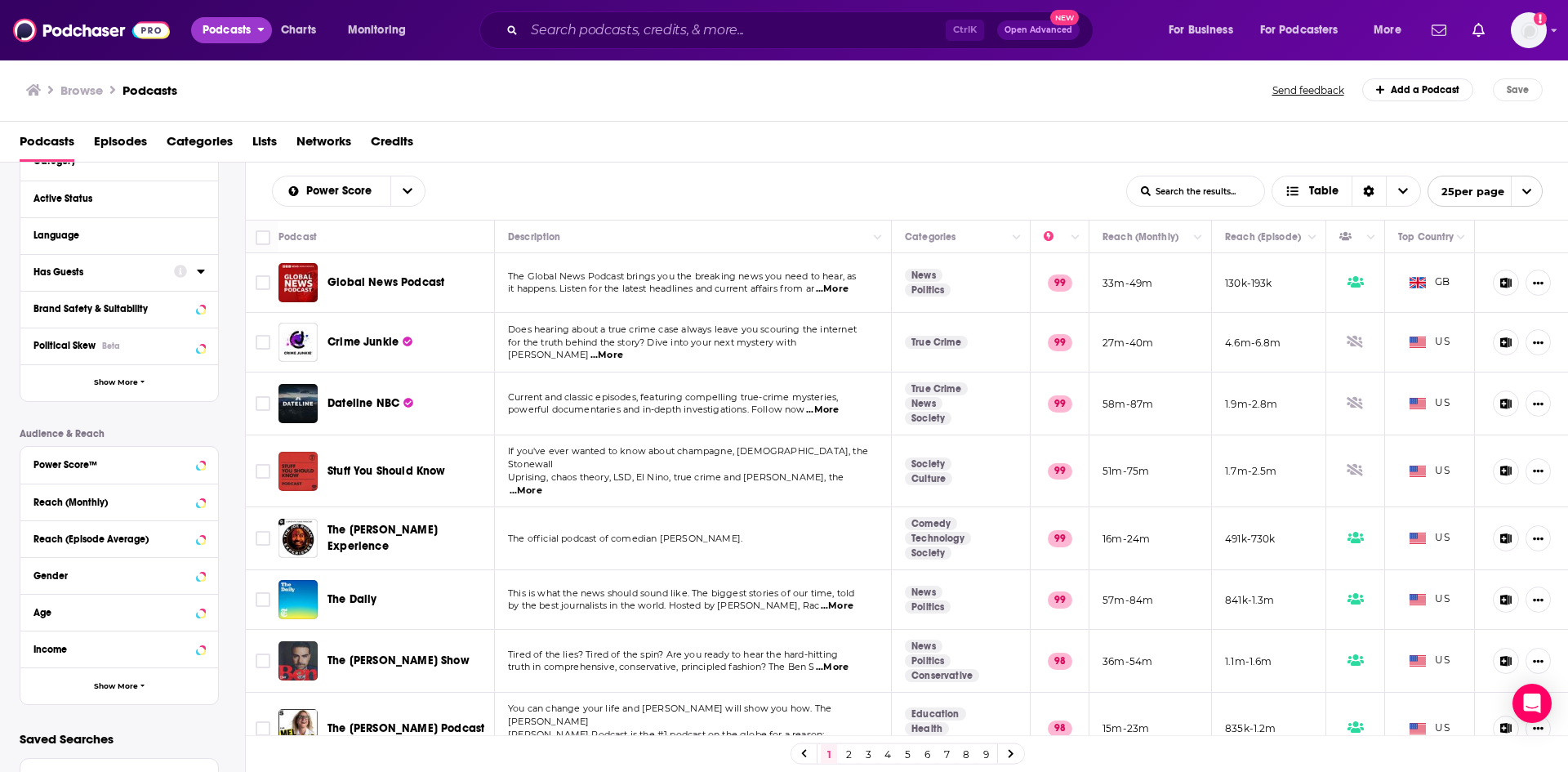
click at [227, 32] on span "Podcasts" at bounding box center [227, 30] width 48 height 23
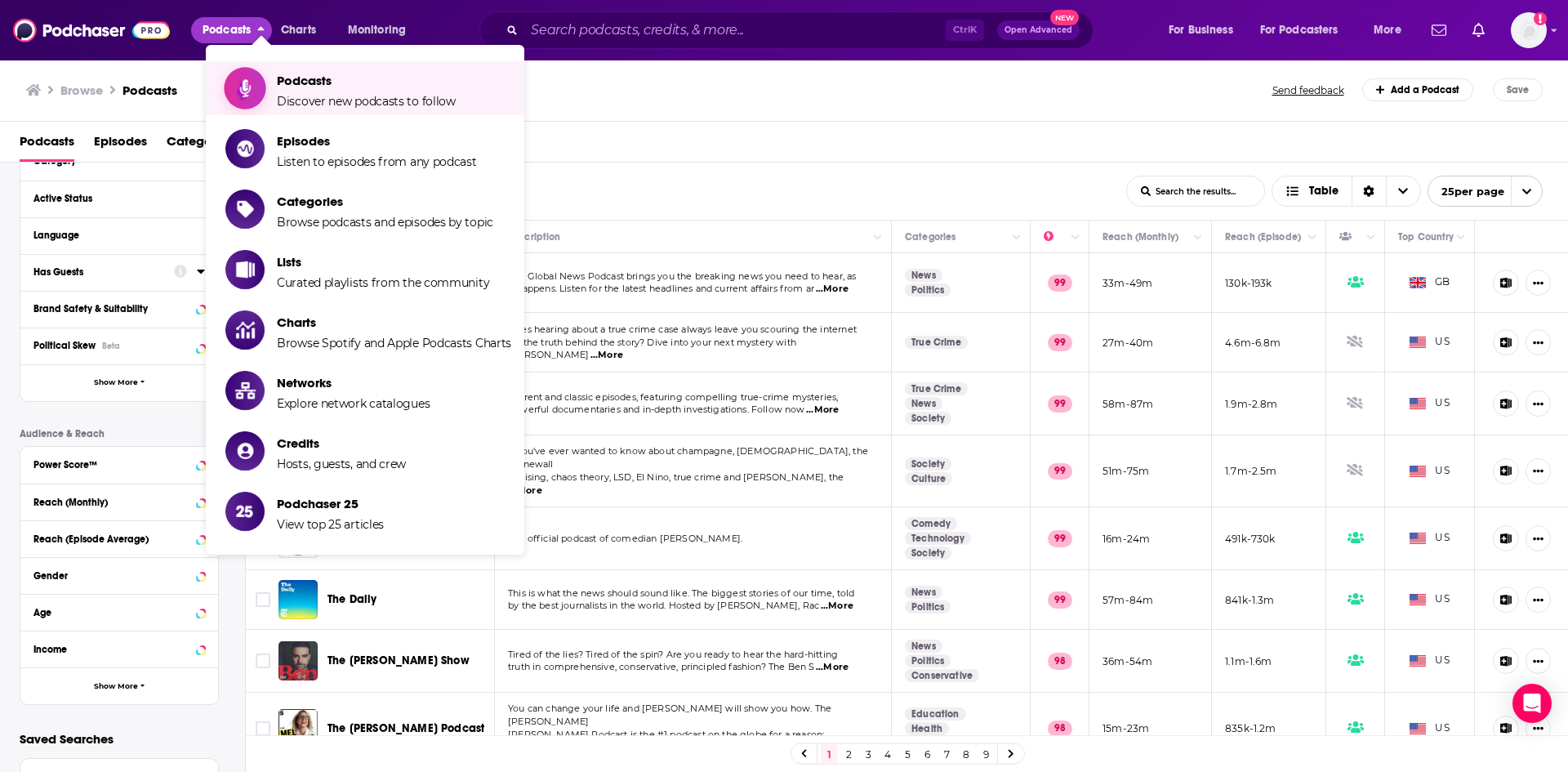
click at [275, 82] on link "Podcasts Discover new podcasts to follow" at bounding box center [368, 89] width 286 height 41
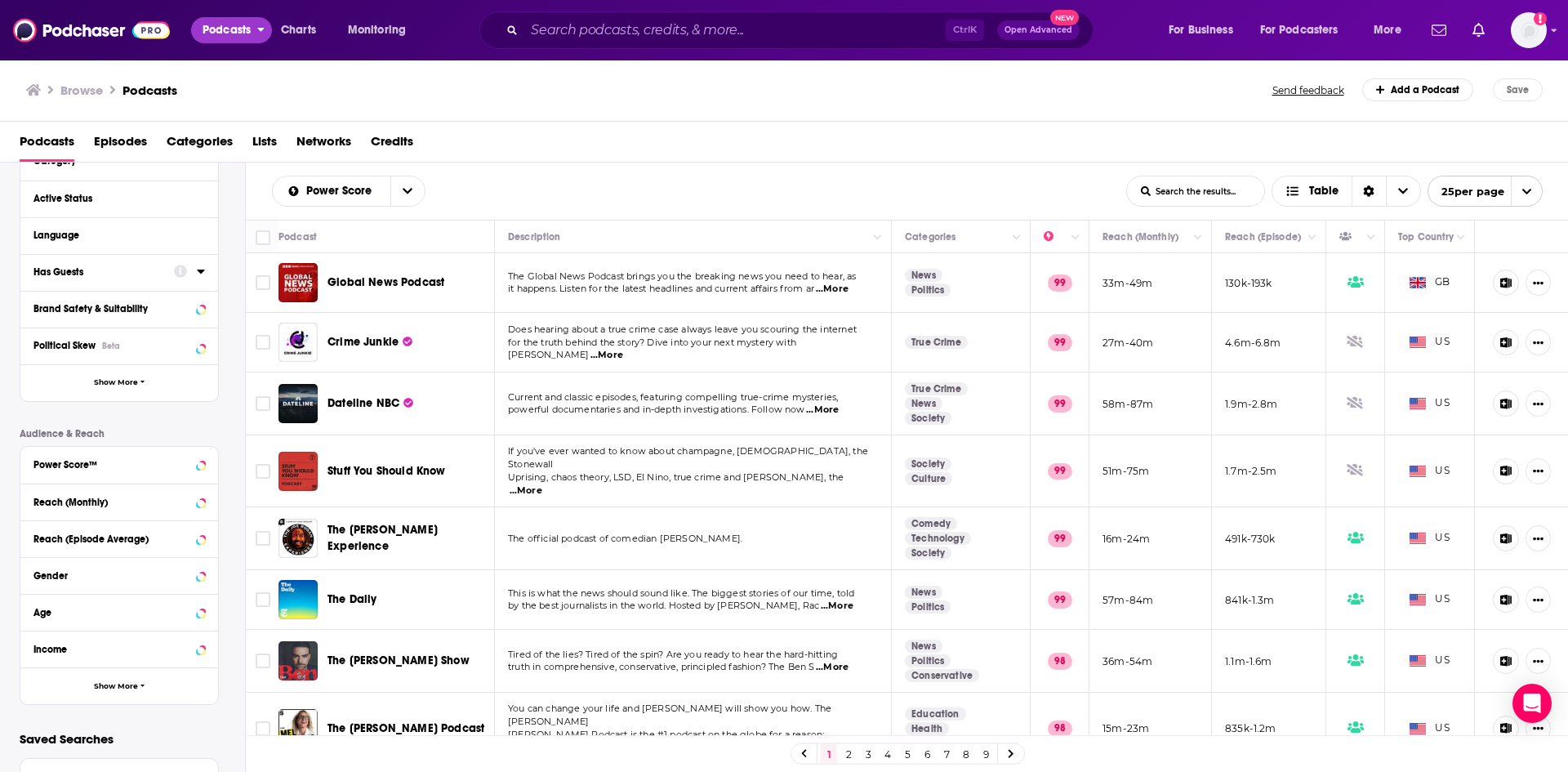
click at [233, 32] on span "Podcasts" at bounding box center [227, 30] width 48 height 23
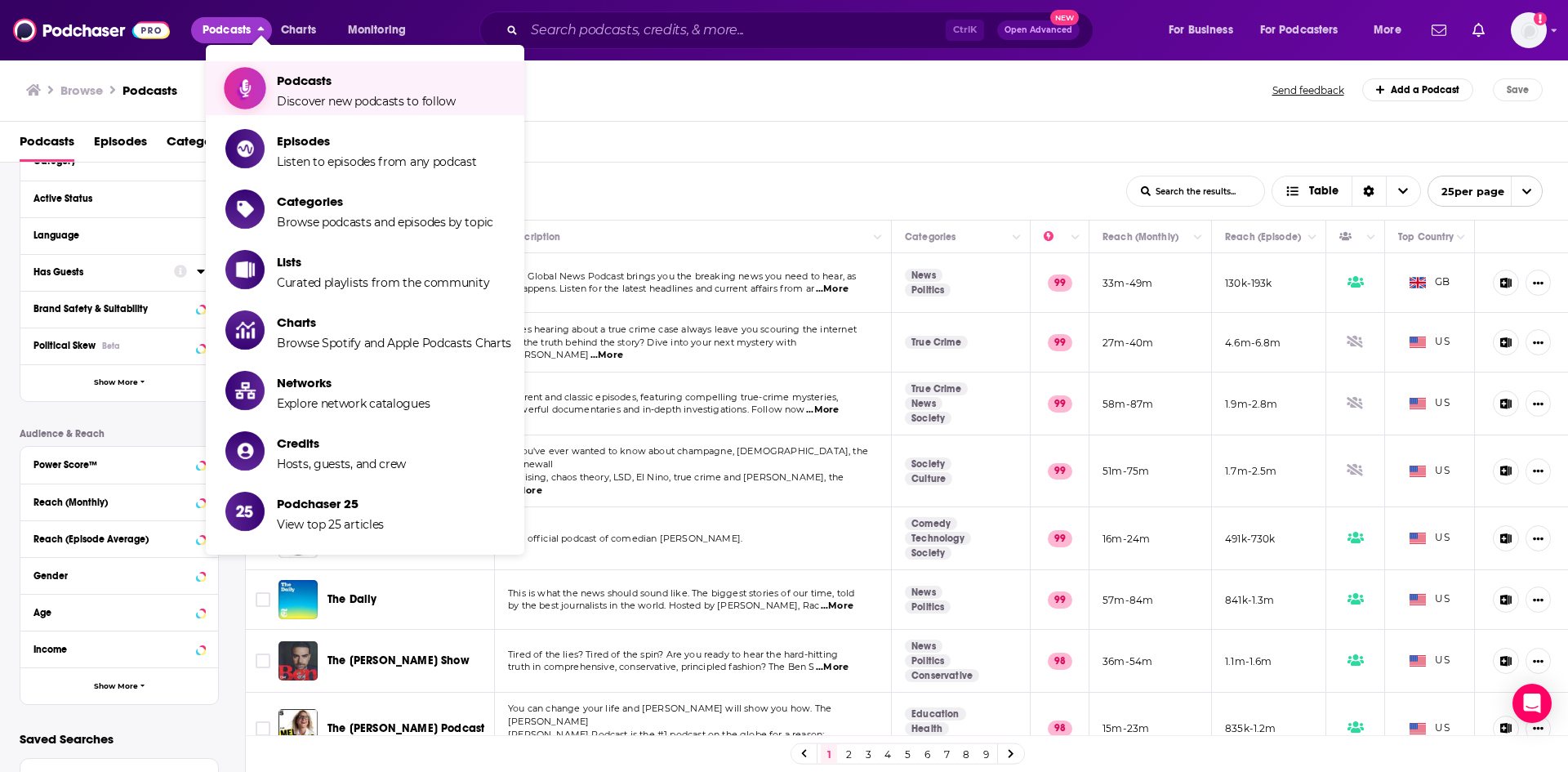
click at [254, 79] on icon "Show item sub-menu" at bounding box center [245, 89] width 21 height 22
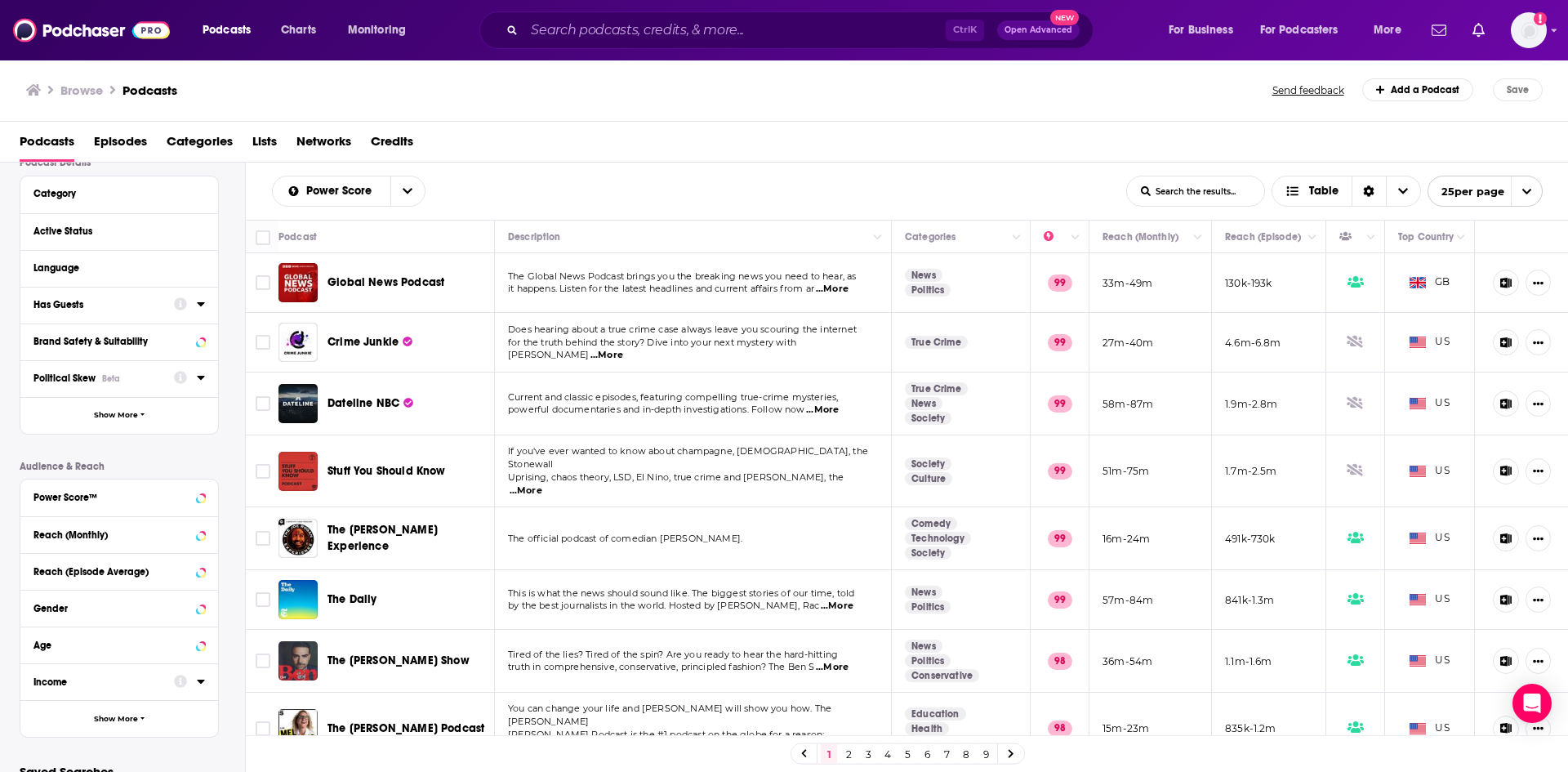
scroll to position [53, 0]
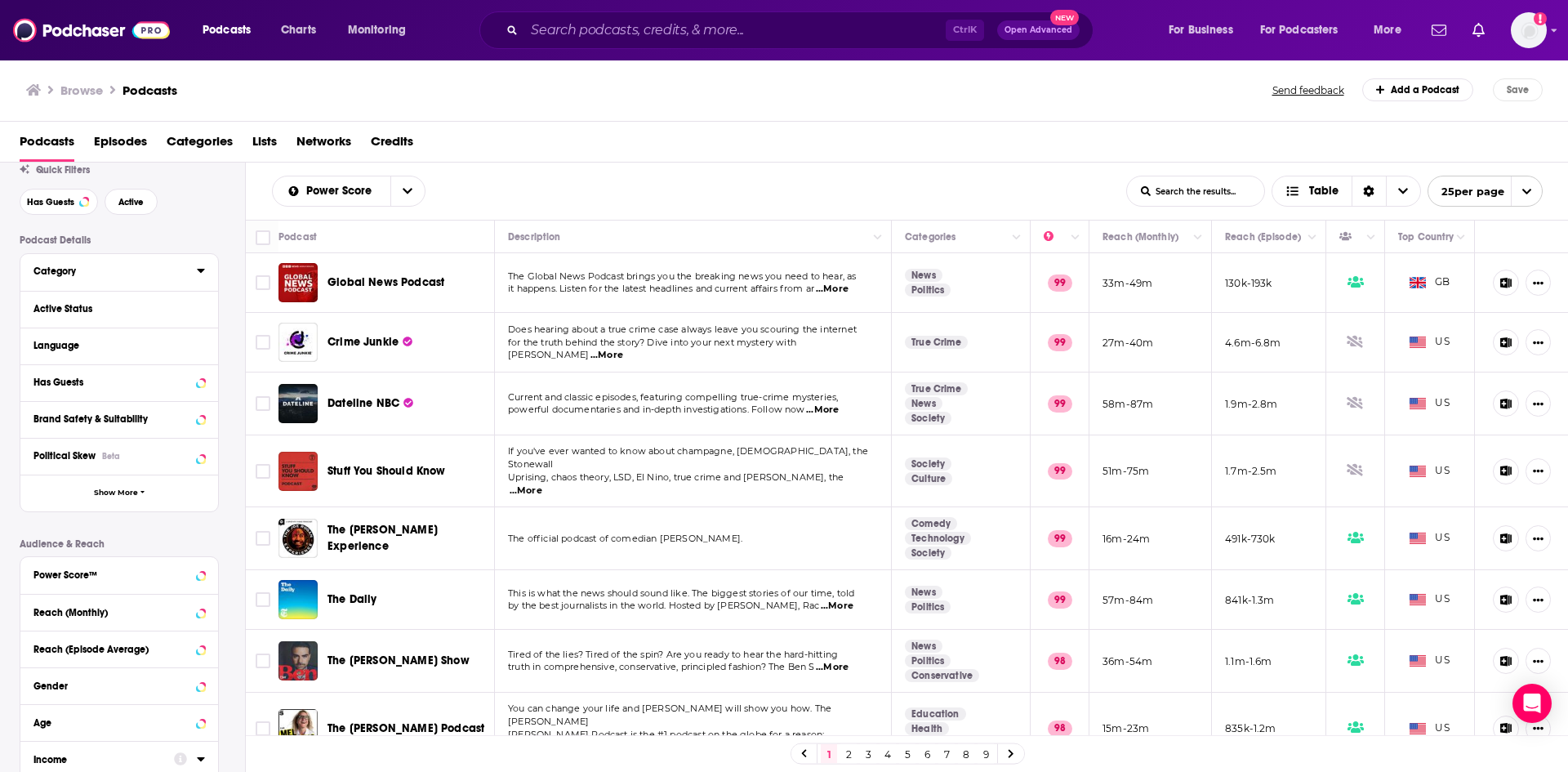
click at [156, 274] on div "Category" at bounding box center [109, 271] width 152 height 12
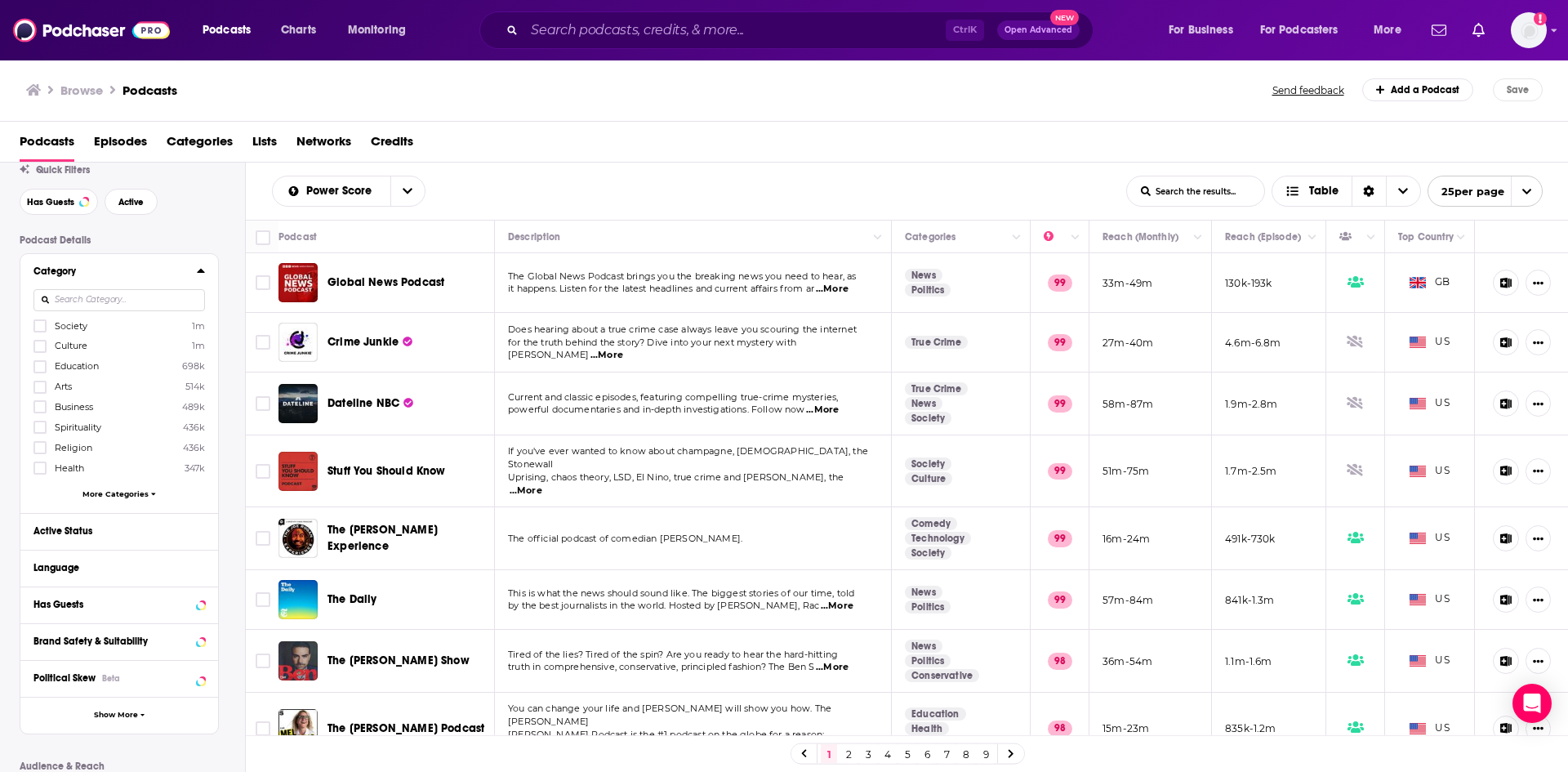
click at [126, 492] on span "More Categories" at bounding box center [116, 494] width 66 height 9
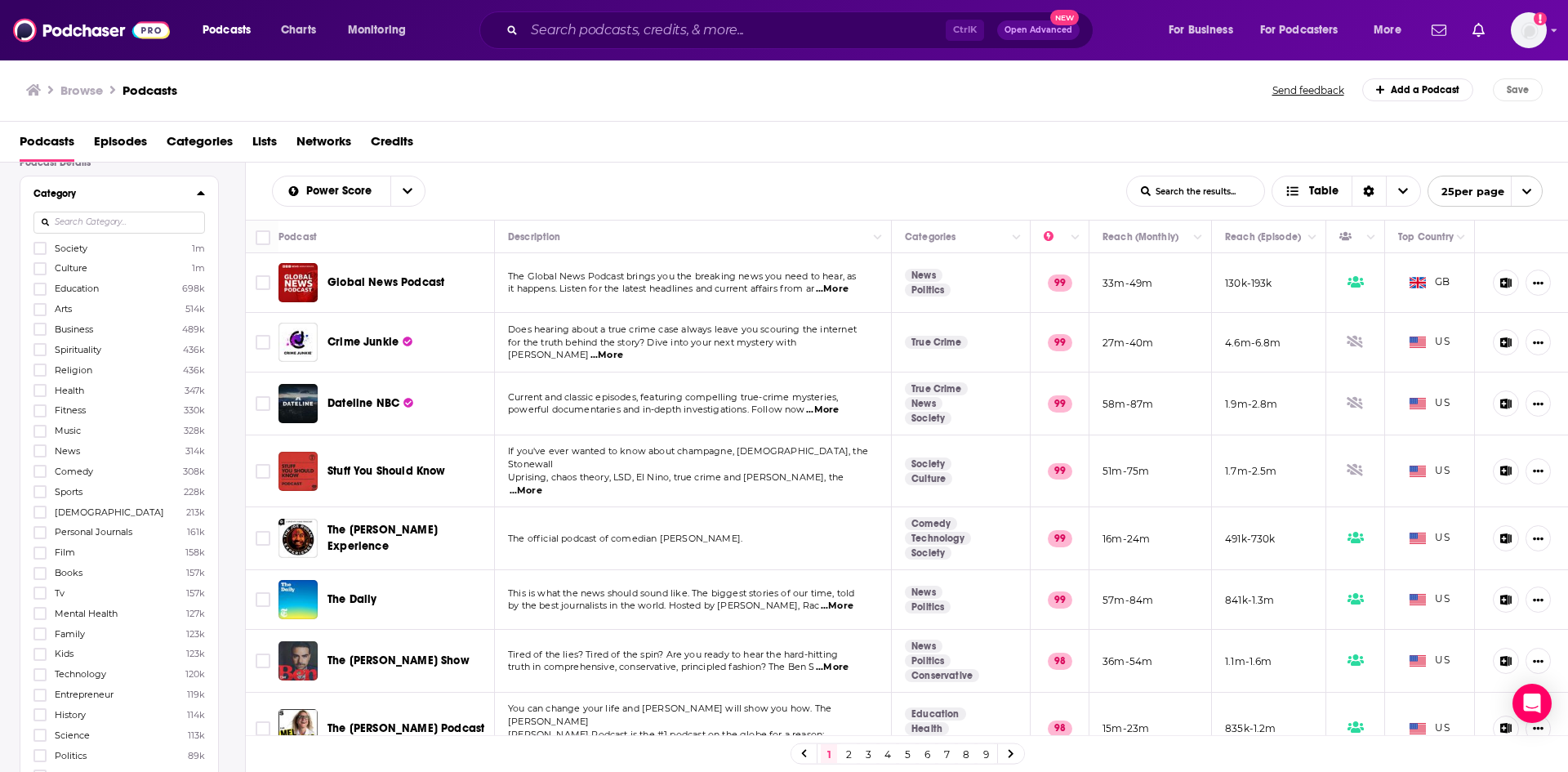
scroll to position [0, 0]
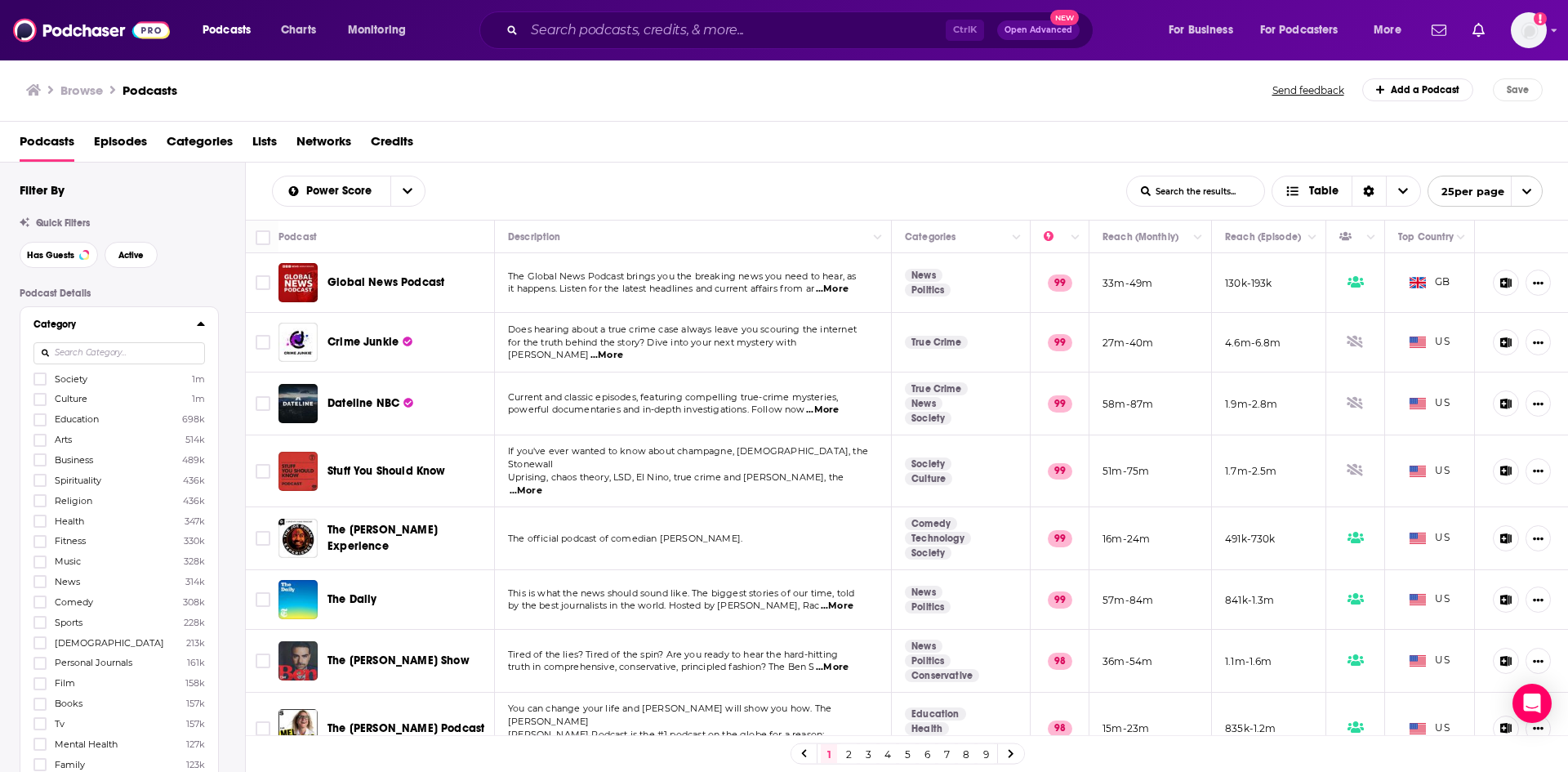
click at [83, 354] on input at bounding box center [118, 353] width 171 height 22
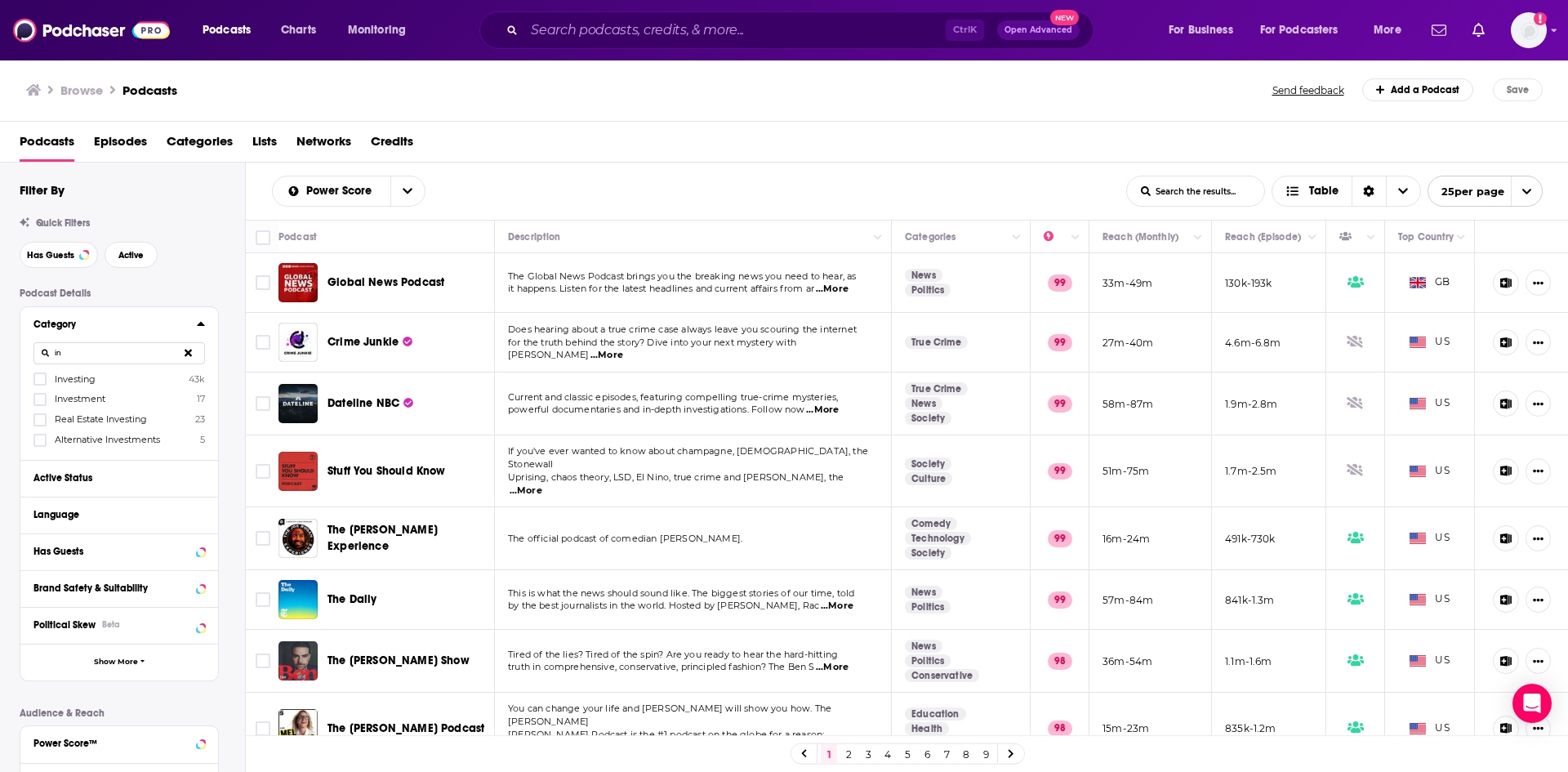
type input "i"
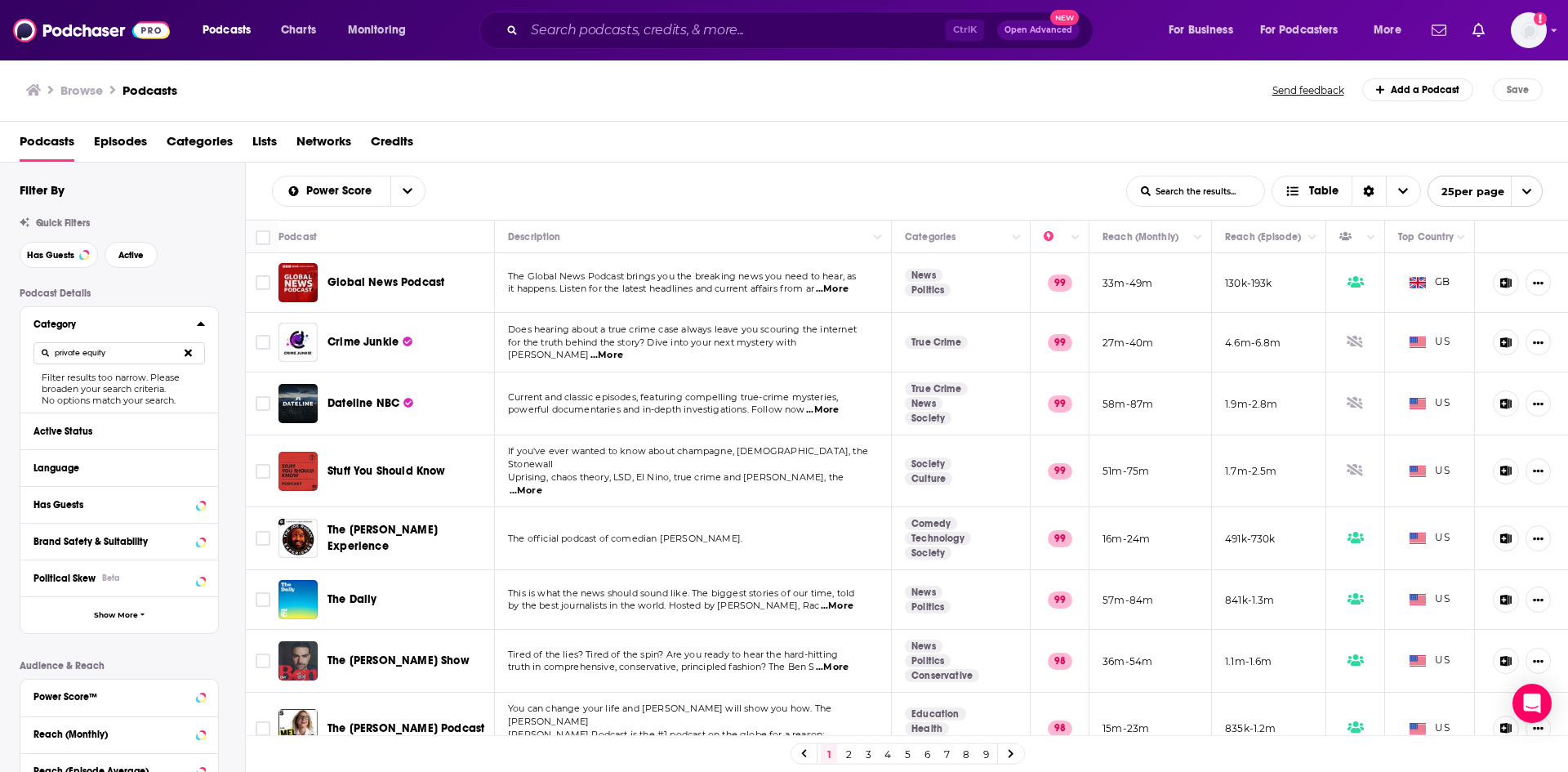
drag, startPoint x: 107, startPoint y: 347, endPoint x: 28, endPoint y: 346, distance: 79.0
click at [28, 346] on div "Category private equity Filter results too narrow. Please broaden your search c…" at bounding box center [119, 360] width 197 height 106
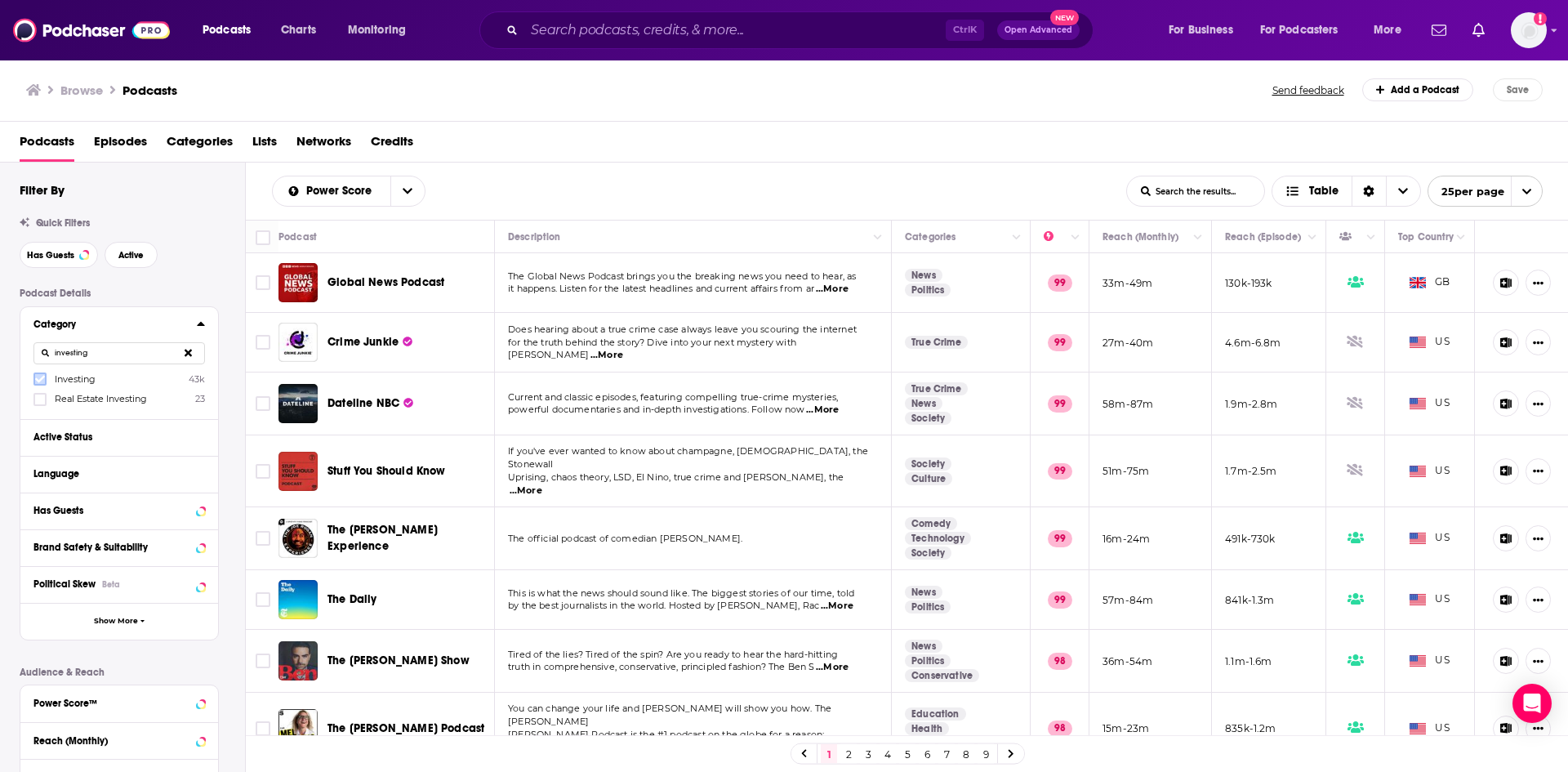
type input "investing"
click at [42, 382] on icon at bounding box center [39, 378] width 10 height 10
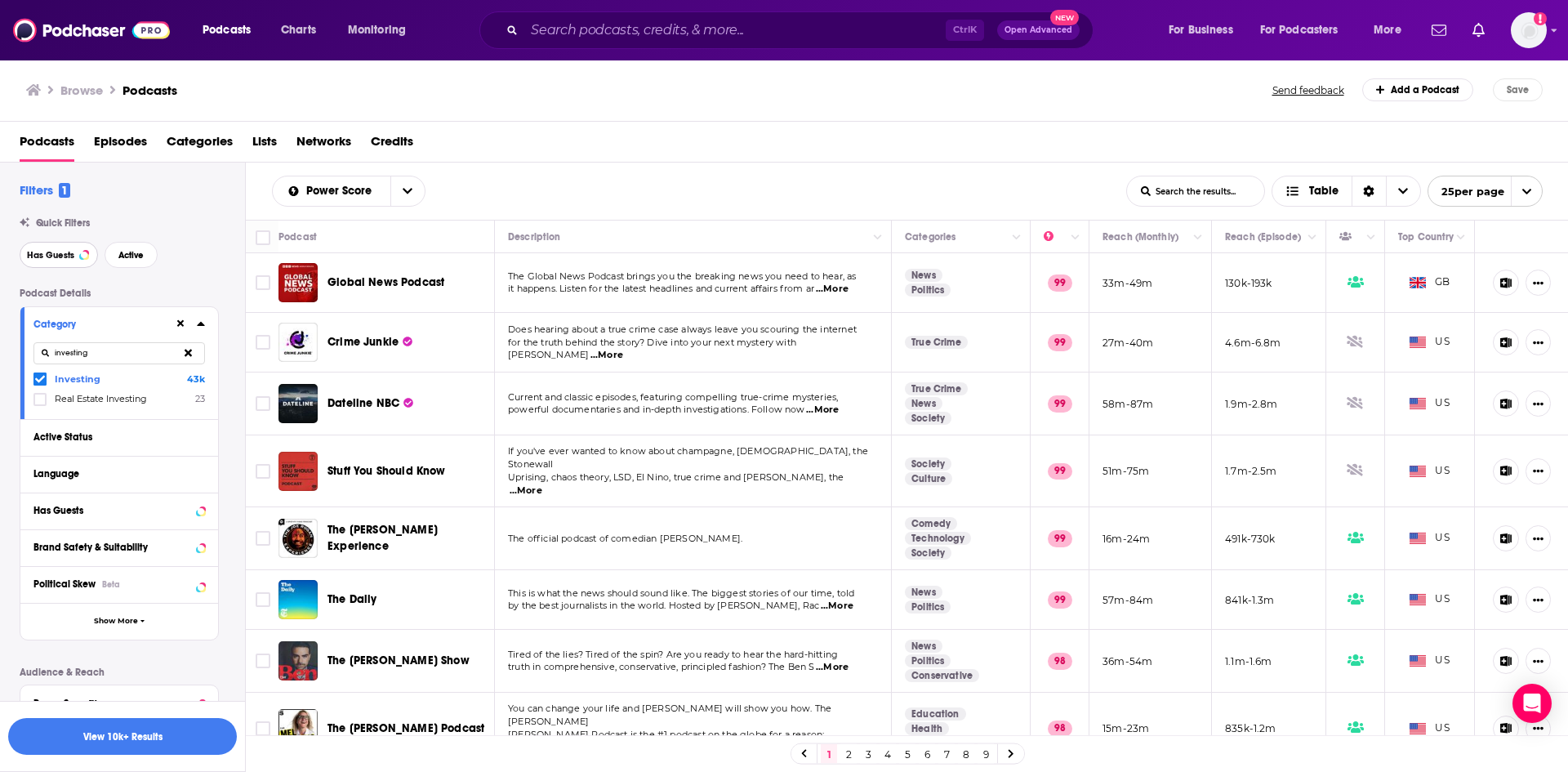
click at [64, 257] on span "Has Guests" at bounding box center [50, 256] width 48 height 9
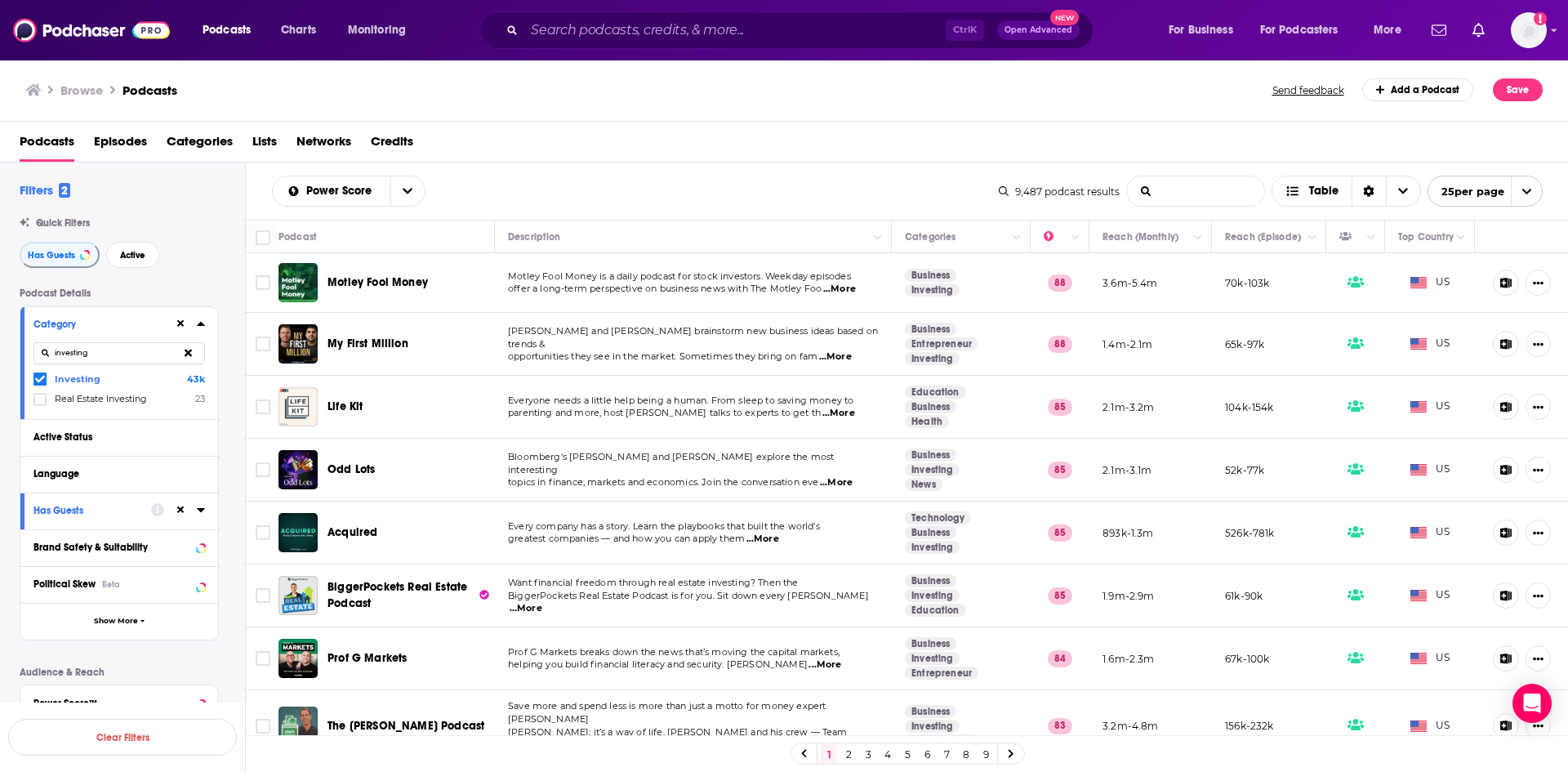
click at [1172, 193] on input "List Search Input" at bounding box center [1195, 191] width 137 height 30
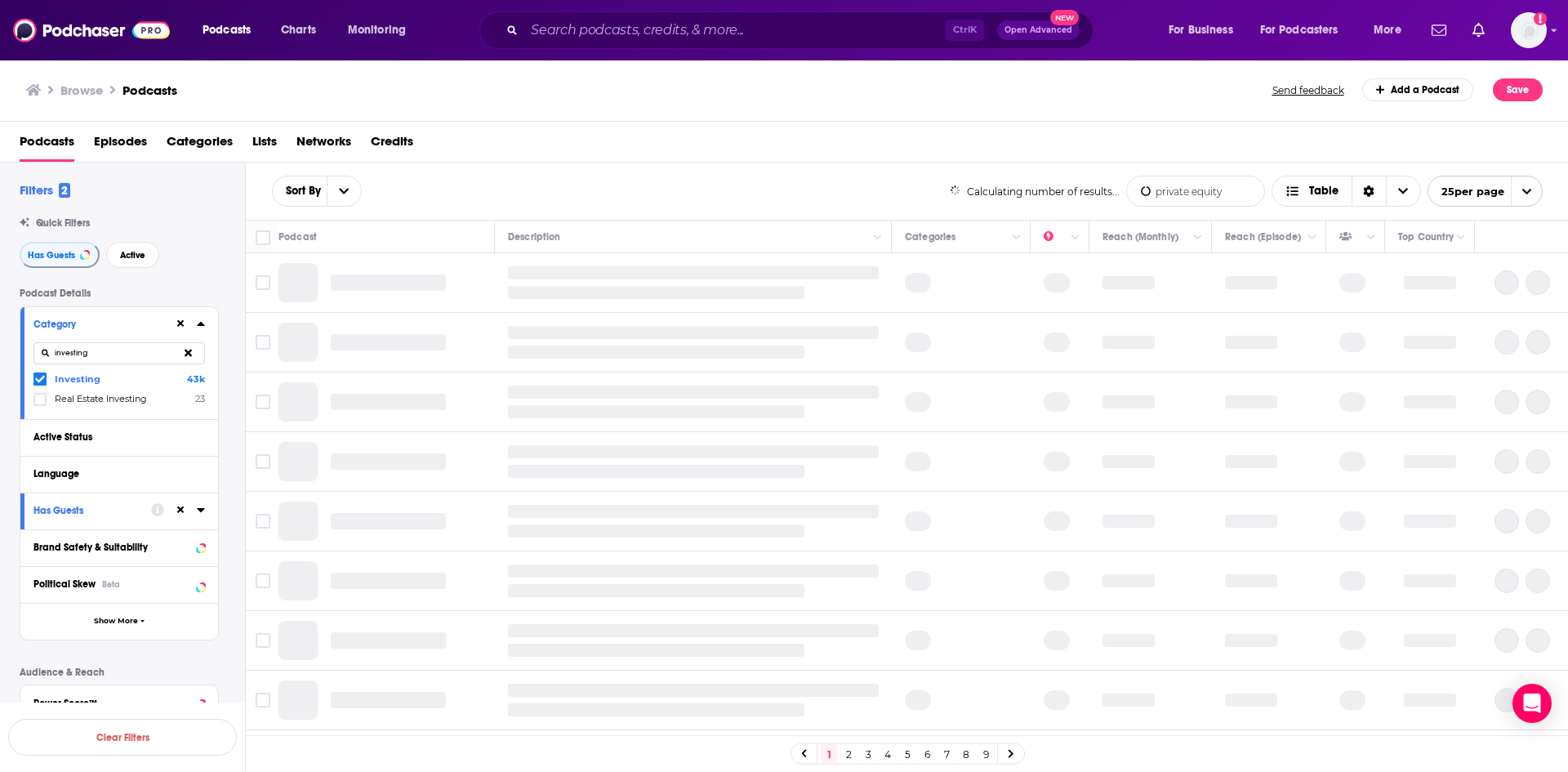
type input "private equity"
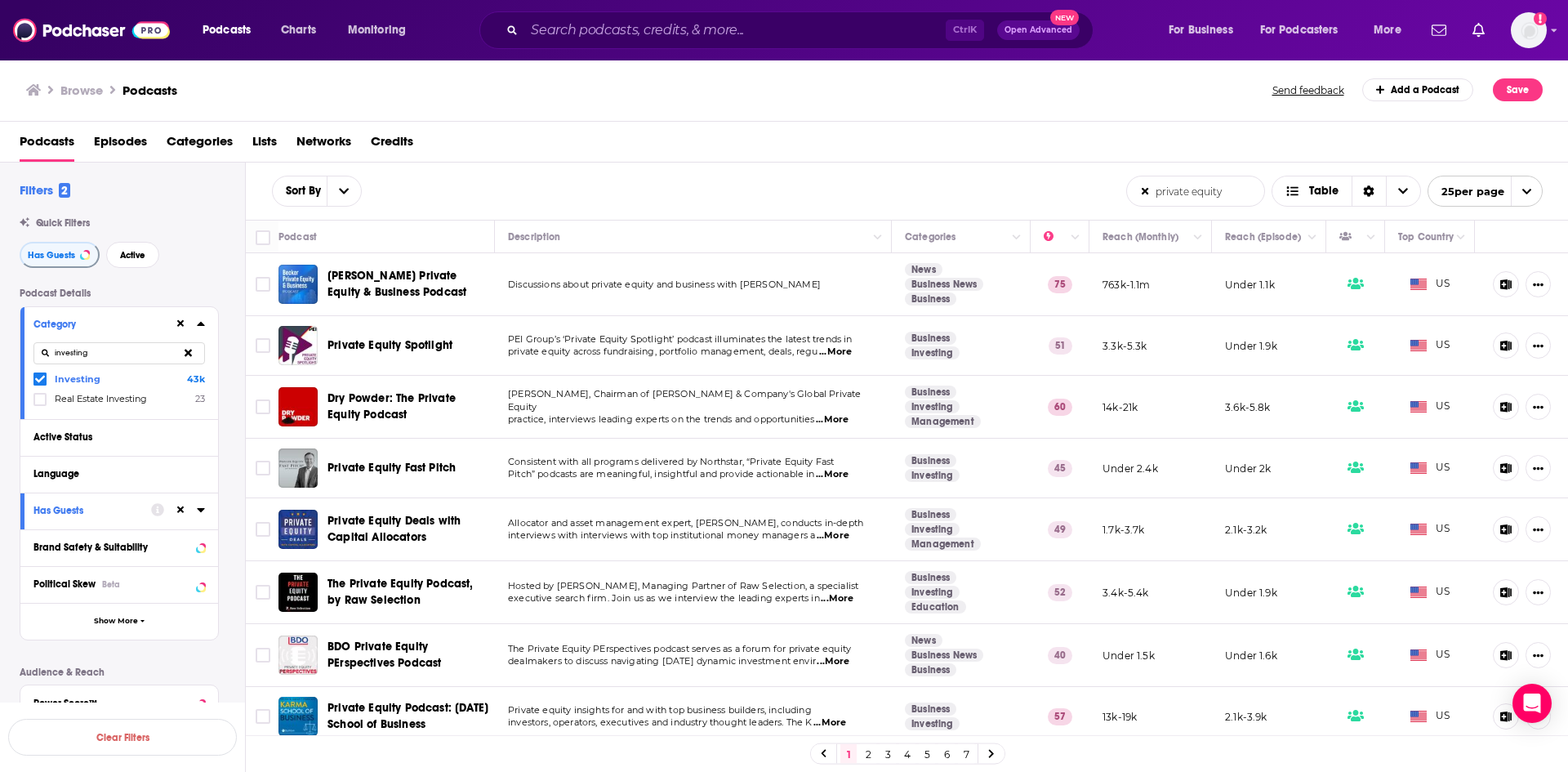
click at [1201, 194] on input "private equity" at bounding box center [1195, 191] width 137 height 30
click at [1201, 191] on input "private equity" at bounding box center [1195, 191] width 137 height 30
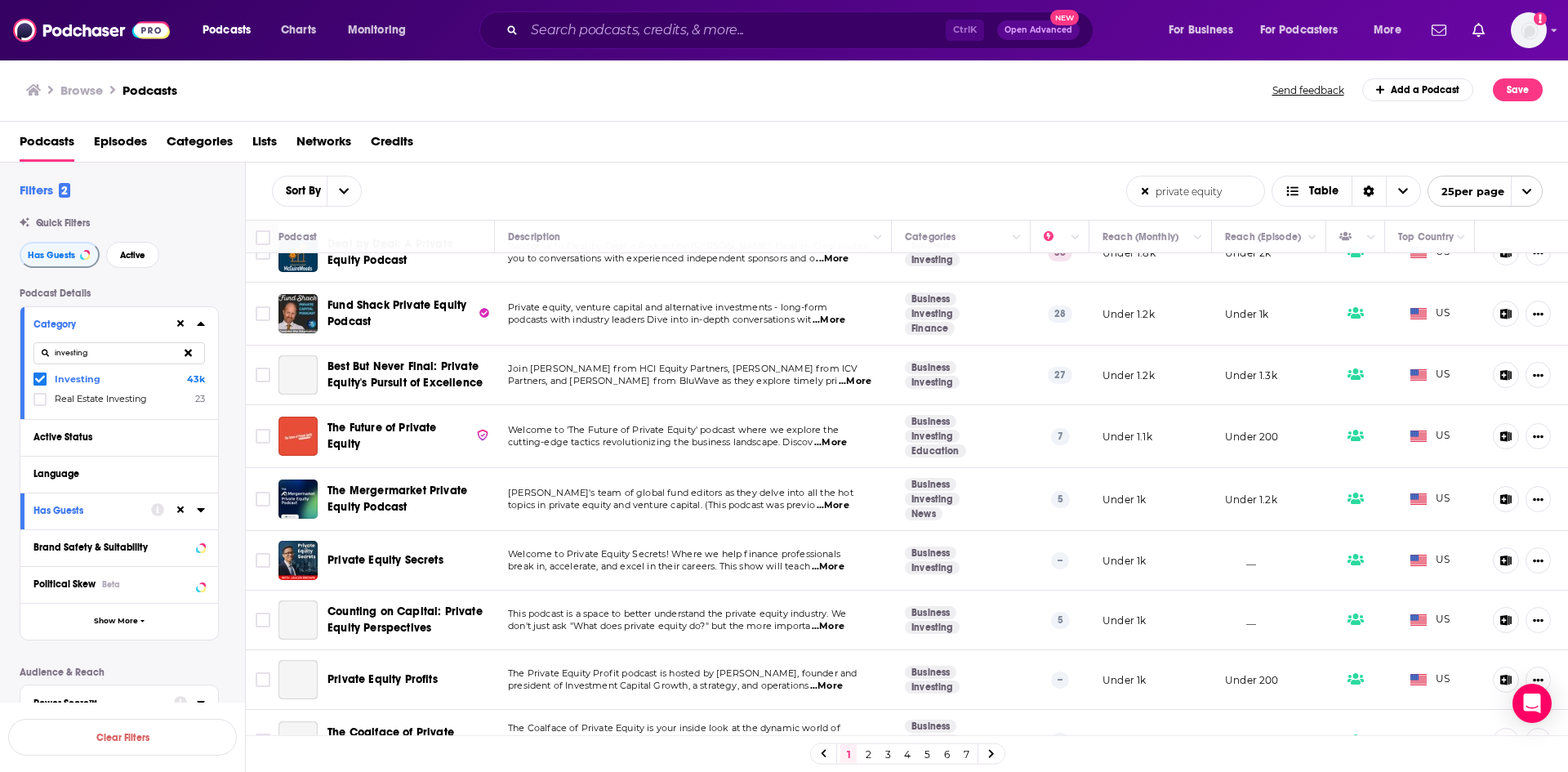
scroll to position [1062, 0]
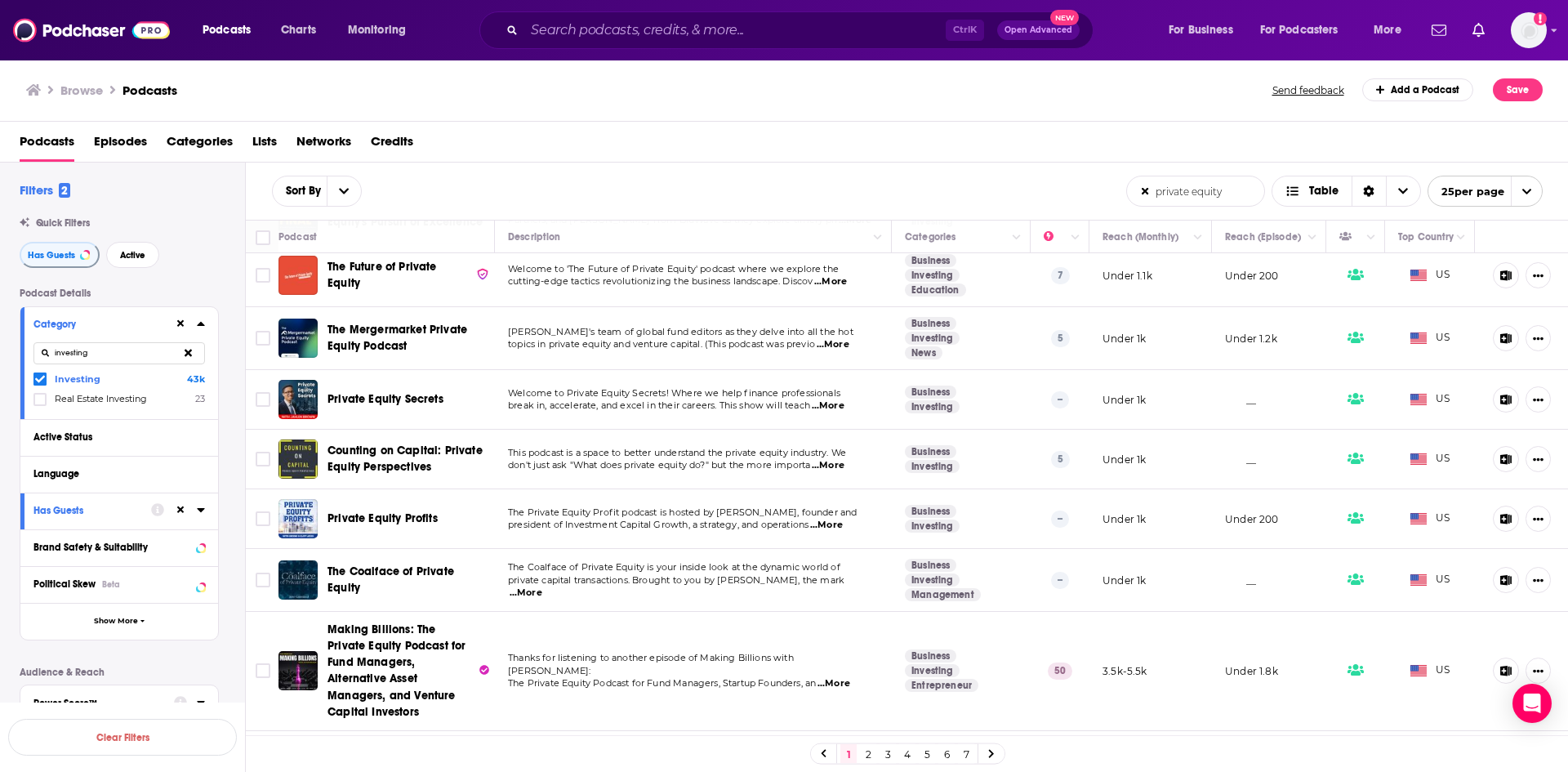
click at [966, 763] on link "7" at bounding box center [966, 754] width 16 height 20
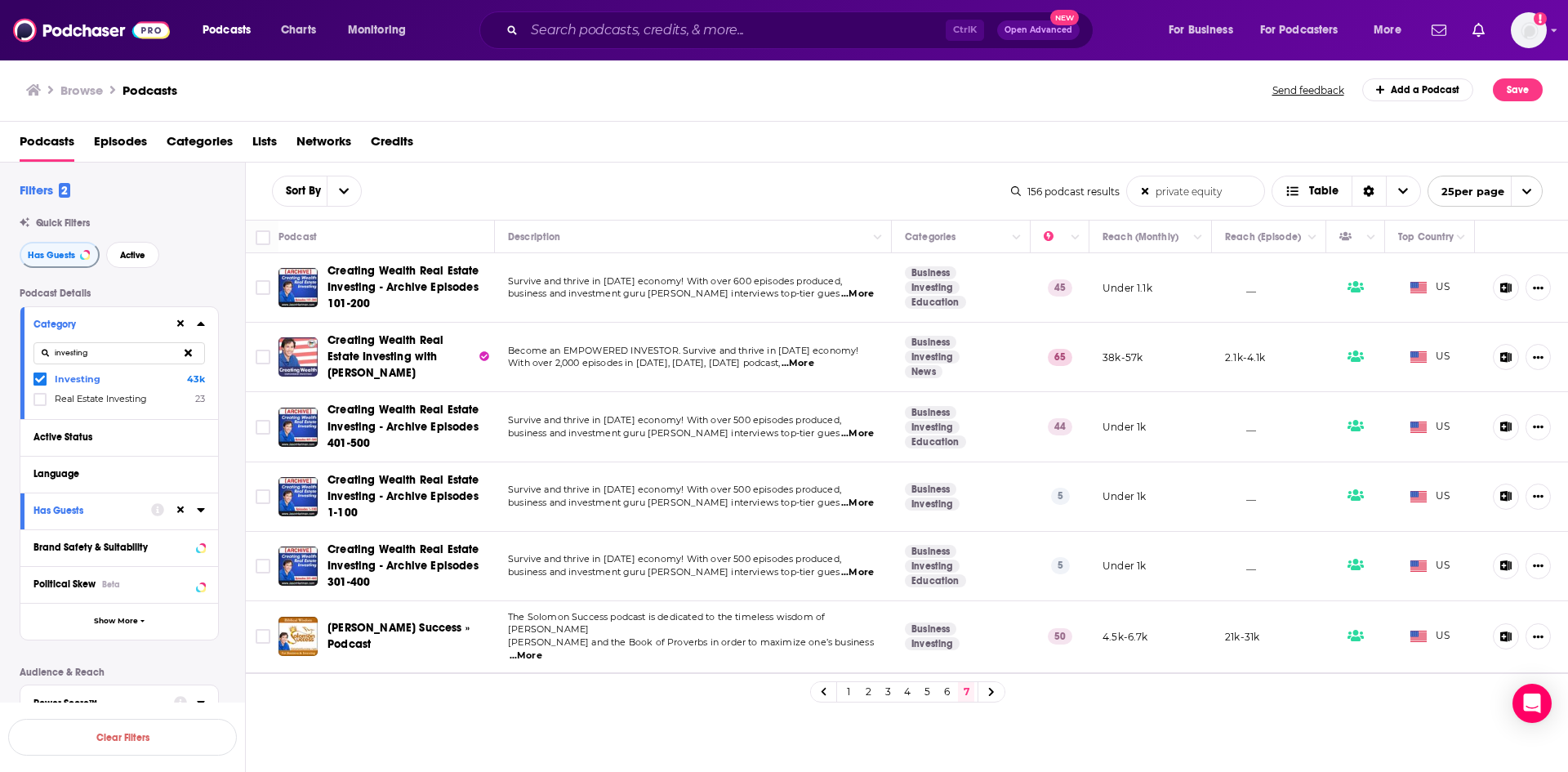
click at [997, 682] on div at bounding box center [992, 691] width 26 height 19
click at [993, 687] on icon at bounding box center [991, 691] width 6 height 10
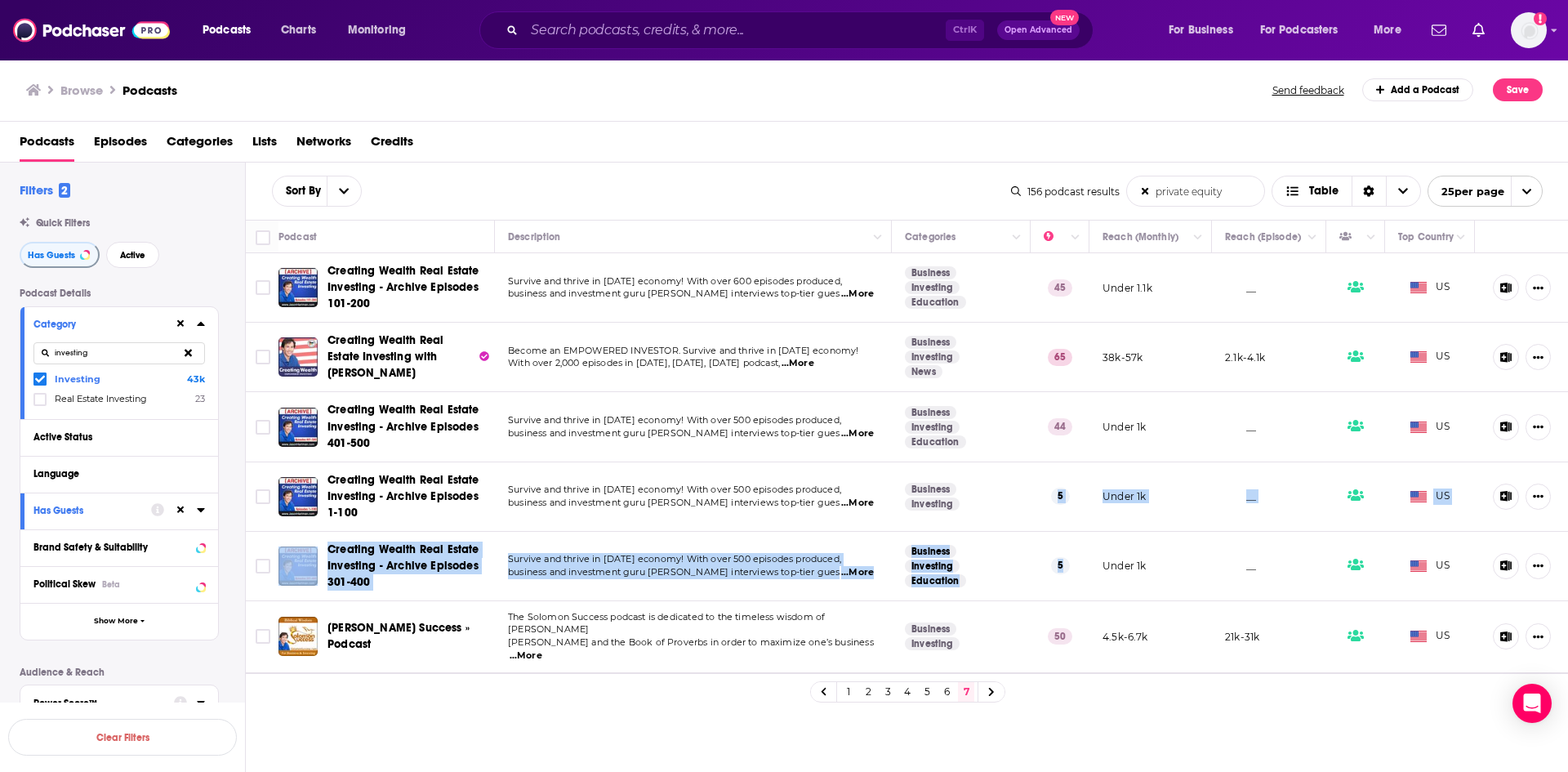
drag, startPoint x: 1071, startPoint y: 557, endPoint x: 985, endPoint y: 495, distance: 106.0
click at [983, 495] on tbody "Creating Wealth Real Estate Investing - Archive Episodes 101-200 Survive and th…" at bounding box center [907, 462] width 1323 height 419
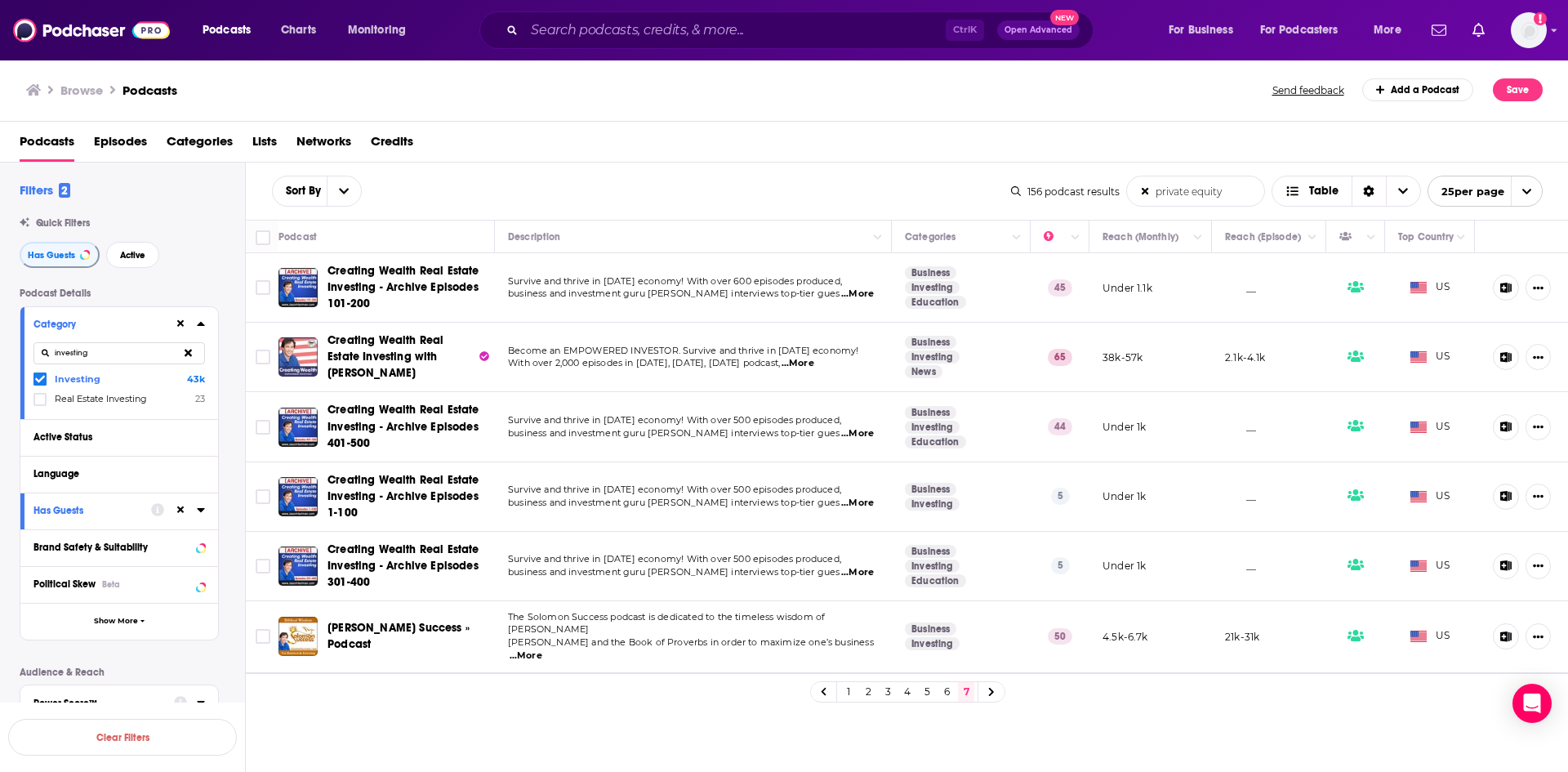
drag, startPoint x: 1157, startPoint y: 558, endPoint x: 1182, endPoint y: 559, distance: 25.0
click at [1180, 559] on td "Under 1k" at bounding box center [1150, 566] width 123 height 69
click at [848, 682] on link "1" at bounding box center [849, 692] width 16 height 20
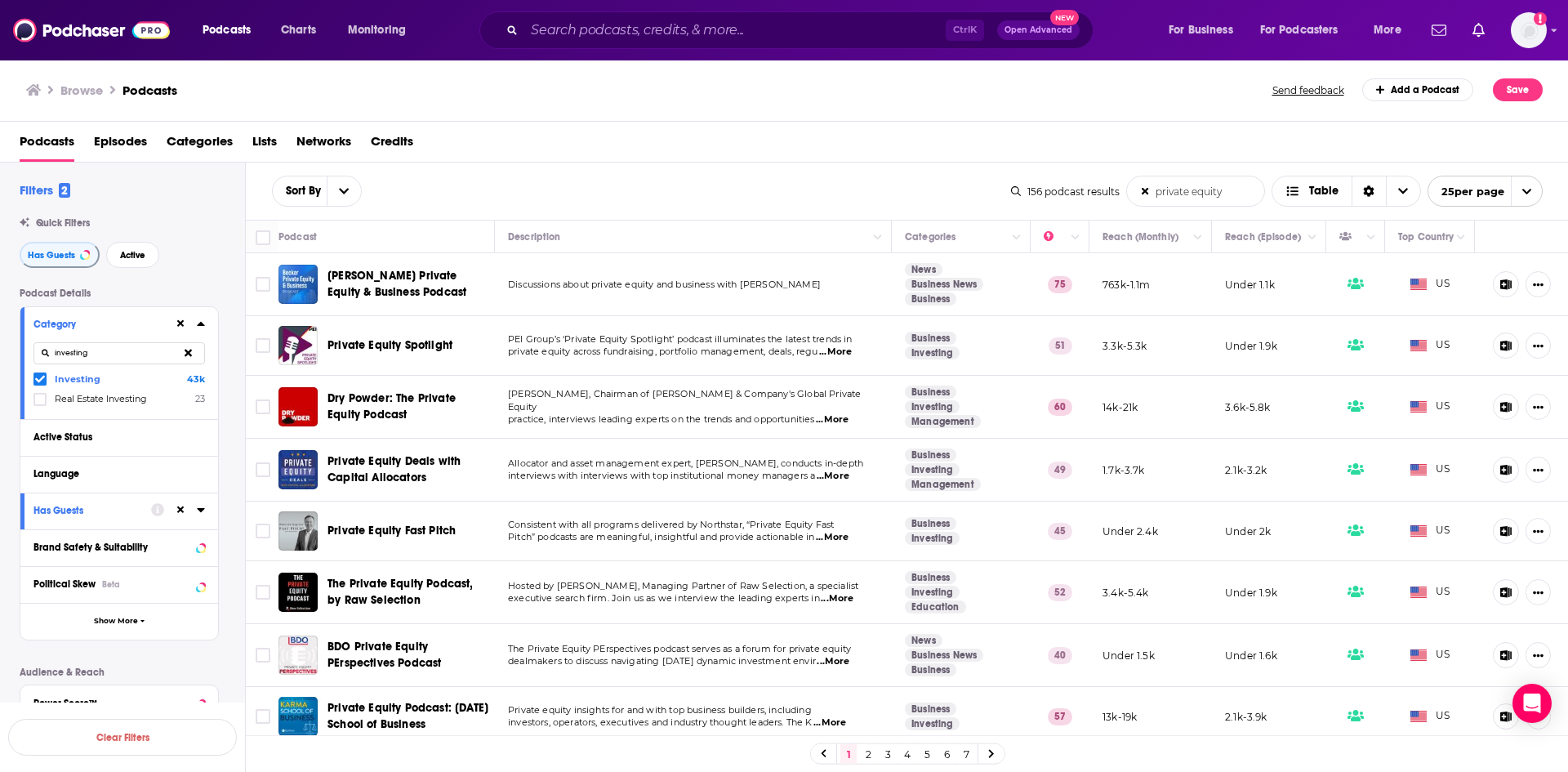
click at [42, 382] on icon at bounding box center [39, 378] width 10 height 10
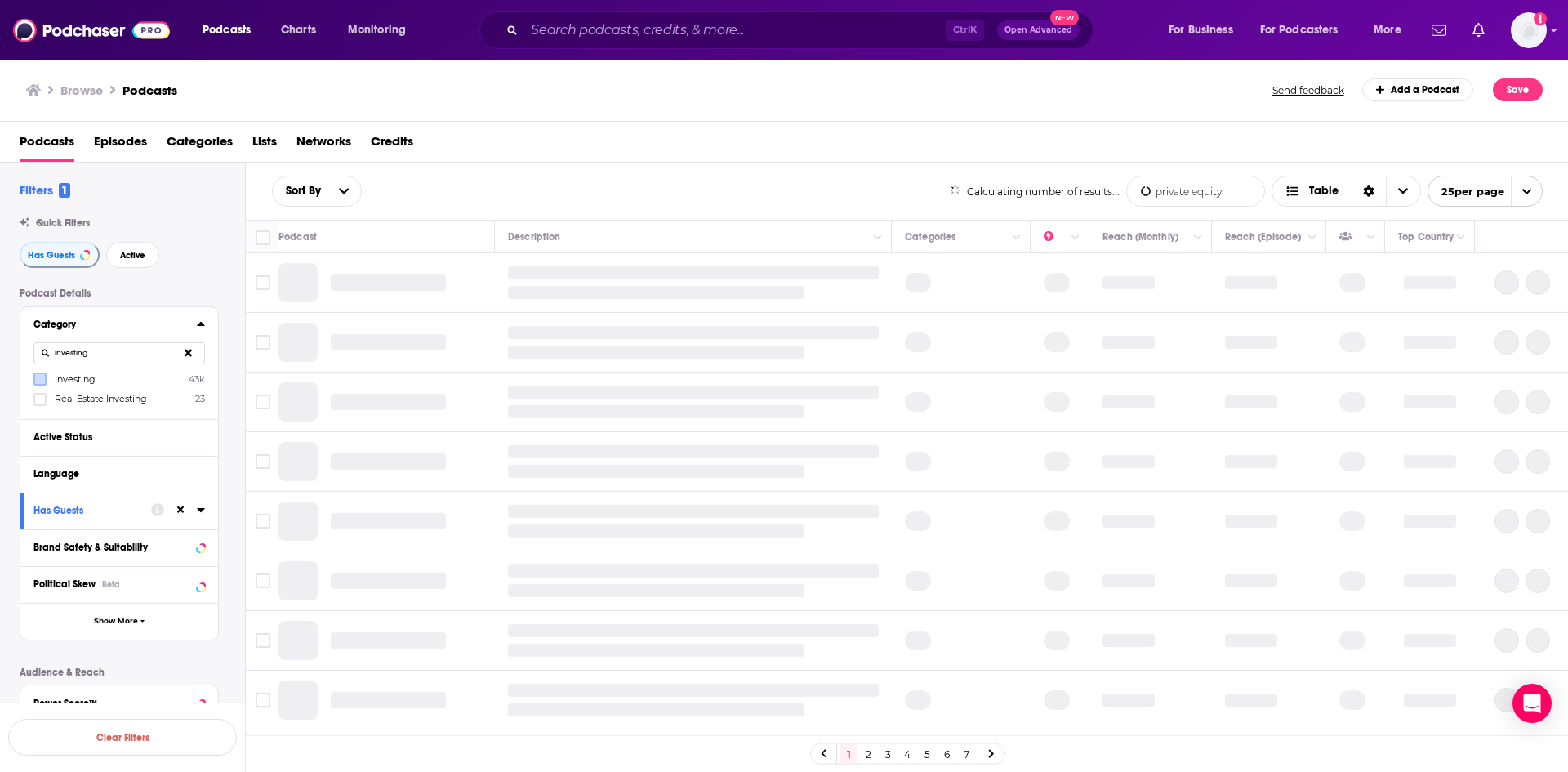
click at [187, 354] on icon at bounding box center [188, 352] width 7 height 7
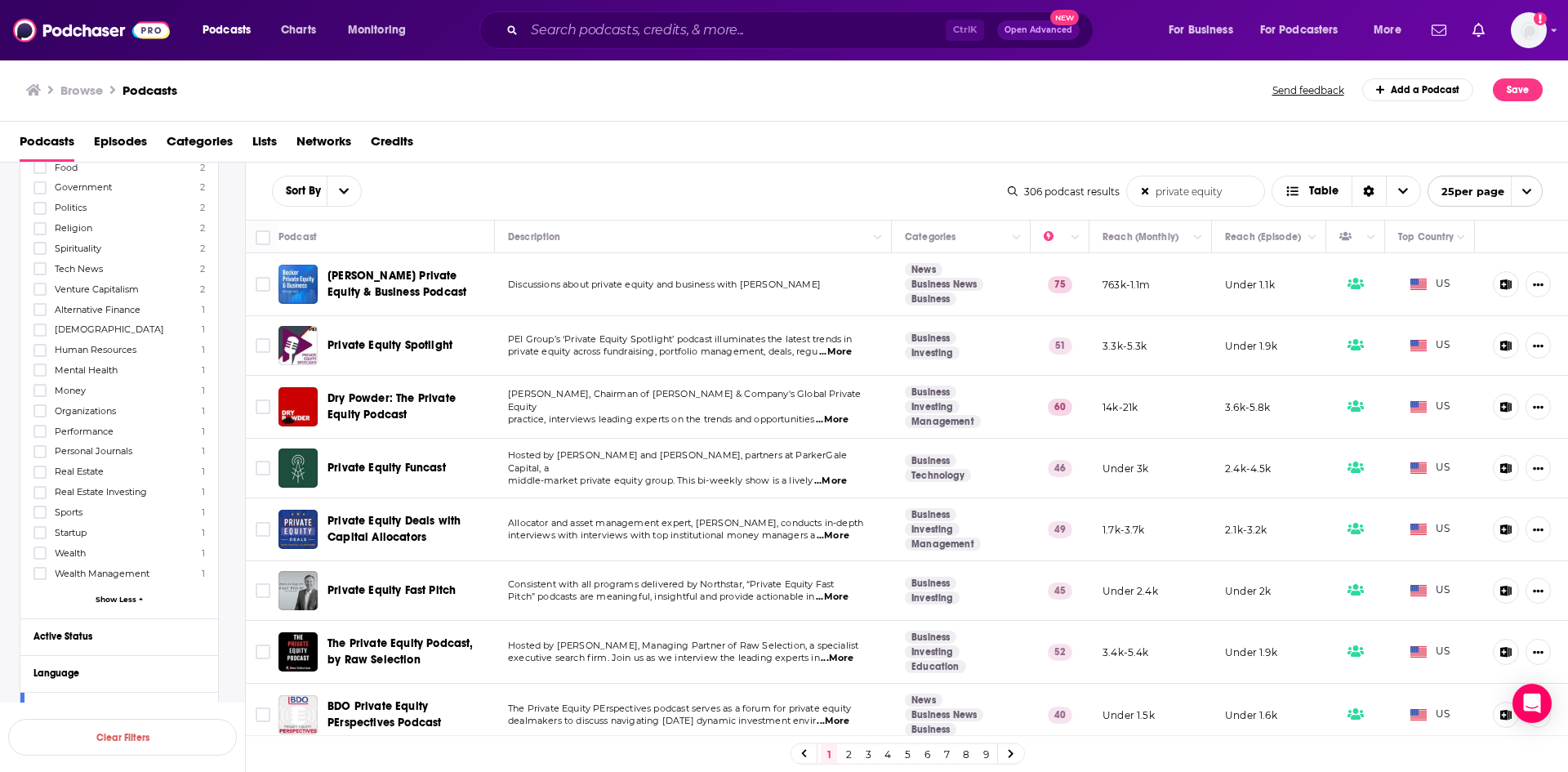
scroll to position [735, 0]
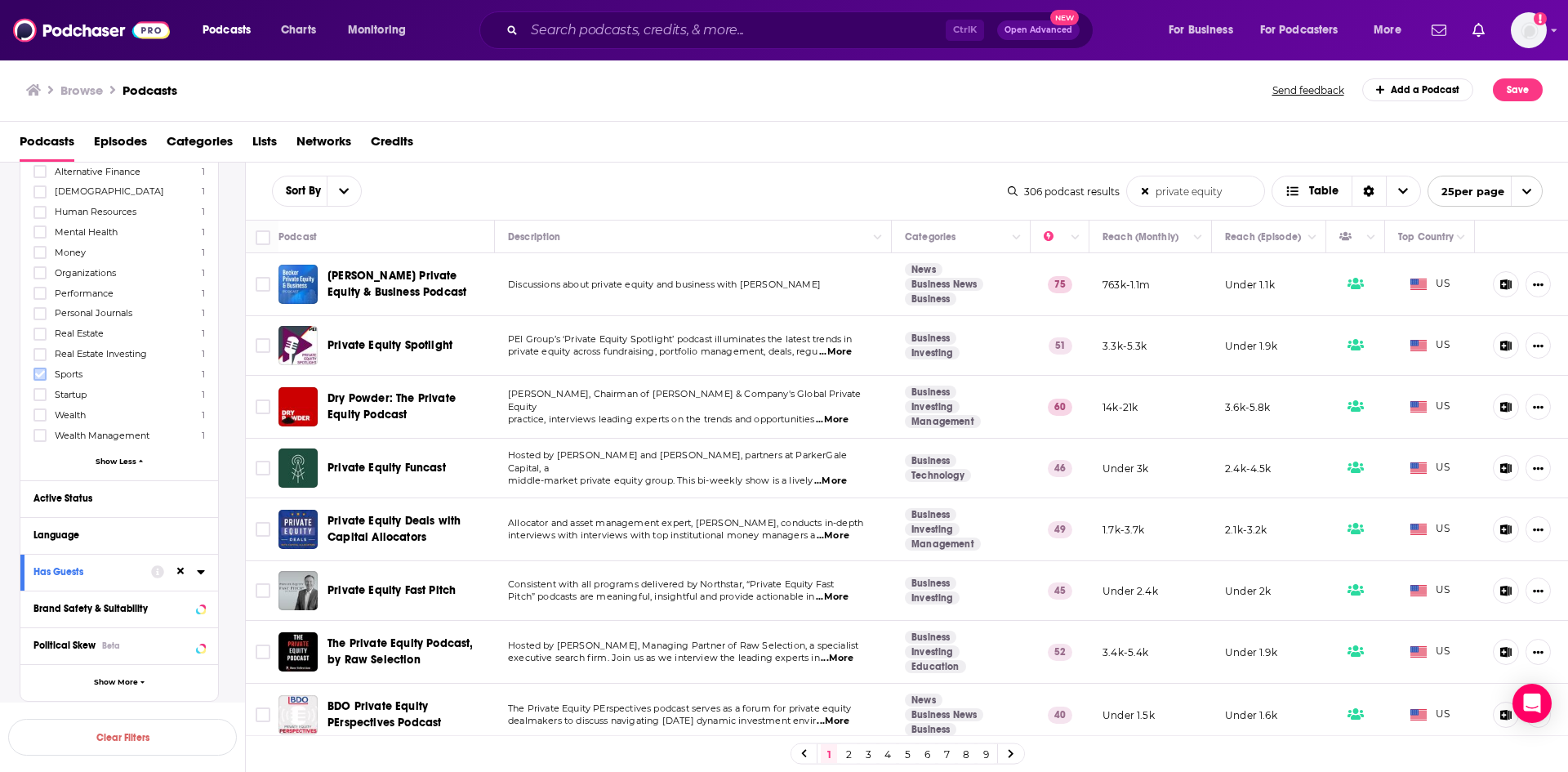
click at [39, 374] on icon at bounding box center [39, 374] width 10 height 10
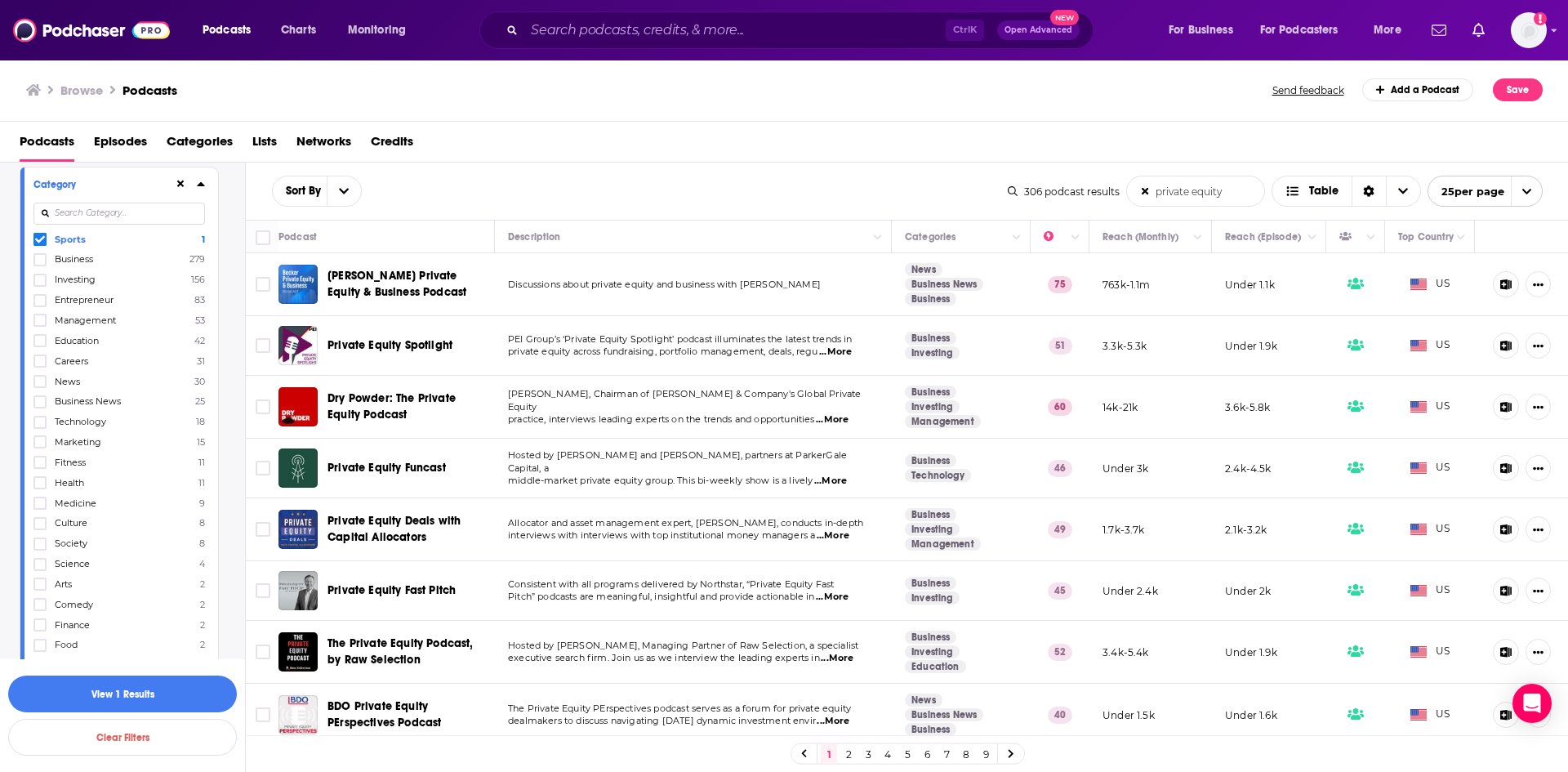
scroll to position [82, 0]
click at [1144, 189] on icon at bounding box center [1146, 191] width 8 height 8
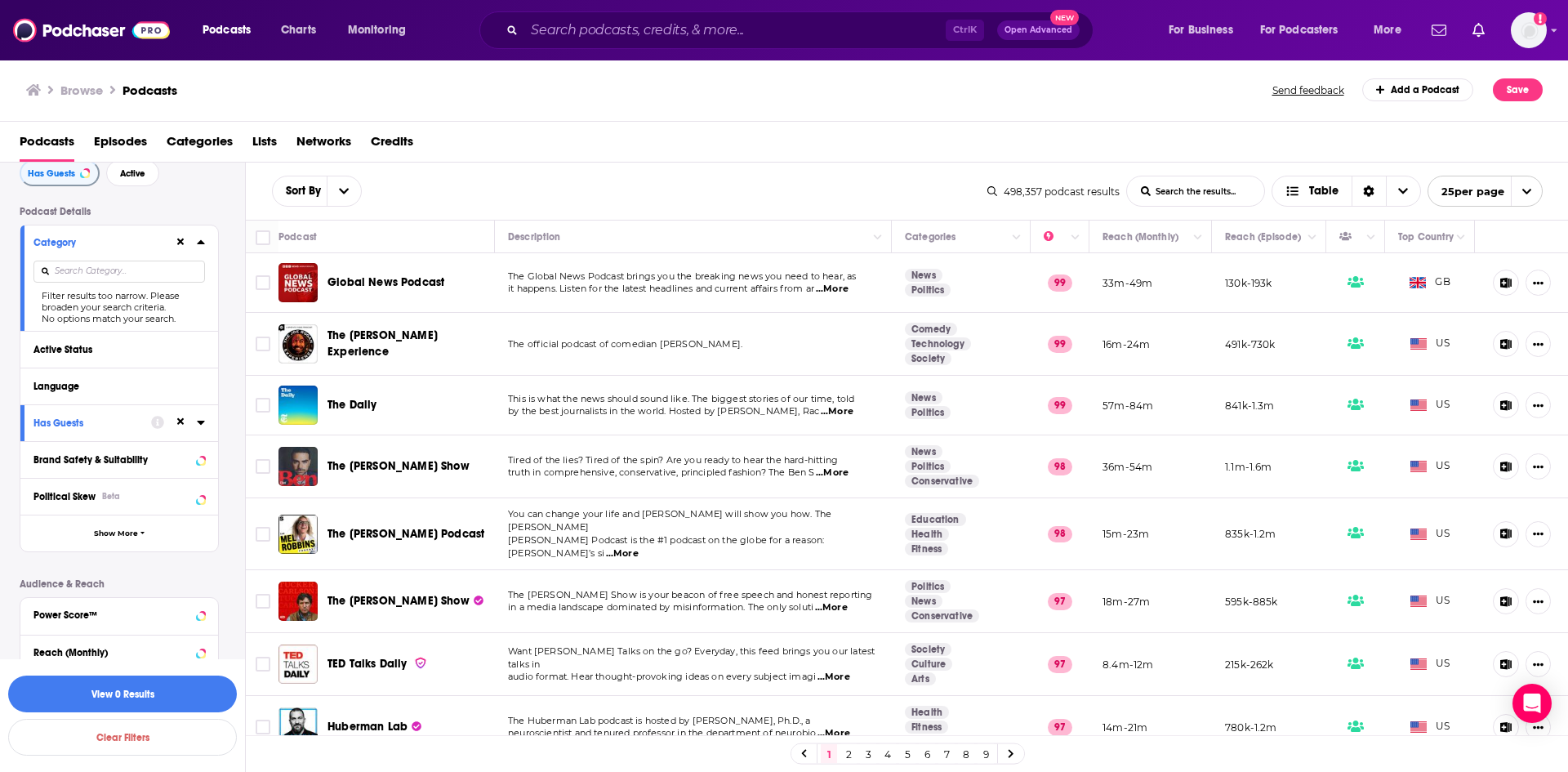
click at [131, 269] on input at bounding box center [118, 272] width 171 height 22
type input "sports"
click at [103, 268] on input "sports" at bounding box center [118, 272] width 171 height 22
click at [188, 270] on icon at bounding box center [188, 271] width 7 height 7
click at [104, 267] on input at bounding box center [118, 272] width 171 height 22
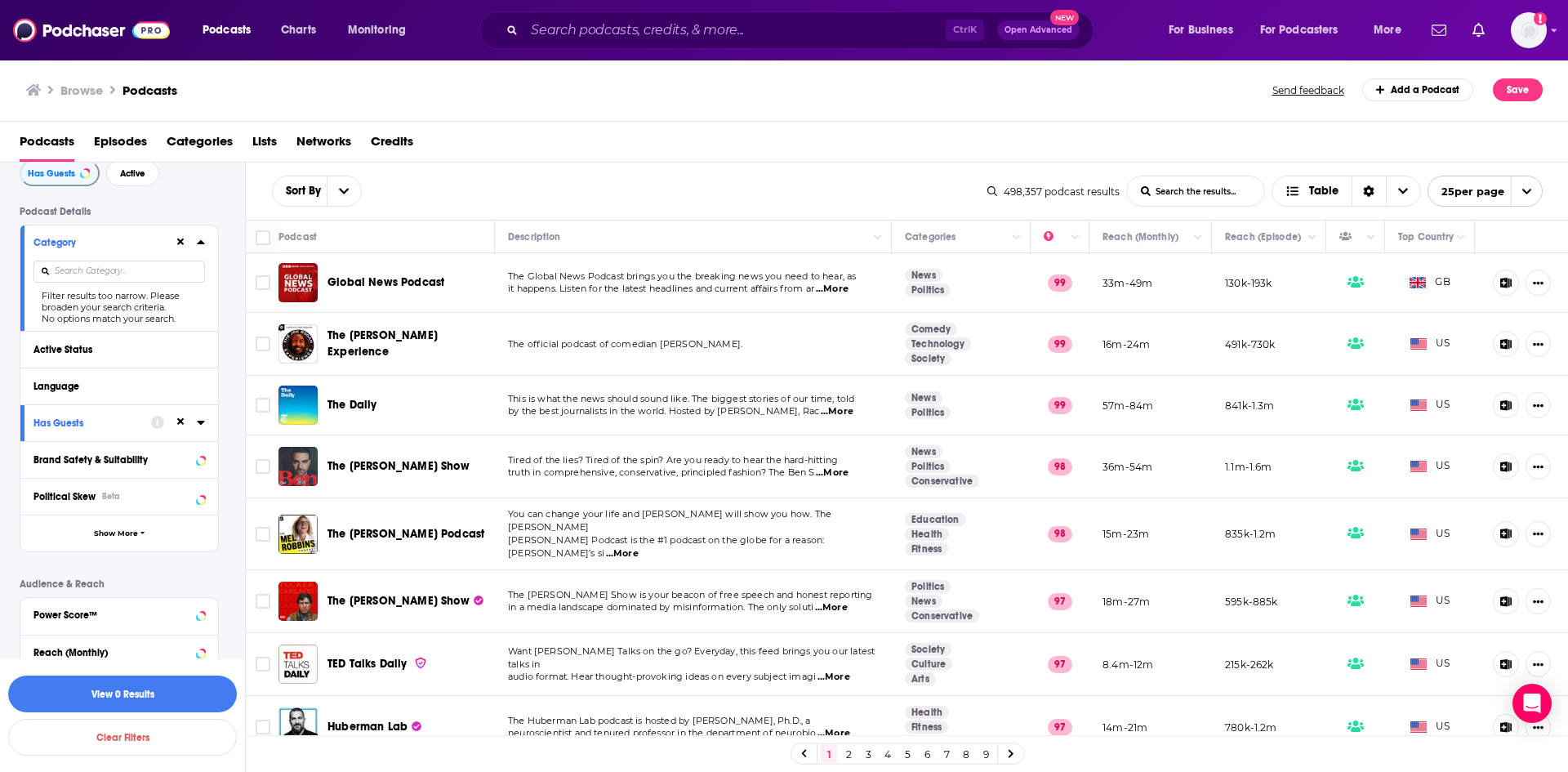
click at [96, 300] on div "Filter results too narrow. Please broaden your search criteria." at bounding box center [118, 301] width 171 height 23
click at [173, 238] on button "Category" at bounding box center [103, 242] width 141 height 21
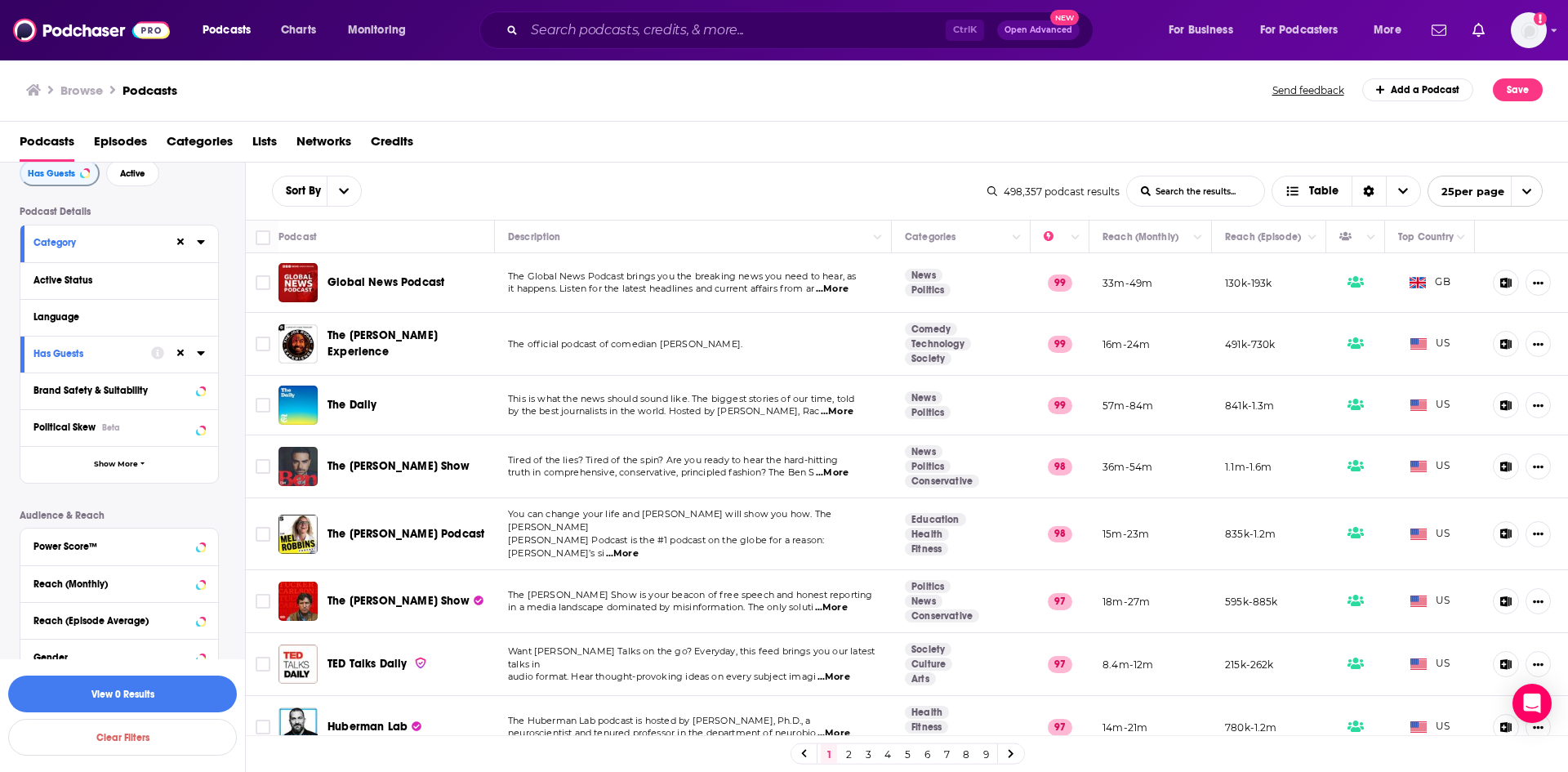
drag, startPoint x: 62, startPoint y: 244, endPoint x: 75, endPoint y: 244, distance: 13.0
click at [62, 244] on div "Category" at bounding box center [98, 242] width 130 height 12
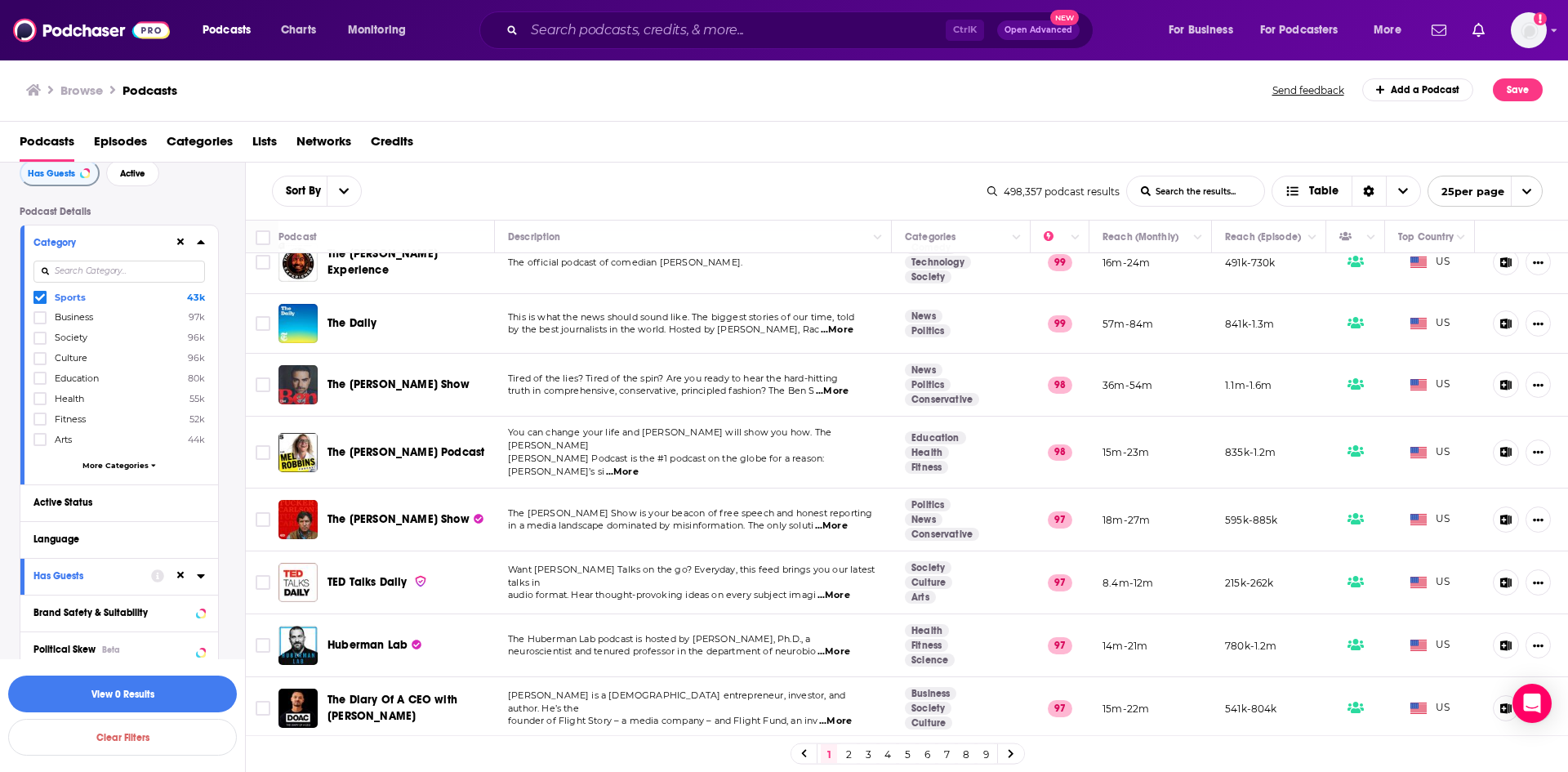
scroll to position [0, 0]
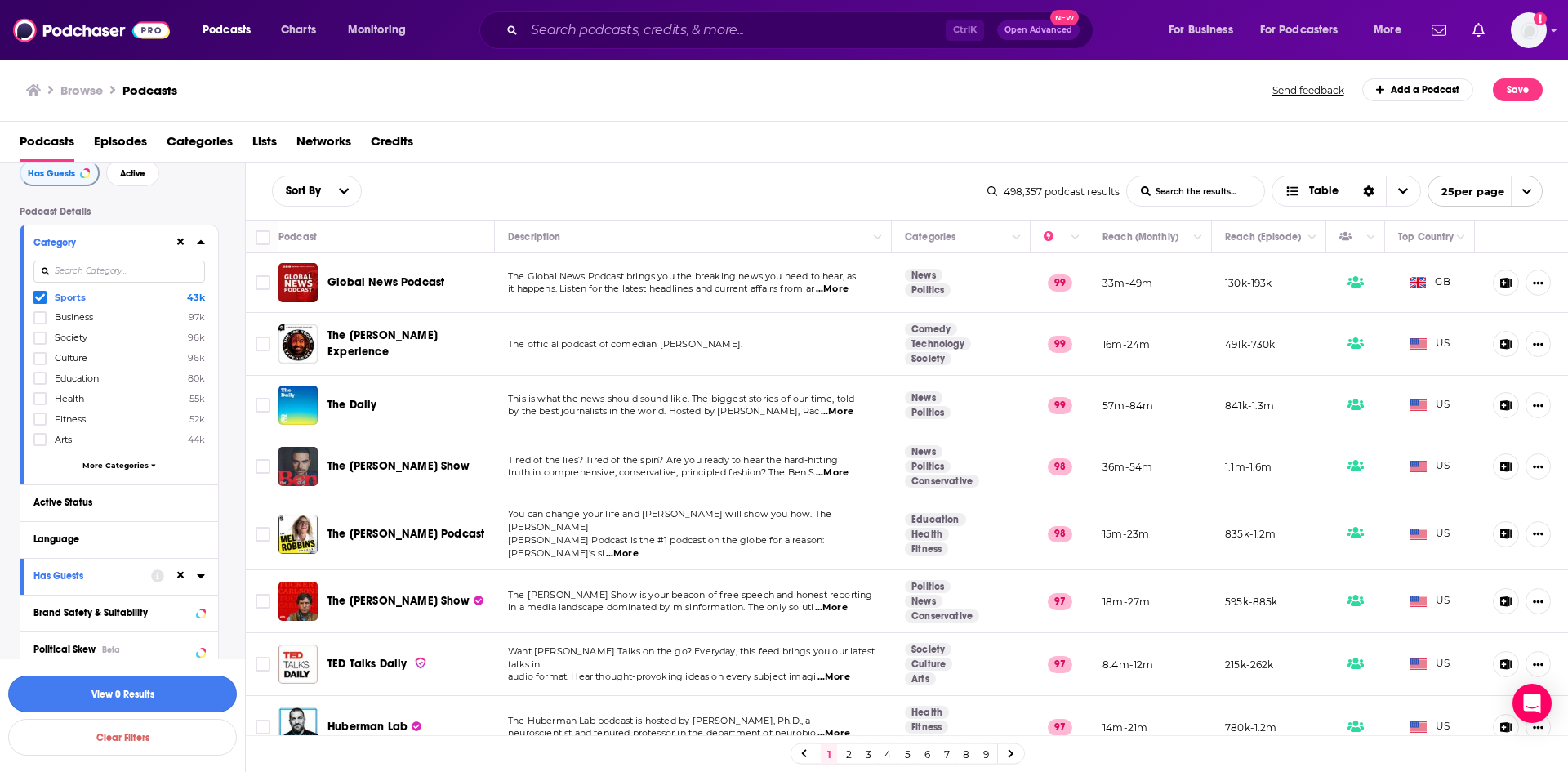
click at [134, 686] on button "View 0 Results" at bounding box center [122, 694] width 229 height 37
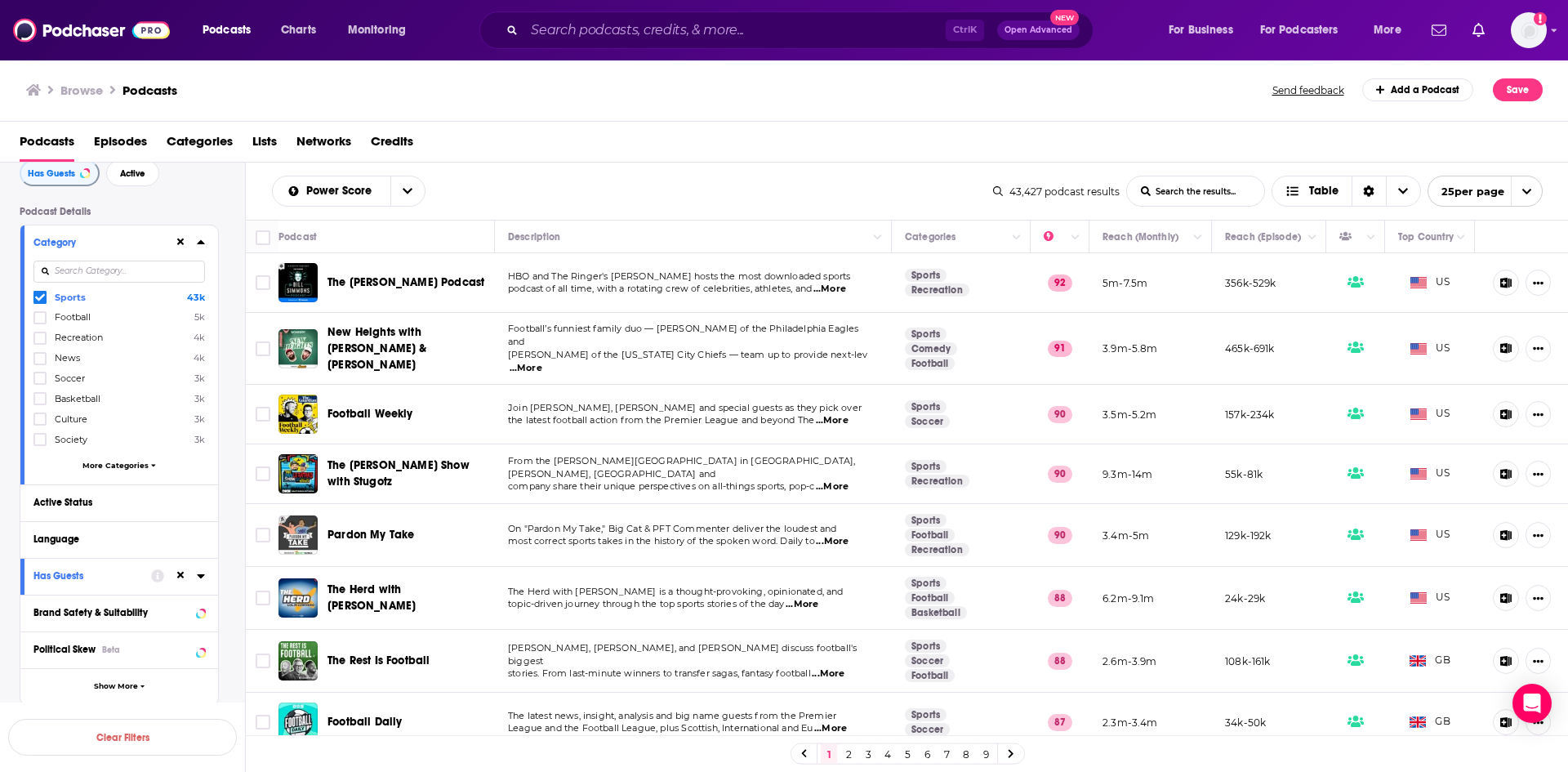
click at [1172, 187] on input "List Search Input" at bounding box center [1195, 191] width 137 height 30
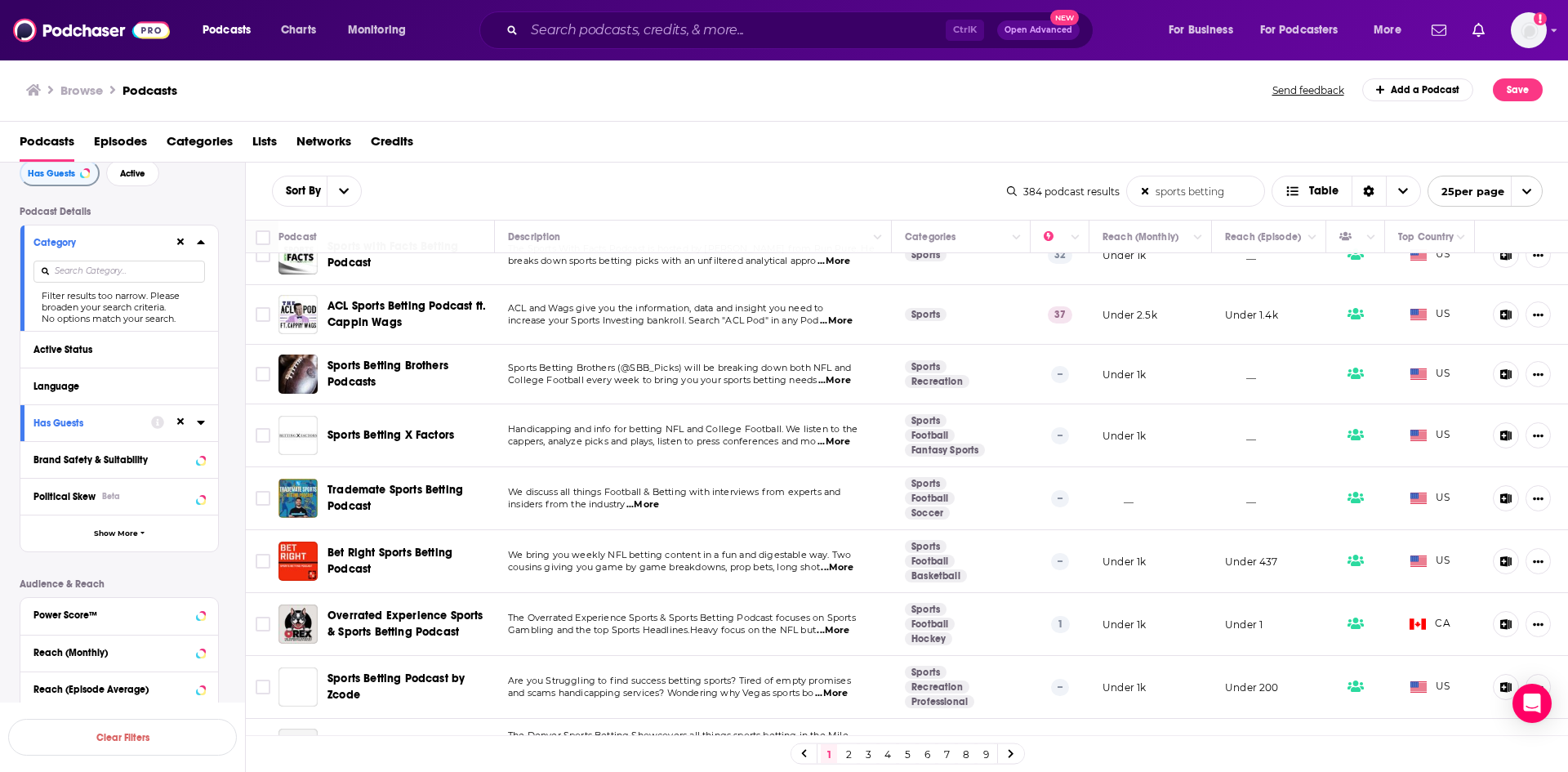
scroll to position [1062, 0]
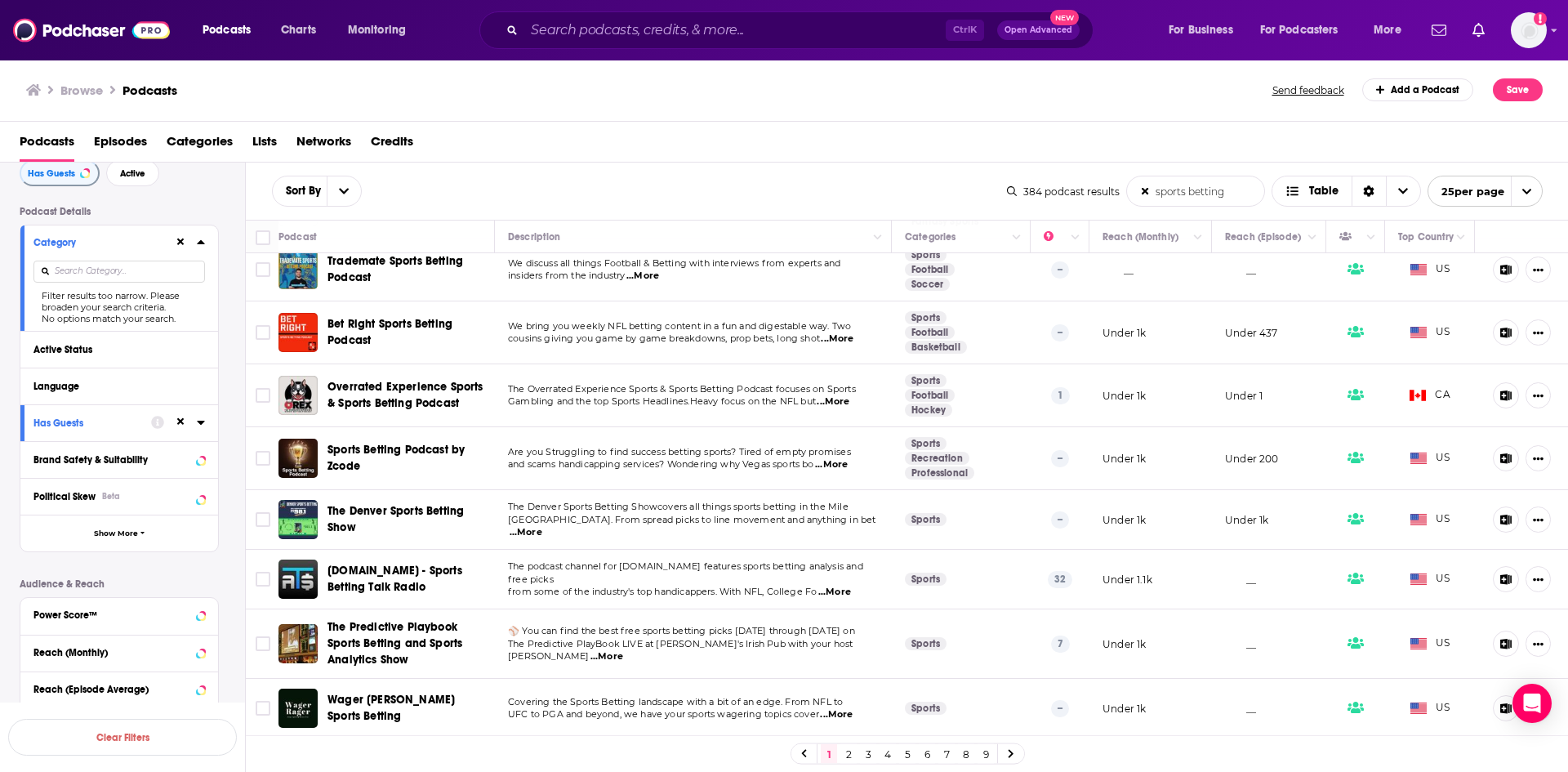
type input "sports betting"
click at [885, 753] on link "4" at bounding box center [888, 754] width 16 height 20
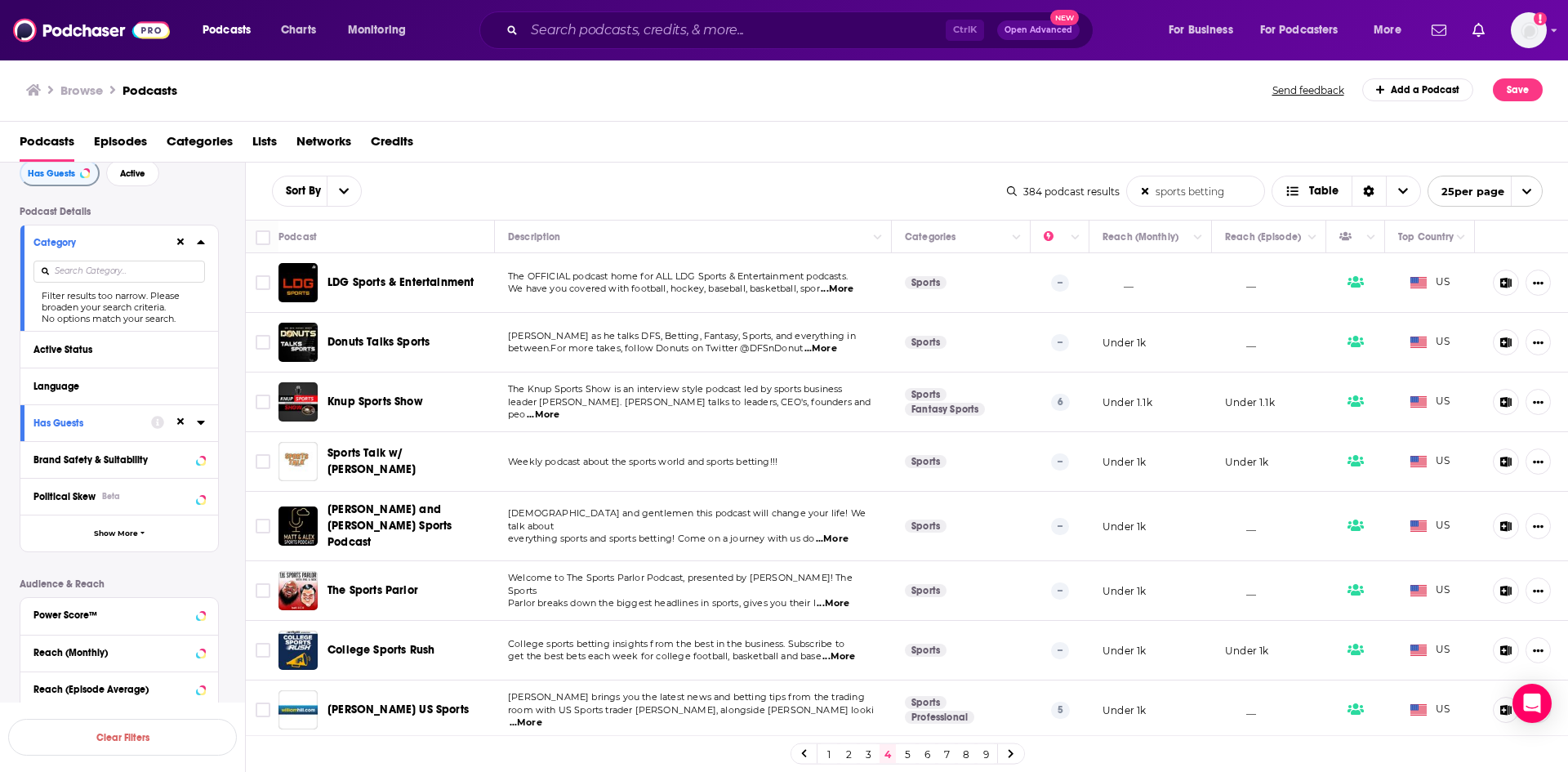
click at [932, 756] on link "6" at bounding box center [927, 754] width 16 height 20
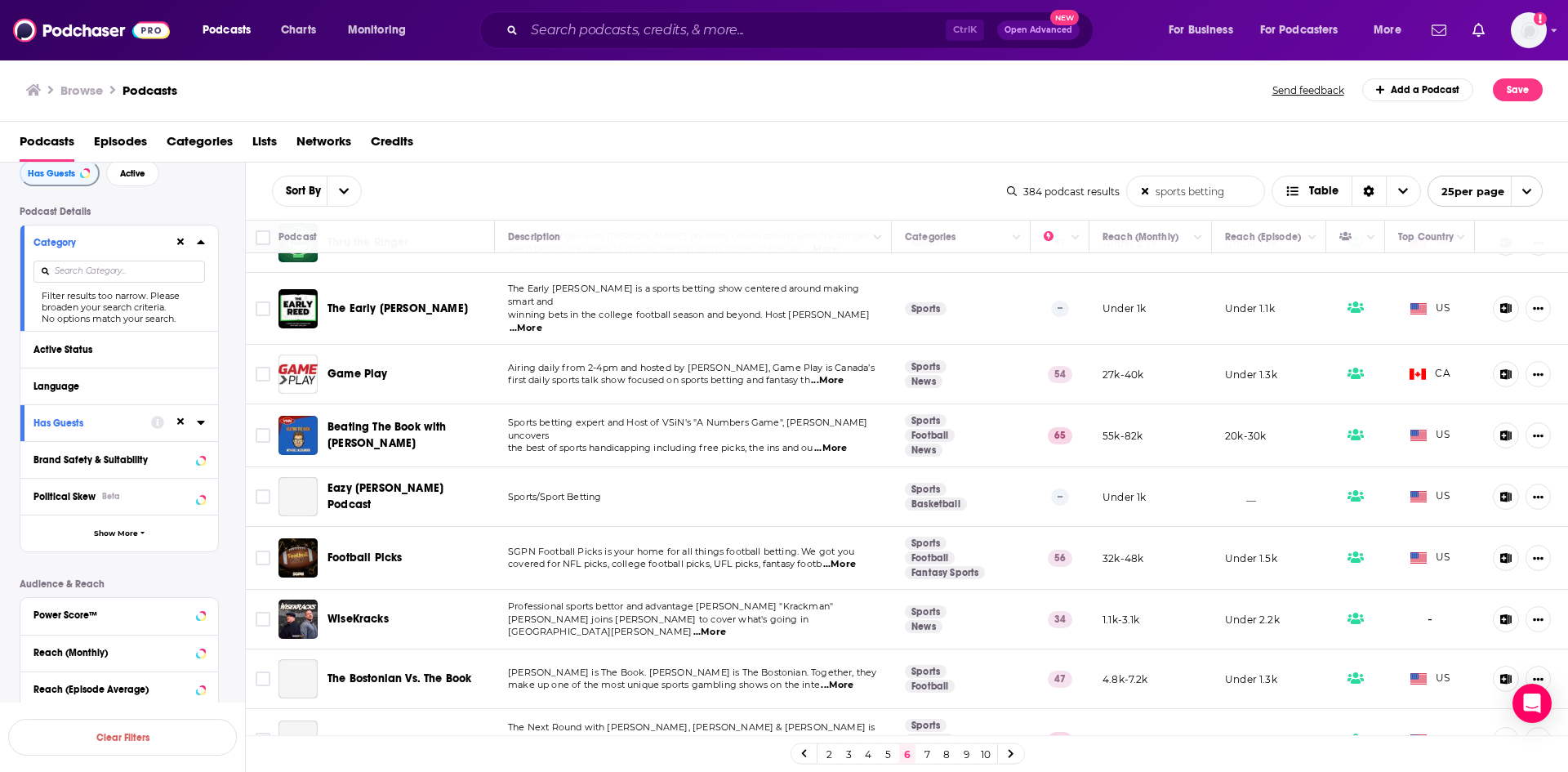
scroll to position [654, 0]
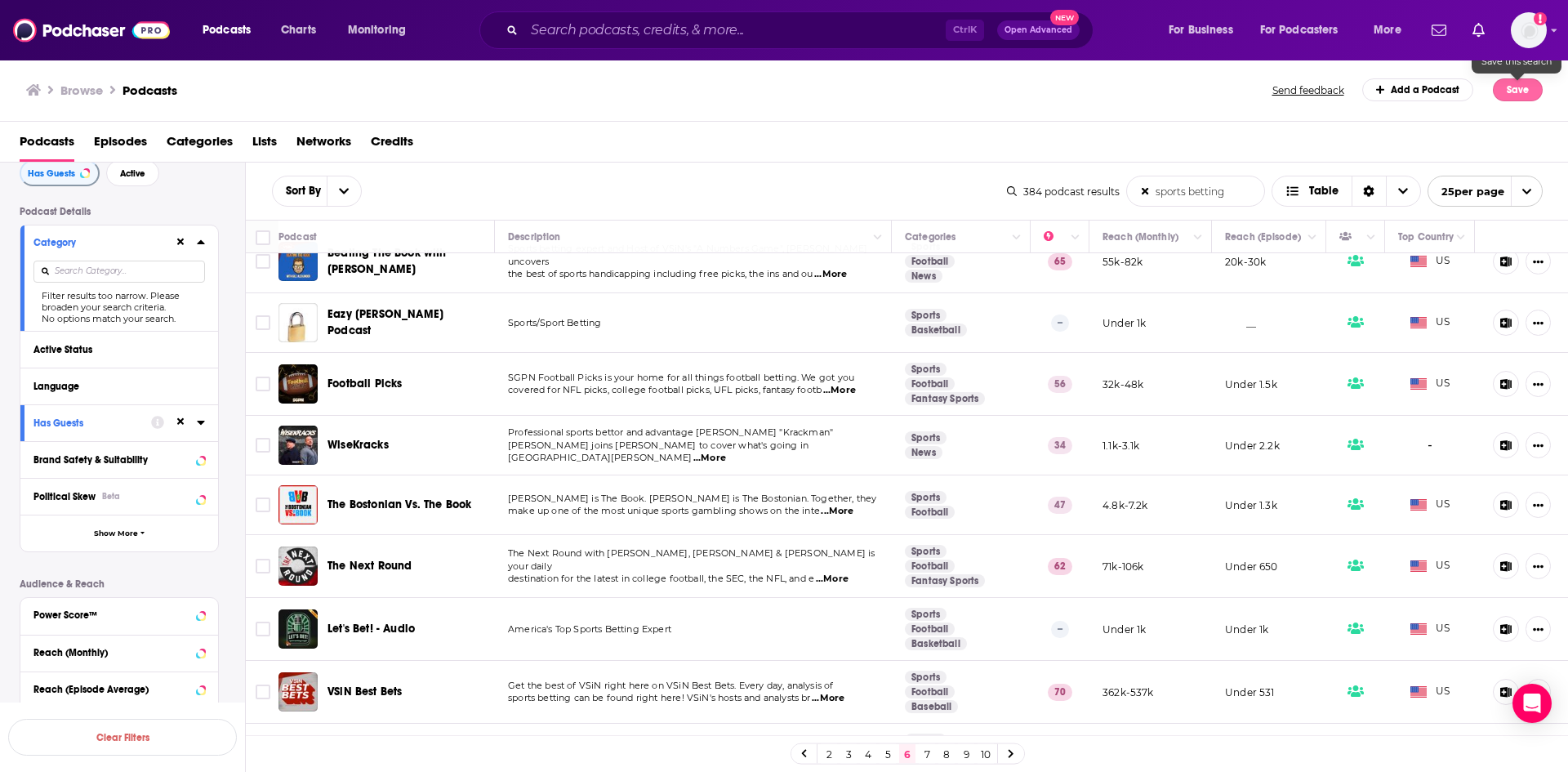
click at [1512, 95] on button "Save" at bounding box center [1519, 90] width 50 height 23
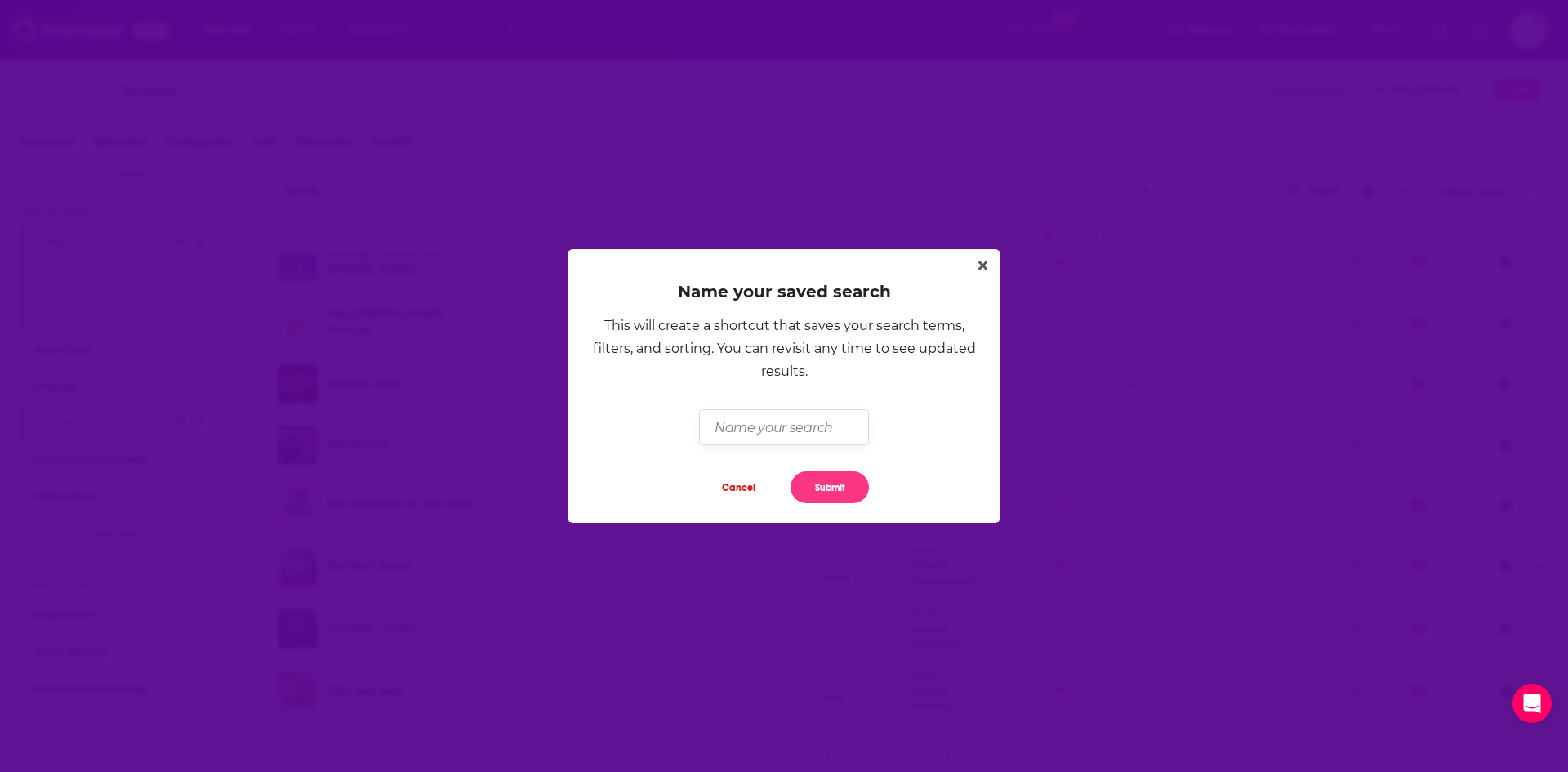
click at [801, 427] on input "Dialog" at bounding box center [784, 426] width 169 height 35
type input "SB PODS"
click at [827, 482] on button "Submit" at bounding box center [829, 488] width 78 height 32
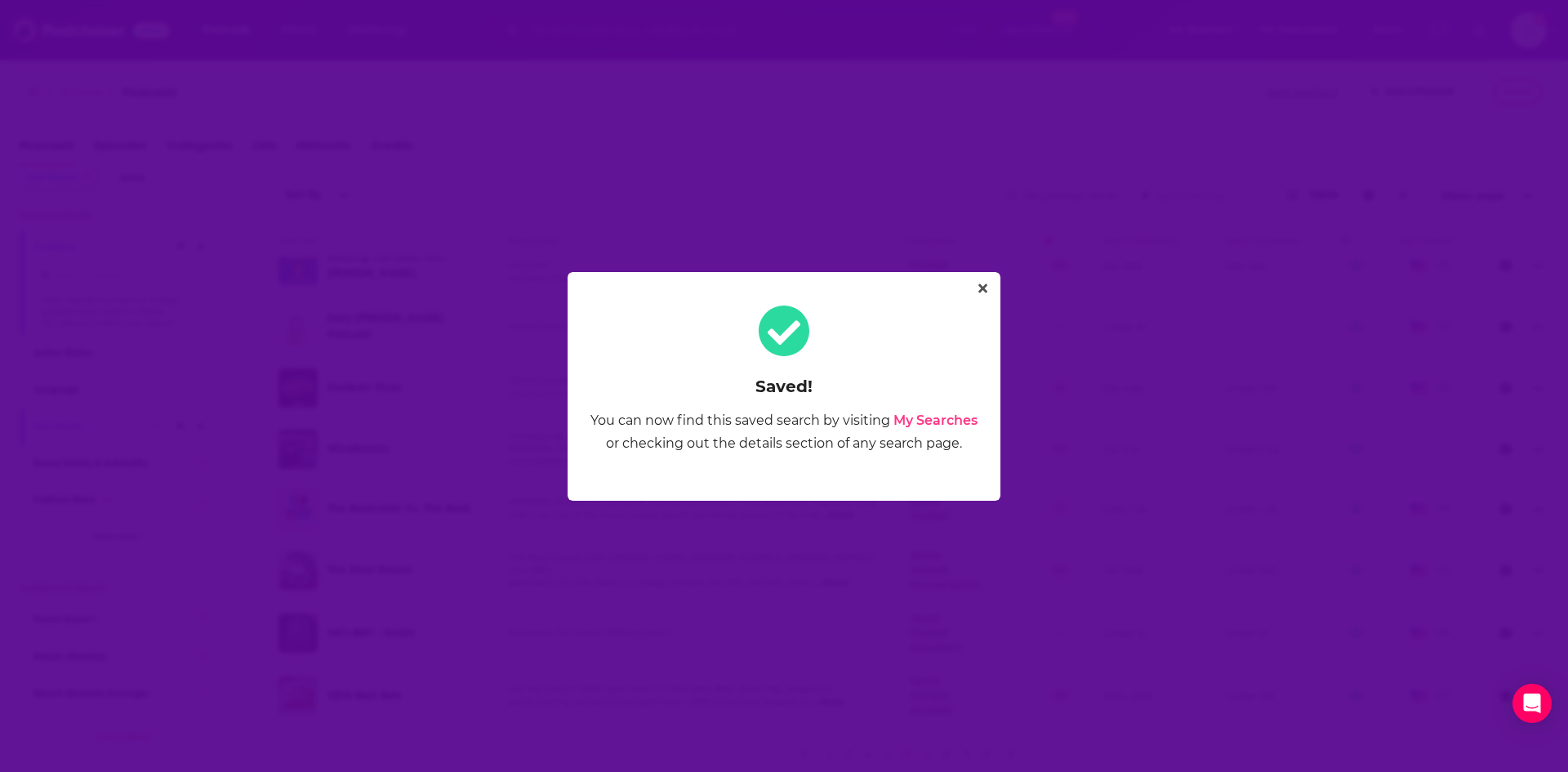
click at [916, 419] on link "My Searches" at bounding box center [936, 420] width 84 height 15
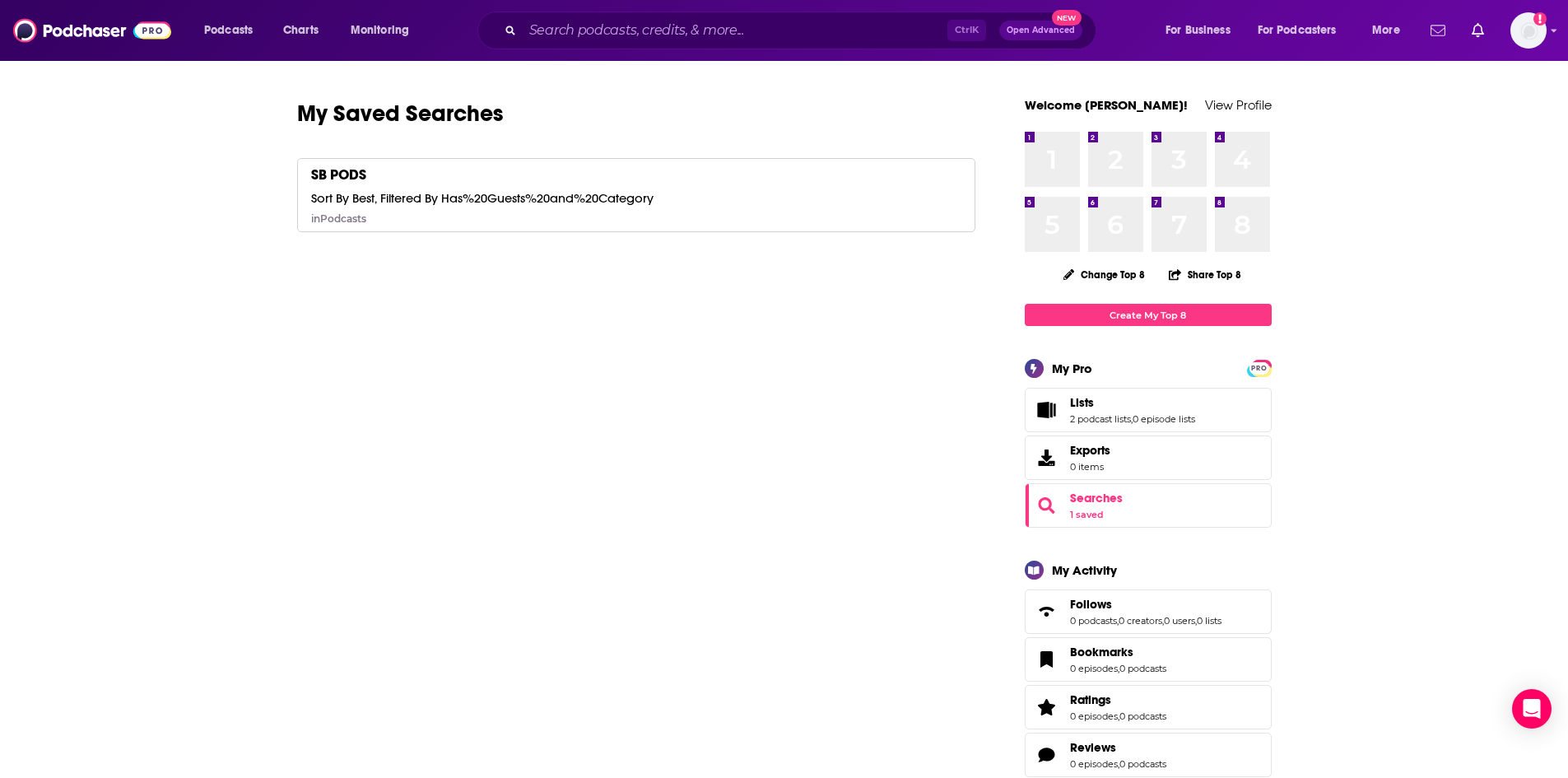
click at [1436, 28] on icon "Show notifications dropdown" at bounding box center [1438, 31] width 14 height 14
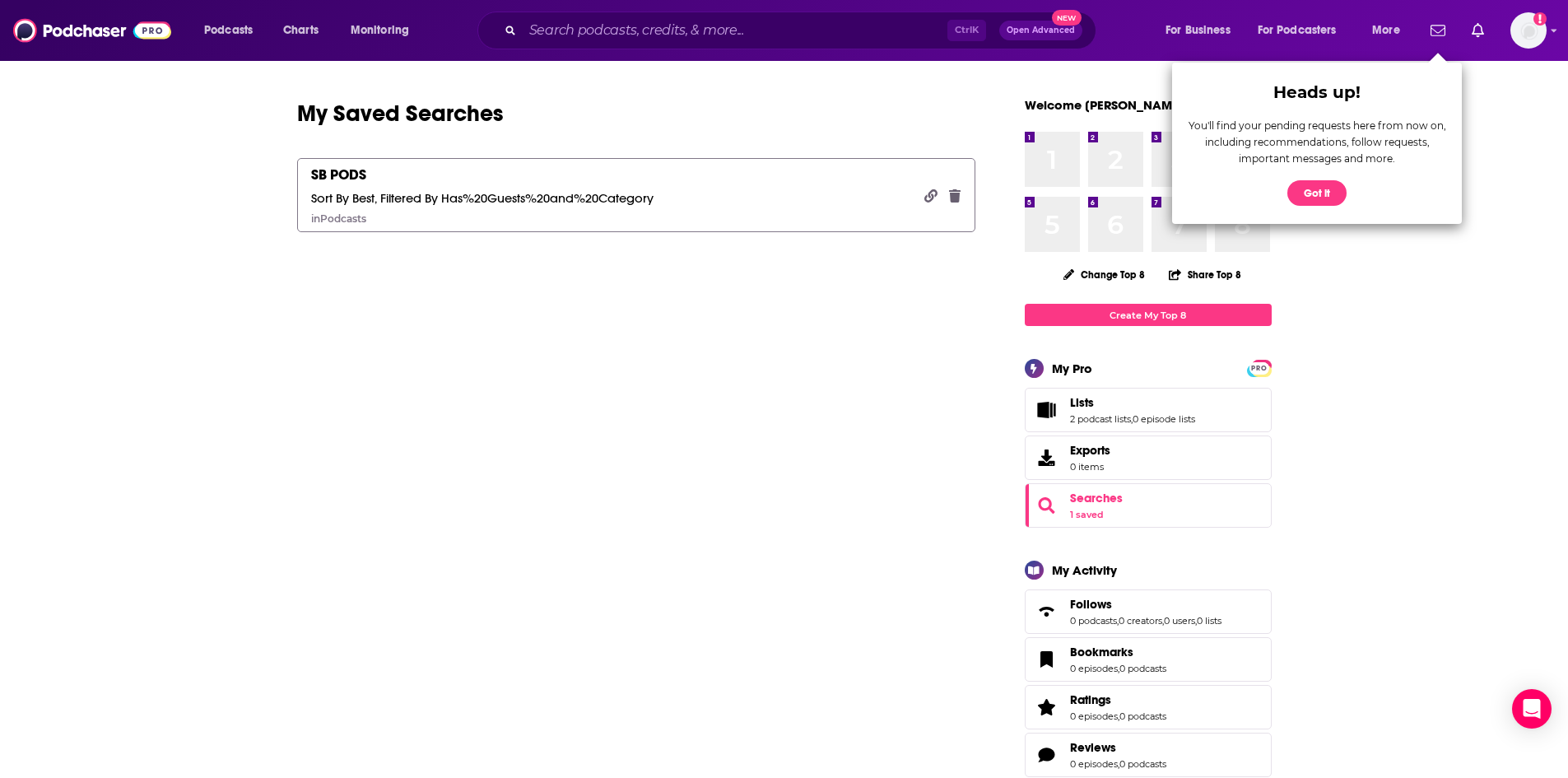
click at [797, 190] on link "SB PODS Sort By Best, Filtered By Has%20Guests%20and%20Category in Podcasts" at bounding box center [637, 195] width 679 height 74
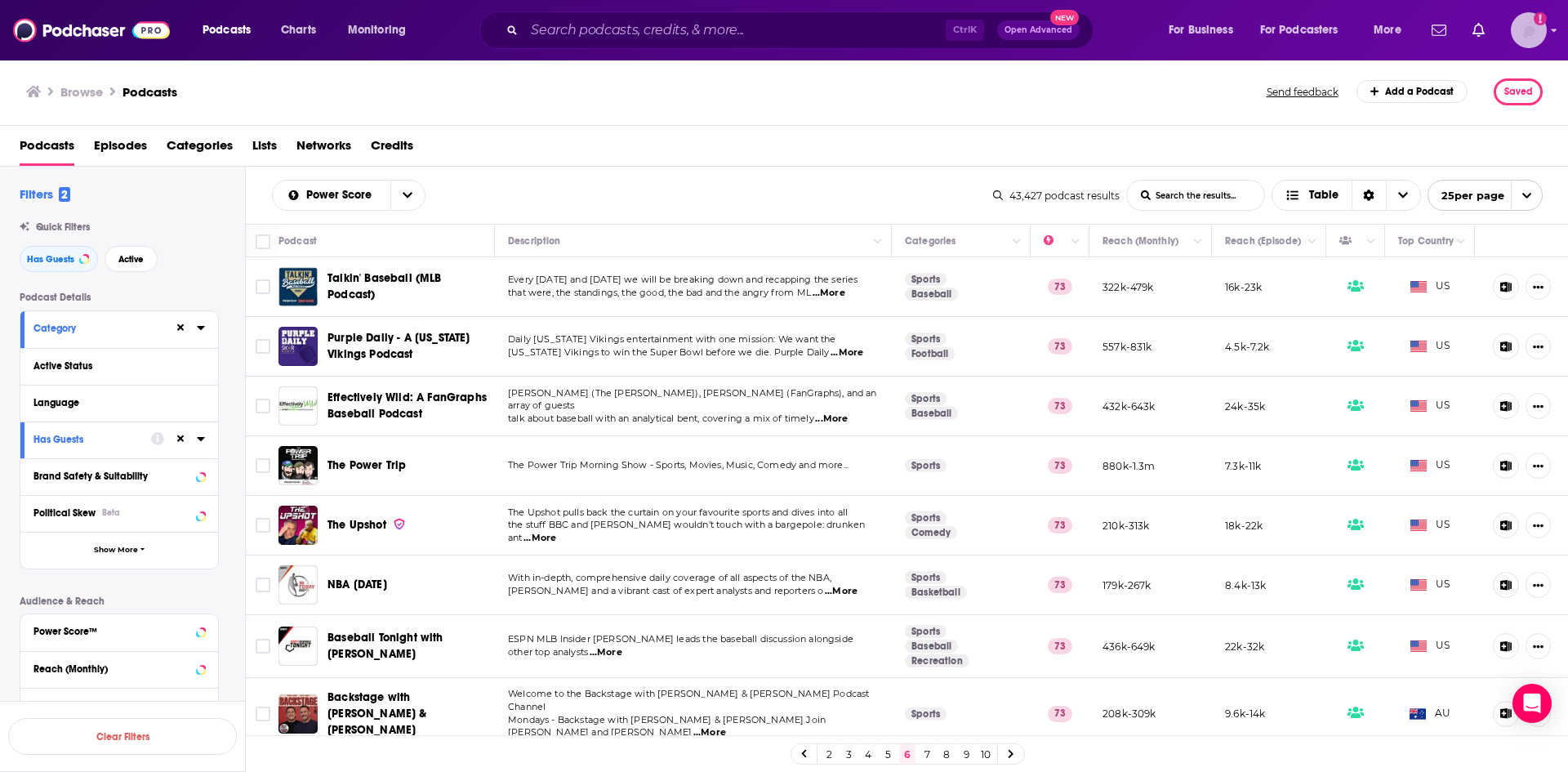
click at [1531, 41] on img "Logged in as nbaderrubenstein" at bounding box center [1529, 30] width 36 height 36
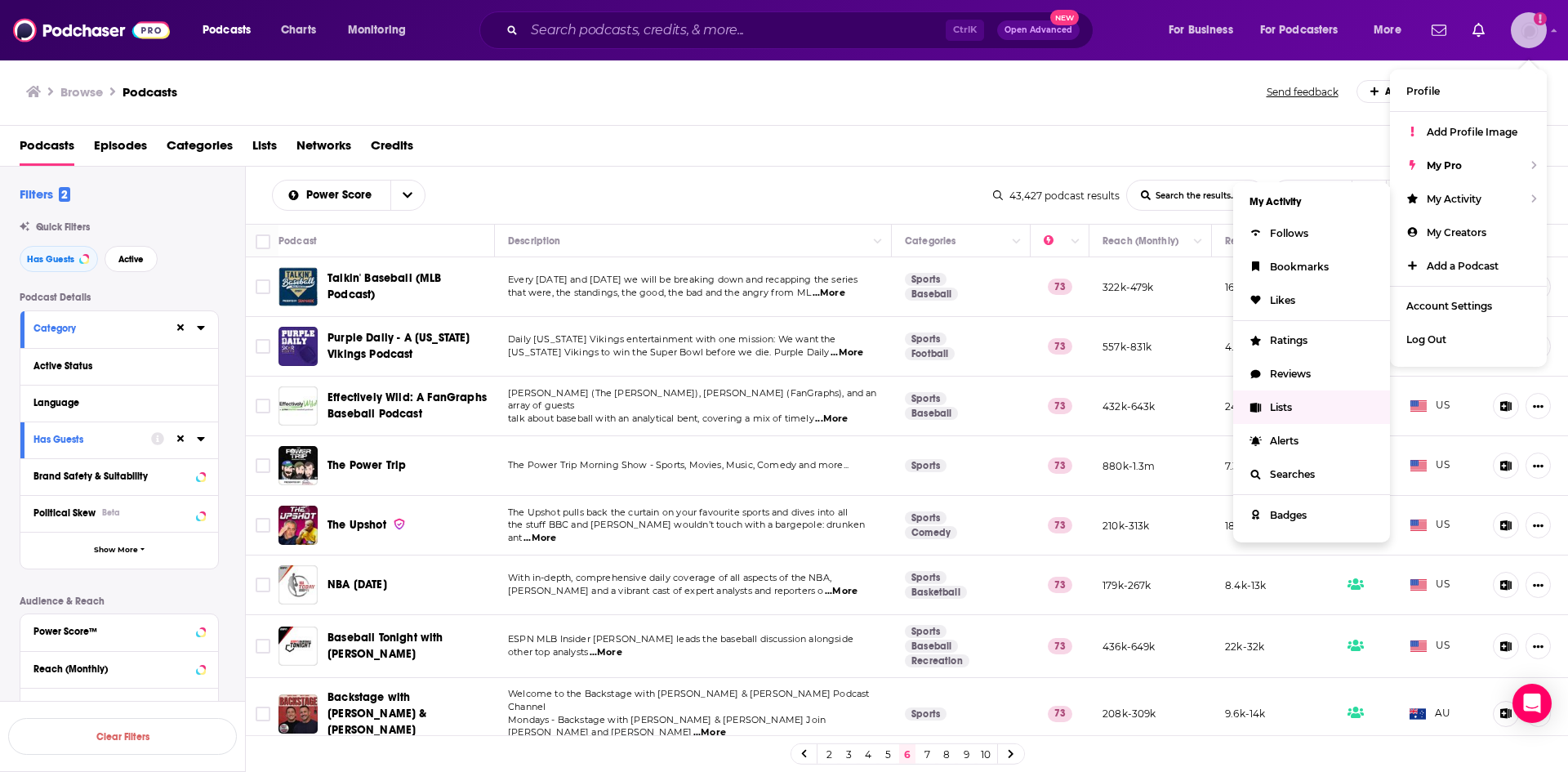
click at [1284, 405] on span "Lists" at bounding box center [1281, 407] width 22 height 13
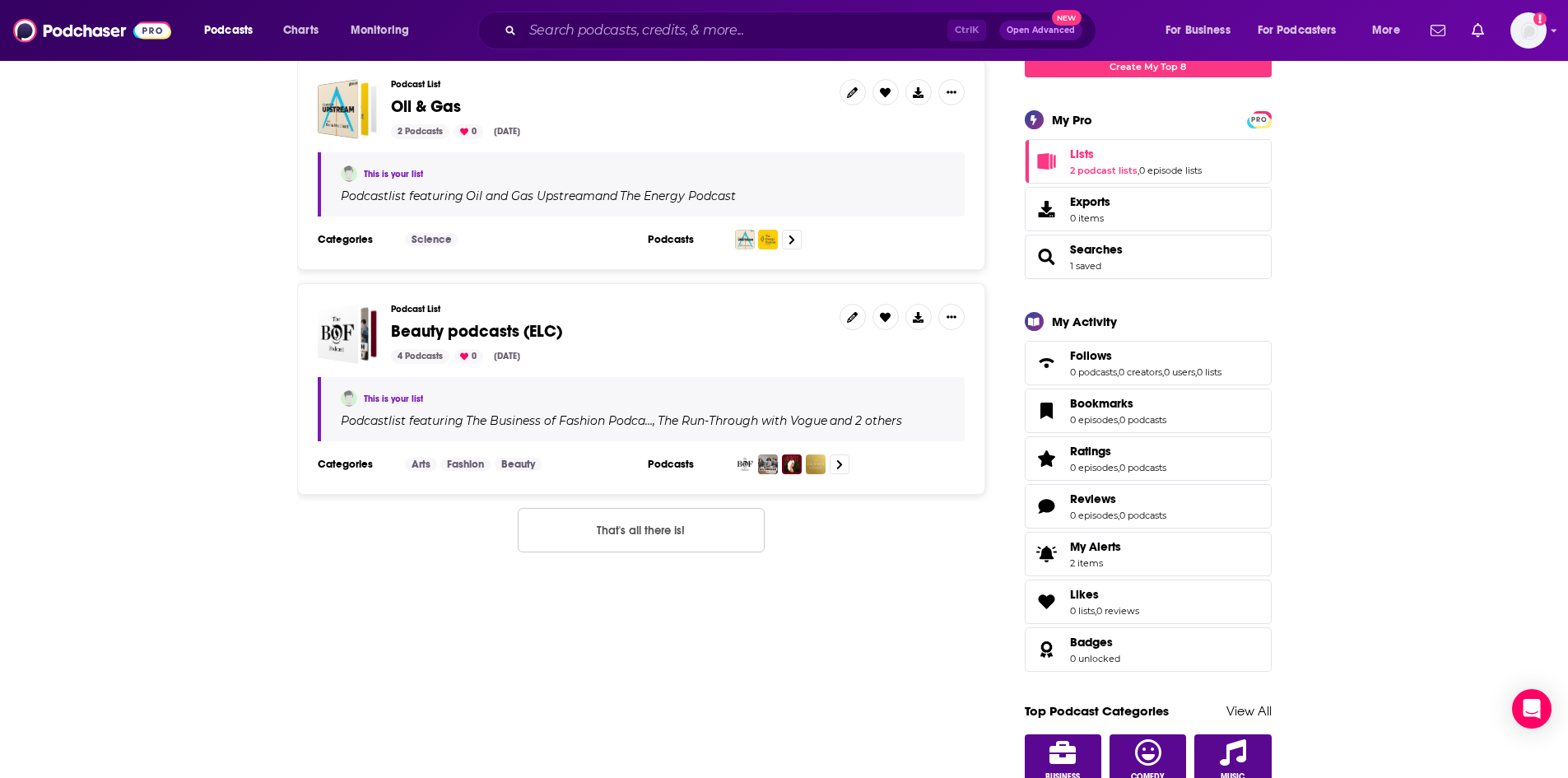
scroll to position [247, 0]
click at [1106, 254] on span "Searches" at bounding box center [1096, 251] width 52 height 14
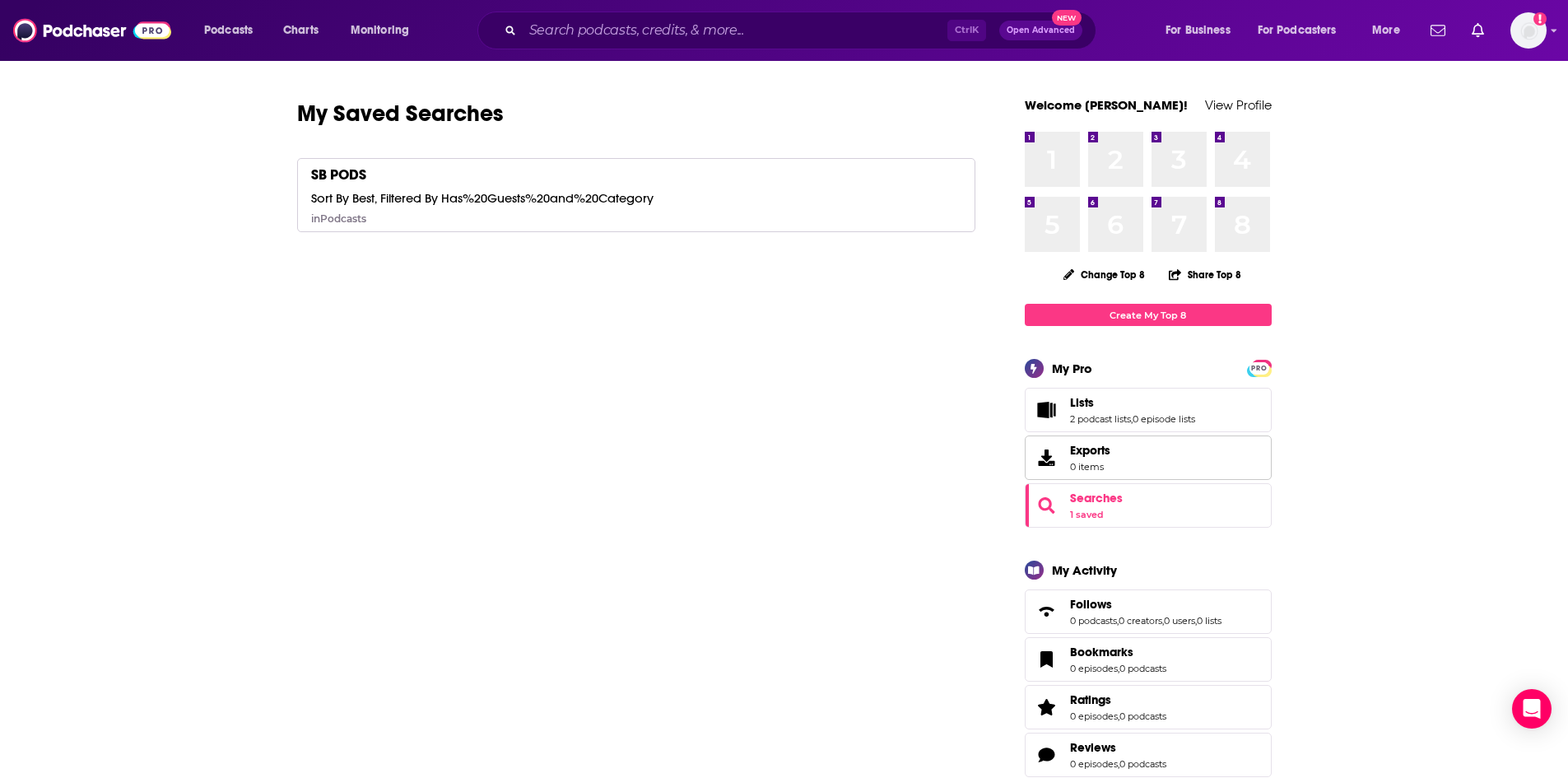
click at [1116, 451] on link "Exports 0 items" at bounding box center [1147, 457] width 247 height 44
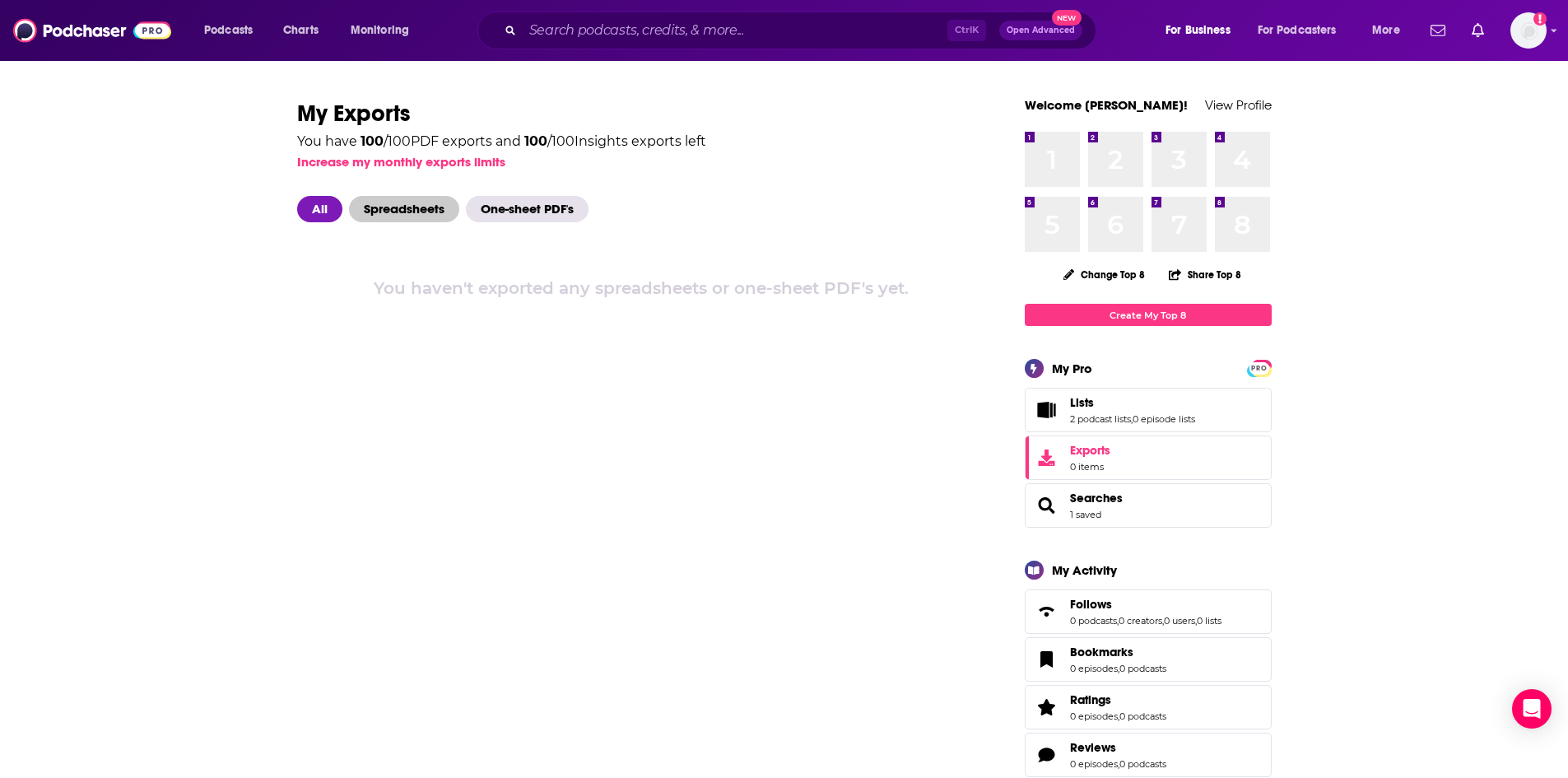
click at [386, 209] on span "Spreadsheets" at bounding box center [404, 209] width 110 height 26
click at [1109, 496] on span "Searches" at bounding box center [1096, 498] width 52 height 14
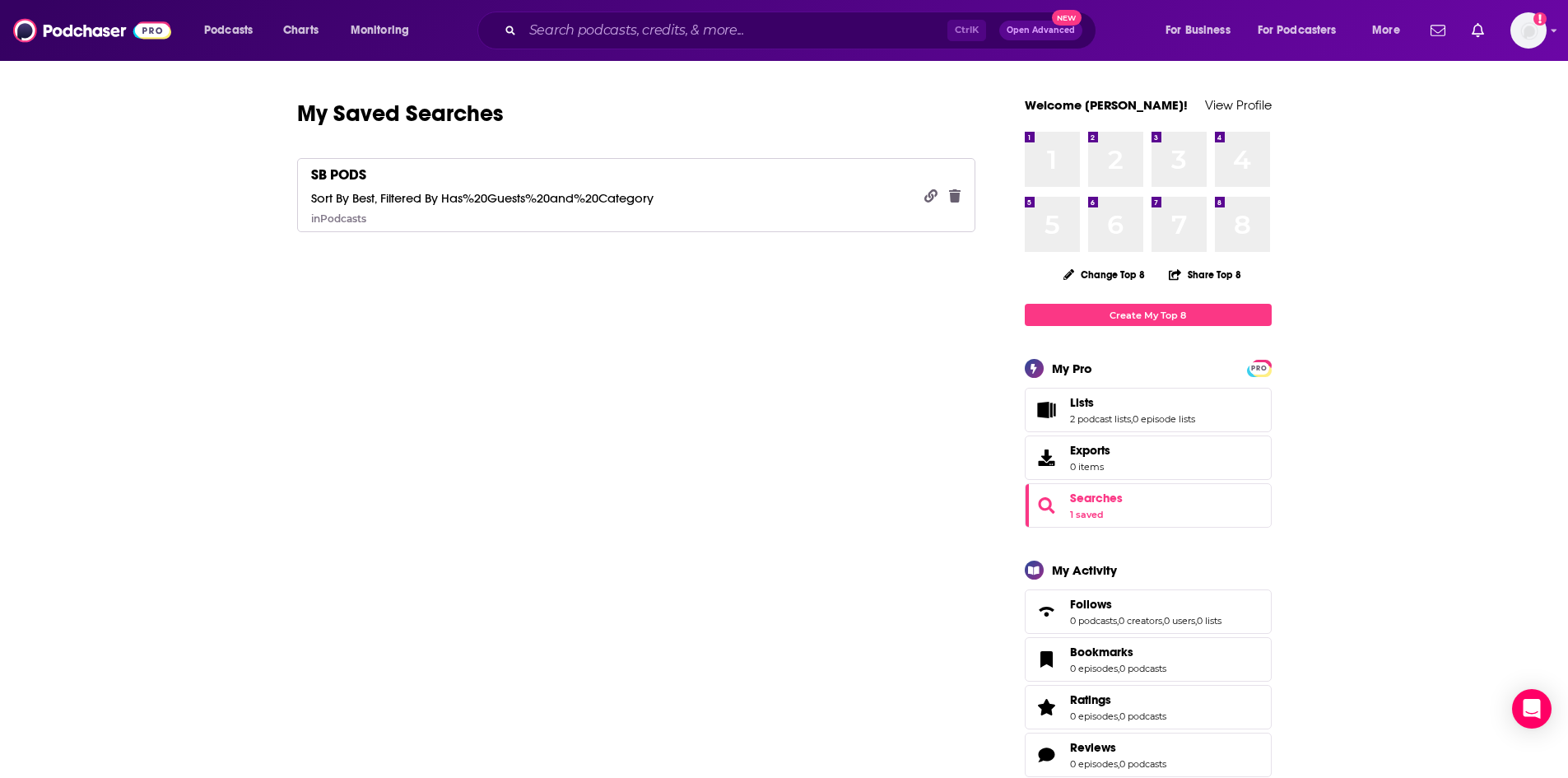
click at [956, 194] on icon "button" at bounding box center [955, 196] width 12 height 14
click at [975, 314] on button "Delete" at bounding box center [987, 315] width 52 height 33
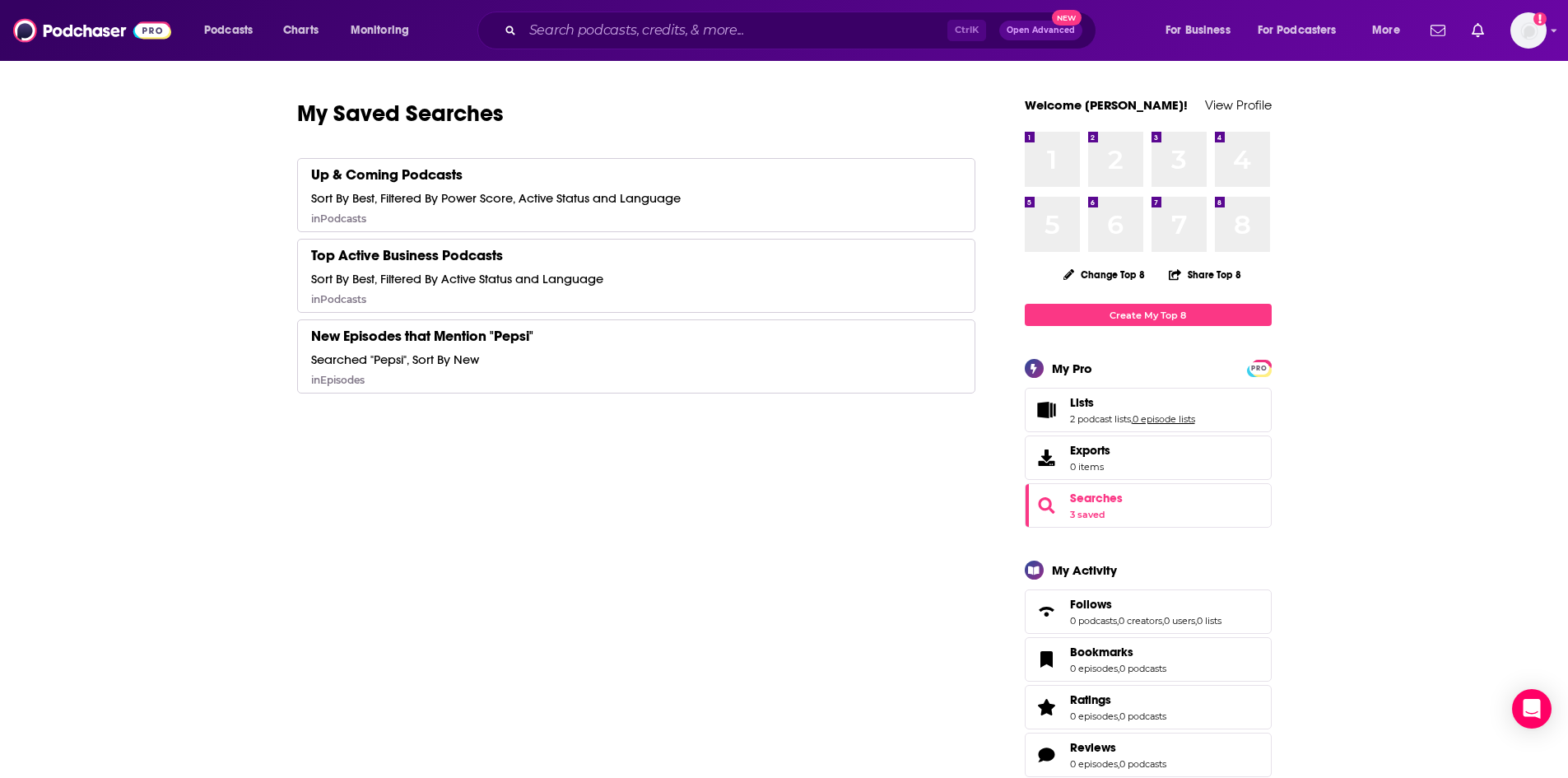
click at [1179, 417] on link "0 episode lists" at bounding box center [1163, 418] width 62 height 12
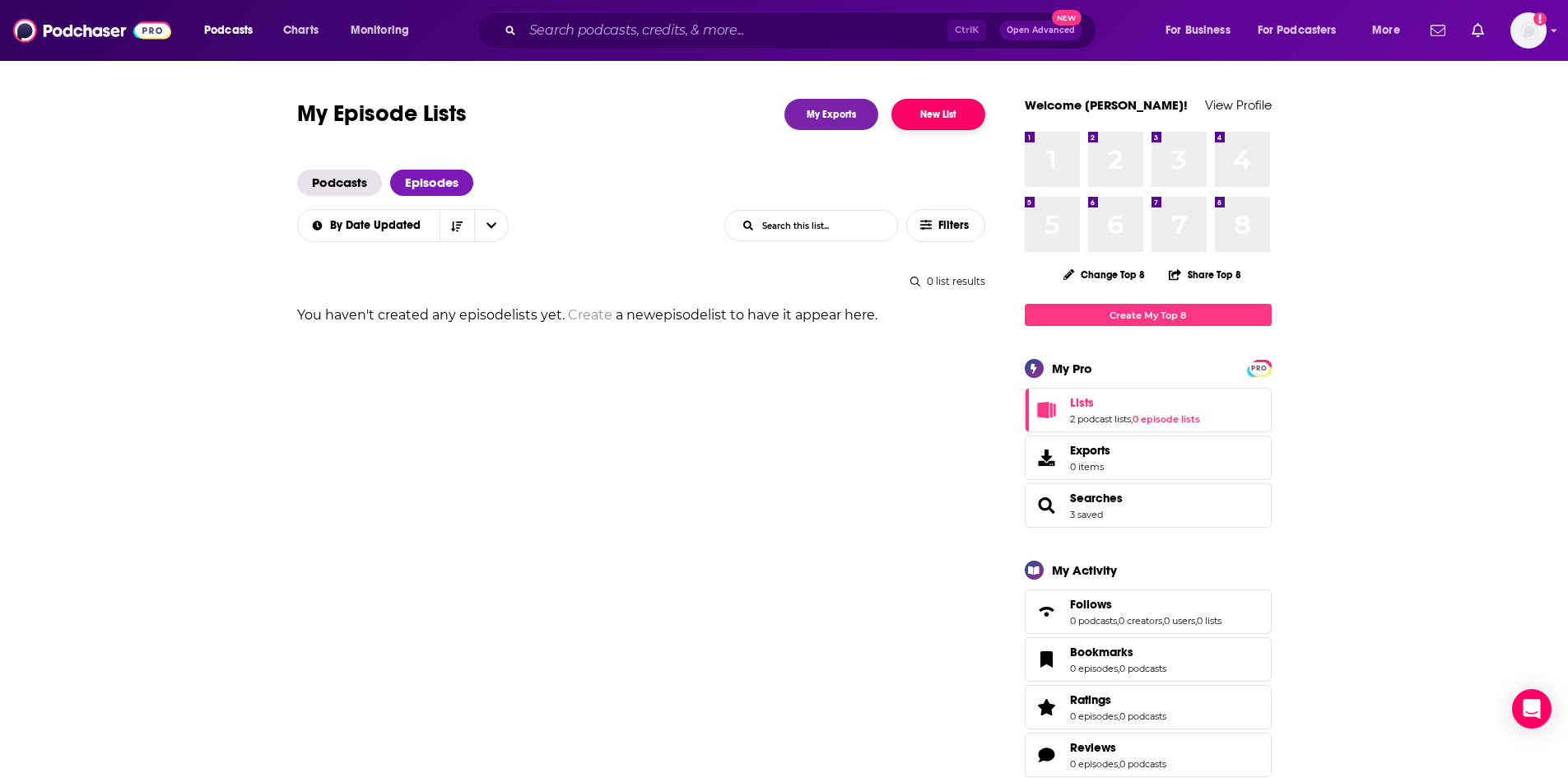
click at [919, 108] on button "New List" at bounding box center [938, 114] width 94 height 32
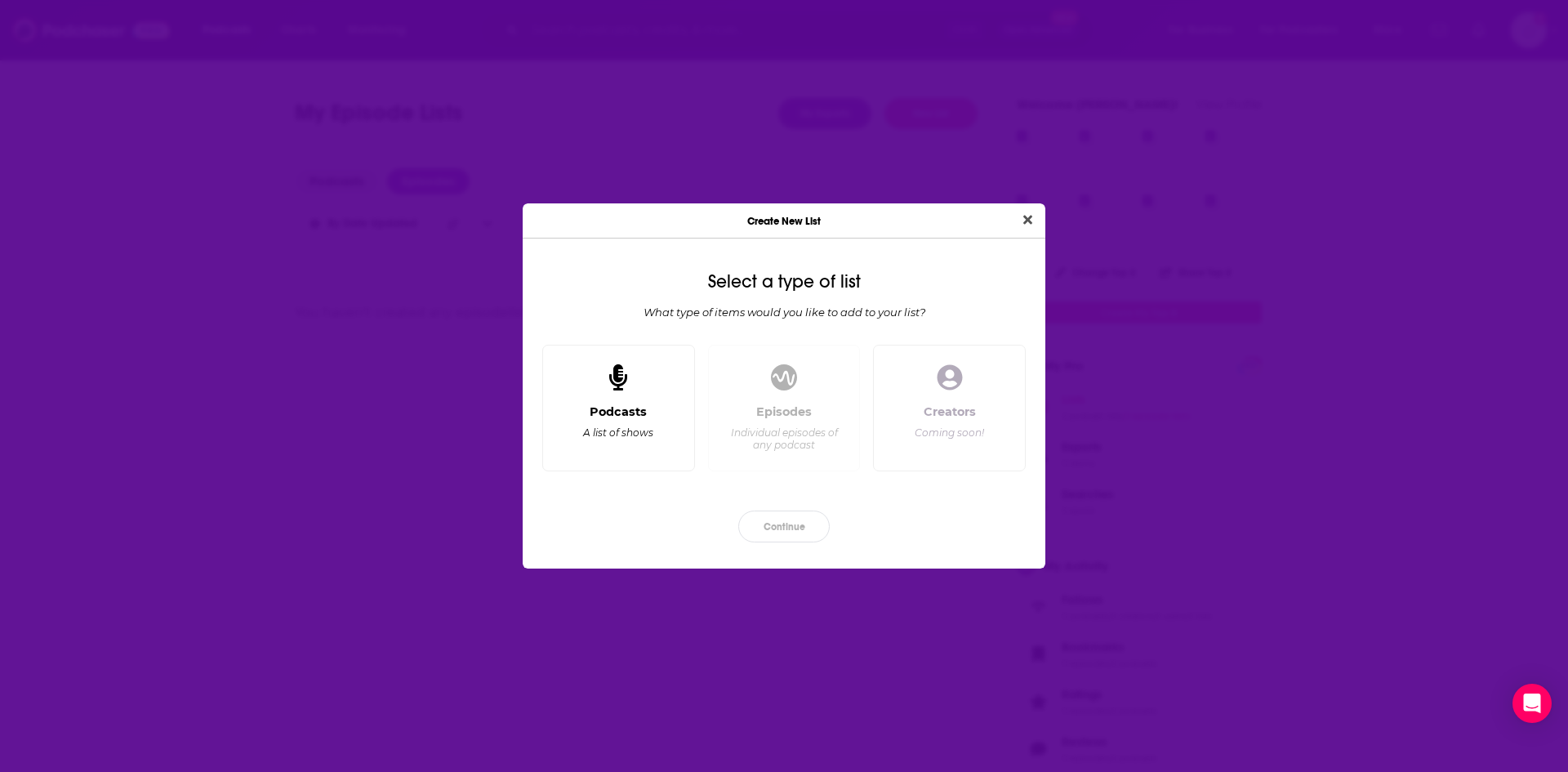
click at [628, 411] on div "Podcasts" at bounding box center [619, 412] width 57 height 14
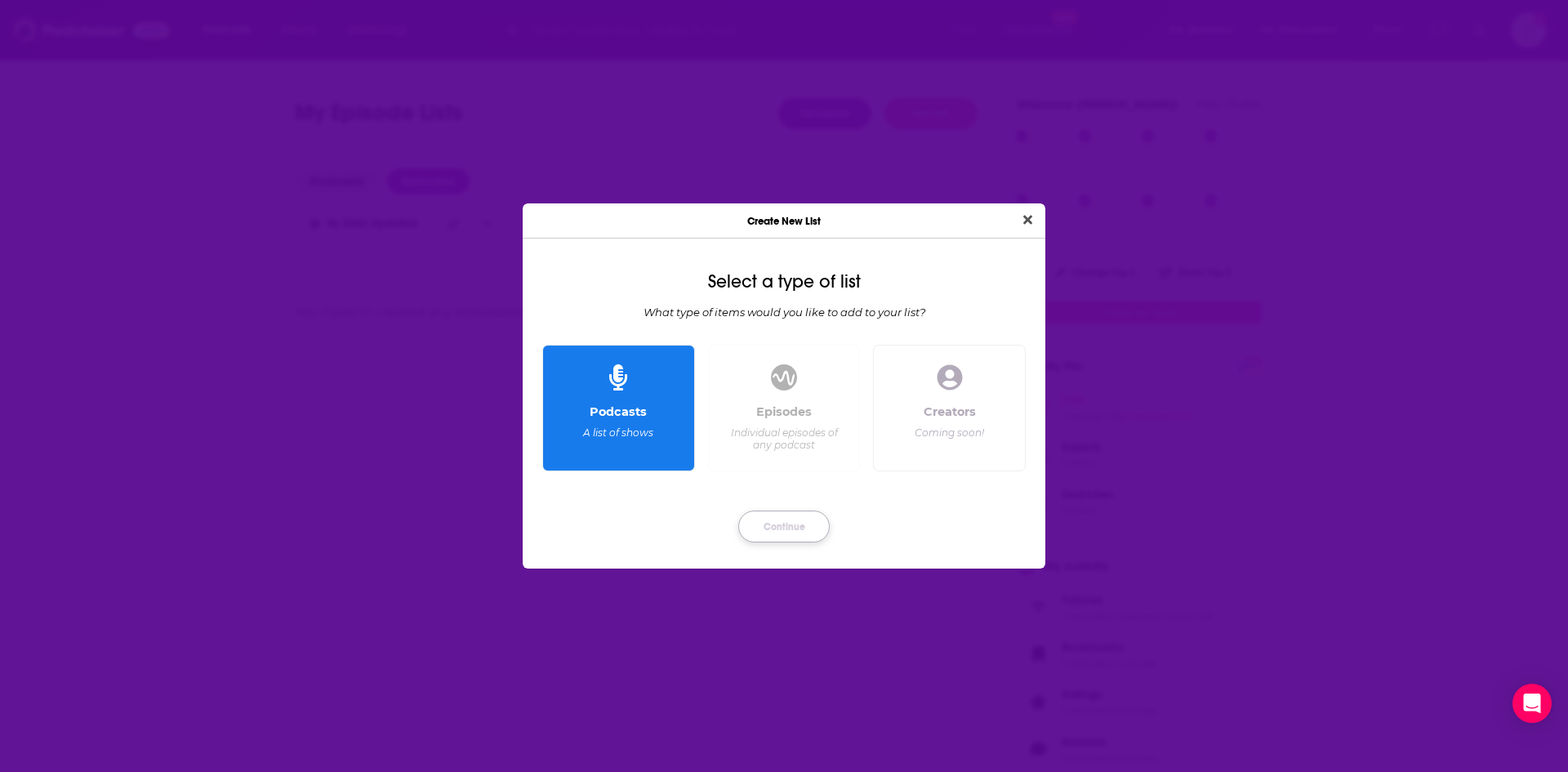
click at [788, 527] on button "Continue" at bounding box center [784, 526] width 91 height 32
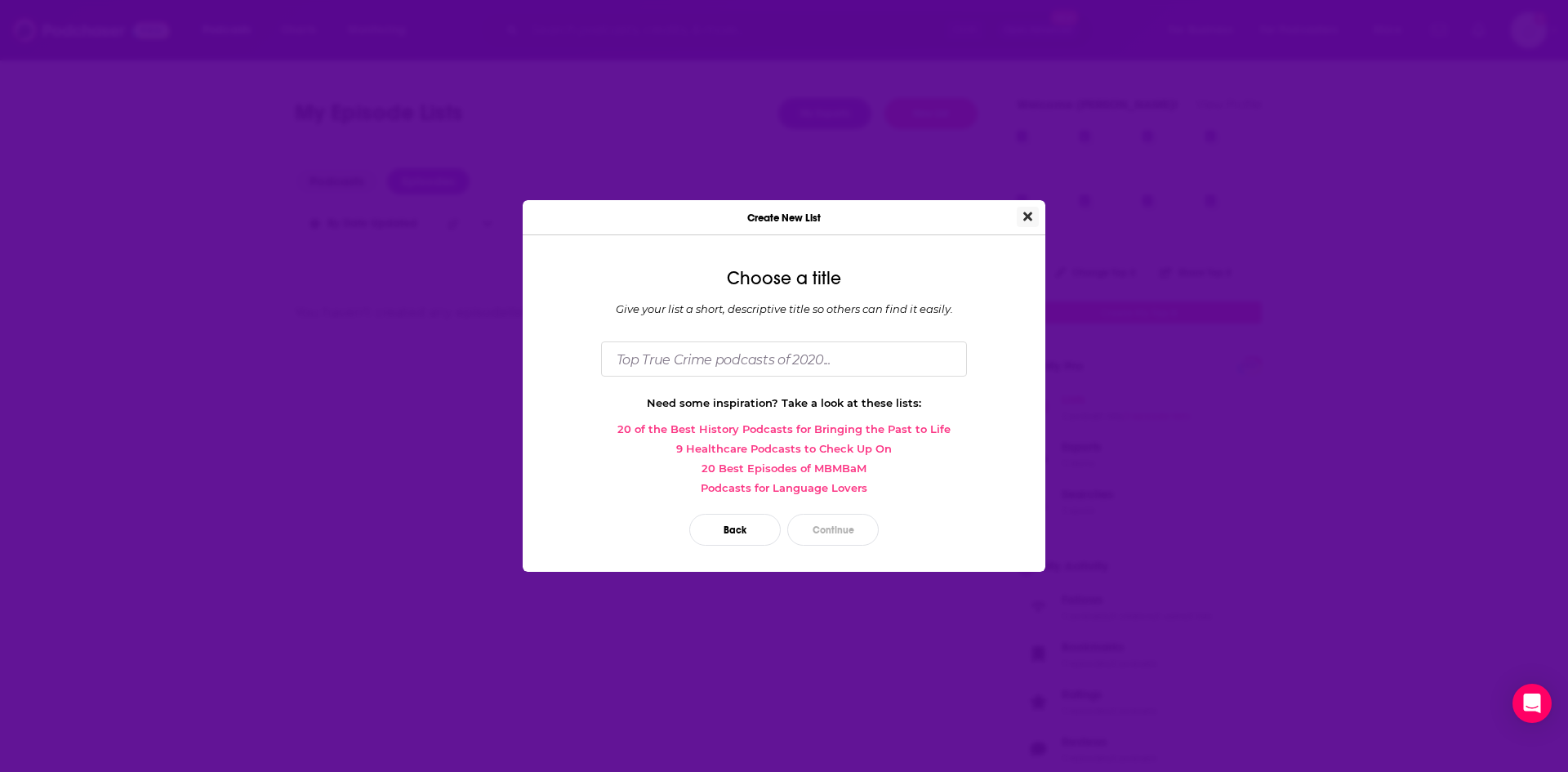
click at [1034, 215] on button "Close" at bounding box center [1027, 217] width 22 height 21
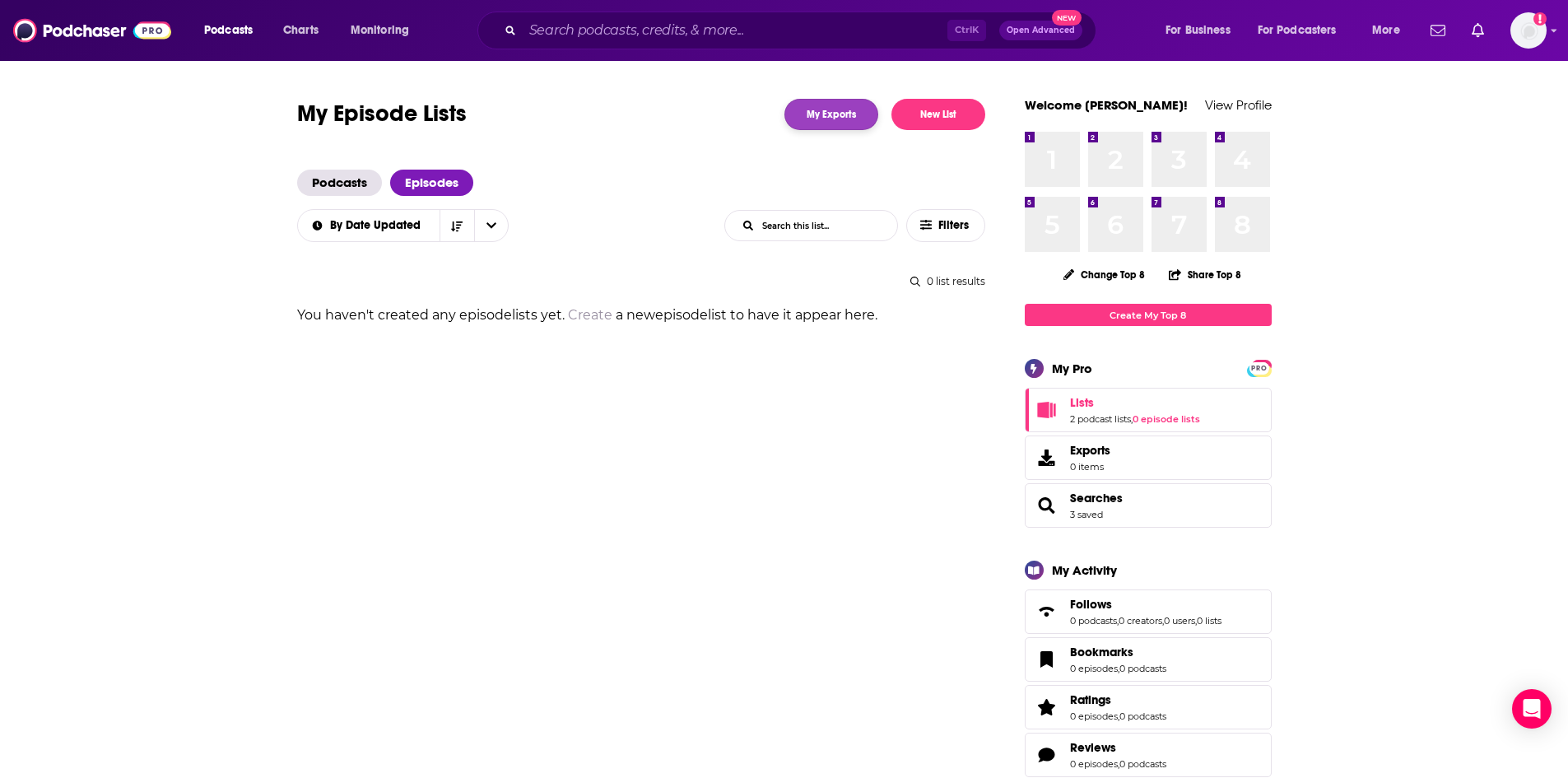
click at [847, 108] on link "My Exports" at bounding box center [831, 114] width 94 height 32
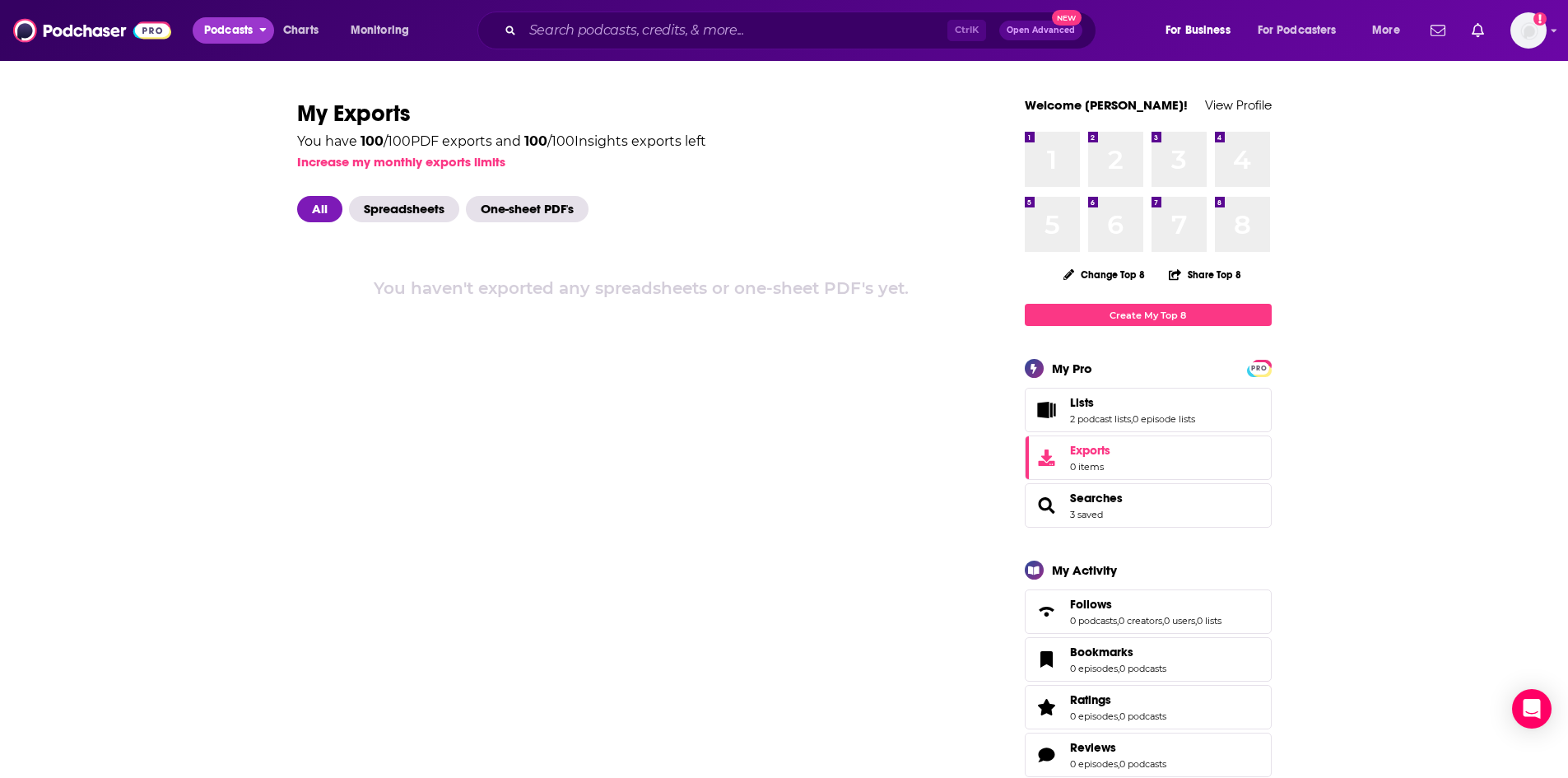
click at [242, 33] on span "Podcasts" at bounding box center [229, 31] width 49 height 23
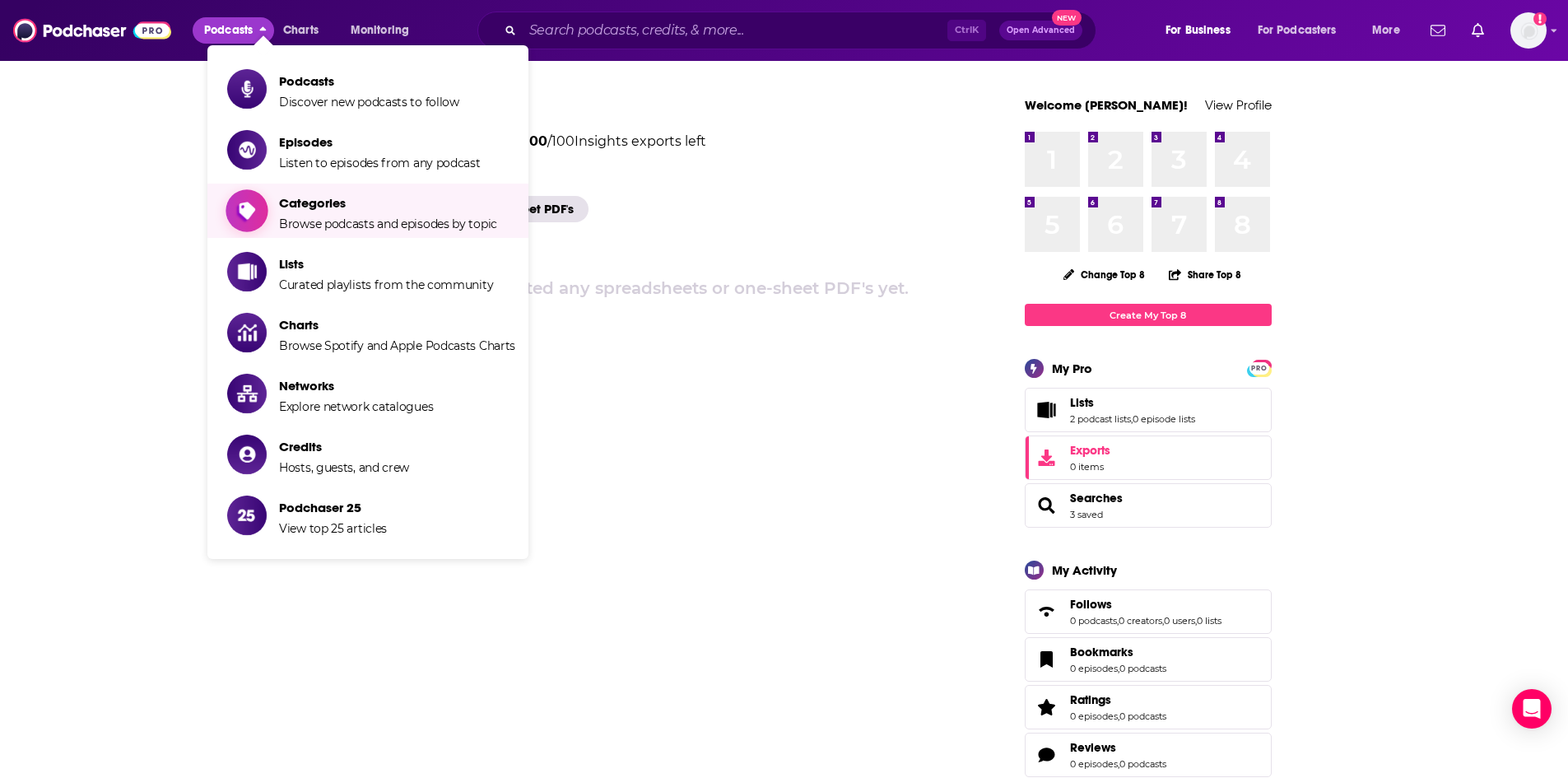
click at [320, 209] on span "Categories" at bounding box center [387, 202] width 218 height 15
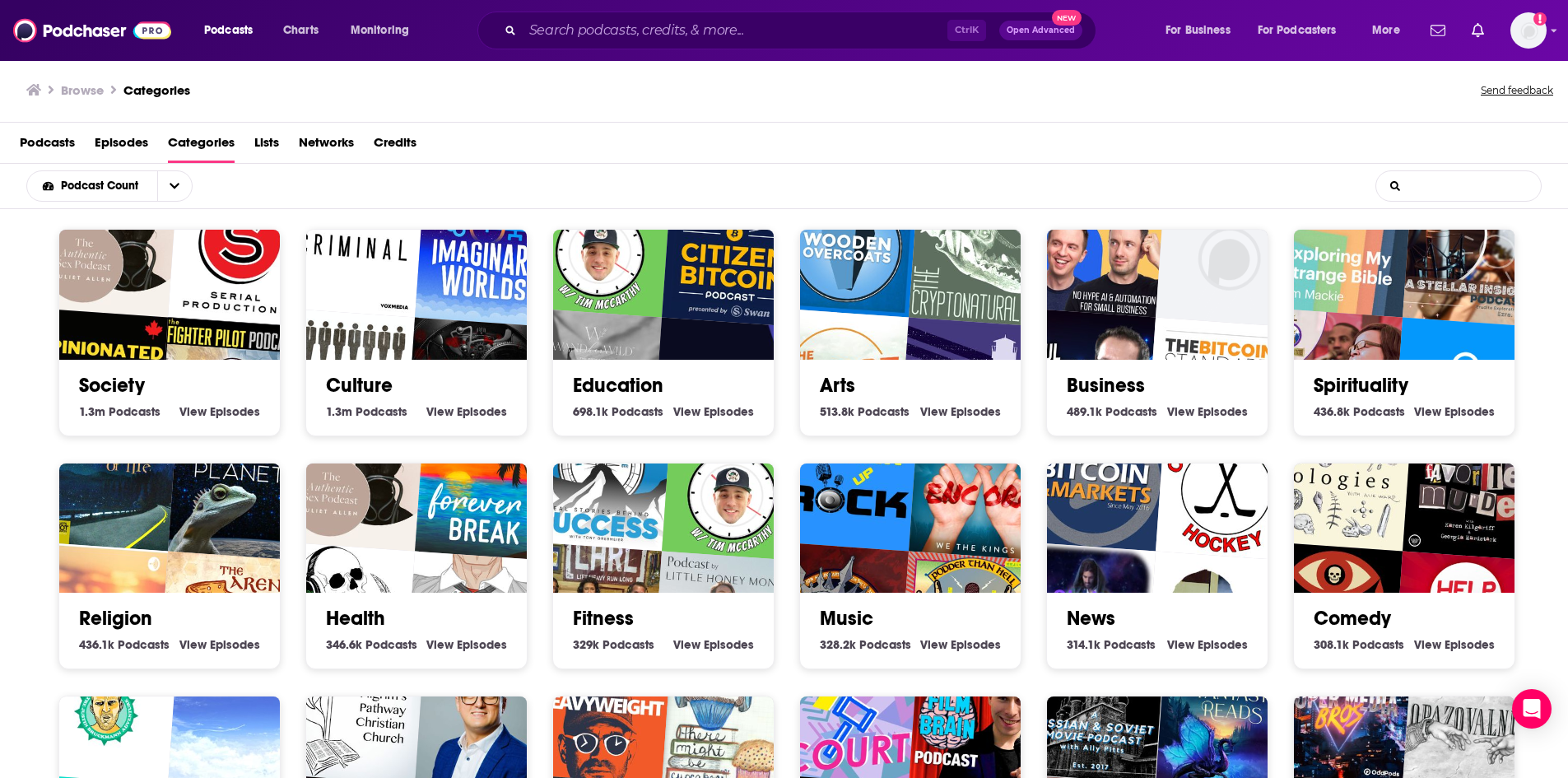
click at [1454, 175] on input "List Search Input" at bounding box center [1458, 186] width 164 height 30
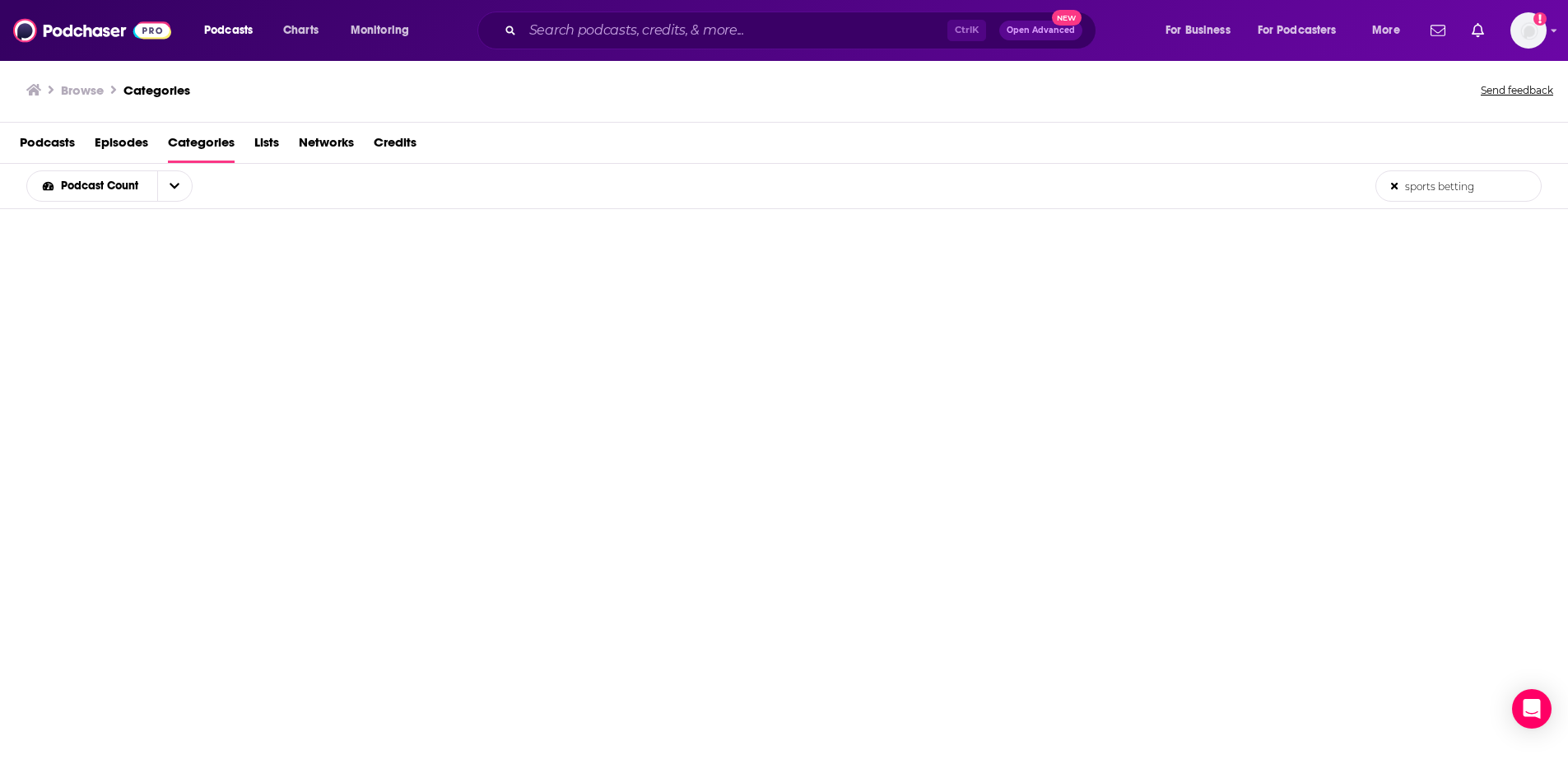
type input "sports betting"
drag, startPoint x: 1486, startPoint y: 186, endPoint x: 1324, endPoint y: 171, distance: 162.7
click at [1324, 171] on div "Podcast Count sports betting List Search Input Search the results..." at bounding box center [784, 186] width 1568 height 45
click at [1394, 184] on icon at bounding box center [1394, 185] width 6 height 6
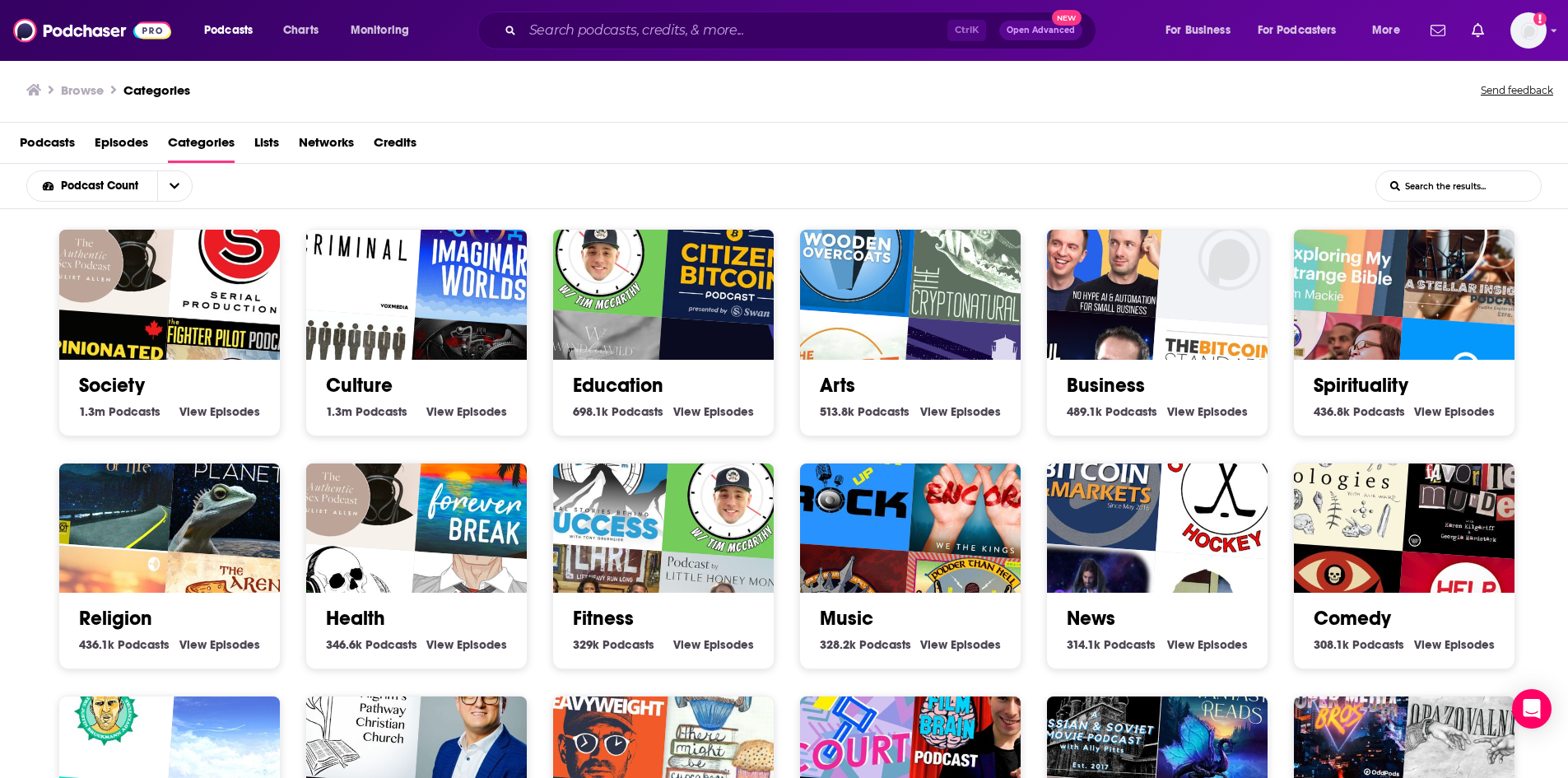
click at [1442, 190] on input "List Search Input" at bounding box center [1458, 186] width 164 height 30
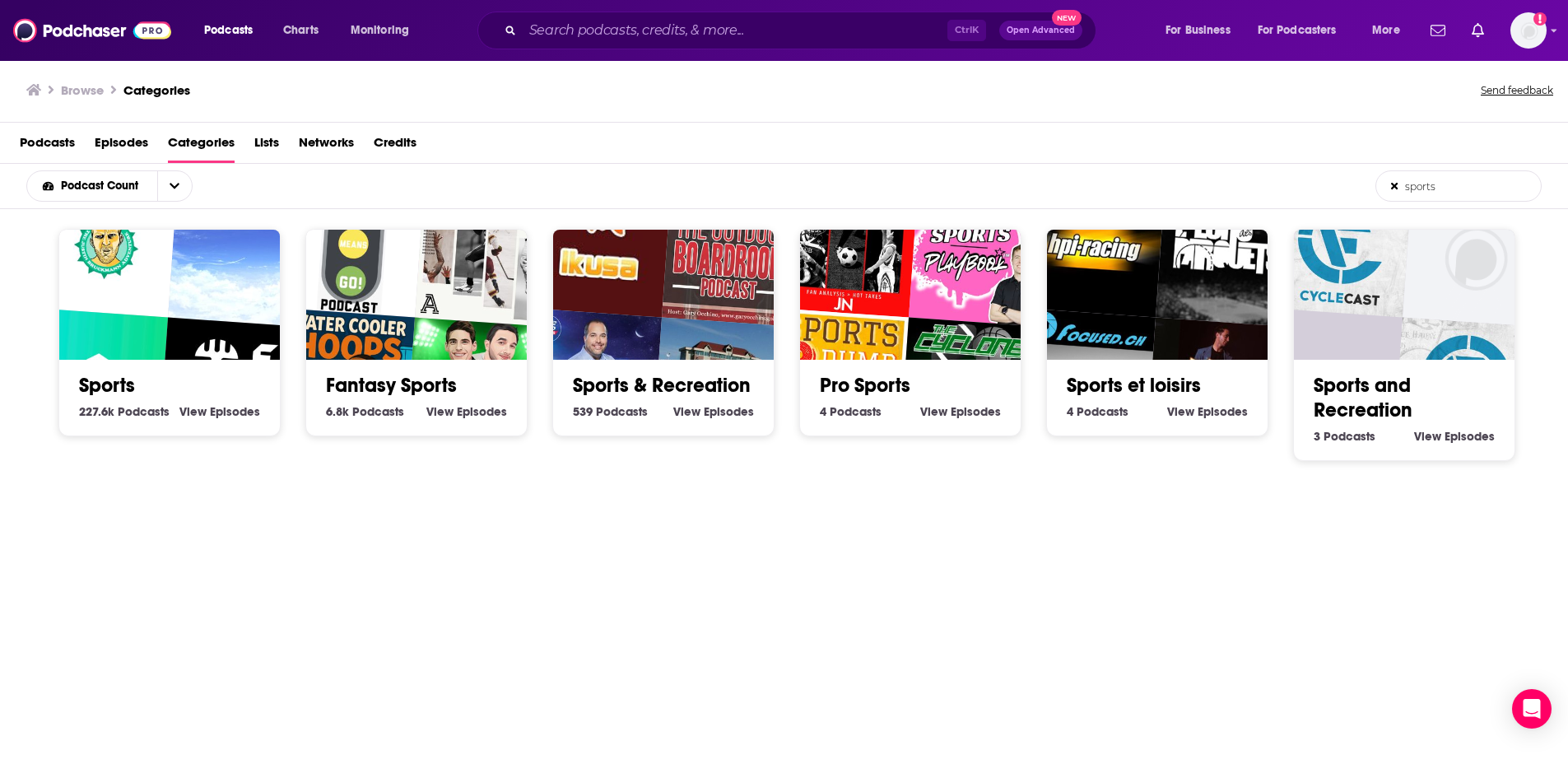
type input "sports"
click at [193, 373] on h2 "Sports" at bounding box center [169, 385] width 181 height 24
click at [201, 352] on img "First Updates Now" at bounding box center [229, 389] width 142 height 142
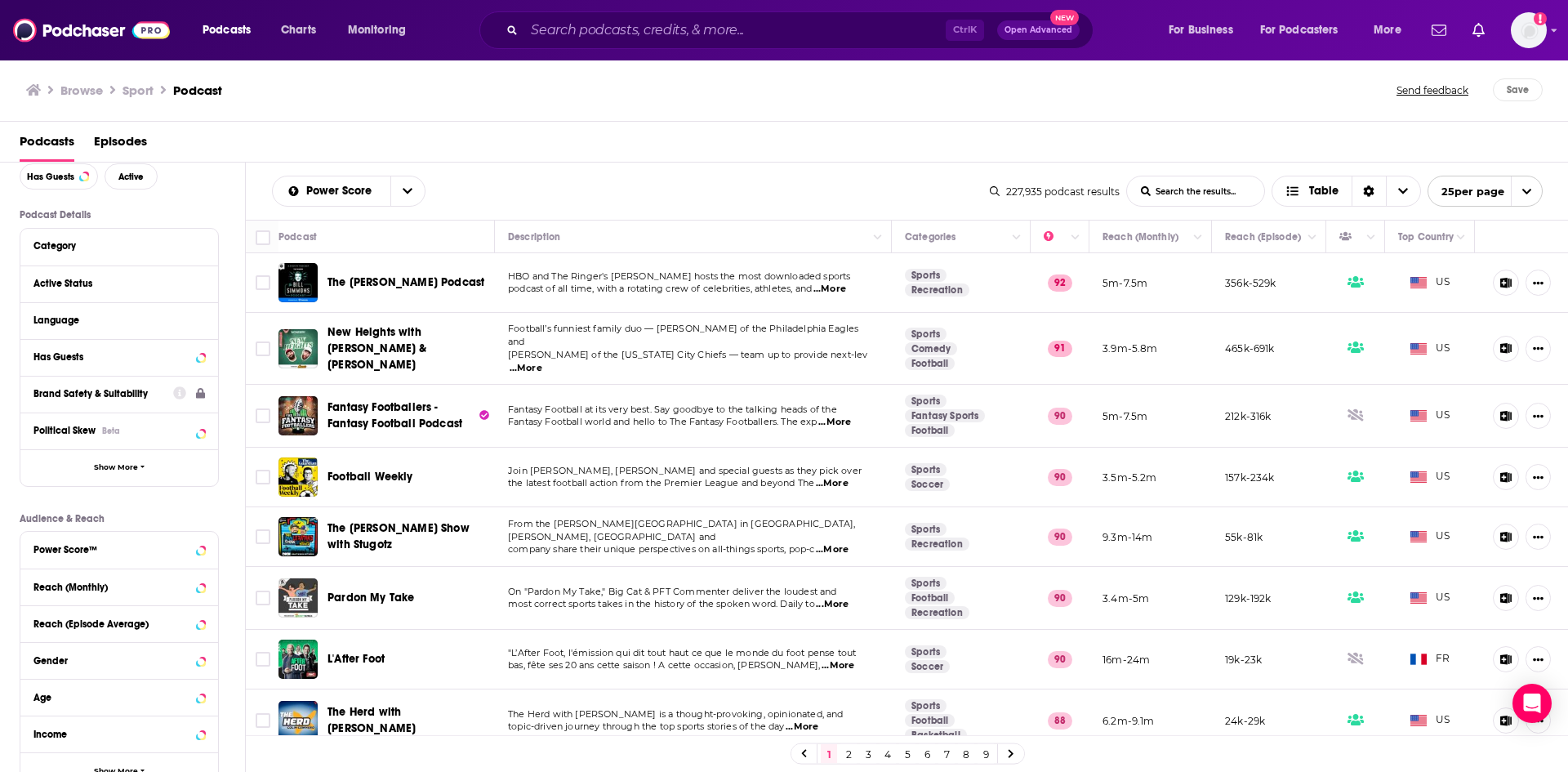
scroll to position [216, 0]
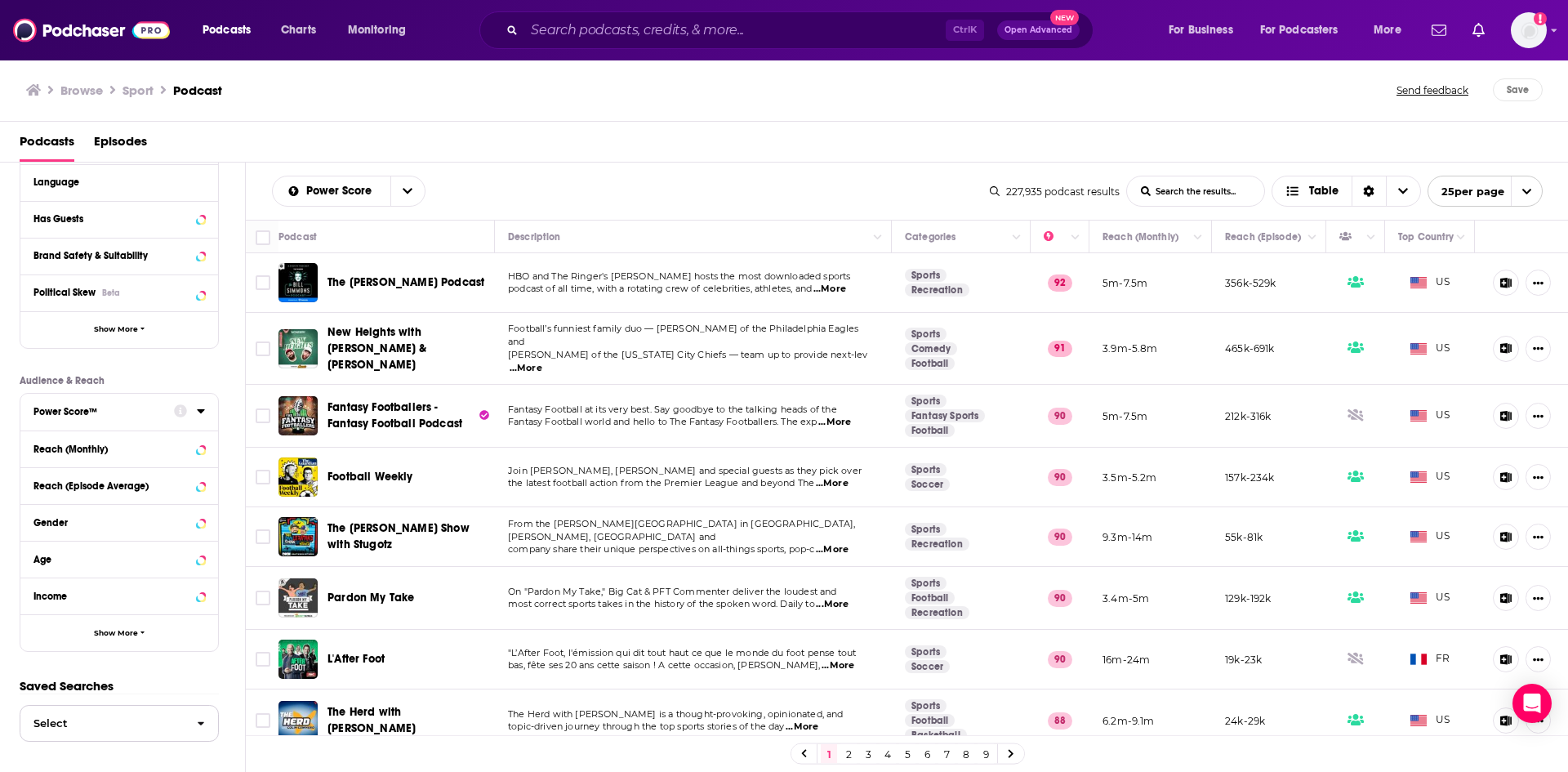
click at [106, 721] on span "Select" at bounding box center [102, 724] width 163 height 11
click at [1177, 188] on input "List Search Input" at bounding box center [1195, 191] width 137 height 30
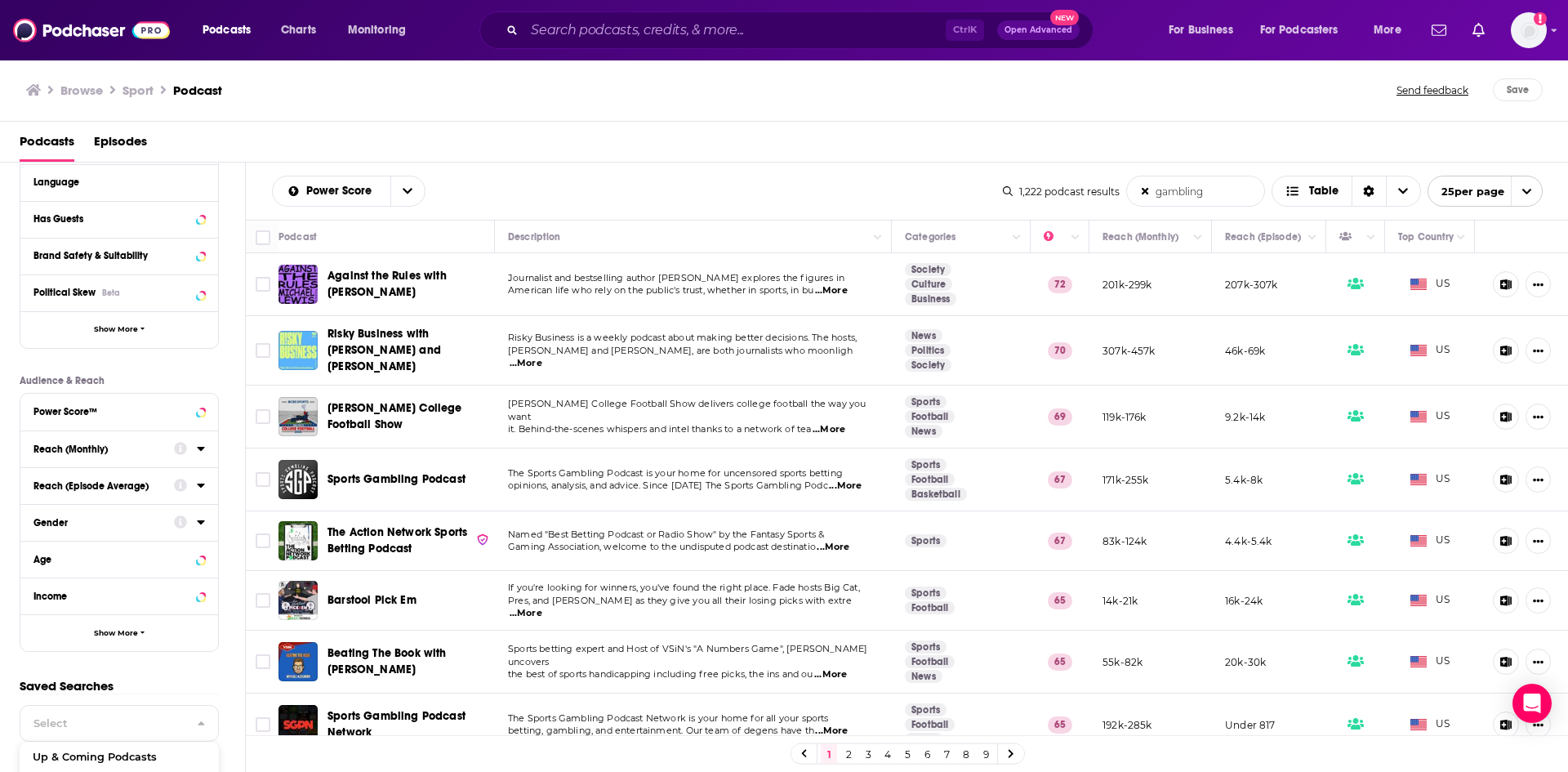
click at [1139, 188] on input "gambling" at bounding box center [1195, 191] width 137 height 30
type input "gambling"
click at [1144, 192] on icon at bounding box center [1145, 191] width 6 height 10
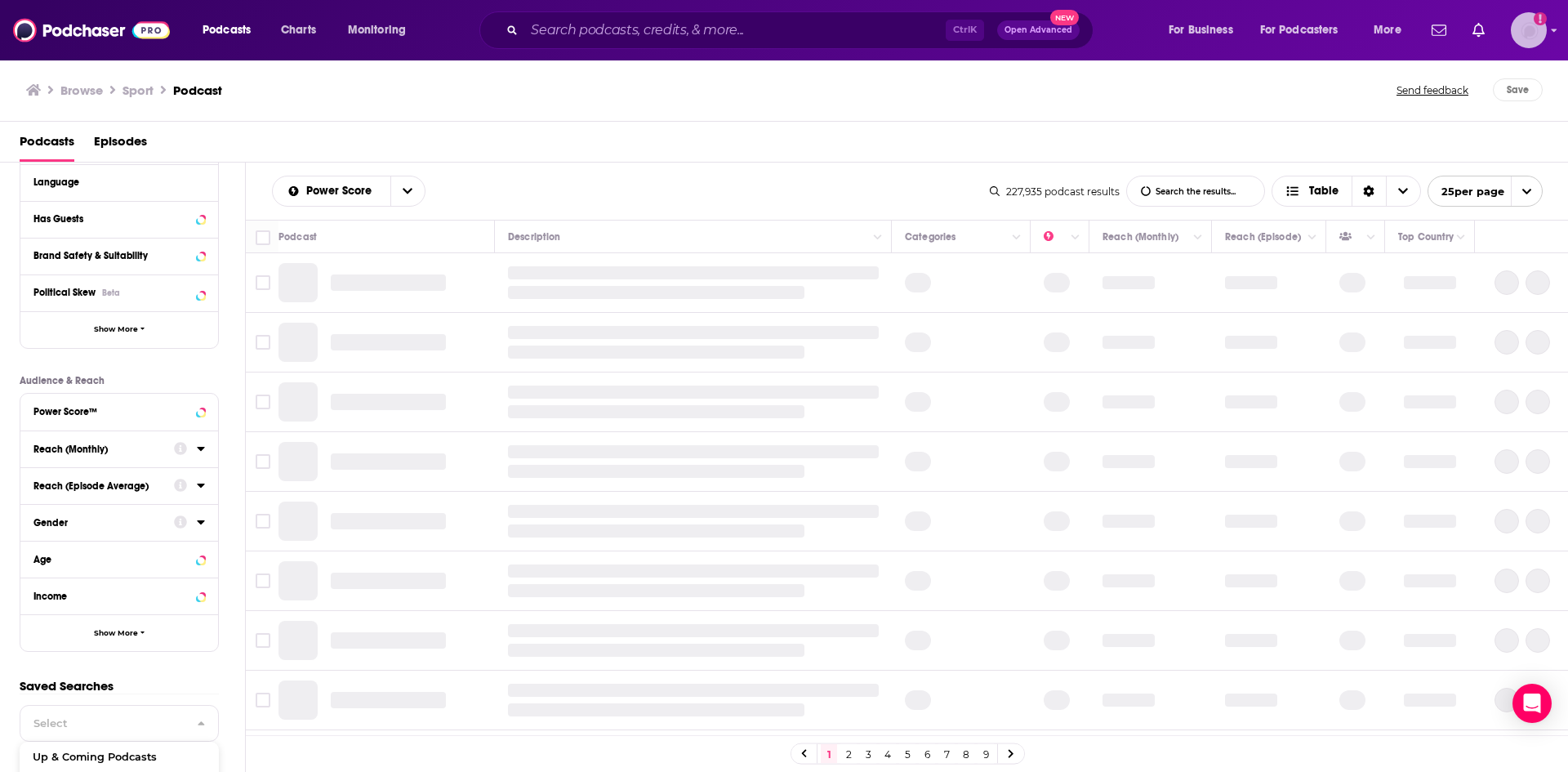
click at [1536, 34] on img "Logged in as nbaderrubenstein" at bounding box center [1529, 30] width 36 height 36
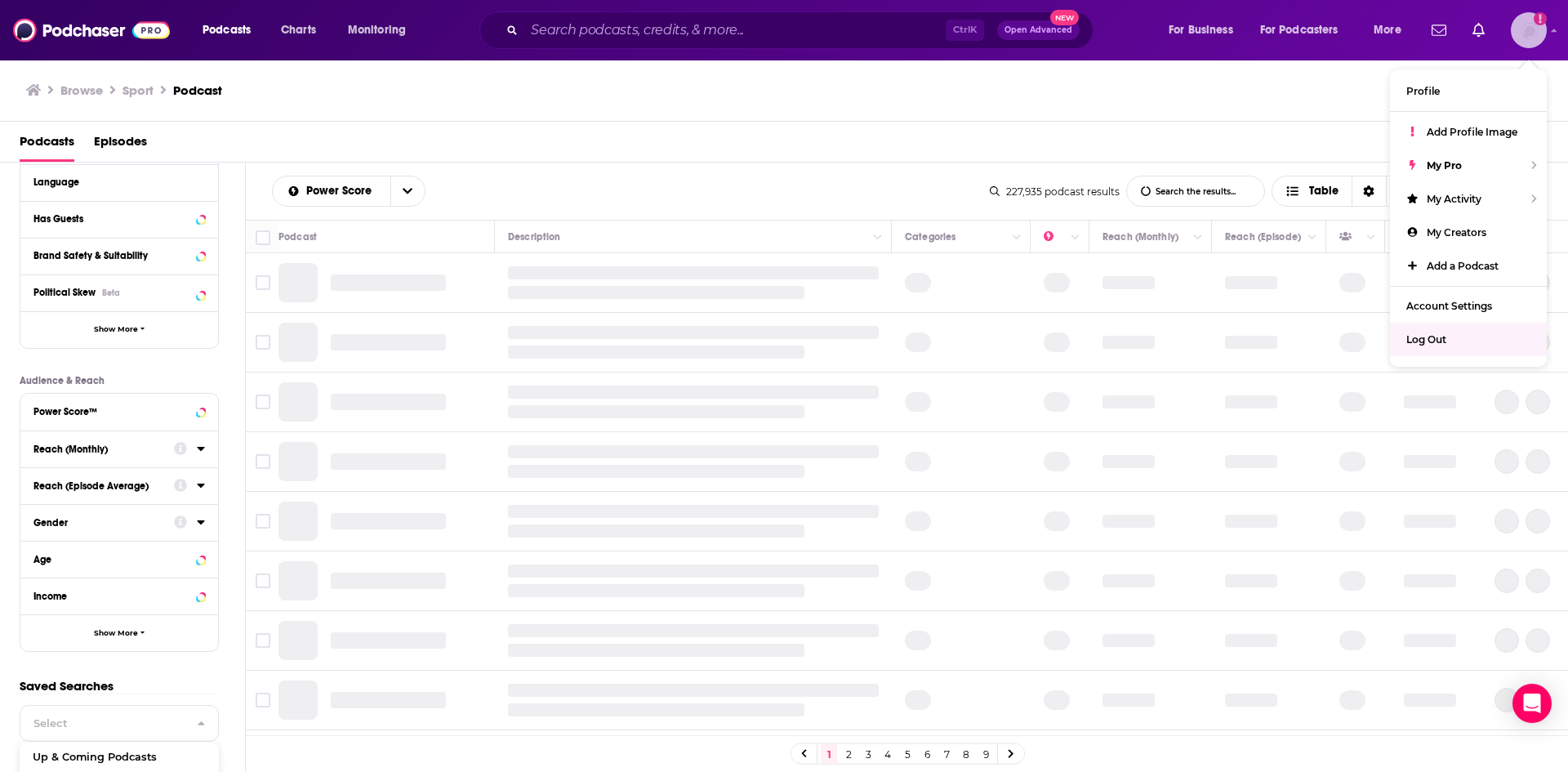
click at [1444, 343] on span "Log Out" at bounding box center [1426, 340] width 40 height 13
